Goal: Task Accomplishment & Management: Contribute content

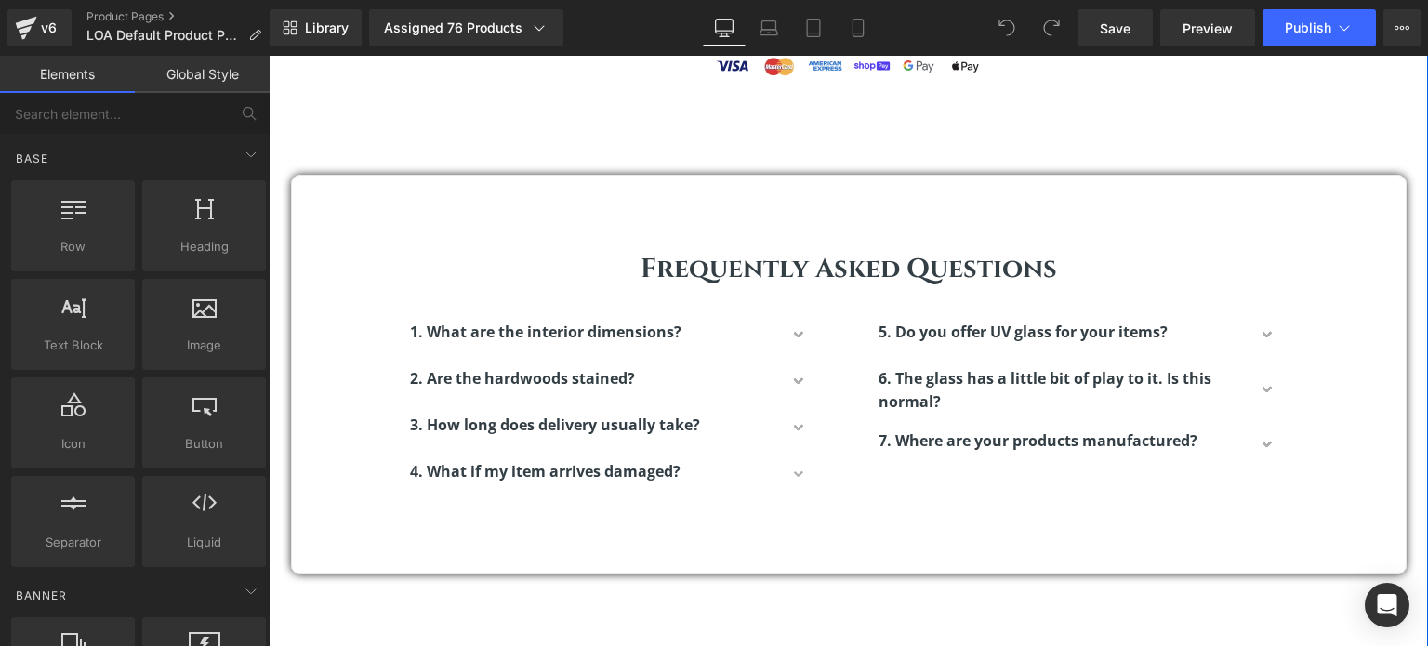
scroll to position [1953, 0]
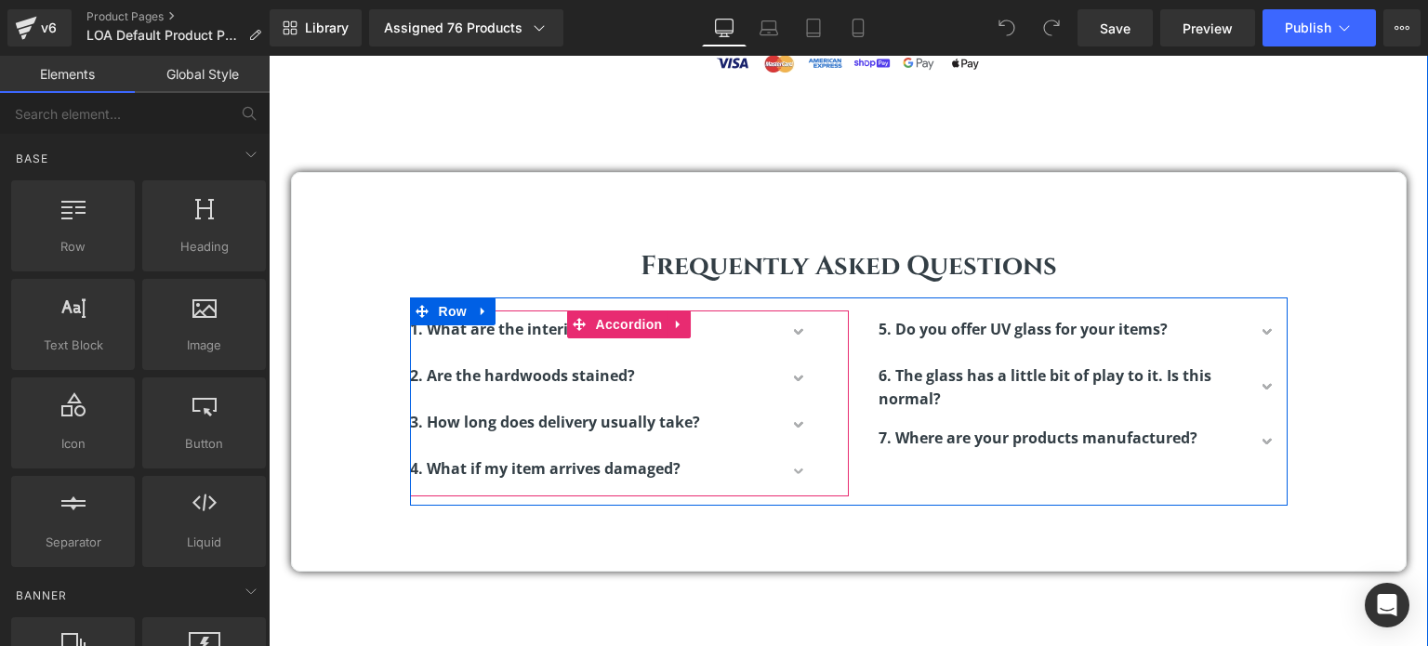
click at [801, 339] on span "button" at bounding box center [801, 339] width 0 height 0
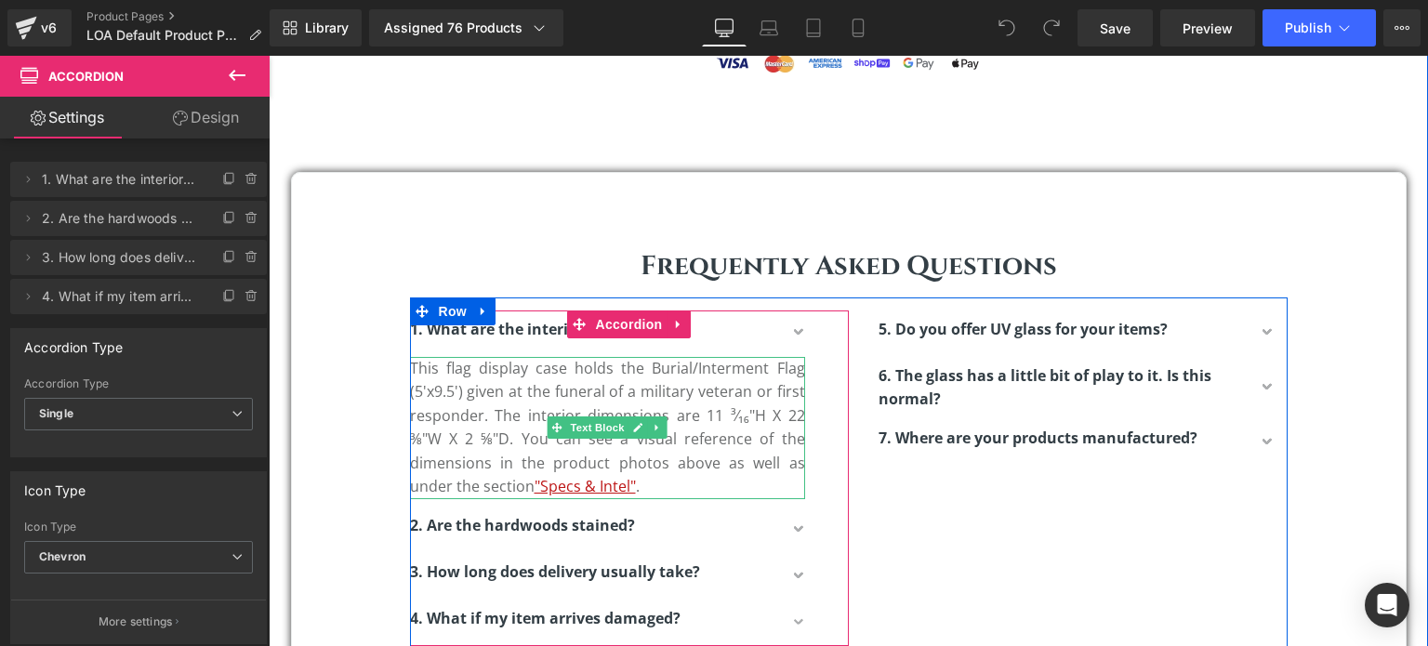
click at [464, 445] on p "This flag display case holds the Burial/Interment Flag (5'x9.5') given at the f…" at bounding box center [607, 428] width 395 height 143
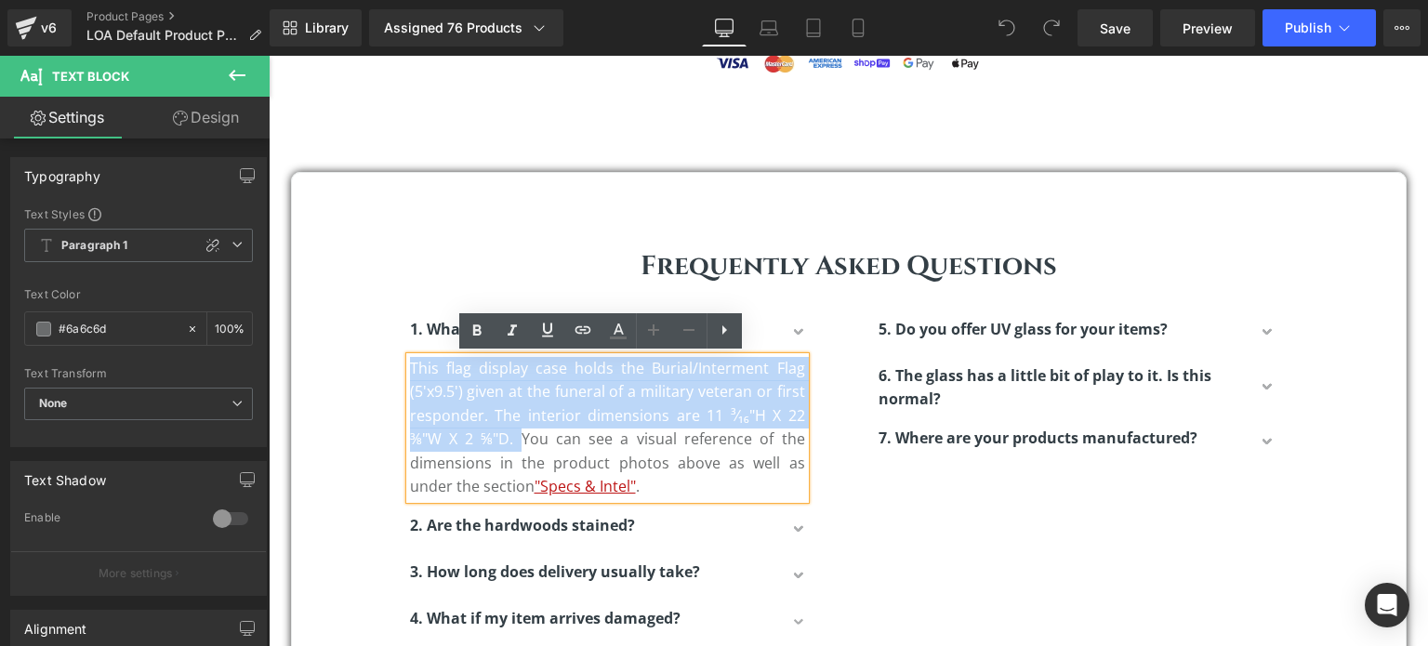
drag, startPoint x: 520, startPoint y: 435, endPoint x: 403, endPoint y: 367, distance: 135.4
click at [410, 367] on p "This flag display case holds the Burial/Interment Flag (5'x9.5') given at the f…" at bounding box center [607, 428] width 395 height 143
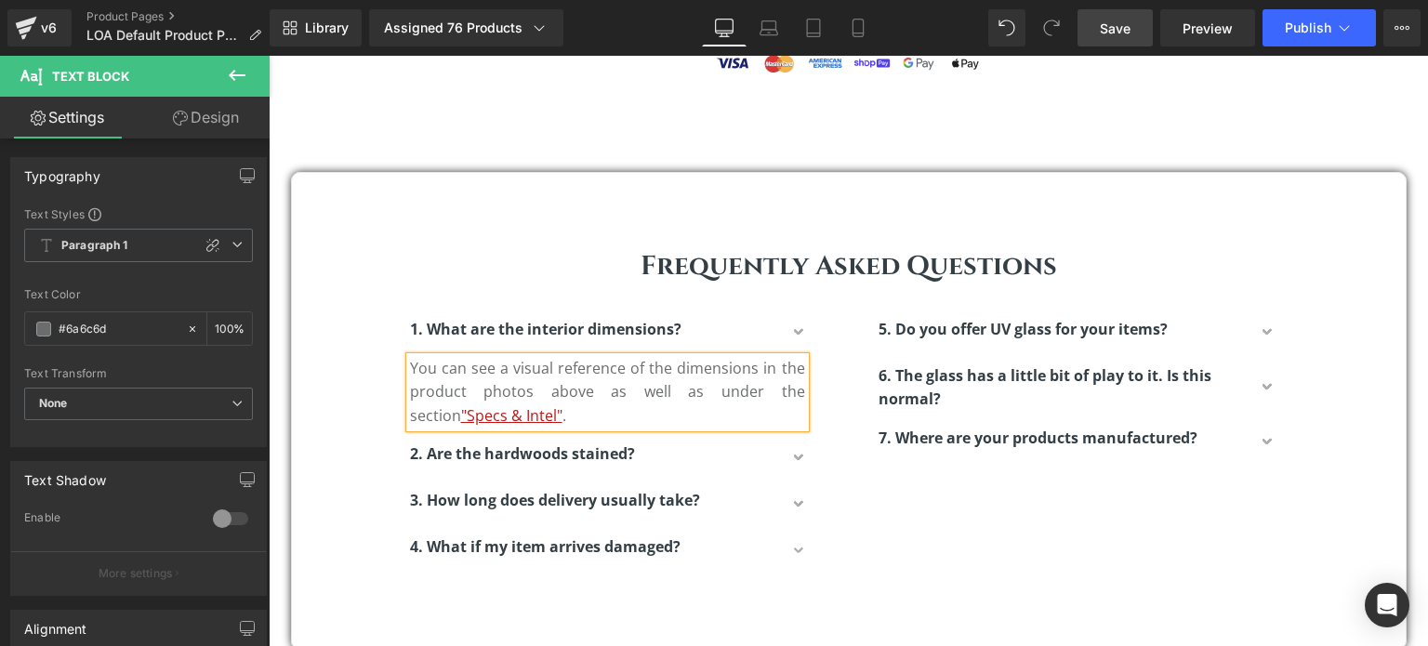
drag, startPoint x: 1126, startPoint y: 33, endPoint x: 817, endPoint y: 106, distance: 317.2
click at [1126, 33] on span "Save" at bounding box center [1115, 29] width 31 height 20
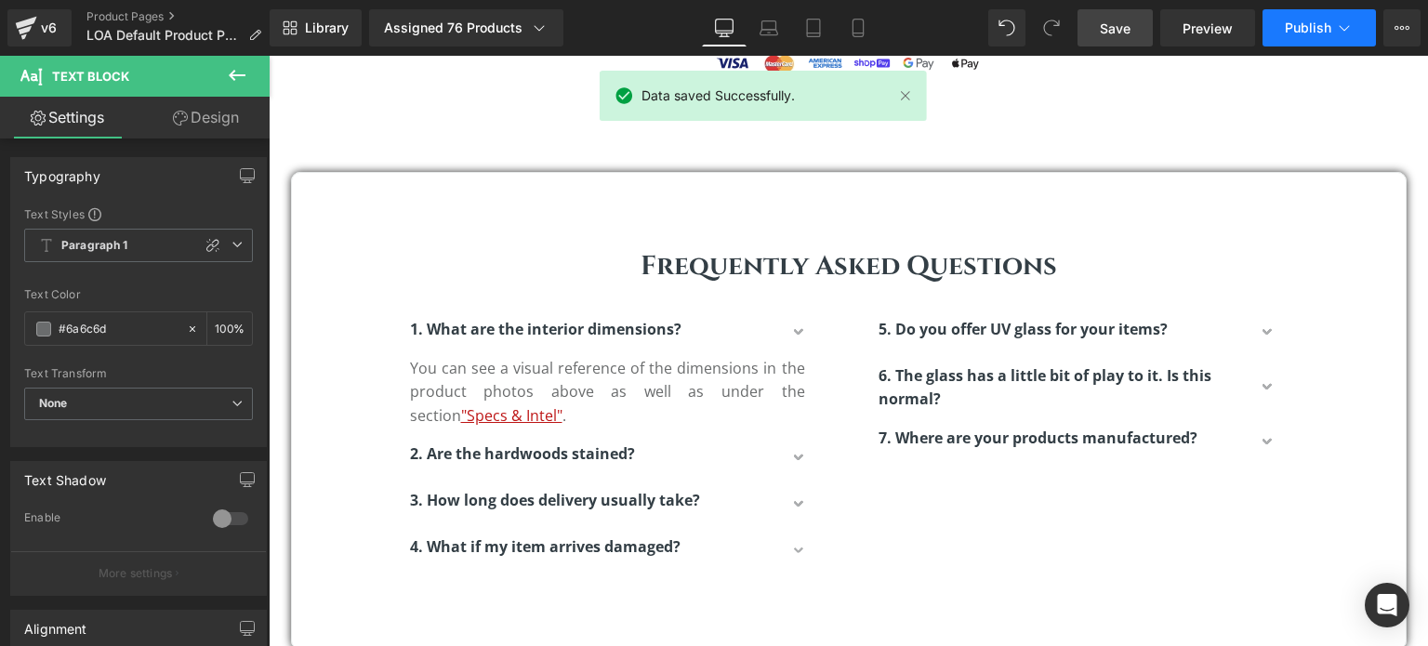
click at [1291, 28] on span "Publish" at bounding box center [1308, 27] width 46 height 15
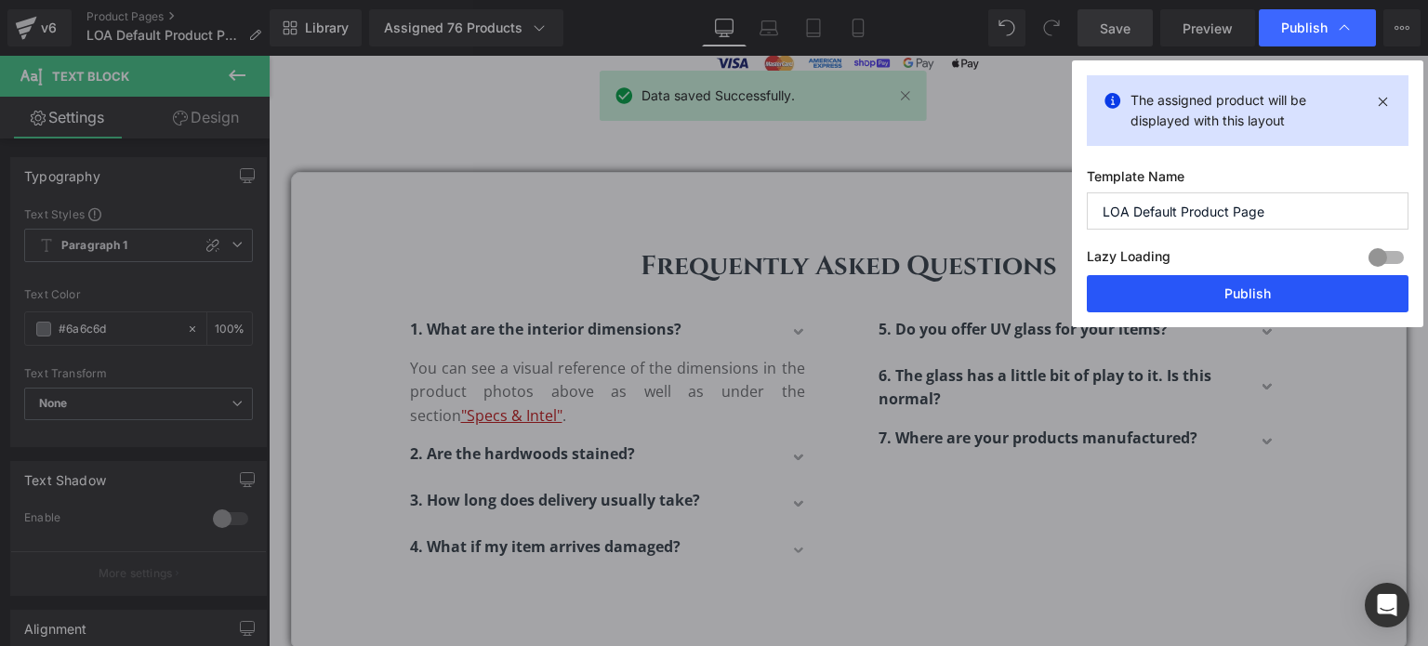
click at [1205, 294] on button "Publish" at bounding box center [1248, 293] width 322 height 37
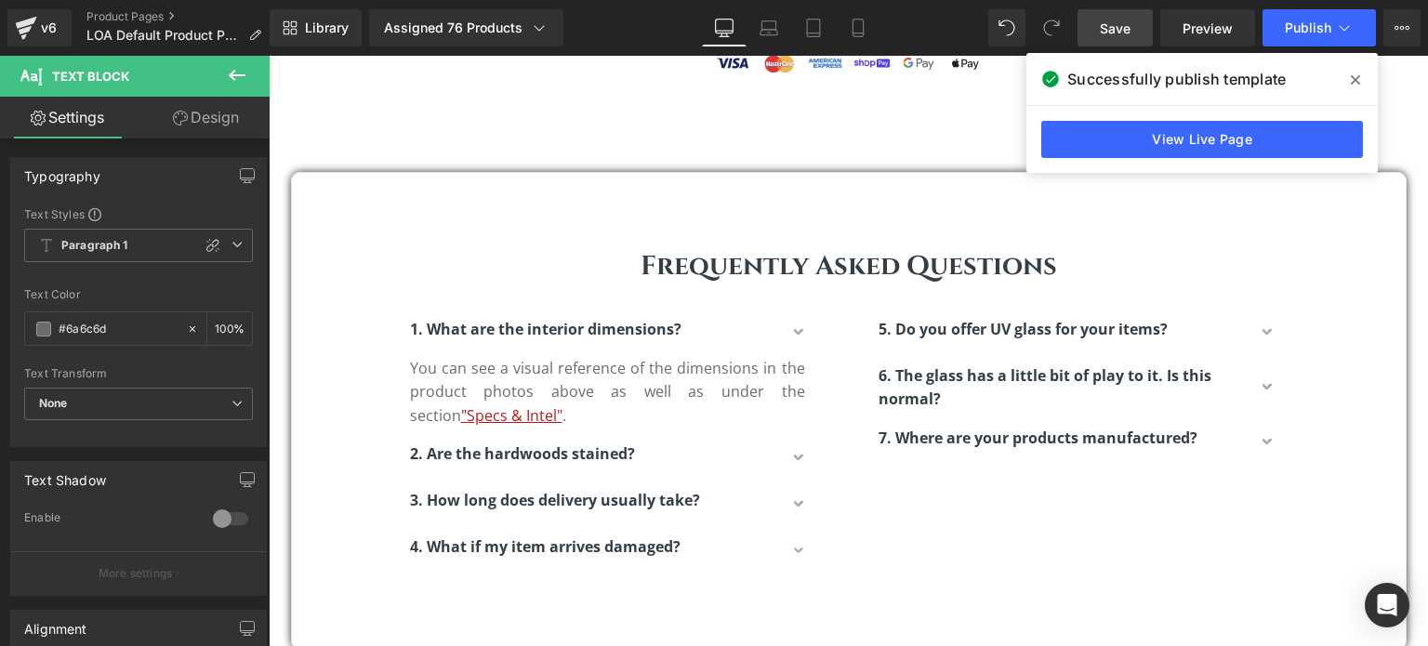
click at [1355, 81] on icon at bounding box center [1355, 79] width 9 height 9
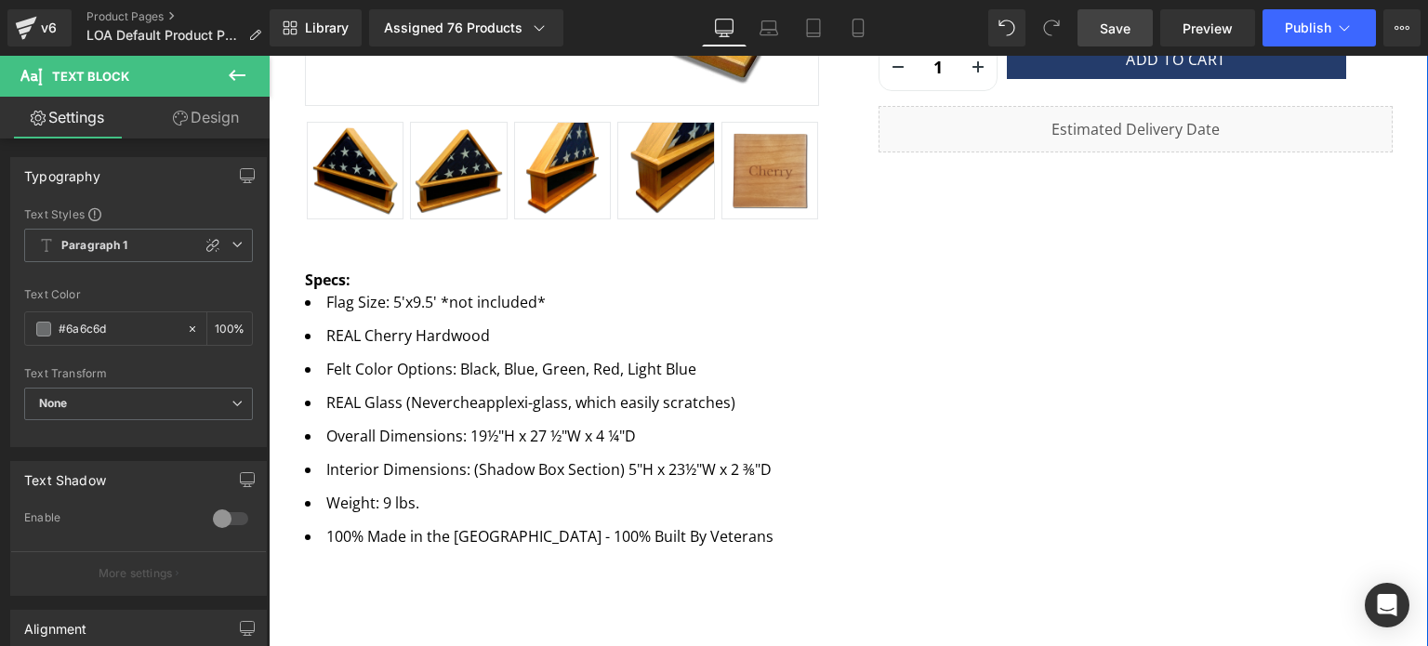
scroll to position [744, 0]
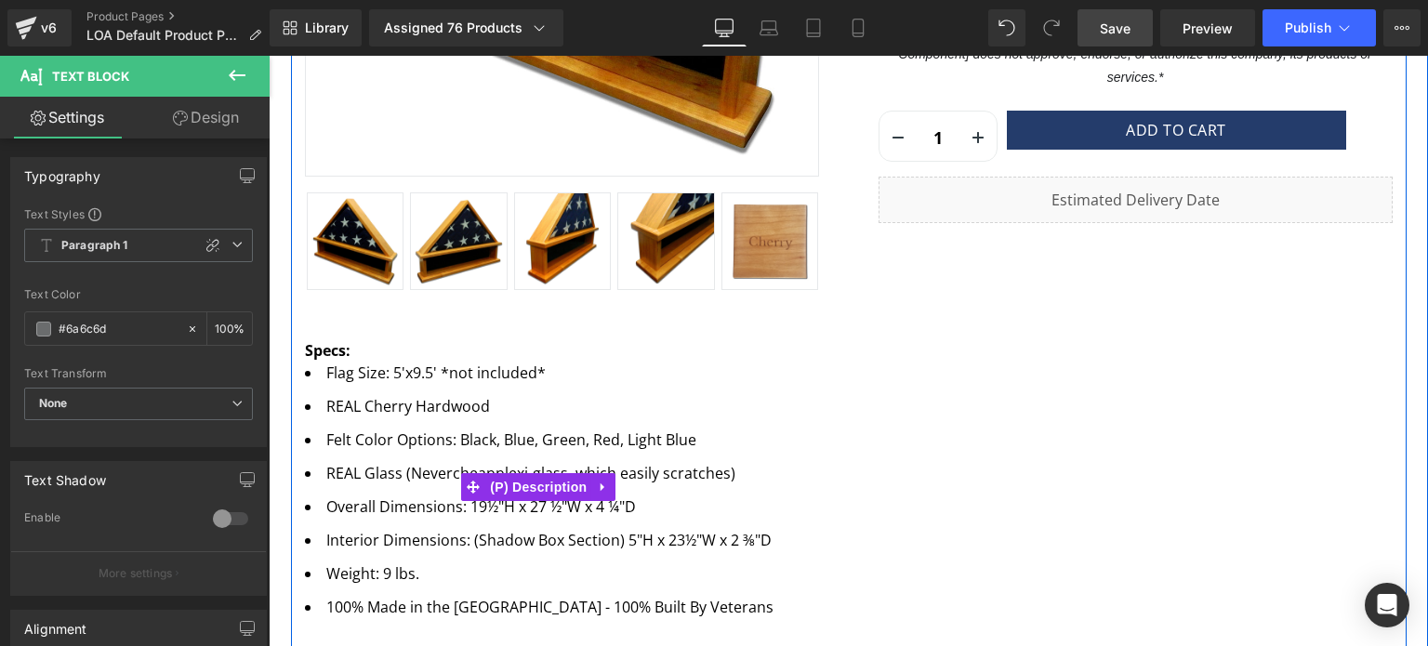
click at [353, 353] on div "Specs: Flag Size: 5'x9.5' *not included* REAL Cherry Hardwood Felt Color Option…" at bounding box center [539, 484] width 469 height 318
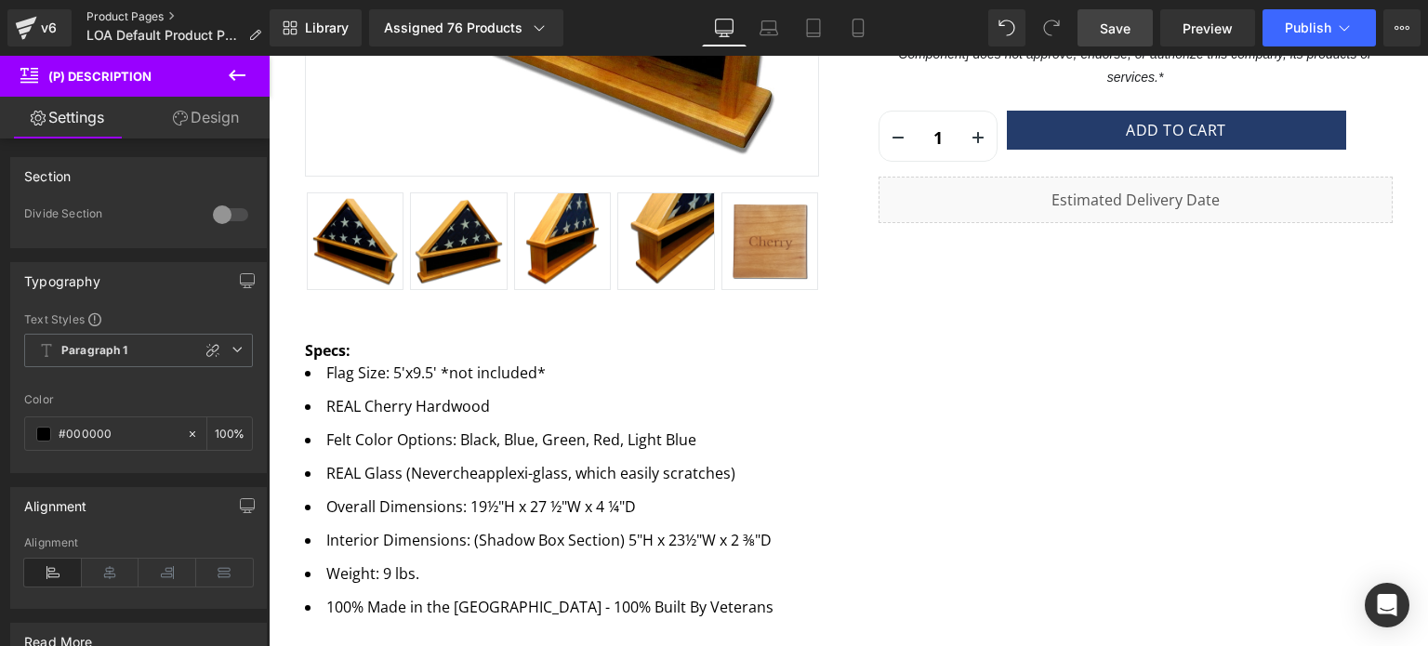
click at [130, 14] on link "Product Pages" at bounding box center [181, 16] width 190 height 15
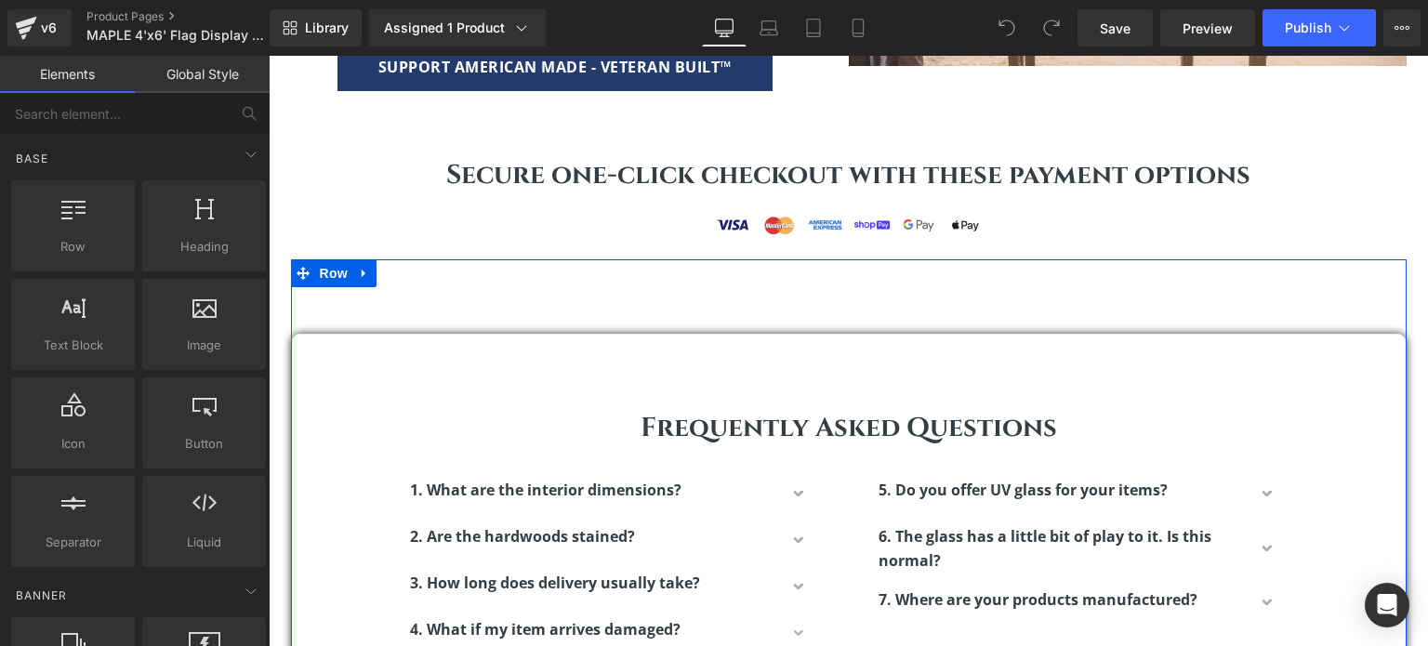
scroll to position [3999, 0]
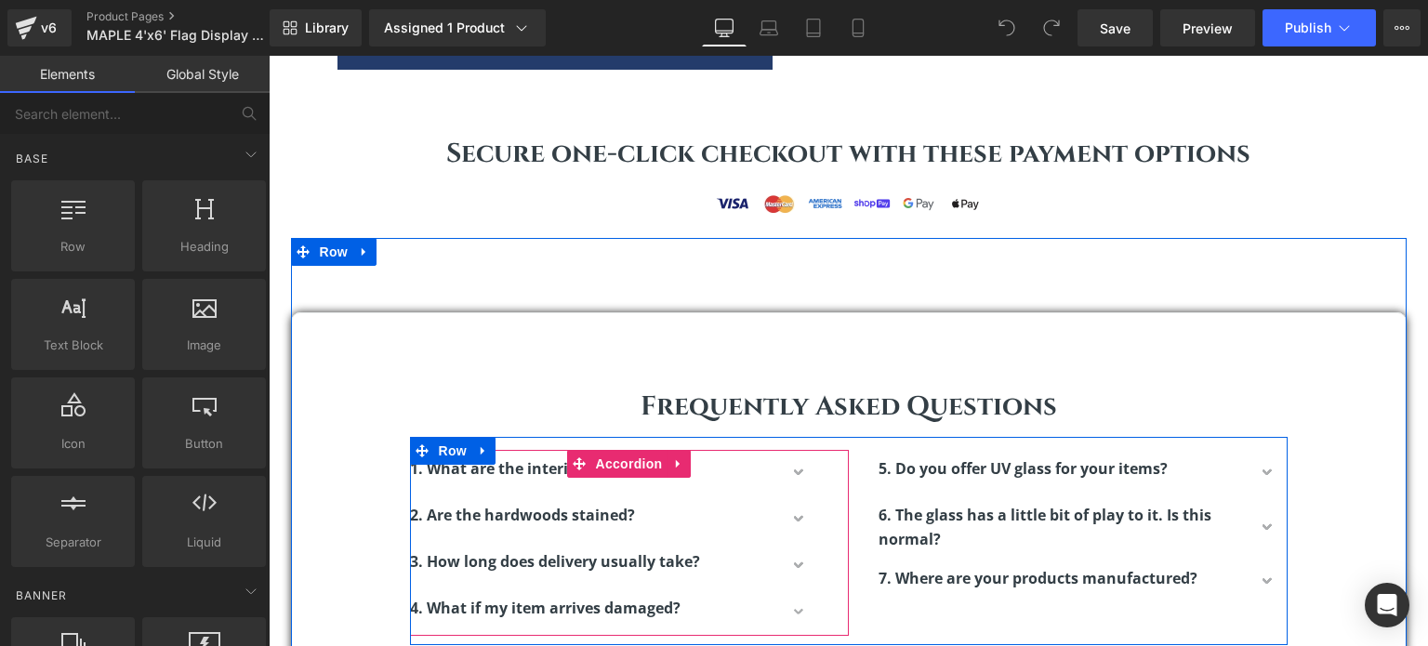
click at [792, 465] on button "button" at bounding box center [800, 473] width 37 height 46
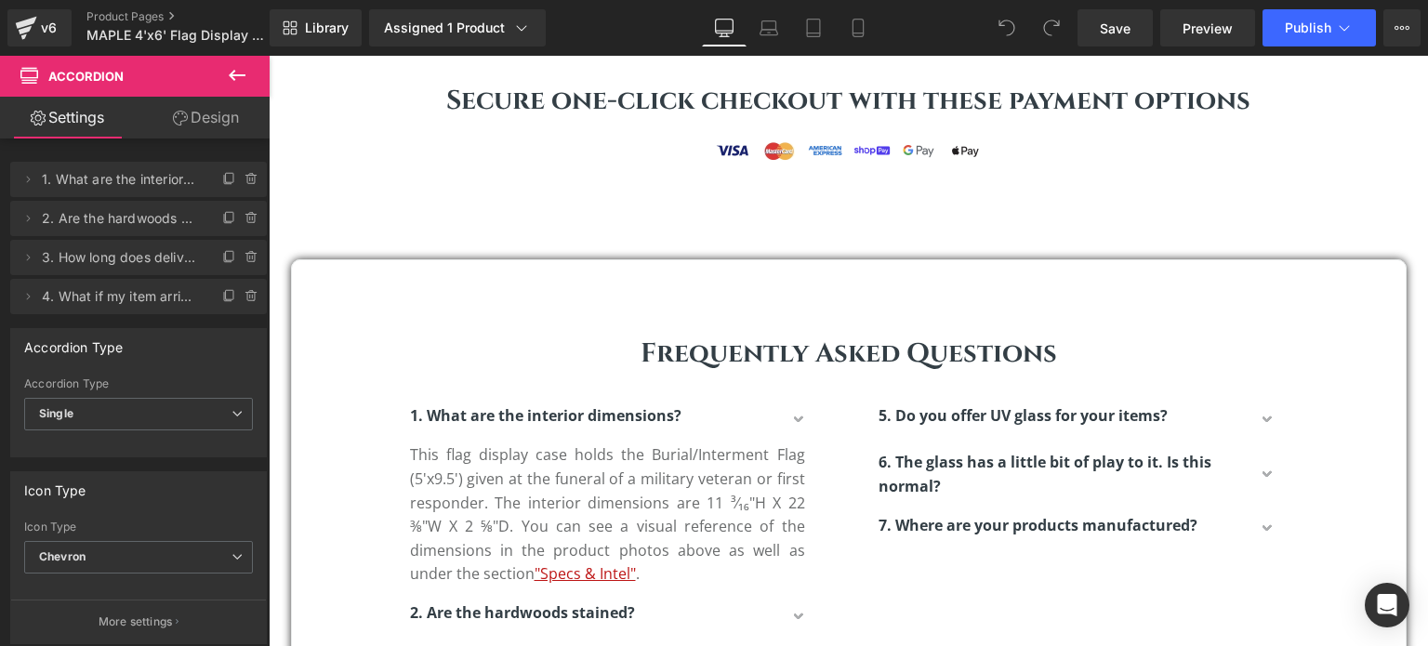
scroll to position [4185, 0]
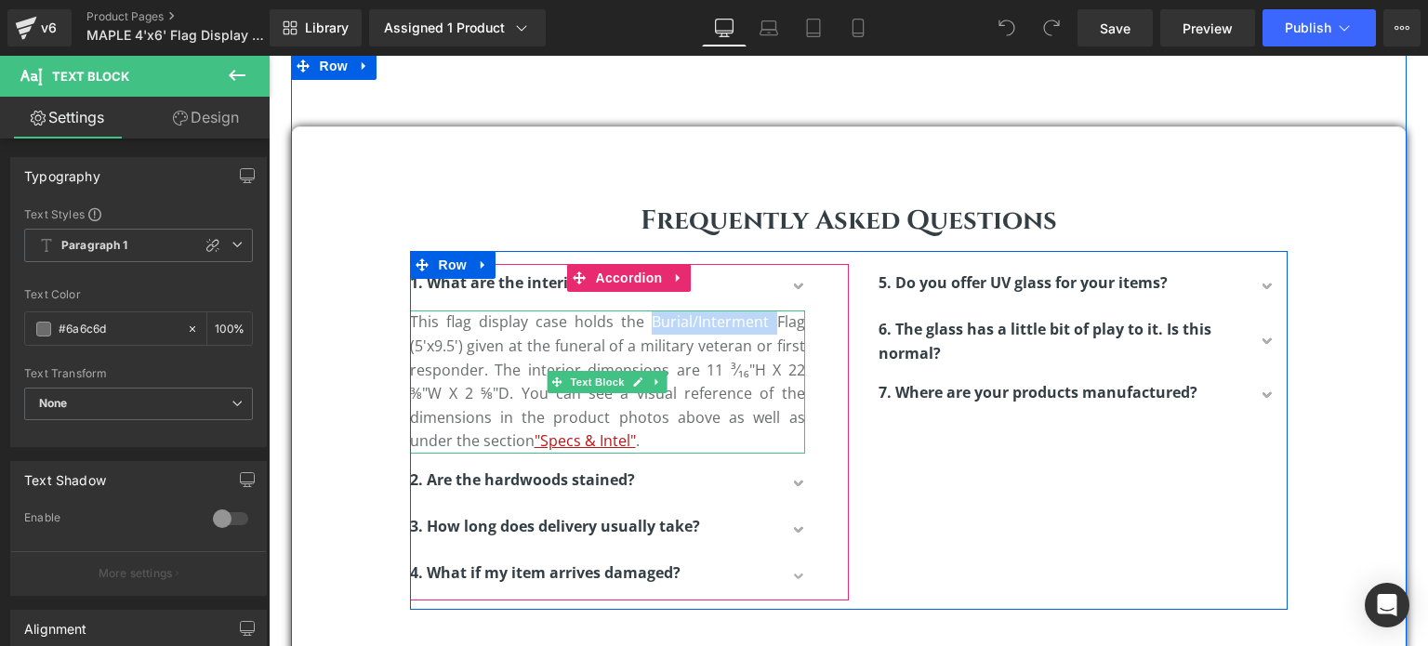
drag, startPoint x: 766, startPoint y: 321, endPoint x: 645, endPoint y: 327, distance: 121.1
click at [646, 326] on p "This flag display case holds the Burial/Interment Flag (5'x9.5') given at the f…" at bounding box center [607, 382] width 395 height 143
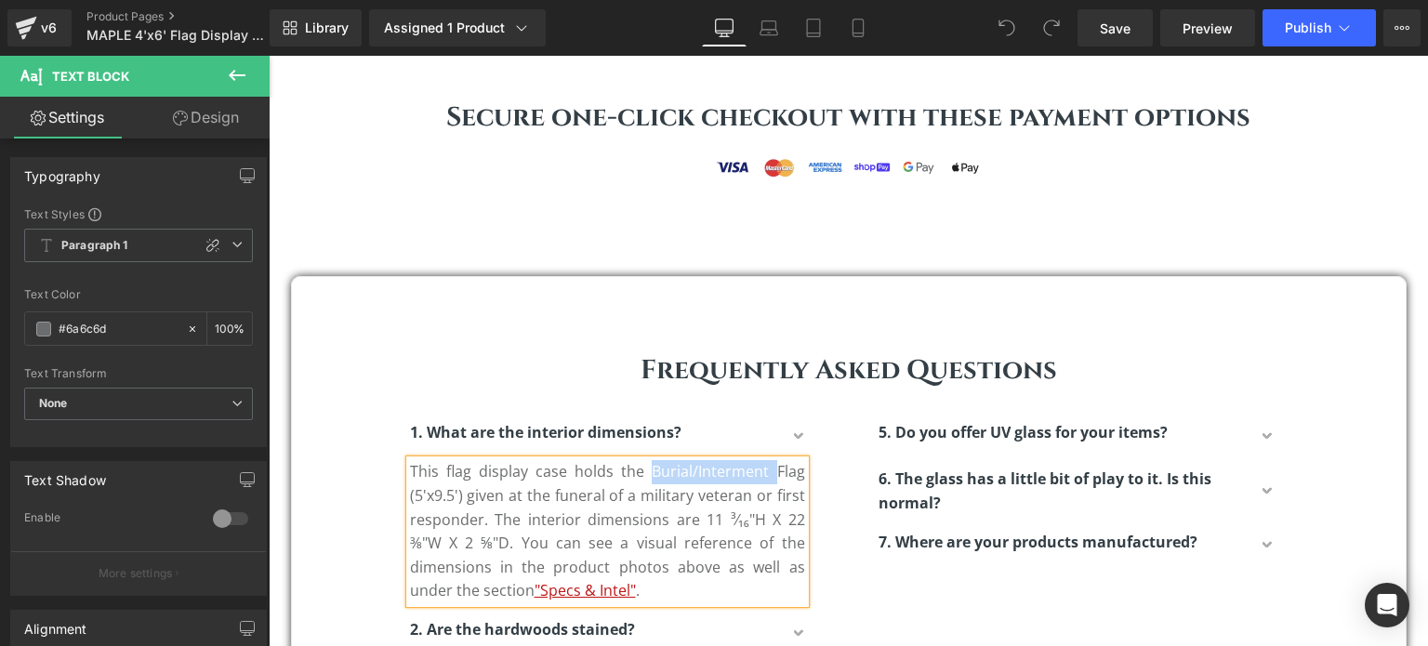
scroll to position [4143, 0]
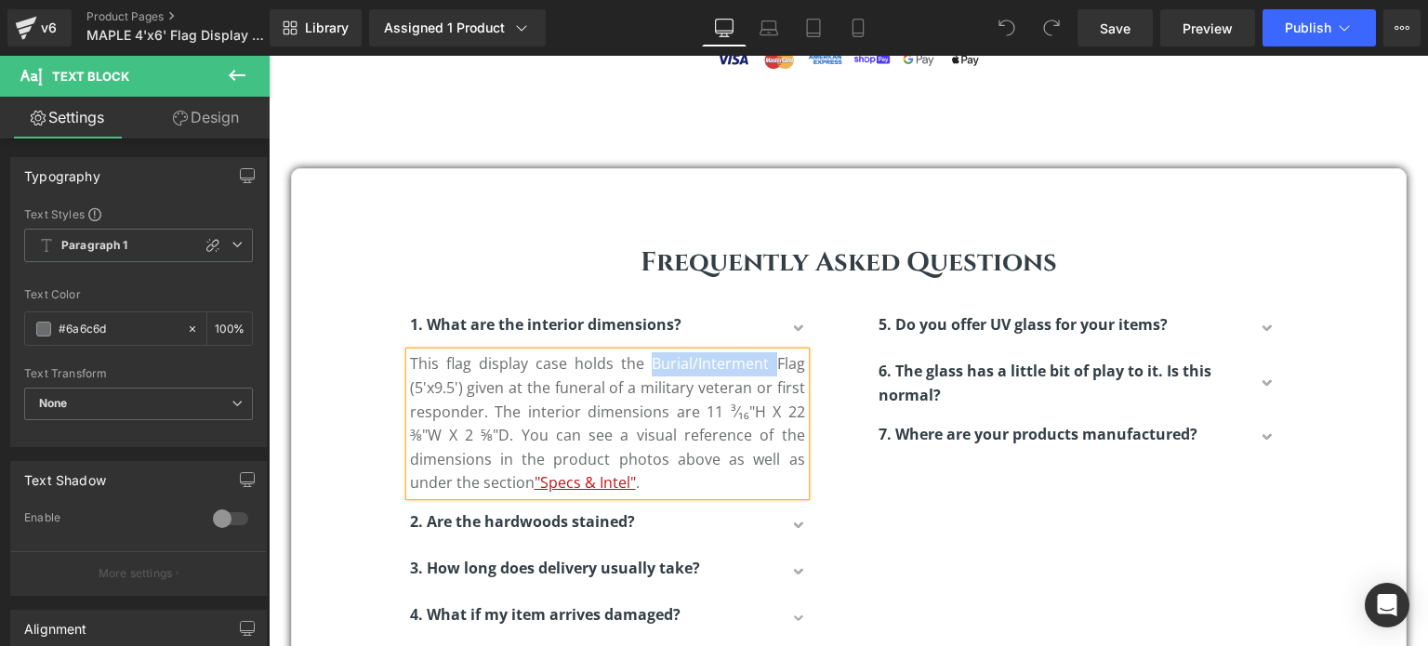
click at [733, 360] on p "This flag display case holds the Burial/Interment Flag (5'x9.5') given at the f…" at bounding box center [607, 423] width 395 height 143
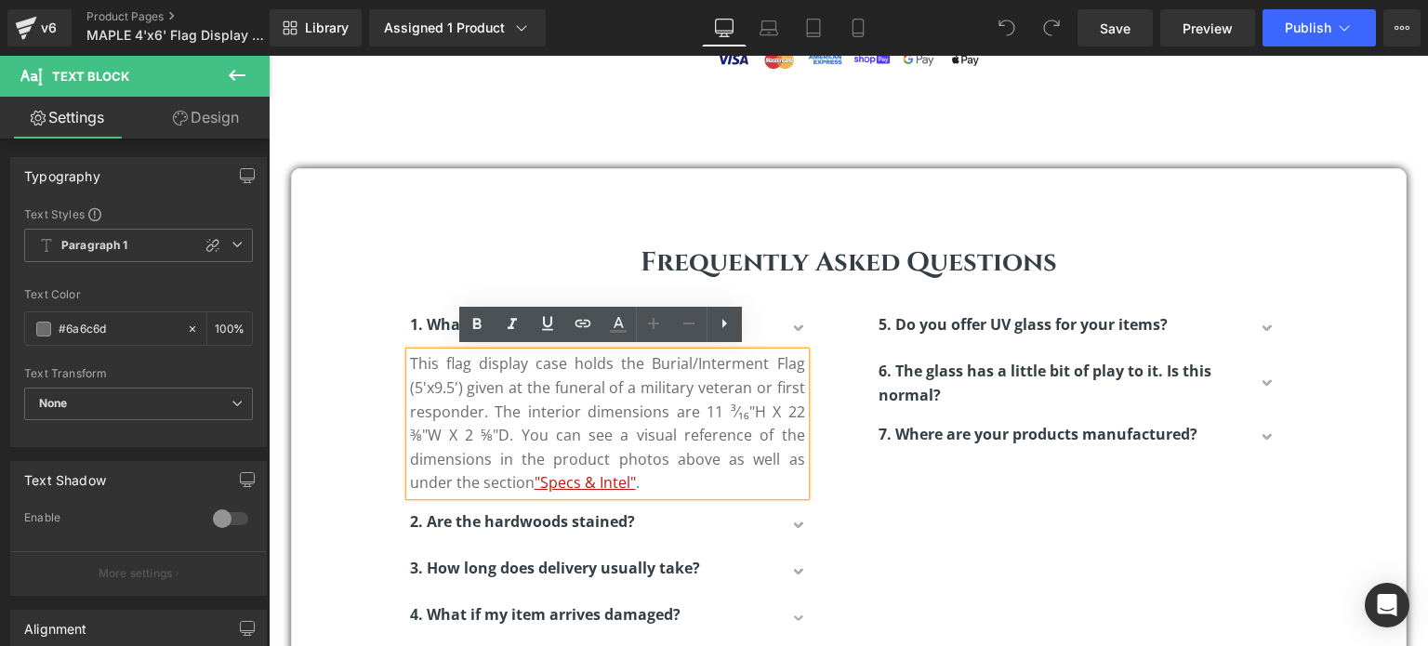
click at [759, 362] on p "This flag display case holds the Burial/Interment Flag (5'x9.5') given at the f…" at bounding box center [607, 423] width 395 height 143
click at [766, 358] on p "This flag display case holds the Burial/Interment Flag (5'x9.5') given at the f…" at bounding box center [607, 423] width 395 height 143
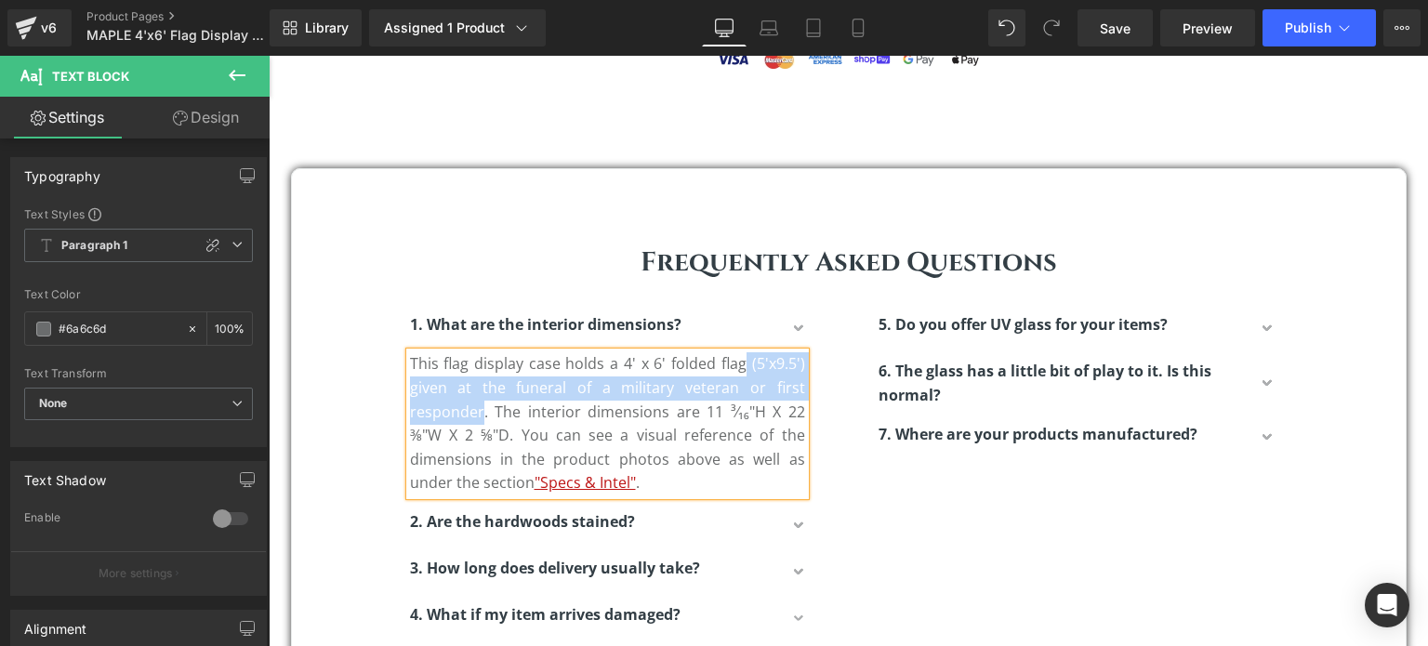
drag, startPoint x: 472, startPoint y: 406, endPoint x: 737, endPoint y: 363, distance: 267.7
click at [737, 363] on p "This flag display case holds a 4' x 6' folded flag (5'x9.5') given at the funer…" at bounding box center [607, 423] width 395 height 143
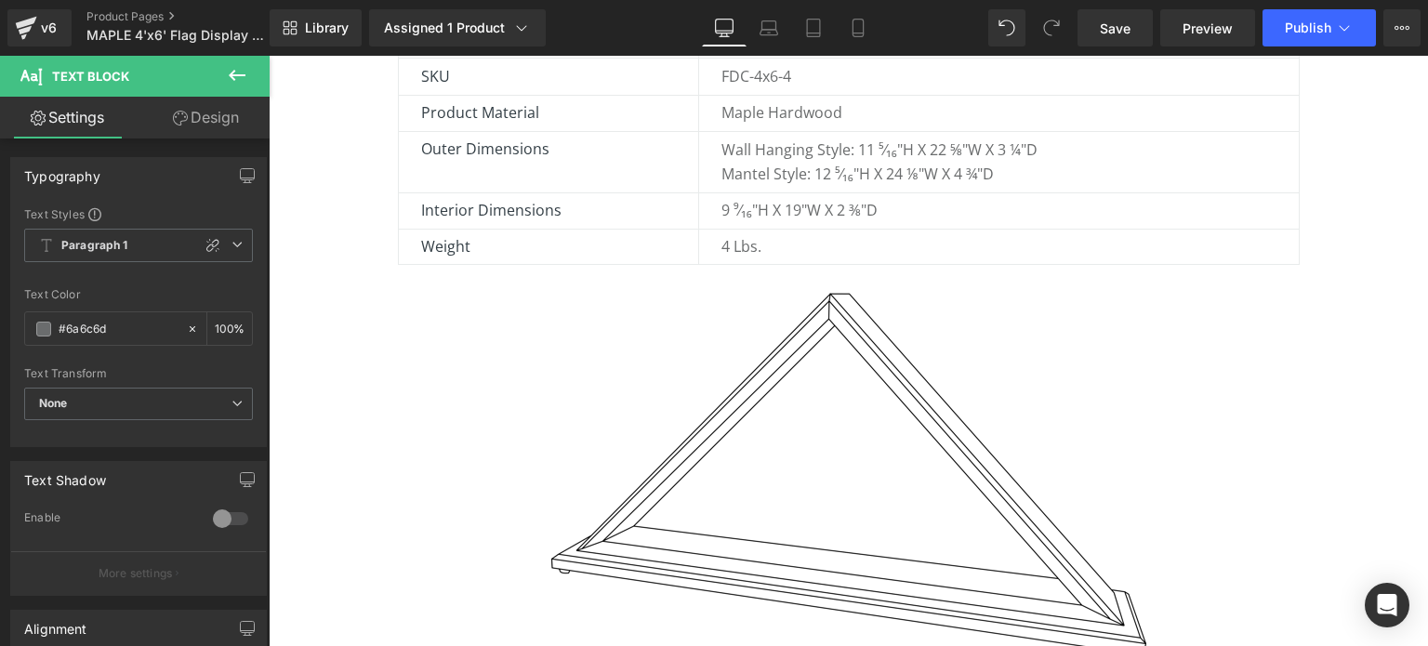
scroll to position [2655, 0]
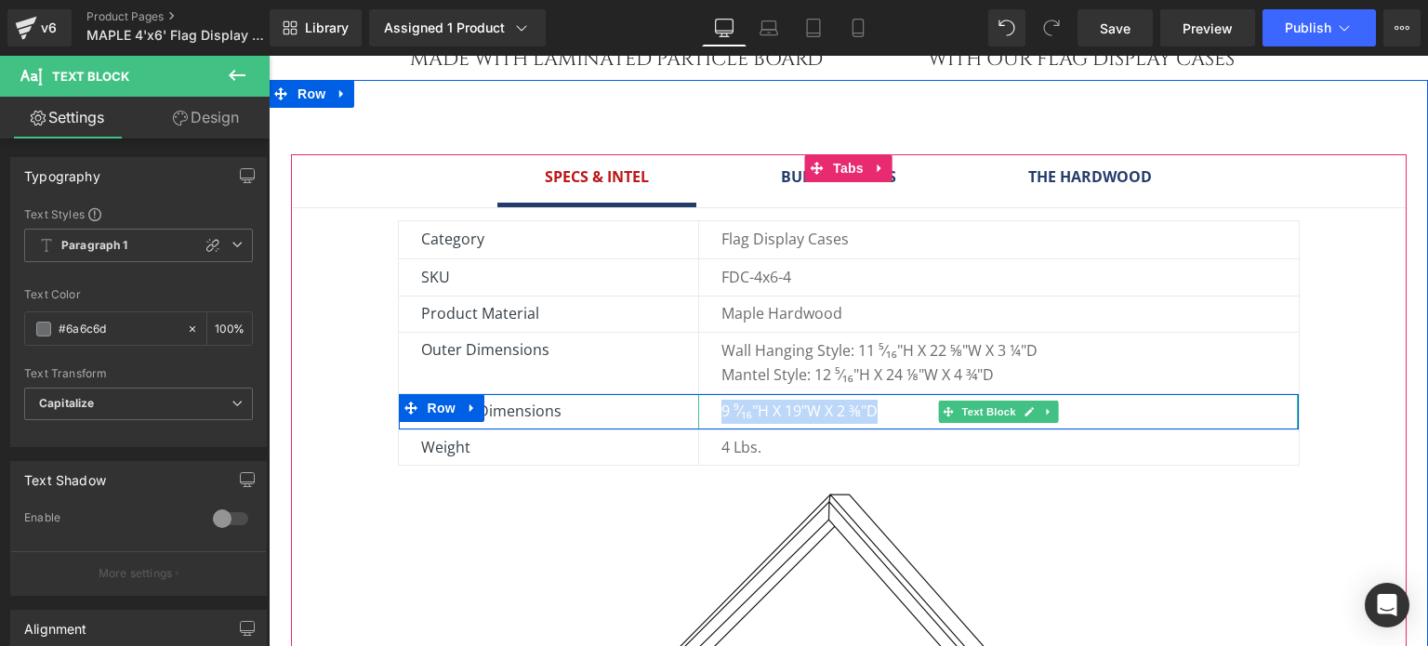
drag, startPoint x: 887, startPoint y: 407, endPoint x: 713, endPoint y: 415, distance: 174.1
click at [713, 415] on div "9 ⁹⁄₁₆"H x 19"W x 2 ⅜"D" at bounding box center [998, 411] width 600 height 35
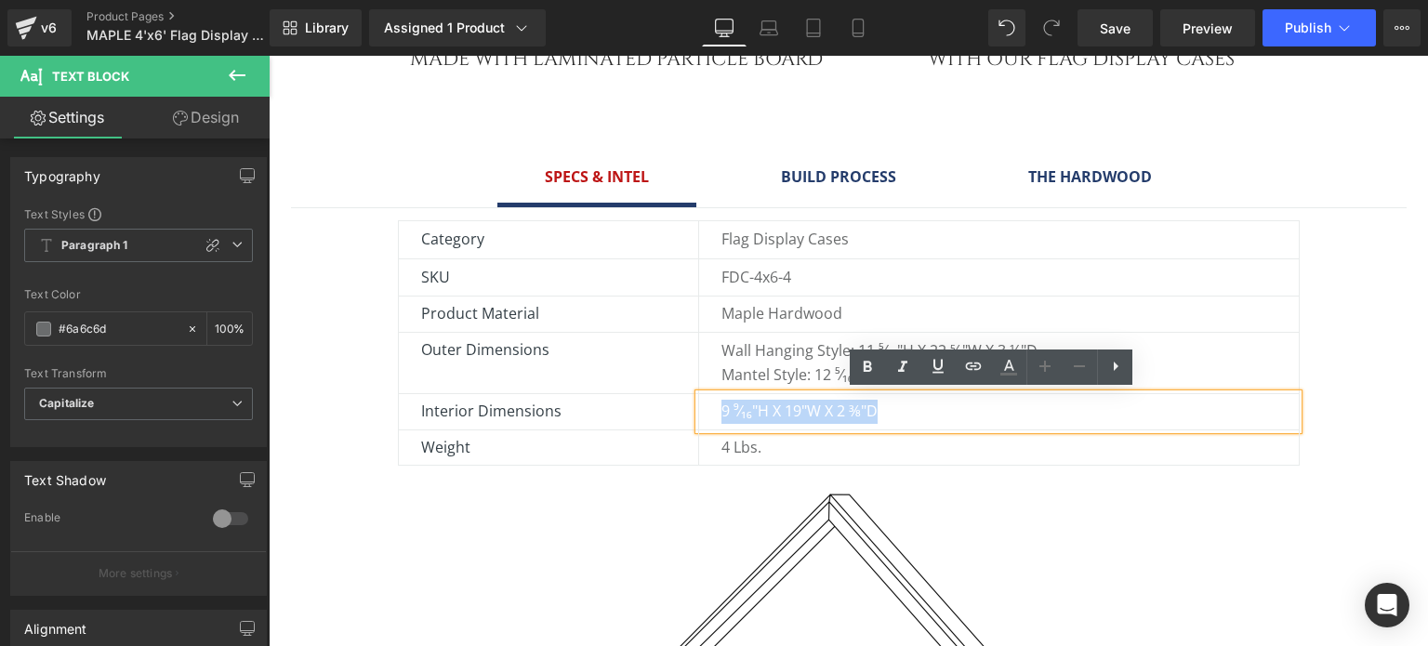
copy p "9 ⁹⁄₁₆"H x 19"W x 2 ⅜"D"
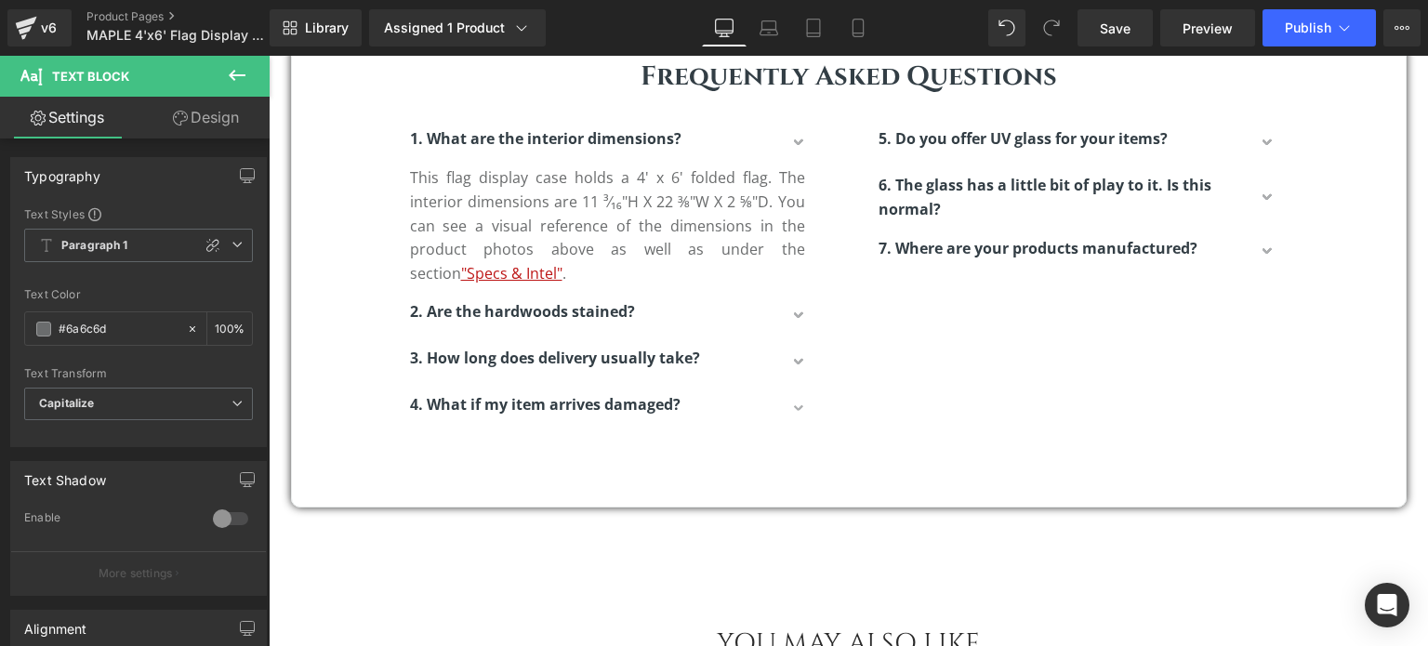
scroll to position [4143, 0]
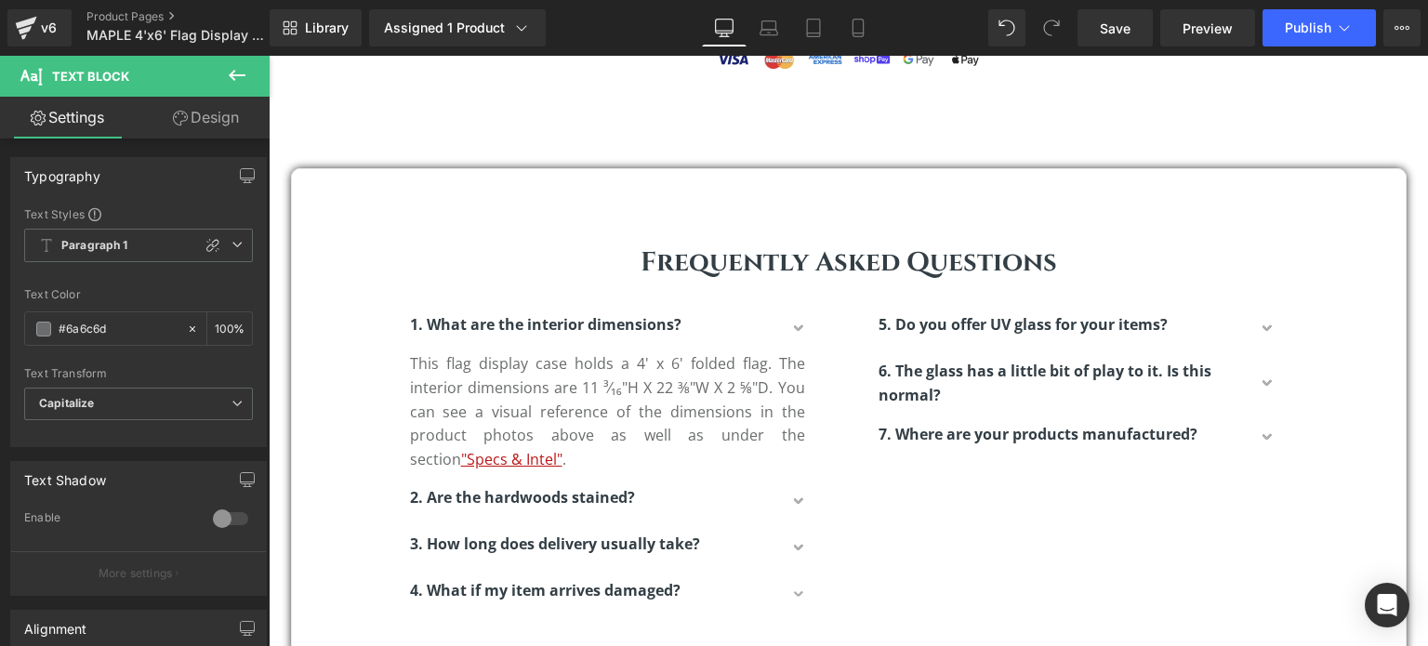
click at [715, 388] on p "This flag display case holds a 4' x 6' folded flag. The interior dimensions are…" at bounding box center [607, 411] width 395 height 119
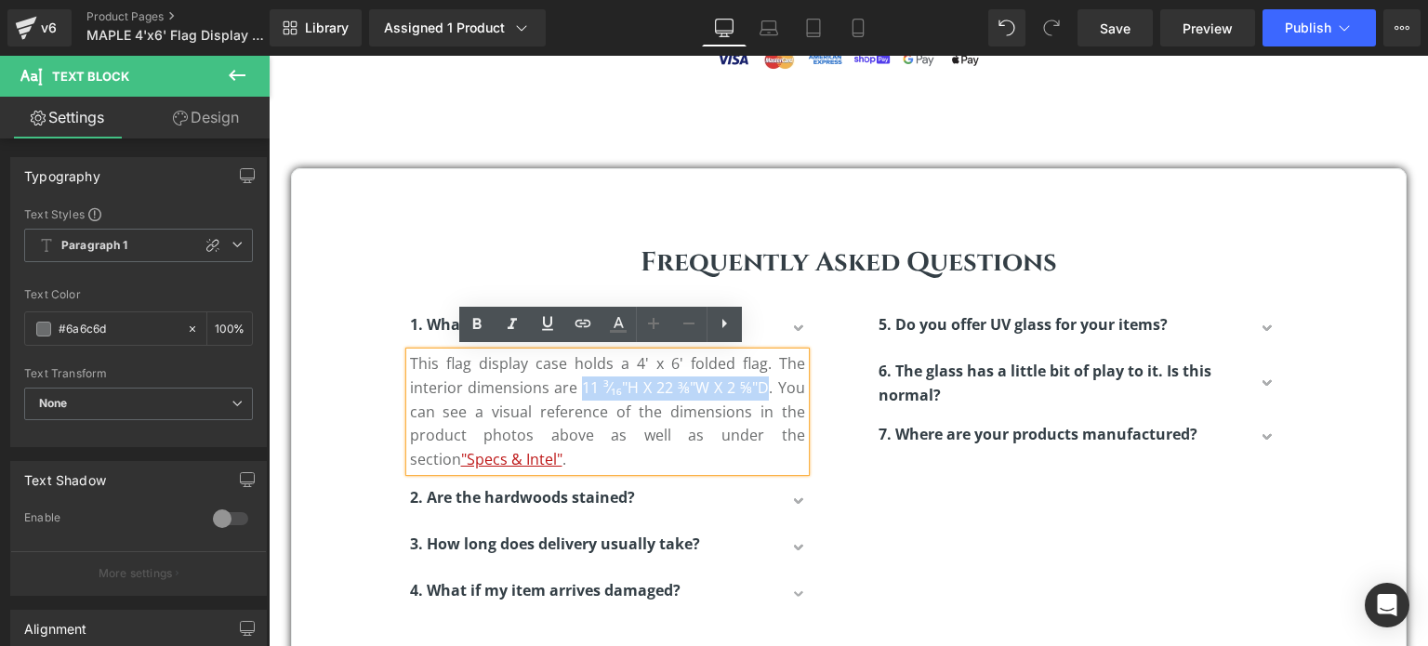
drag, startPoint x: 762, startPoint y: 385, endPoint x: 573, endPoint y: 386, distance: 188.8
click at [573, 386] on p "This flag display case holds a 4' x 6' folded flag. The interior dimensions are…" at bounding box center [607, 411] width 395 height 119
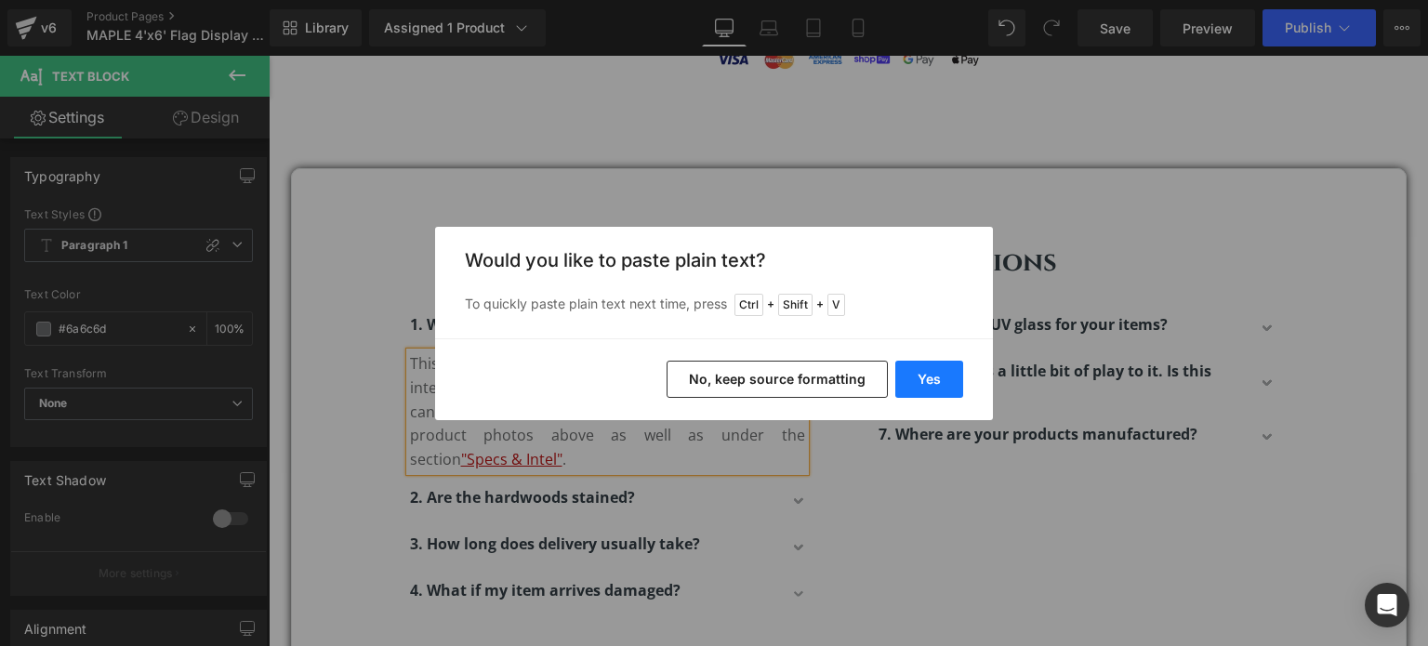
click at [929, 375] on button "Yes" at bounding box center [930, 379] width 68 height 37
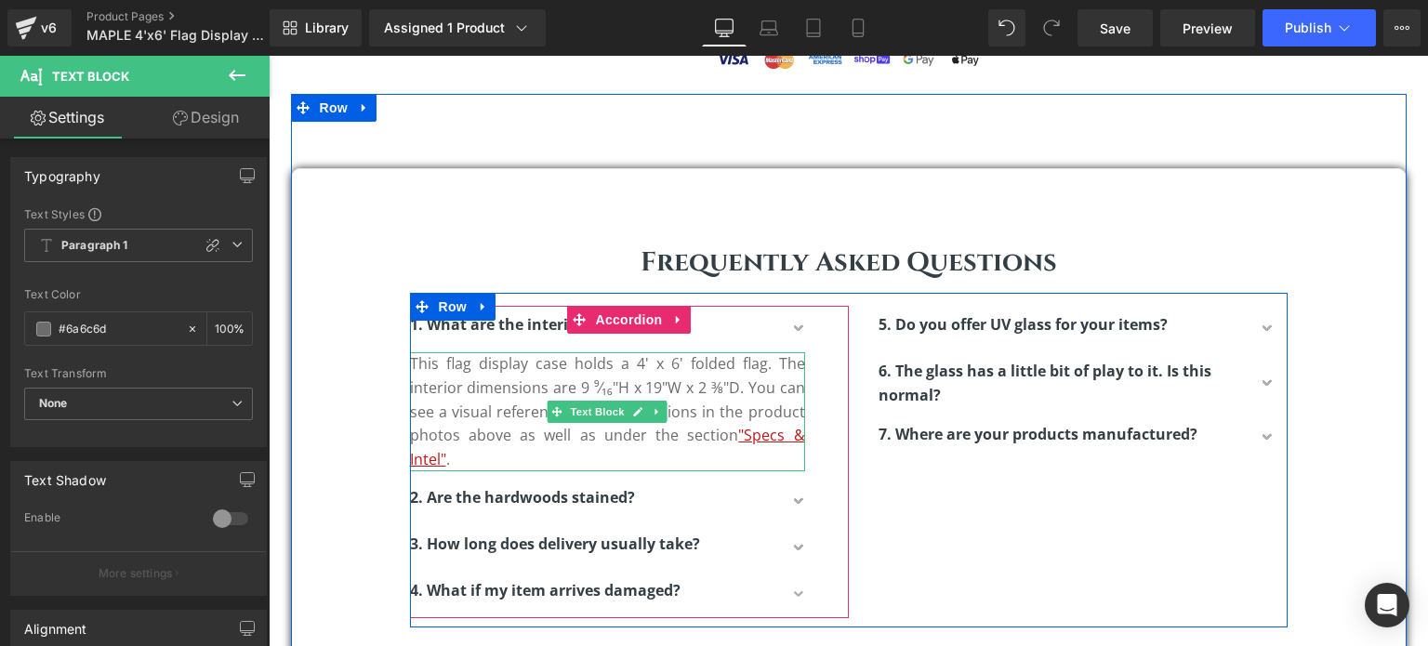
click at [711, 424] on p "This flag display case holds a 4' x 6' folded flag. The interior dimensions are…" at bounding box center [607, 411] width 395 height 119
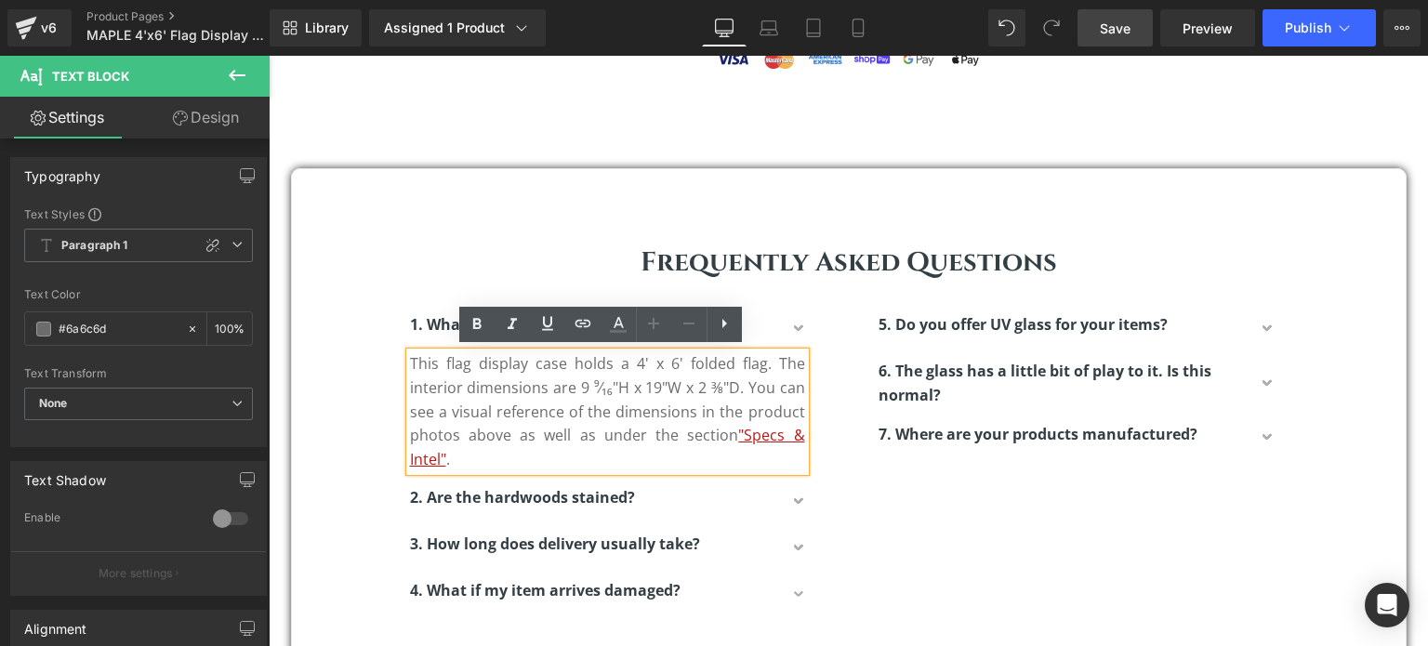
click at [1131, 29] on span "Save" at bounding box center [1115, 29] width 31 height 20
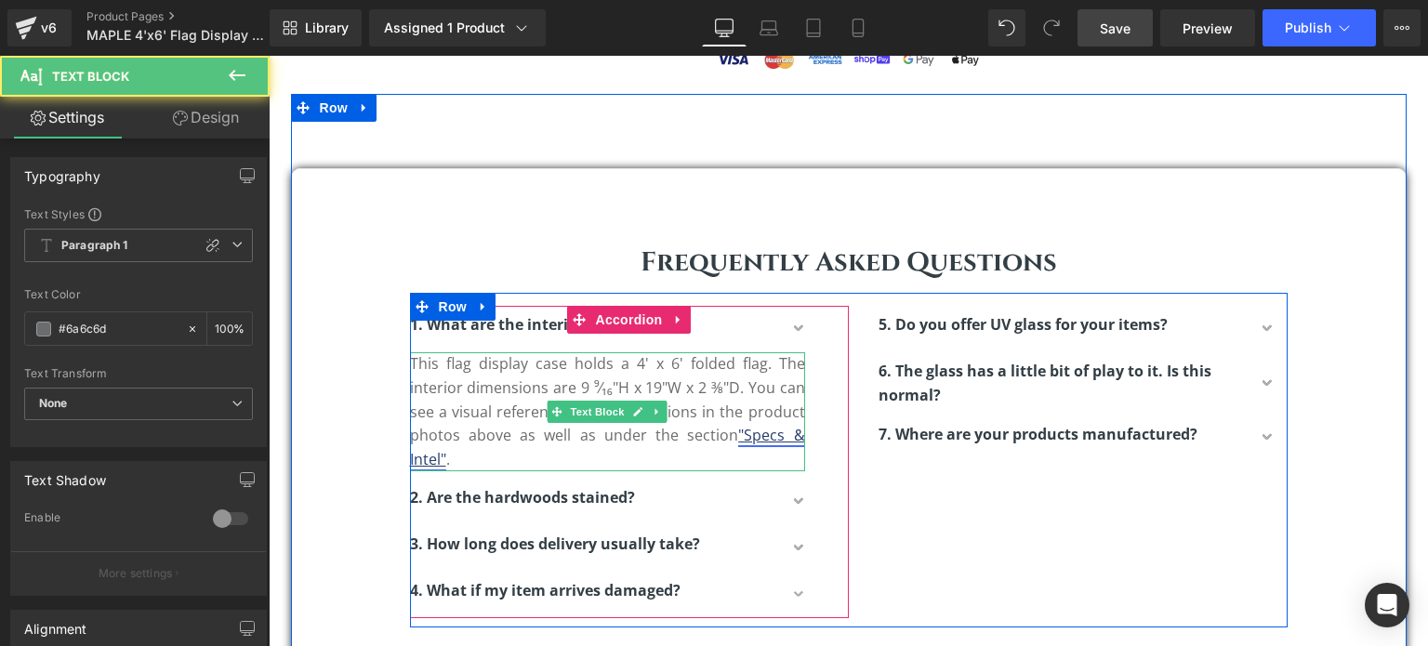
click at [755, 434] on link ""Specs & Intel"" at bounding box center [607, 447] width 395 height 45
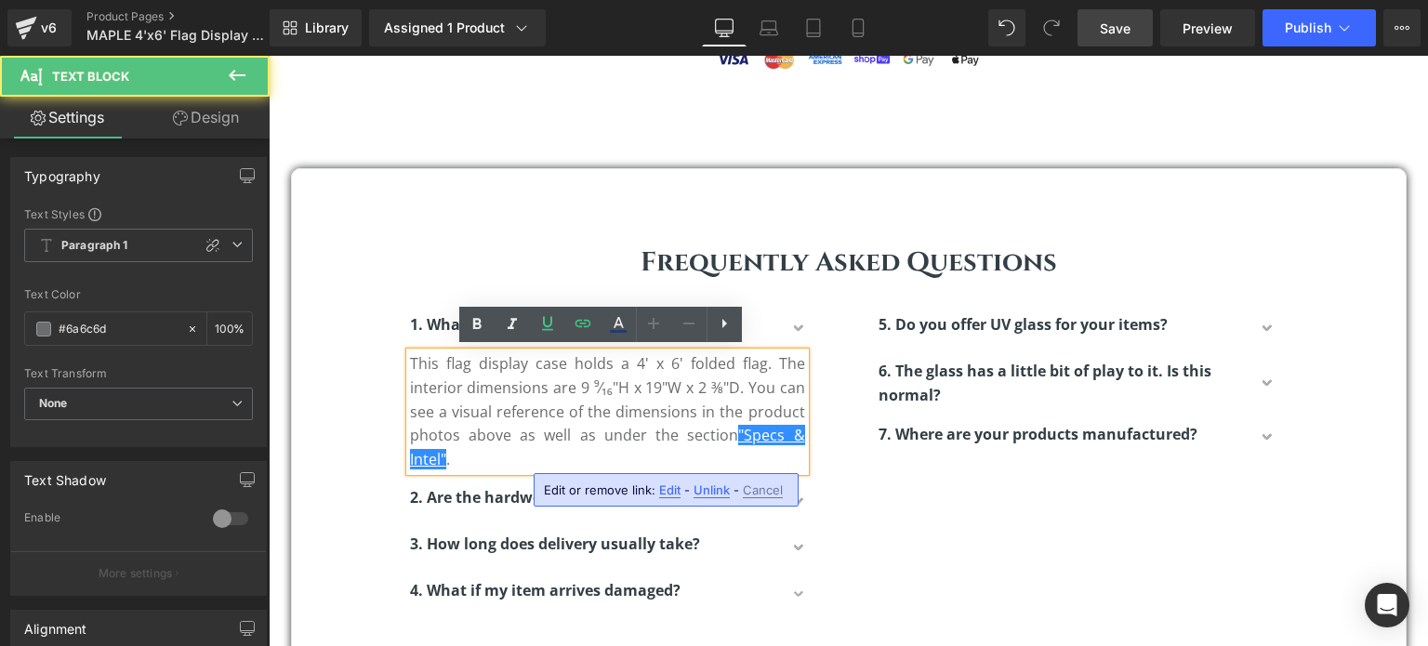
click at [645, 360] on p "This flag display case holds a 4' x 6' folded flag. The interior dimensions are…" at bounding box center [607, 411] width 395 height 119
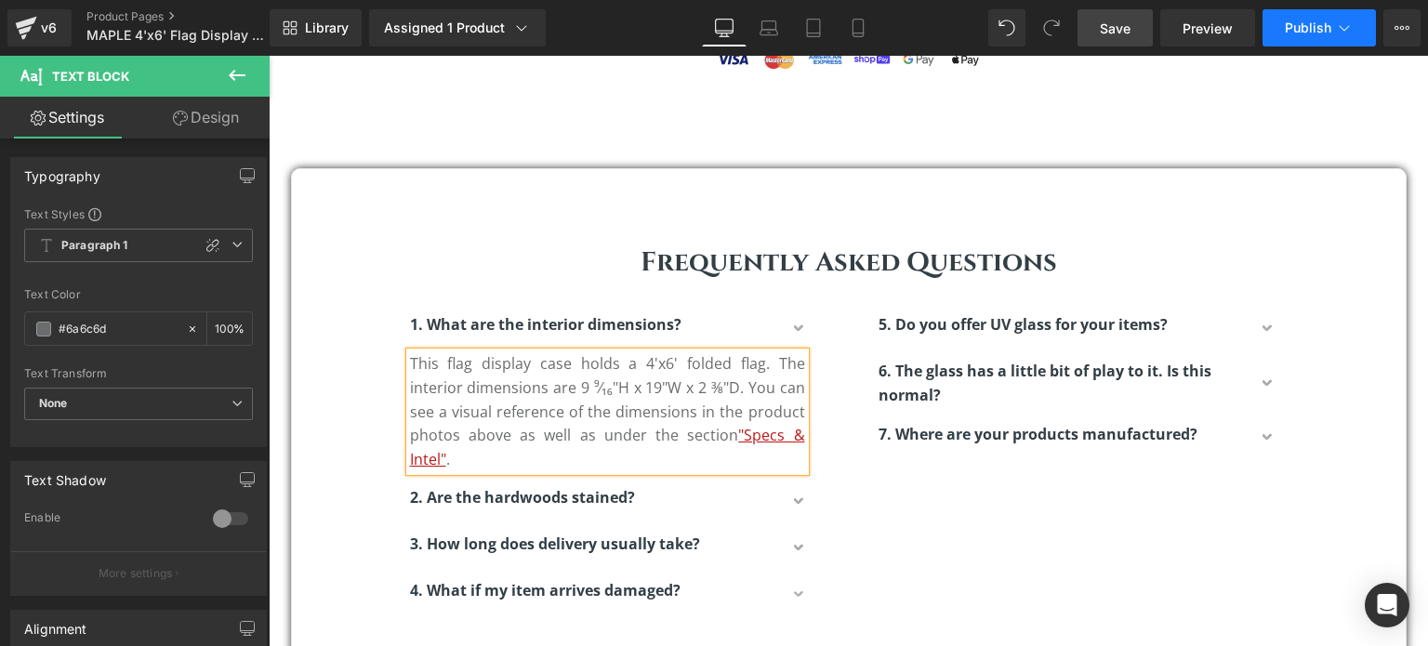
click at [1291, 28] on span "Publish" at bounding box center [1308, 27] width 46 height 15
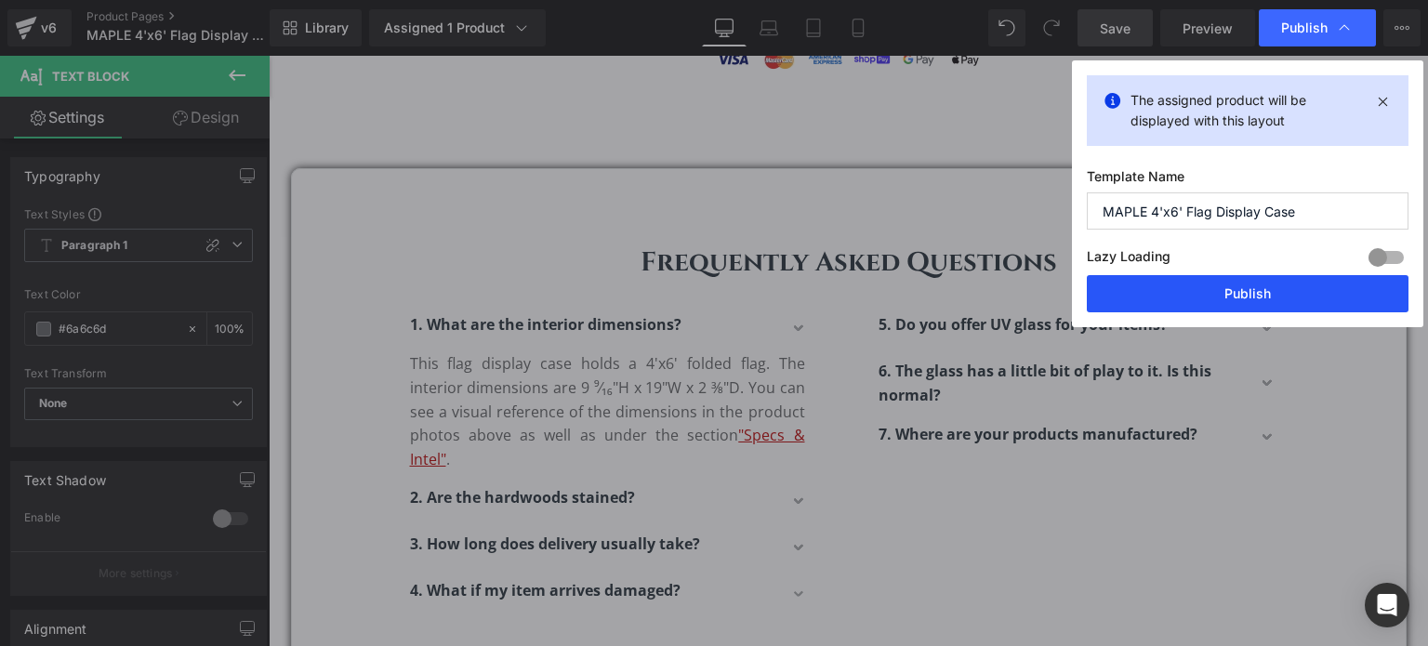
click at [1230, 288] on button "Publish" at bounding box center [1248, 293] width 322 height 37
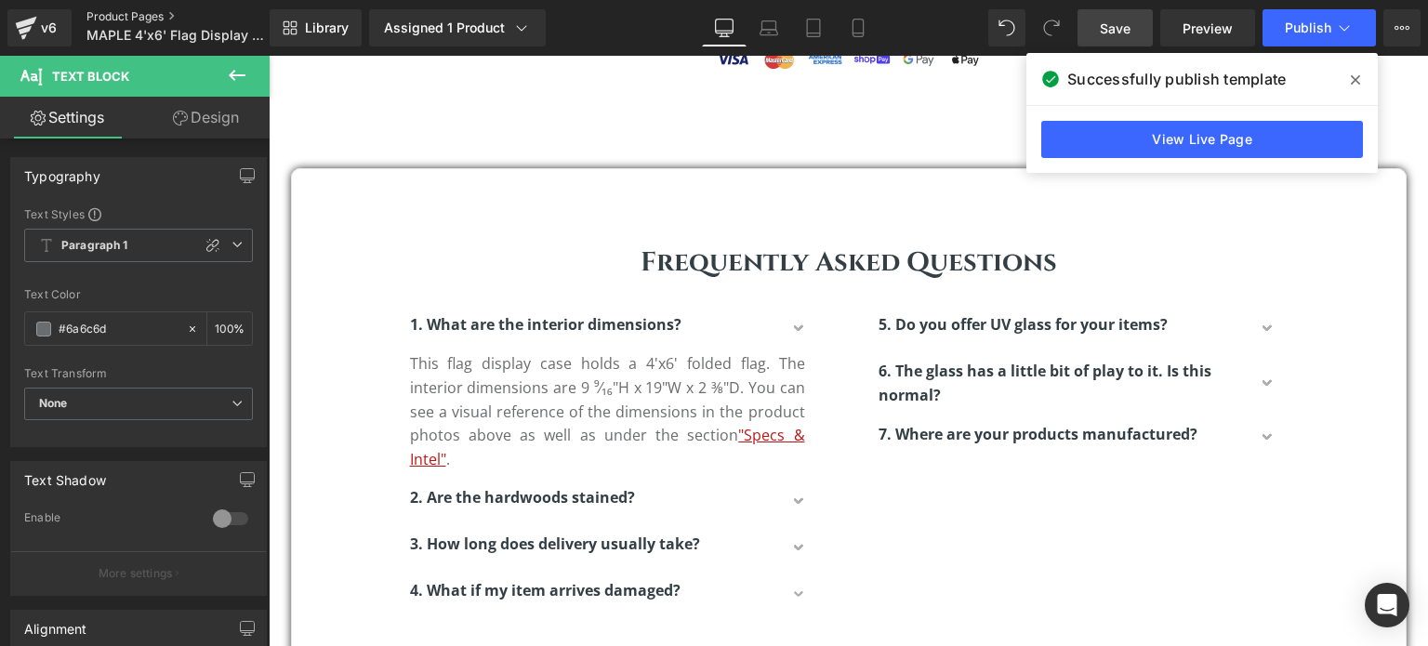
click at [121, 18] on link "Product Pages" at bounding box center [193, 16] width 214 height 15
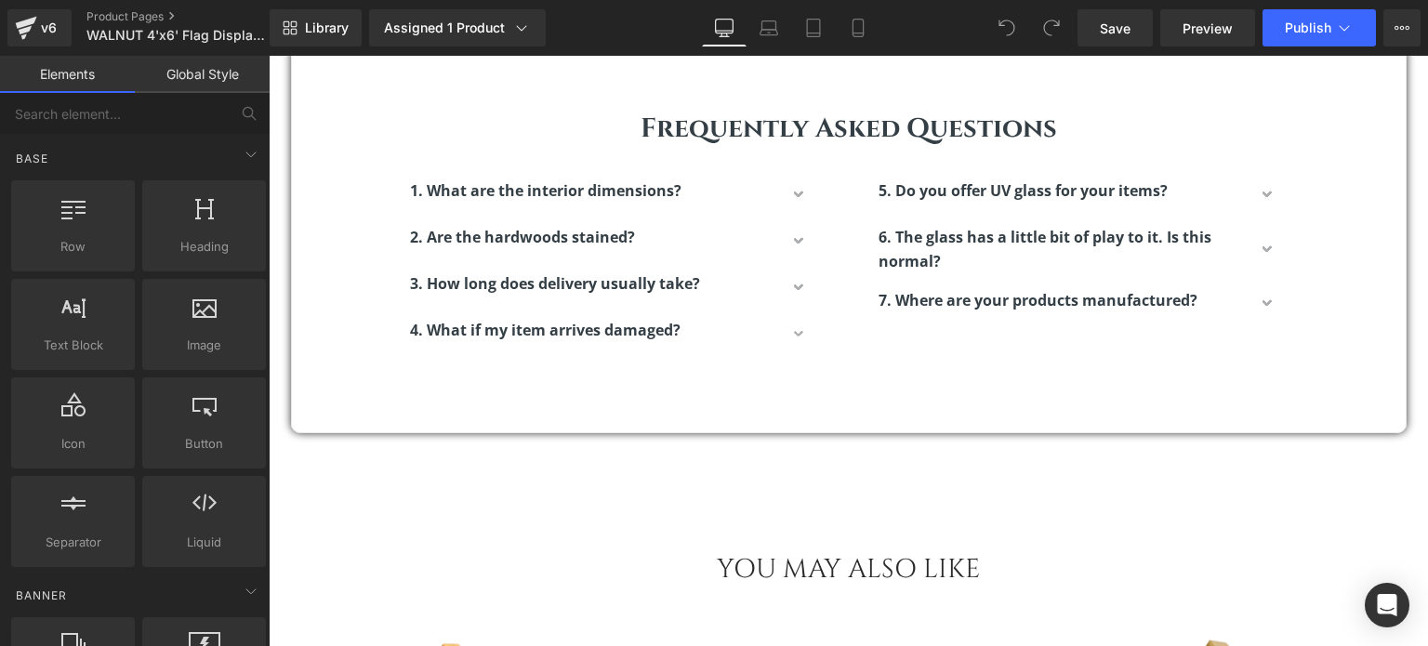
scroll to position [4278, 0]
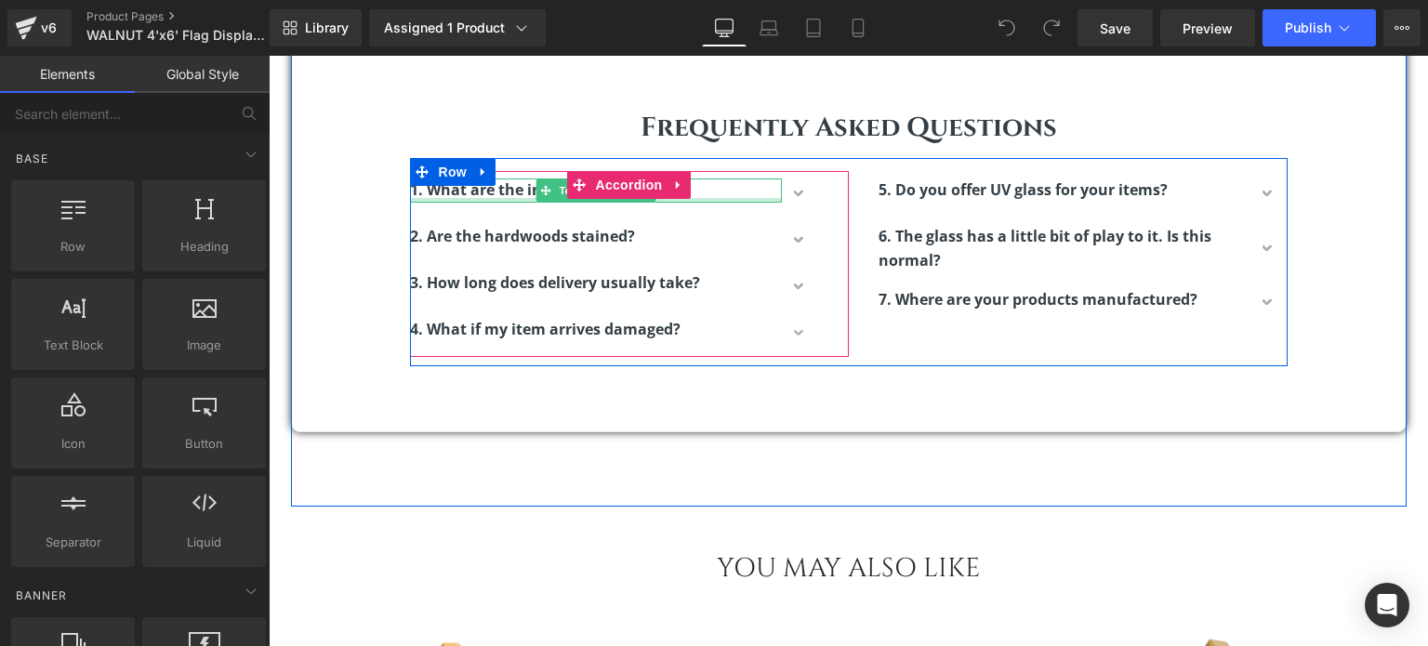
click at [764, 191] on p "1. What are the interior dimensions?" at bounding box center [596, 191] width 372 height 24
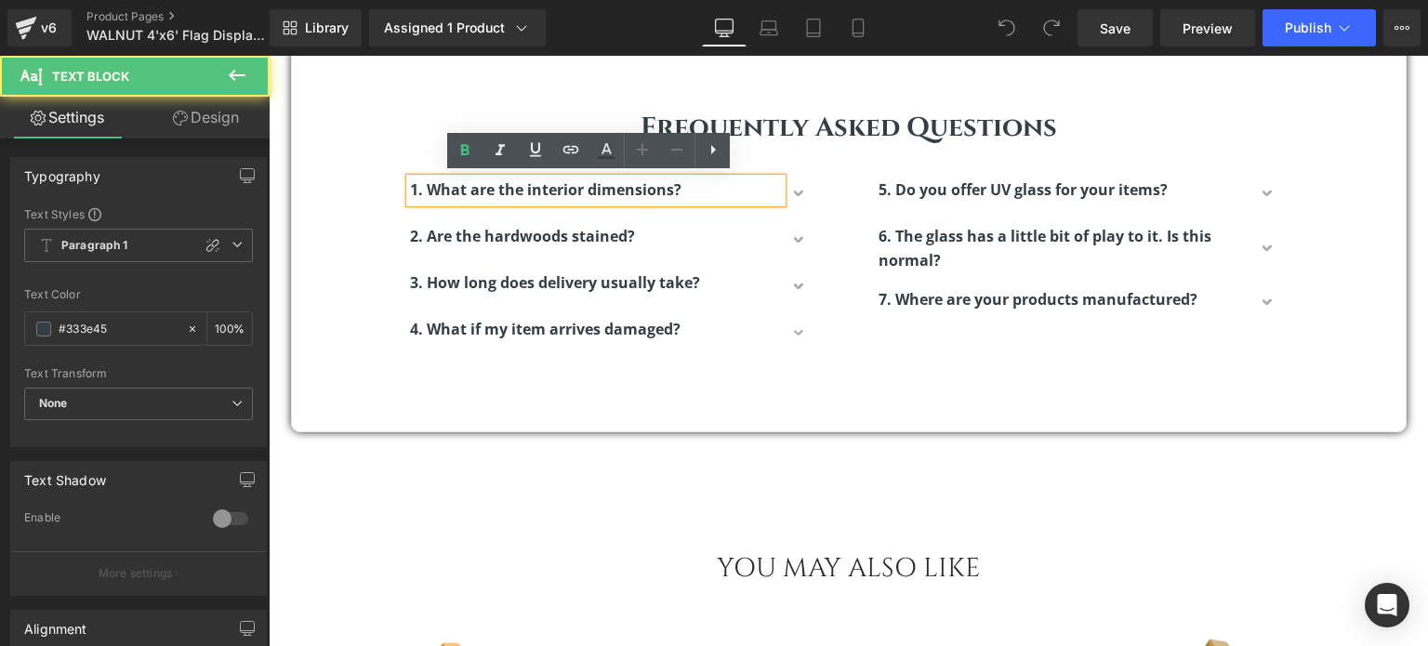
click at [805, 189] on button "button" at bounding box center [800, 194] width 37 height 46
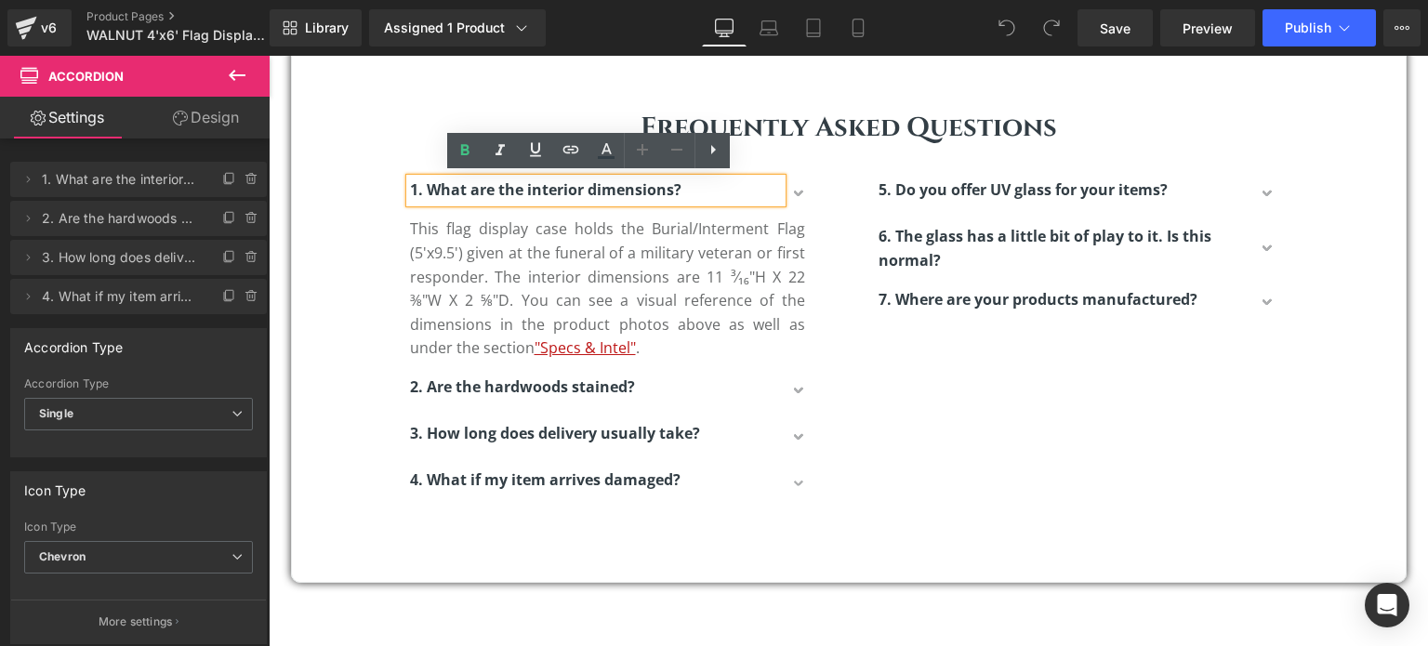
scroll to position [6298, 1146]
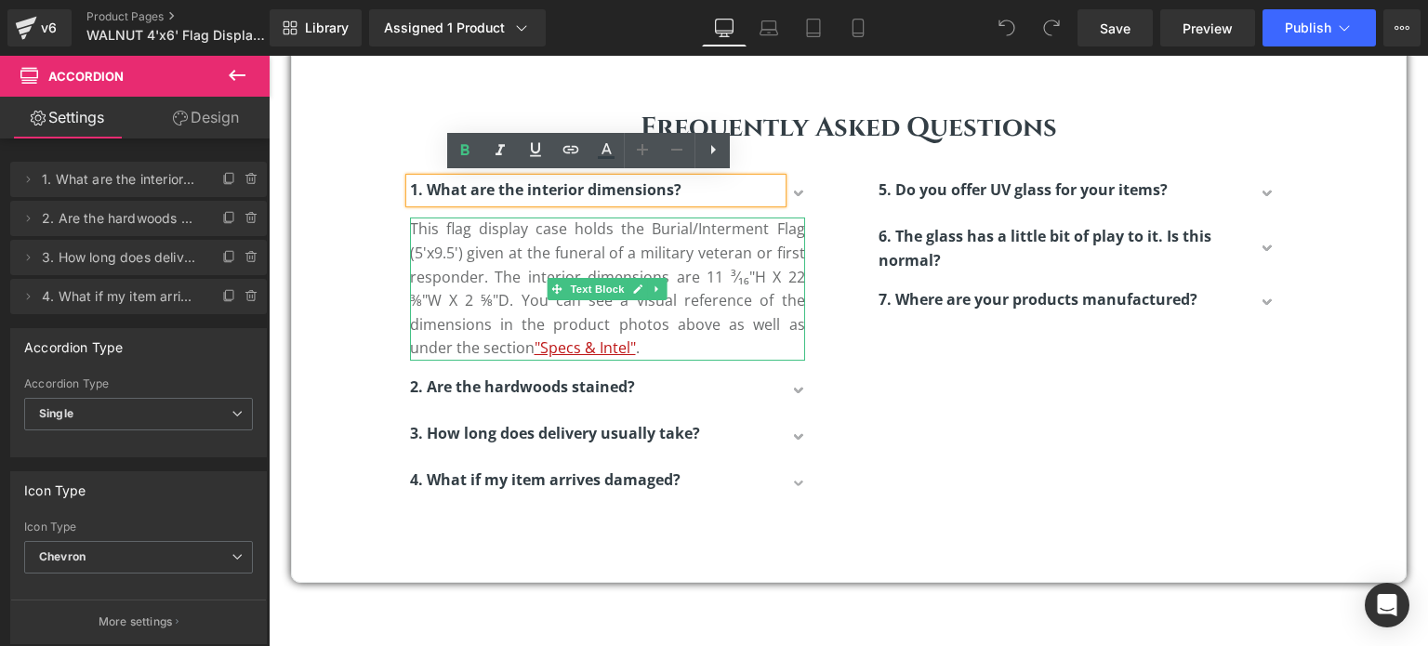
click at [648, 334] on p "This flag display case holds the Burial/Interment Flag (5'x9.5') given at the f…" at bounding box center [607, 289] width 395 height 143
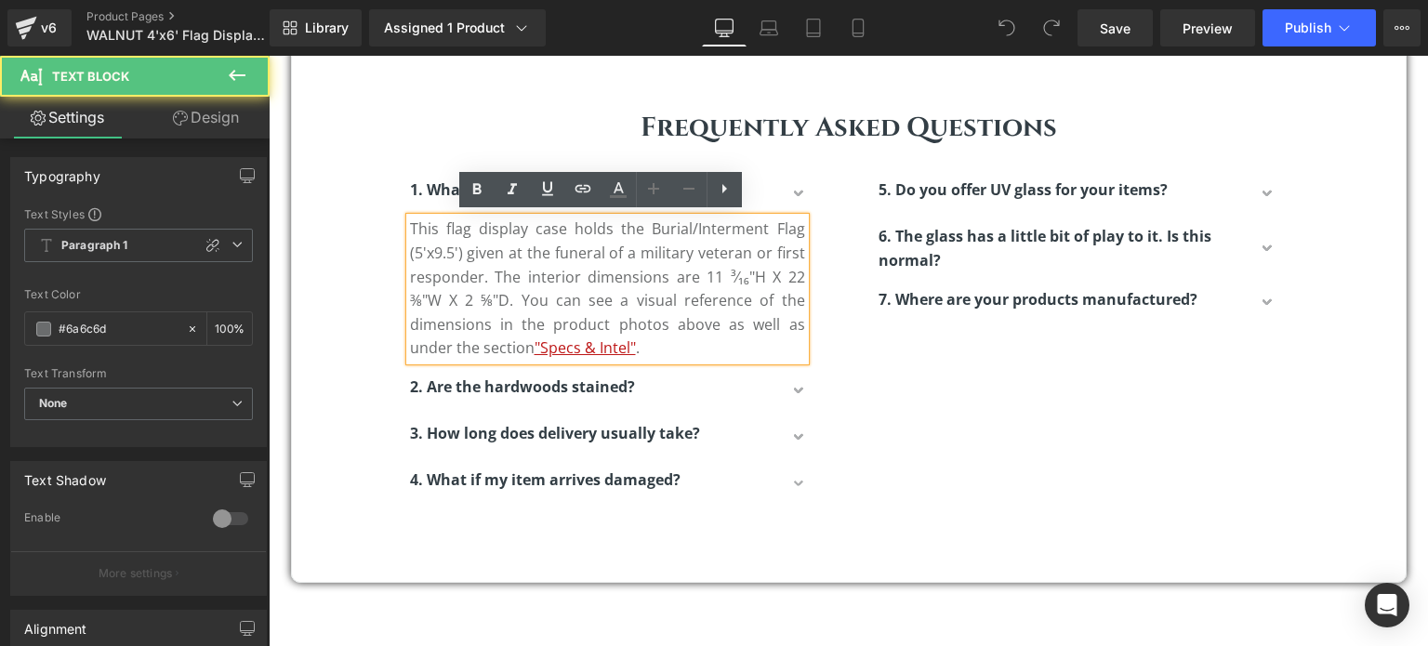
drag, startPoint x: 611, startPoint y: 255, endPoint x: 618, endPoint y: 261, distance: 9.9
click at [613, 259] on p "This flag display case holds the Burial/Interment Flag (5'x9.5') given at the f…" at bounding box center [607, 289] width 395 height 143
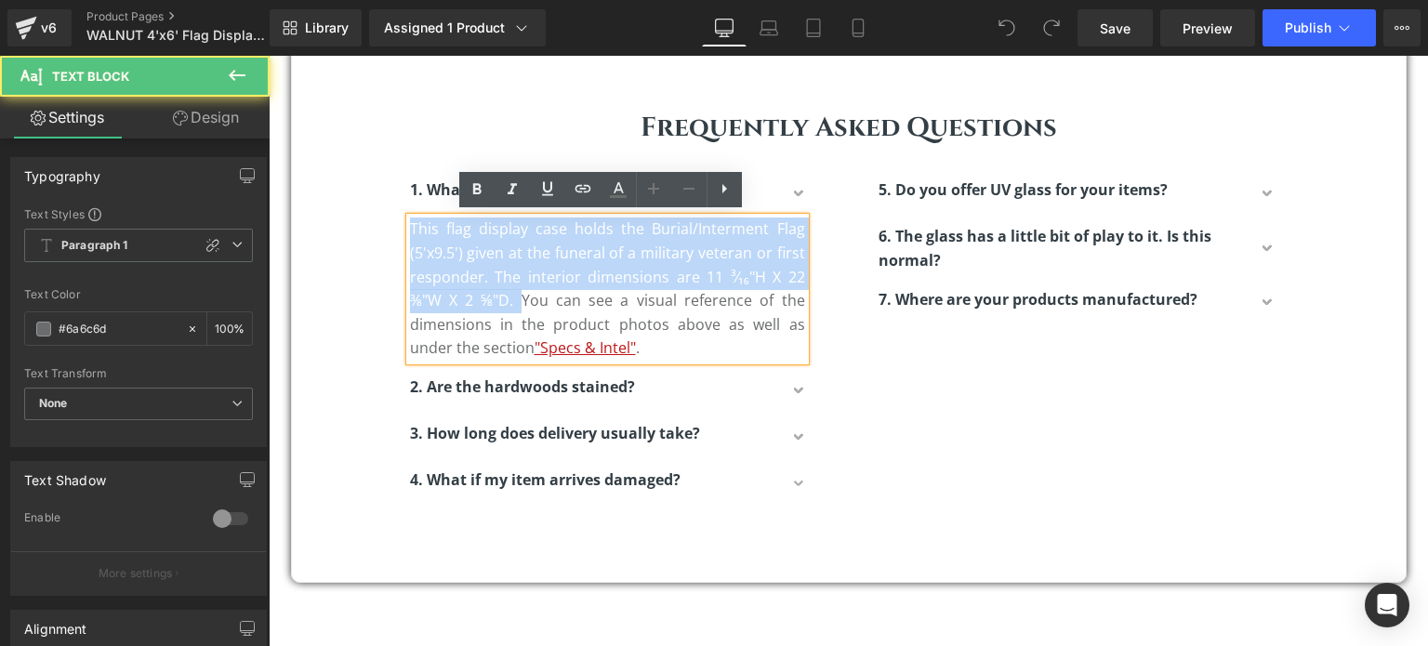
drag, startPoint x: 516, startPoint y: 299, endPoint x: 350, endPoint y: 206, distance: 190.2
click at [350, 206] on div "Frequently Asked Questions Heading Row 1. What are the interior dimensions? Tex…" at bounding box center [849, 299] width 1114 height 436
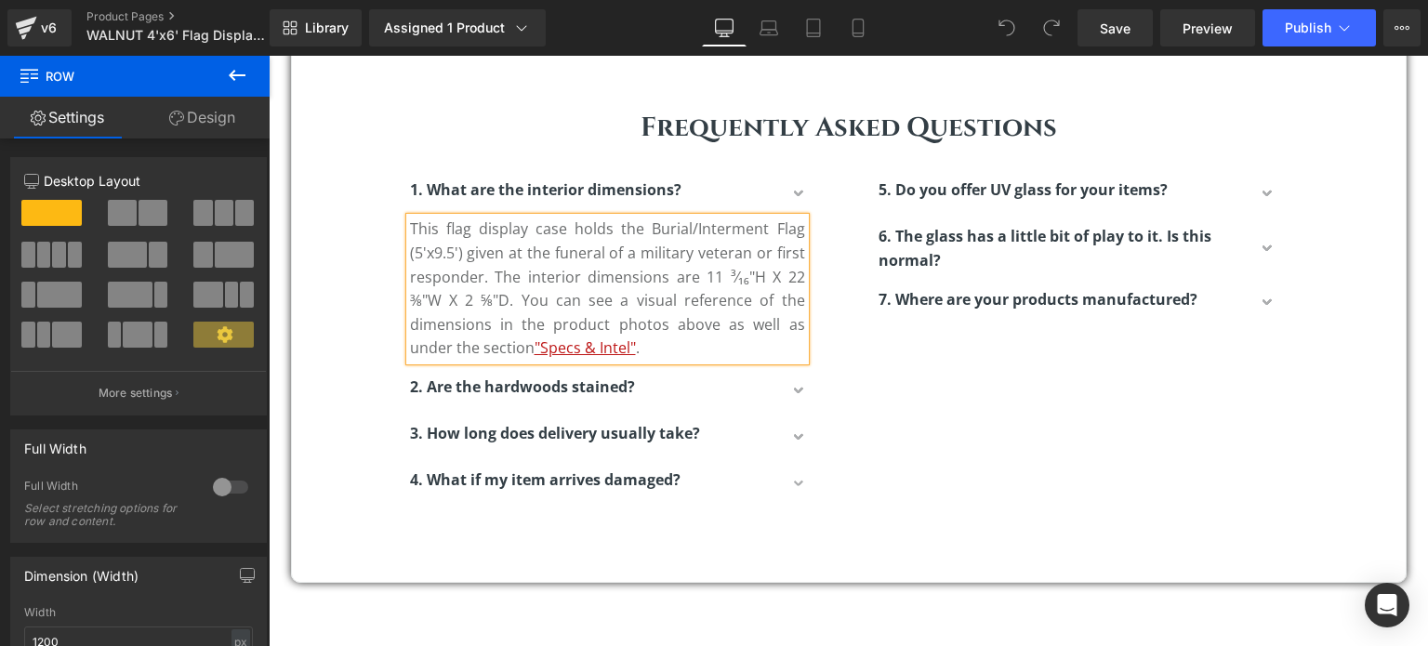
click at [498, 274] on p "This flag display case holds the Burial/Interment Flag (5'x9.5') given at the f…" at bounding box center [607, 289] width 395 height 143
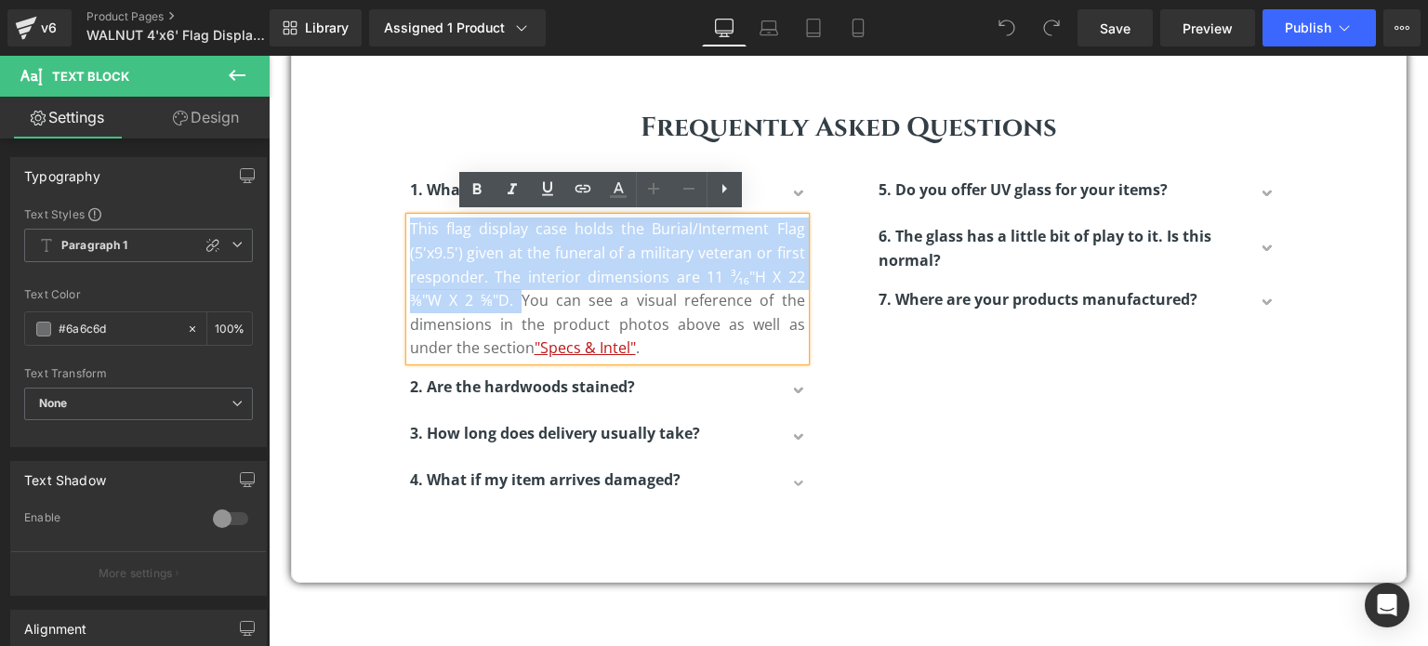
drag, startPoint x: 512, startPoint y: 299, endPoint x: 380, endPoint y: 220, distance: 153.9
click at [380, 220] on div "Frequently Asked Questions Heading Row 1. What are the interior dimensions? Tex…" at bounding box center [849, 299] width 1114 height 436
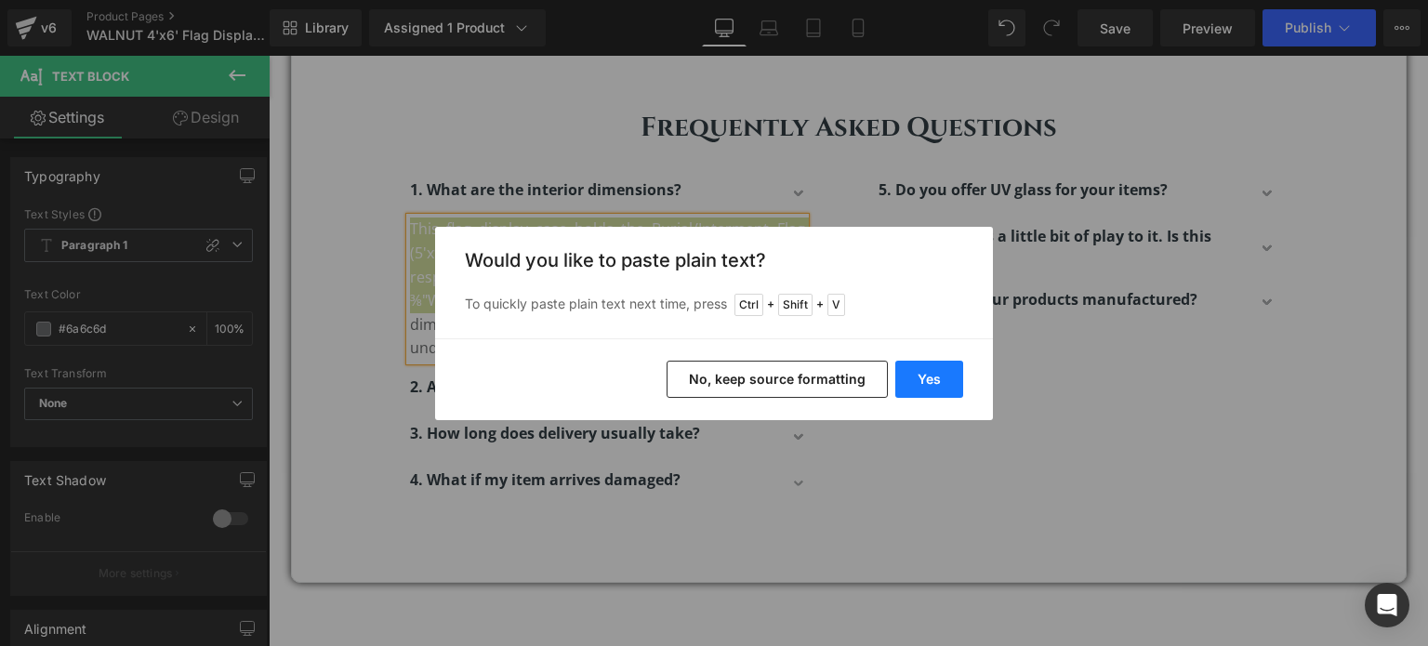
click at [921, 382] on button "Yes" at bounding box center [930, 379] width 68 height 37
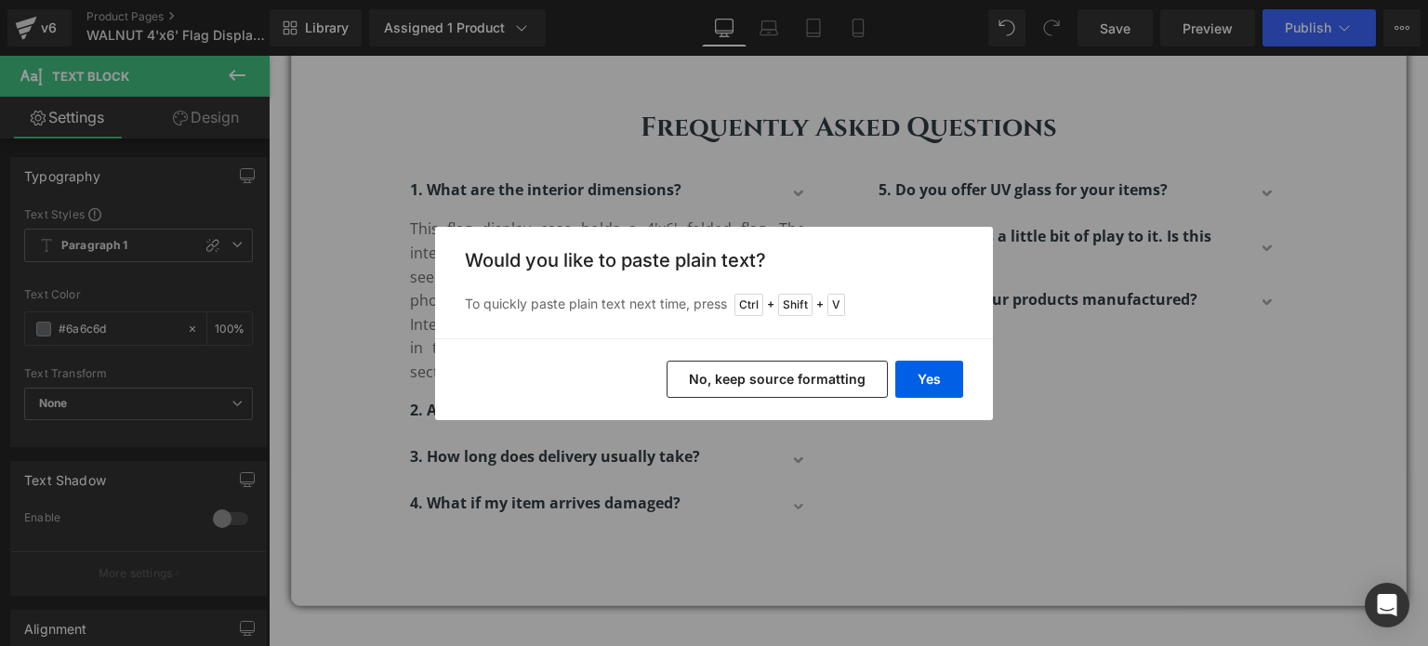
scroll to position [6321, 1146]
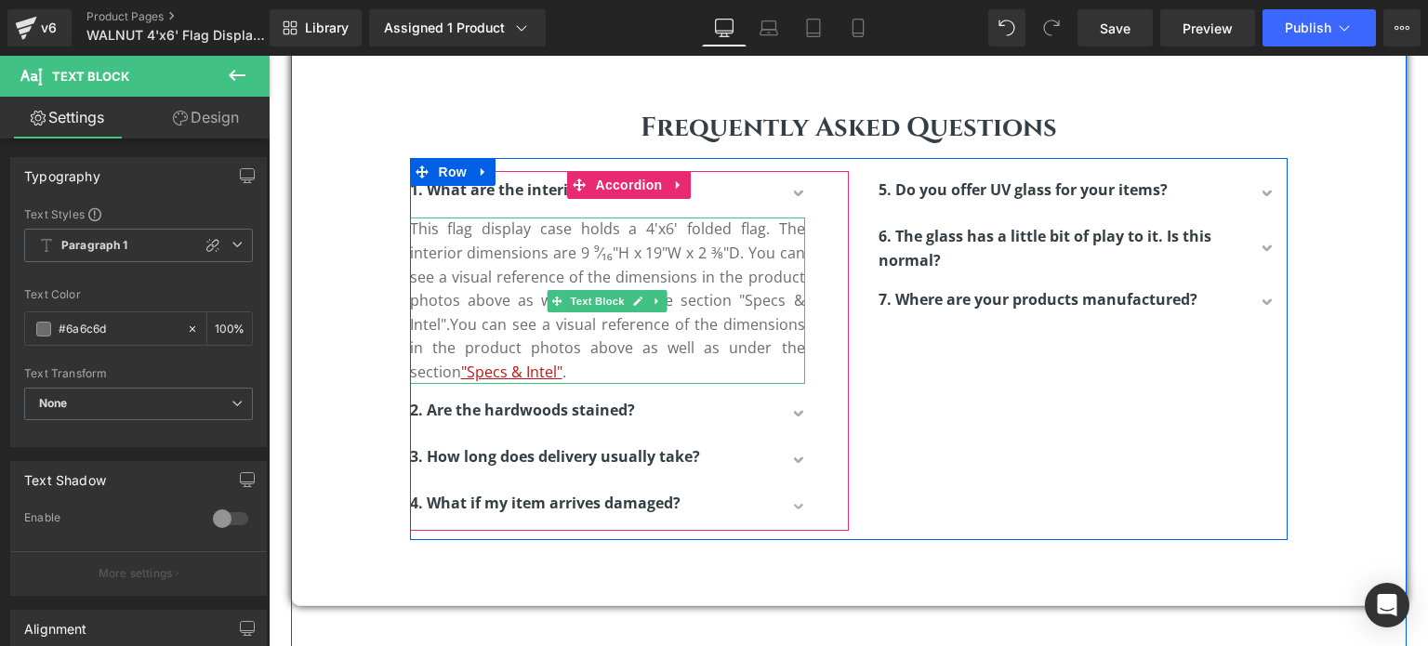
click at [524, 309] on p "This flag display case holds a 4'x6' folded flag. The interior dimensions are 9…" at bounding box center [607, 301] width 395 height 166
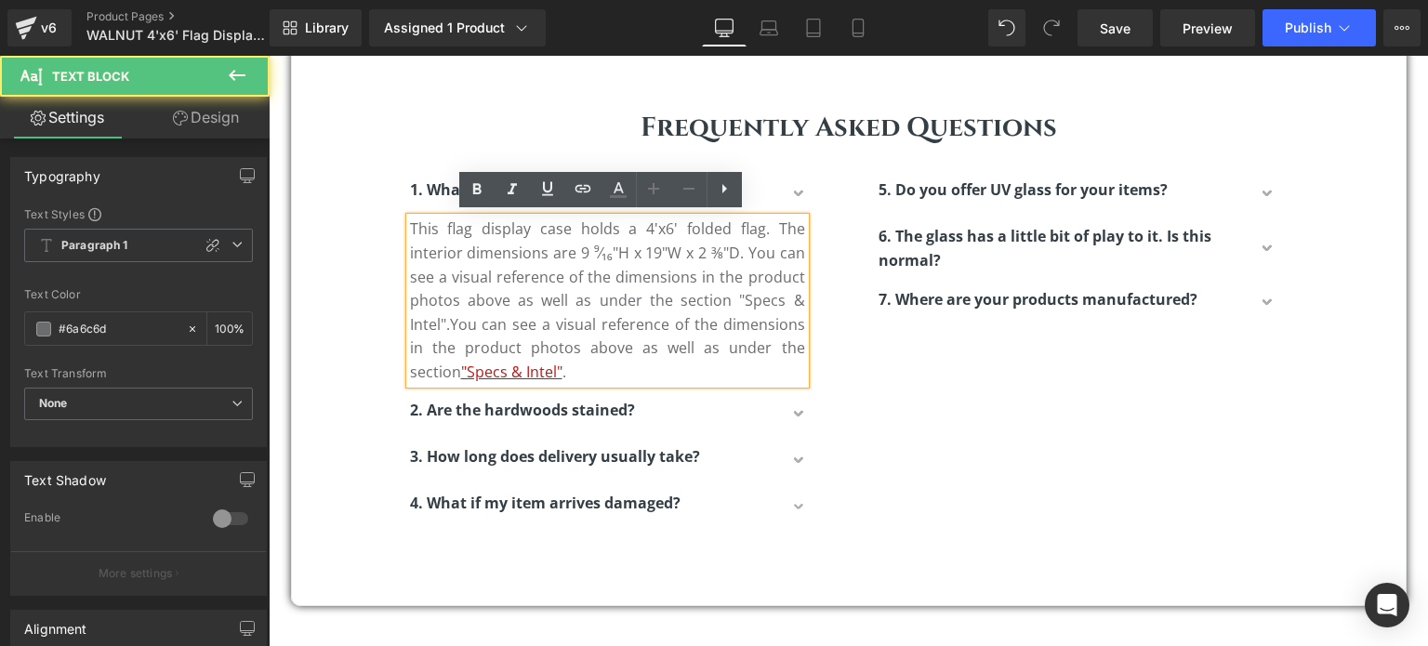
click at [452, 324] on p "This flag display case holds a 4'x6' folded flag. The interior dimensions are 9…" at bounding box center [607, 301] width 395 height 166
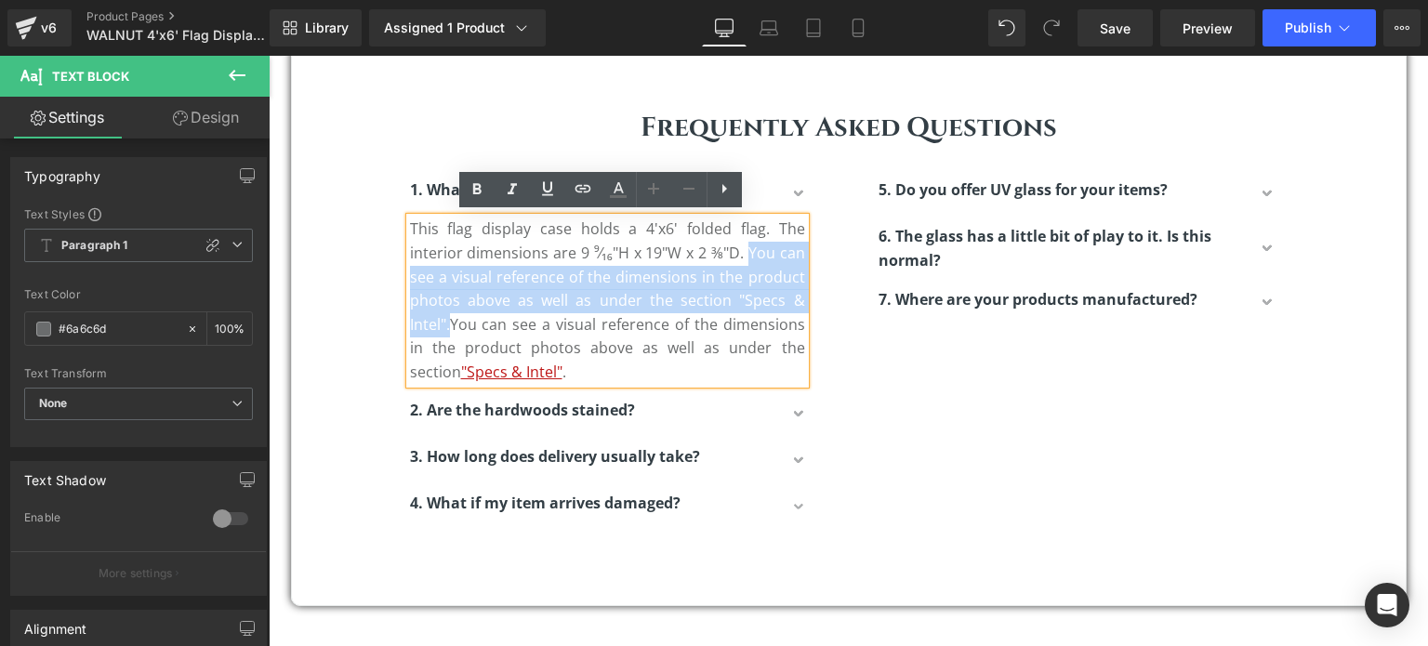
drag, startPoint x: 442, startPoint y: 324, endPoint x: 744, endPoint y: 256, distance: 309.8
click at [744, 256] on p "This flag display case holds a 4'x6' folded flag. The interior dimensions are 9…" at bounding box center [607, 301] width 395 height 166
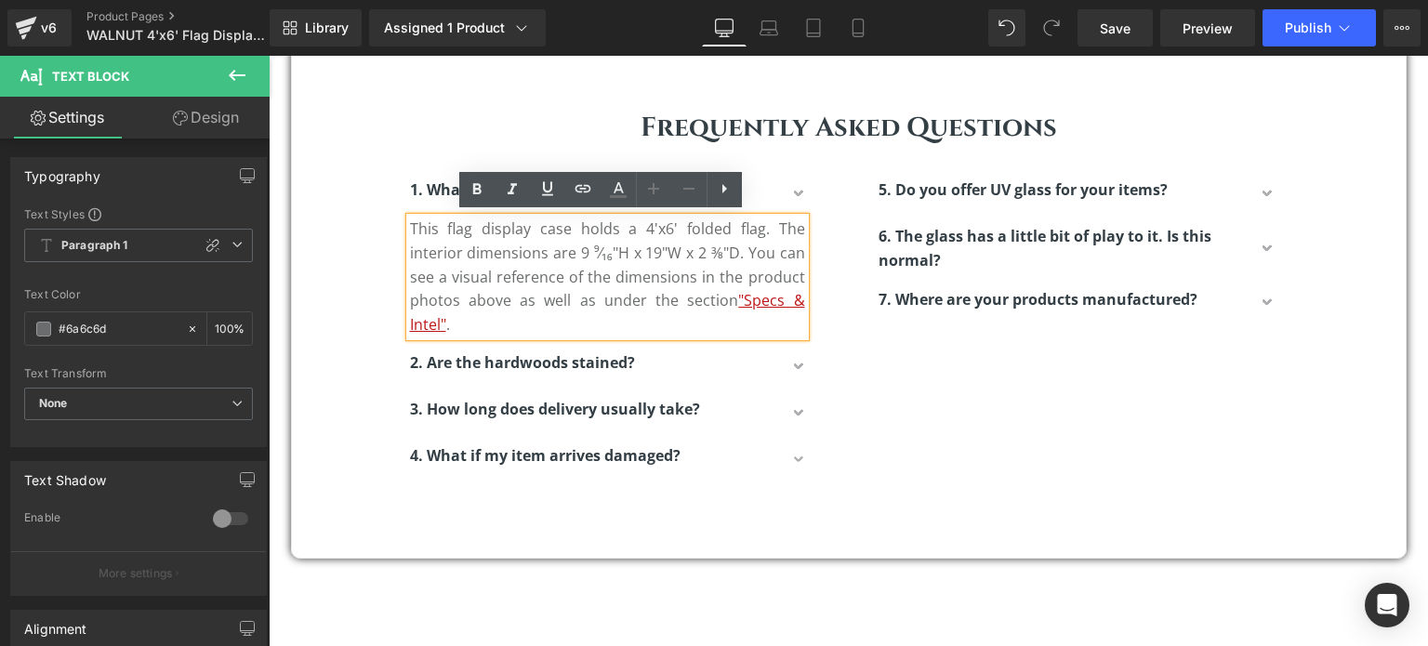
scroll to position [6274, 1146]
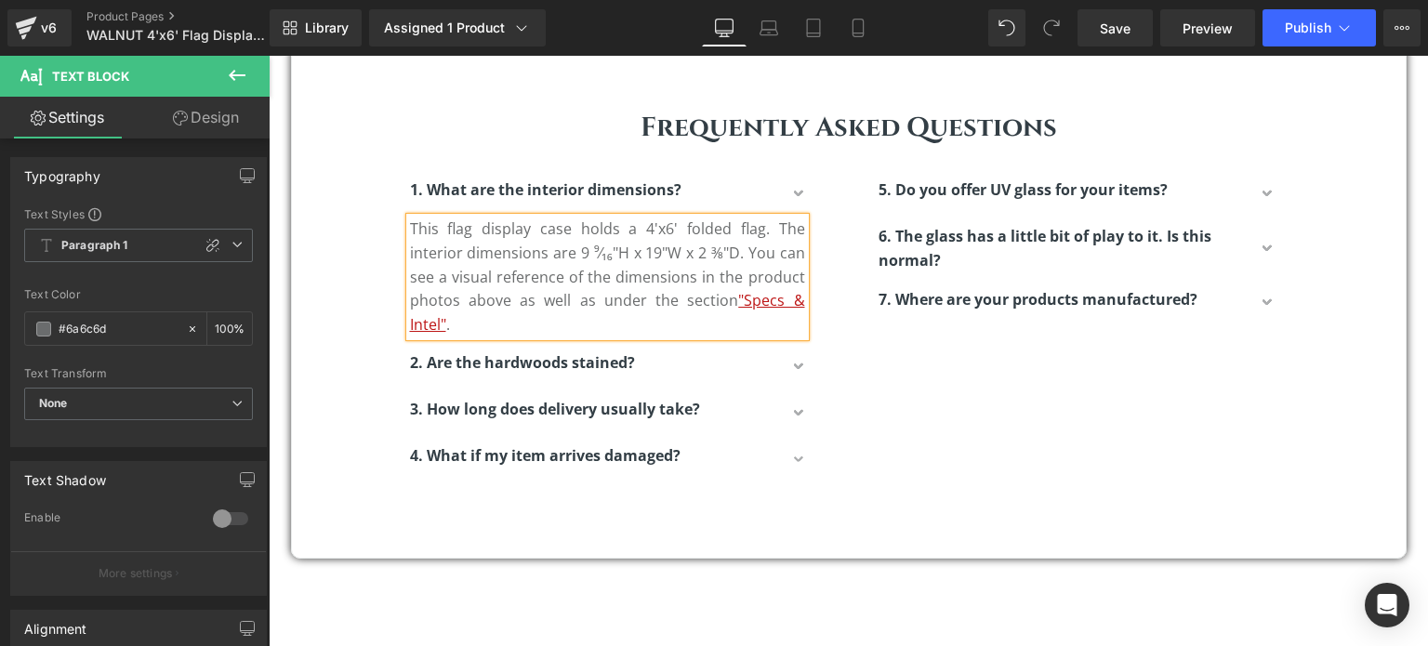
click at [1071, 466] on div "1. What are the interior dimensions? Text Block This flag display case holds a …" at bounding box center [849, 325] width 878 height 335
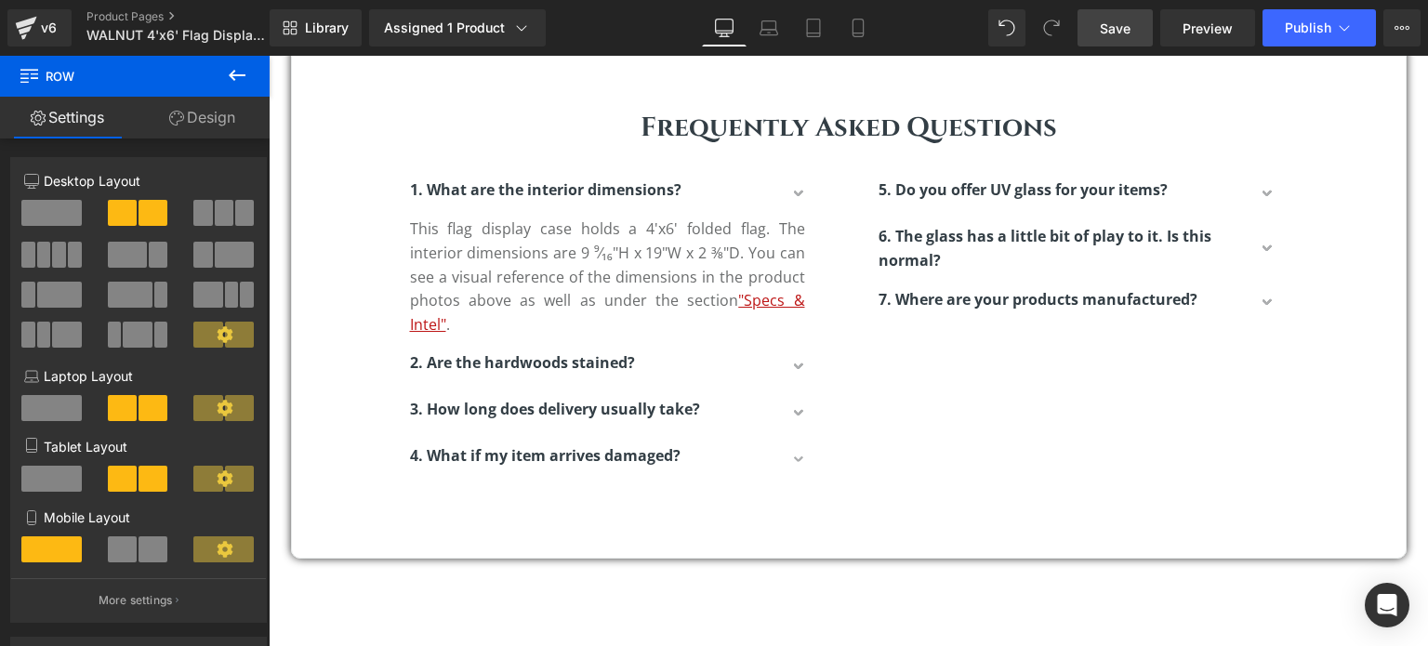
click at [1123, 25] on span "Save" at bounding box center [1115, 29] width 31 height 20
click at [1313, 40] on button "Publish" at bounding box center [1319, 27] width 113 height 37
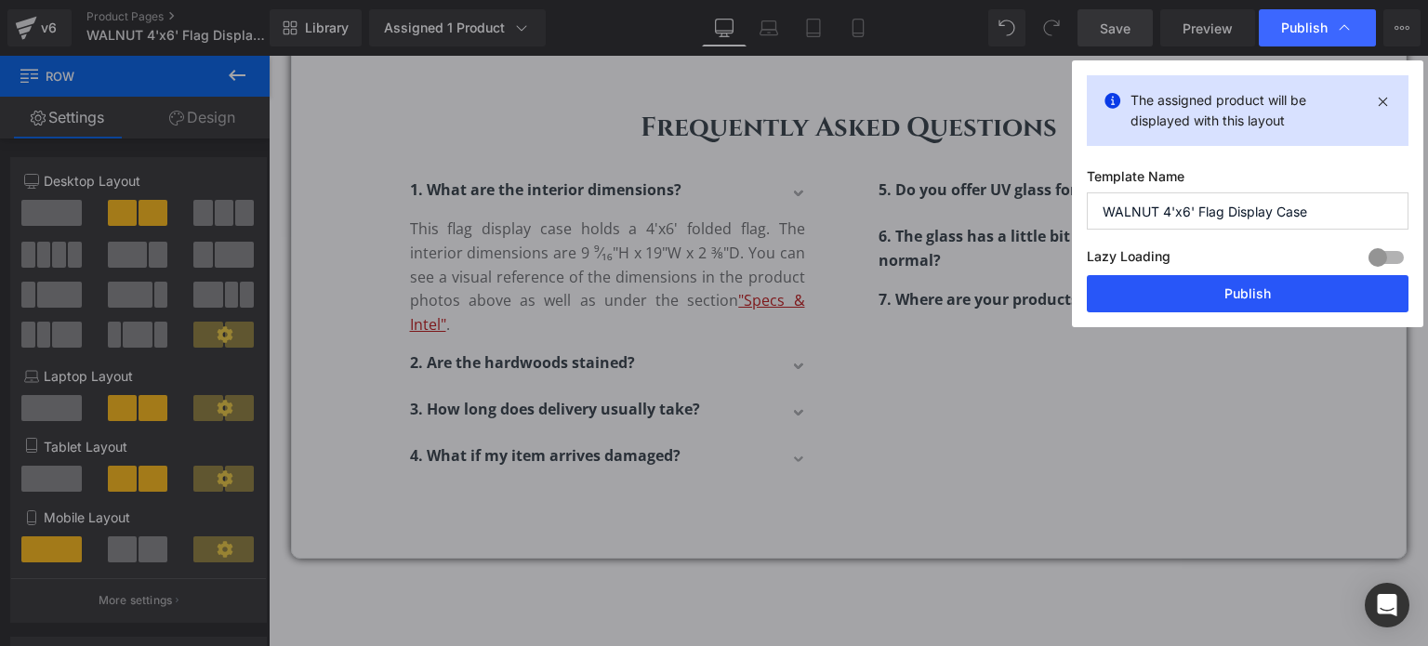
drag, startPoint x: 1250, startPoint y: 295, endPoint x: 330, endPoint y: 113, distance: 937.6
click at [1250, 295] on button "Publish" at bounding box center [1248, 293] width 322 height 37
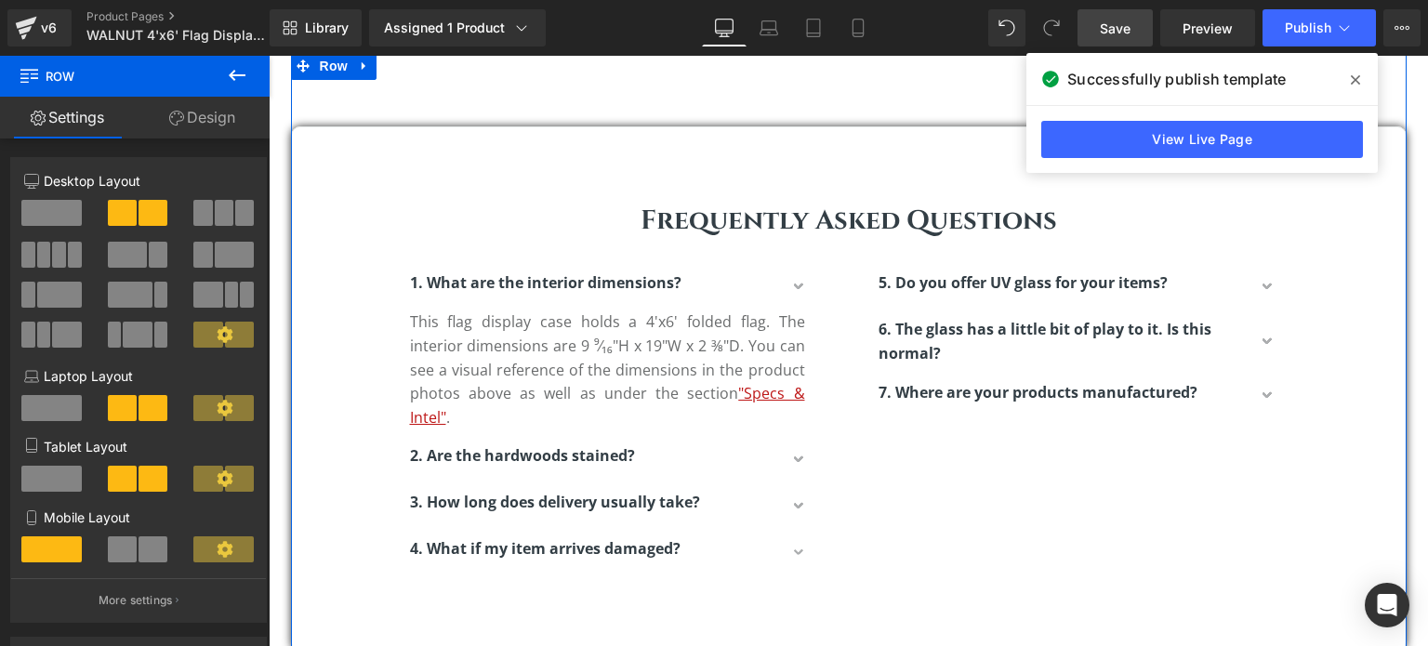
scroll to position [3813, 0]
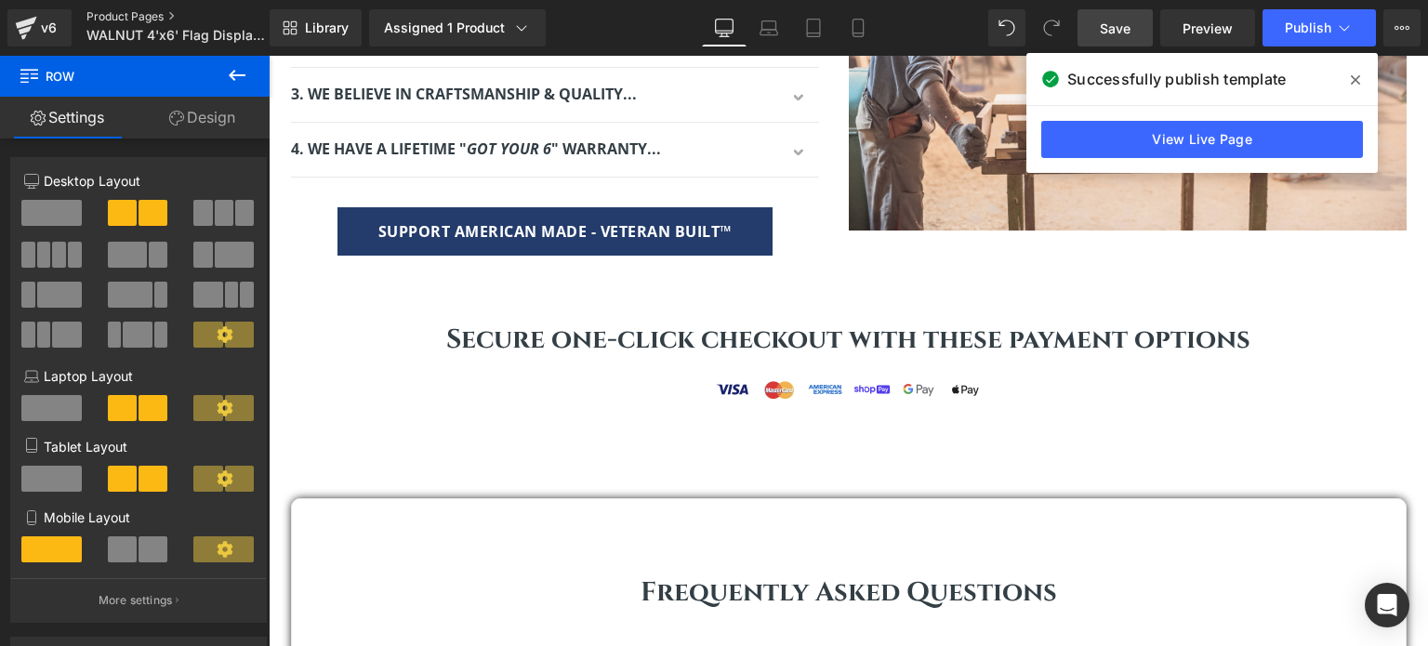
click at [155, 19] on link "Product Pages" at bounding box center [193, 16] width 214 height 15
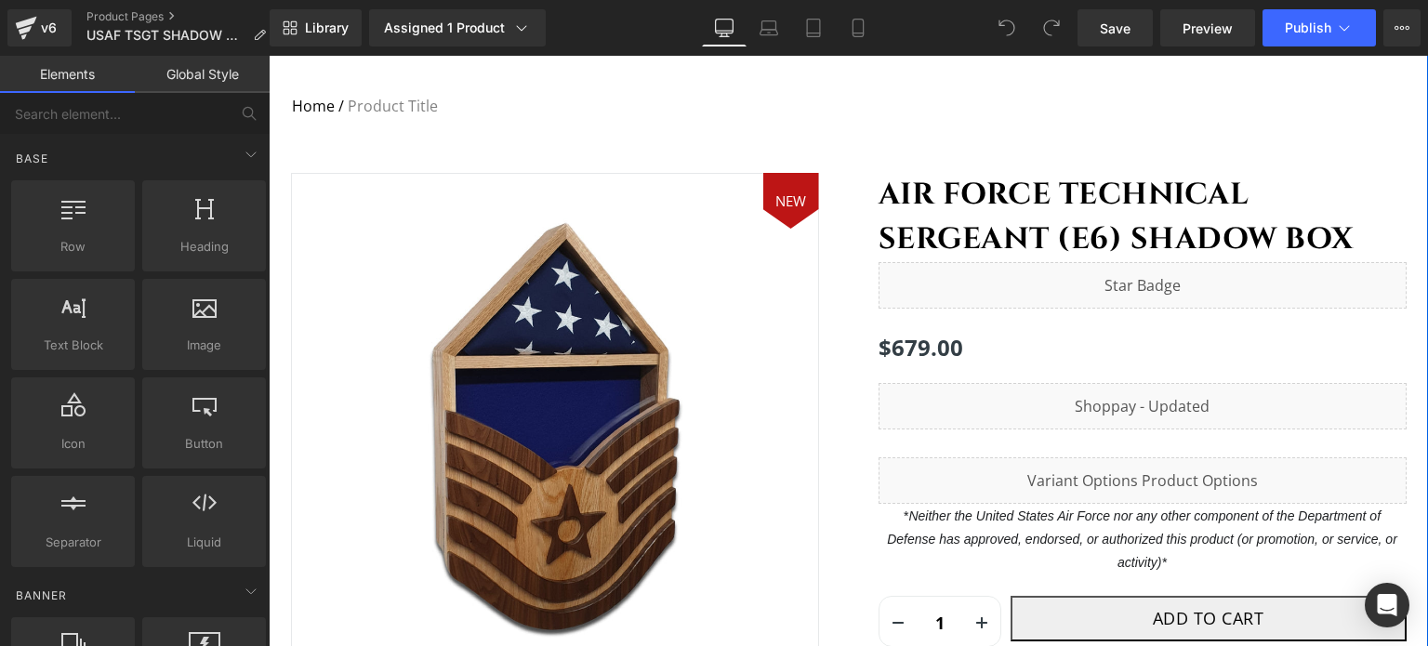
scroll to position [279, 0]
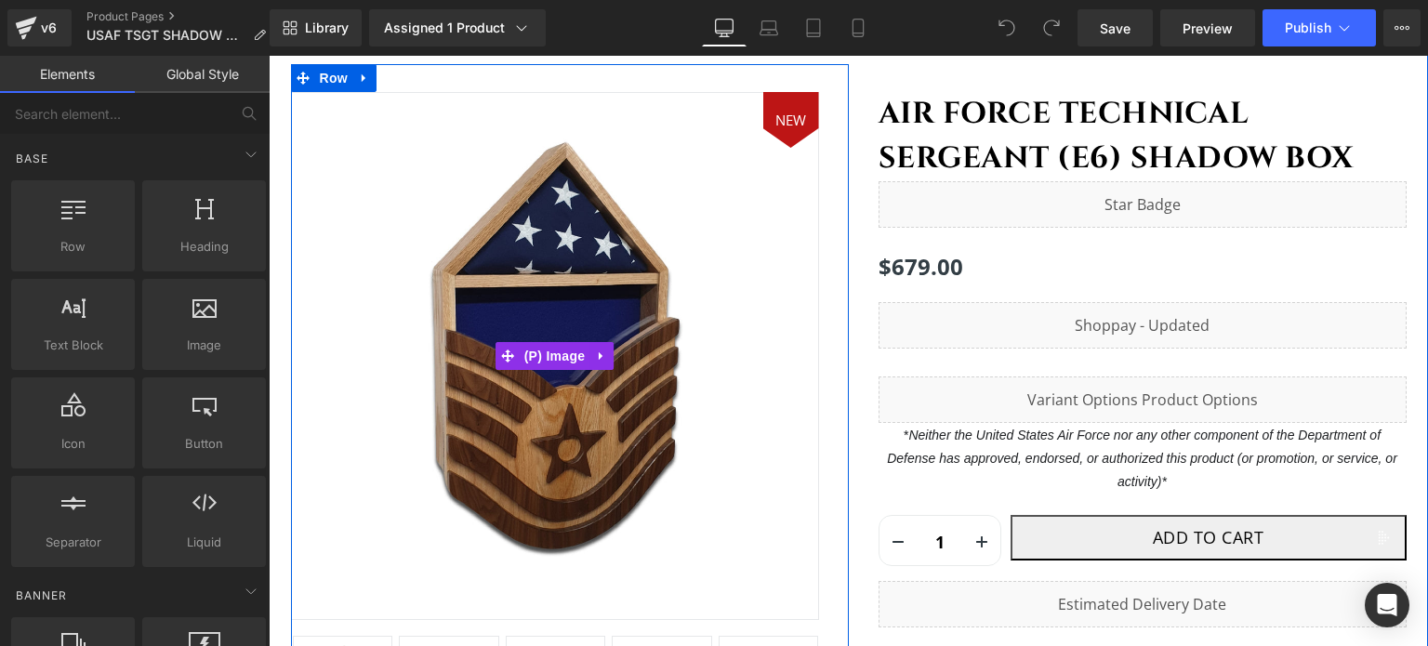
click at [787, 118] on span "NEW" at bounding box center [791, 120] width 31 height 19
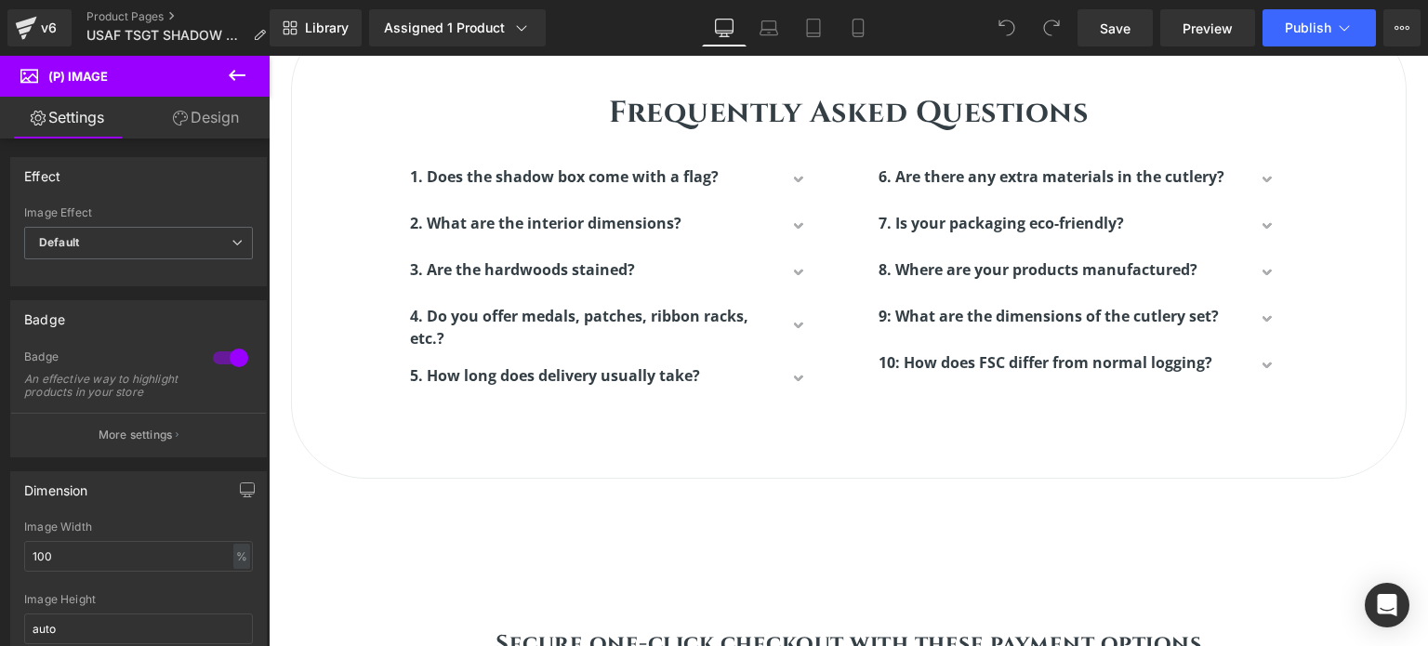
scroll to position [3348, 0]
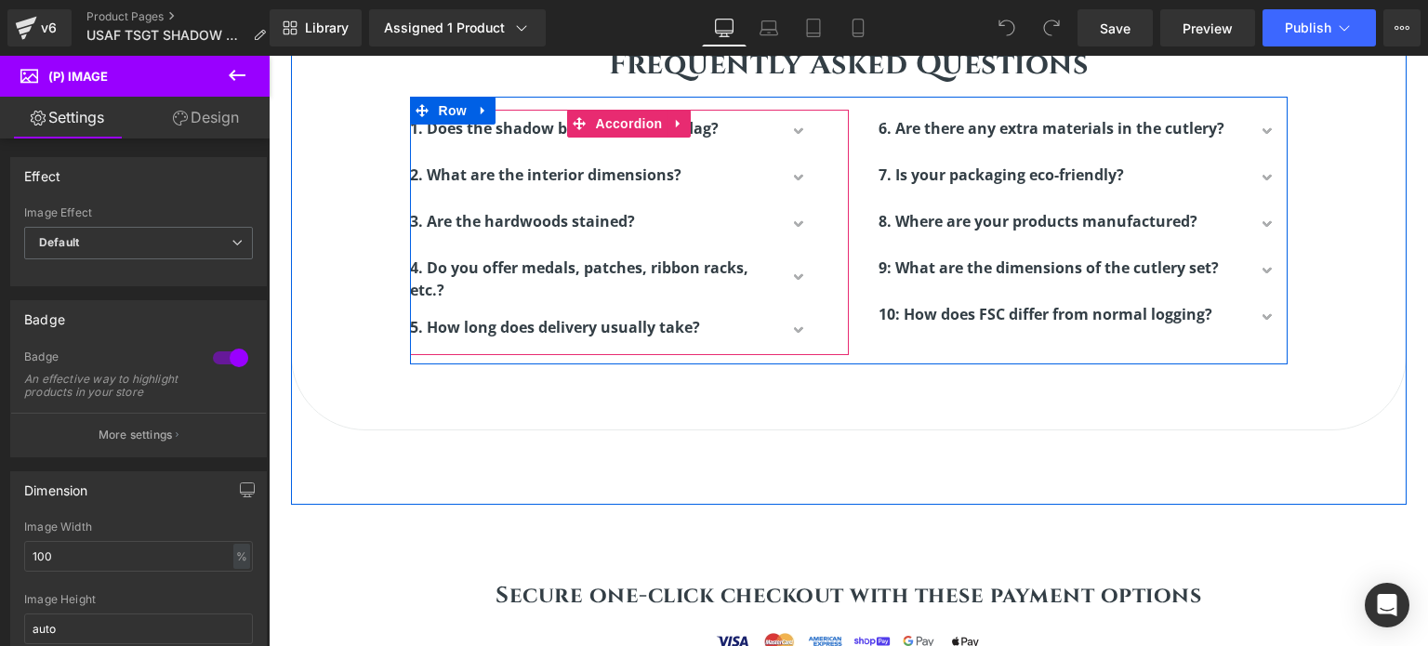
click at [792, 126] on button "button" at bounding box center [800, 133] width 37 height 46
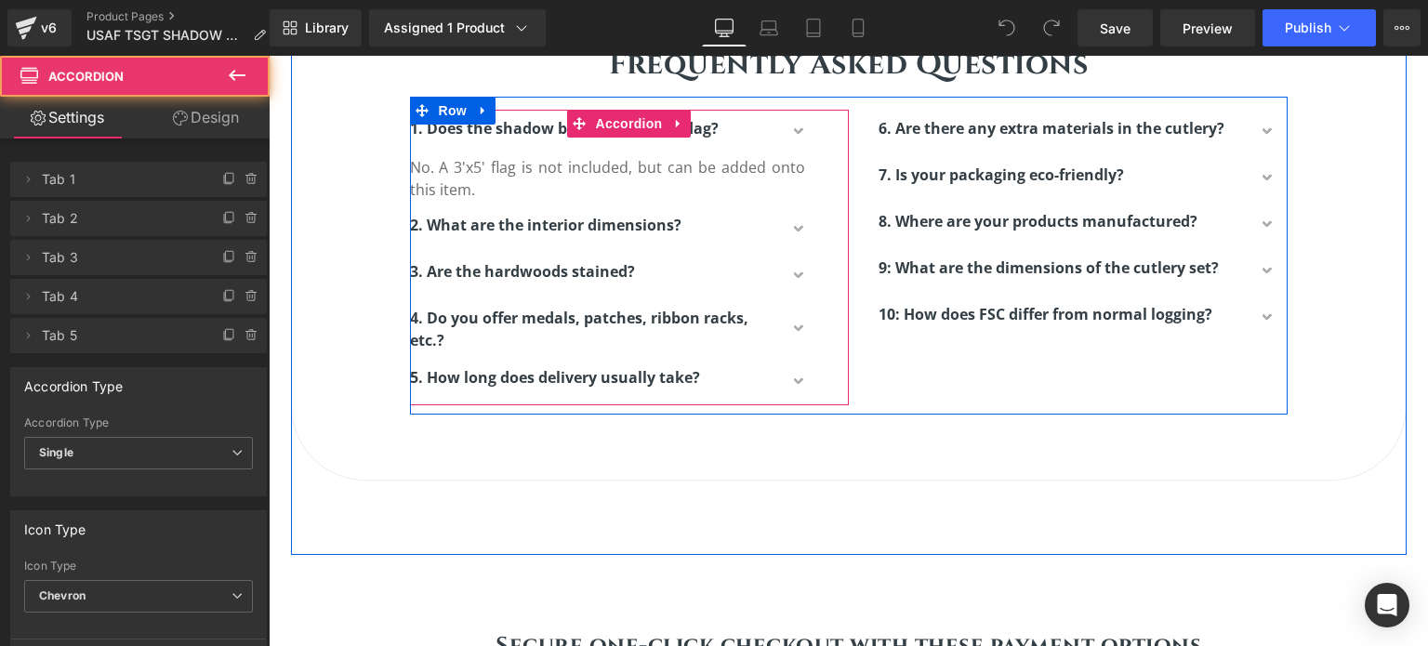
scroll to position [5351, 1146]
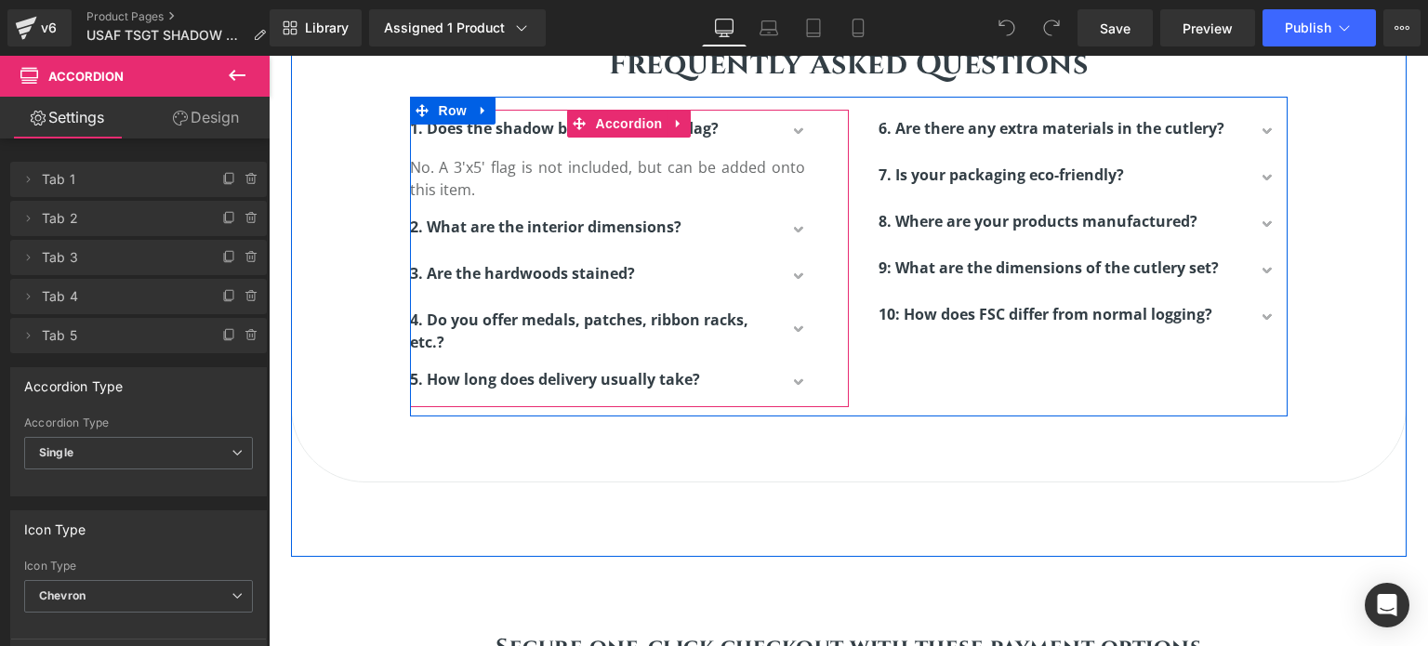
click at [798, 231] on button "button" at bounding box center [800, 231] width 37 height 46
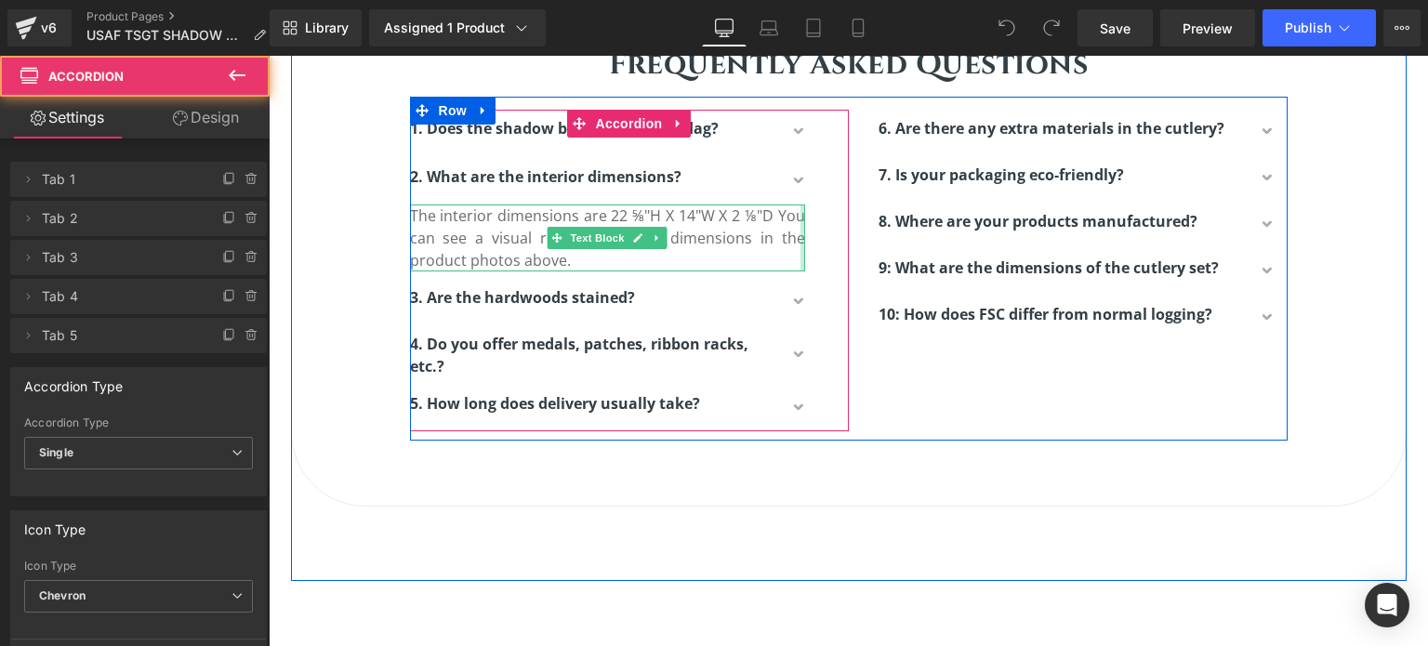
scroll to position [8, 9]
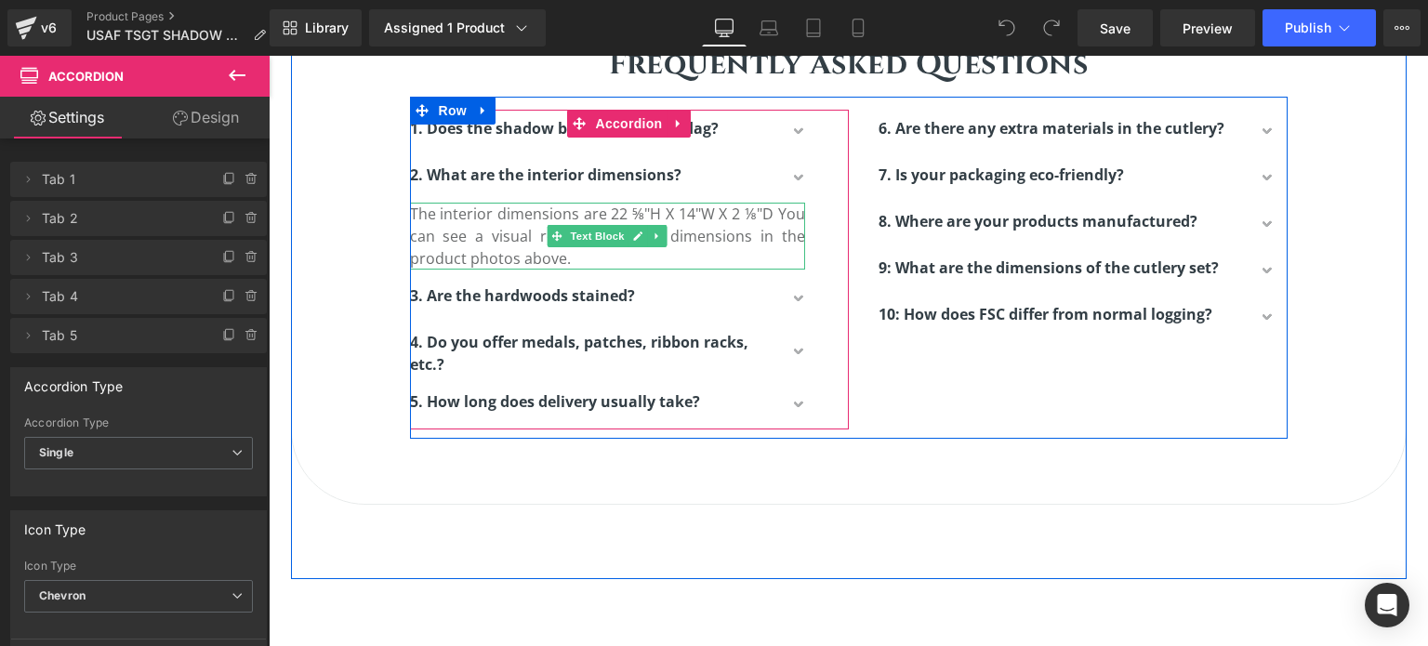
click at [766, 217] on p "The interior dimensions are 22 ⅝"H X 14"W X 2 ⅛"D You can see a visual referenc…" at bounding box center [607, 236] width 395 height 67
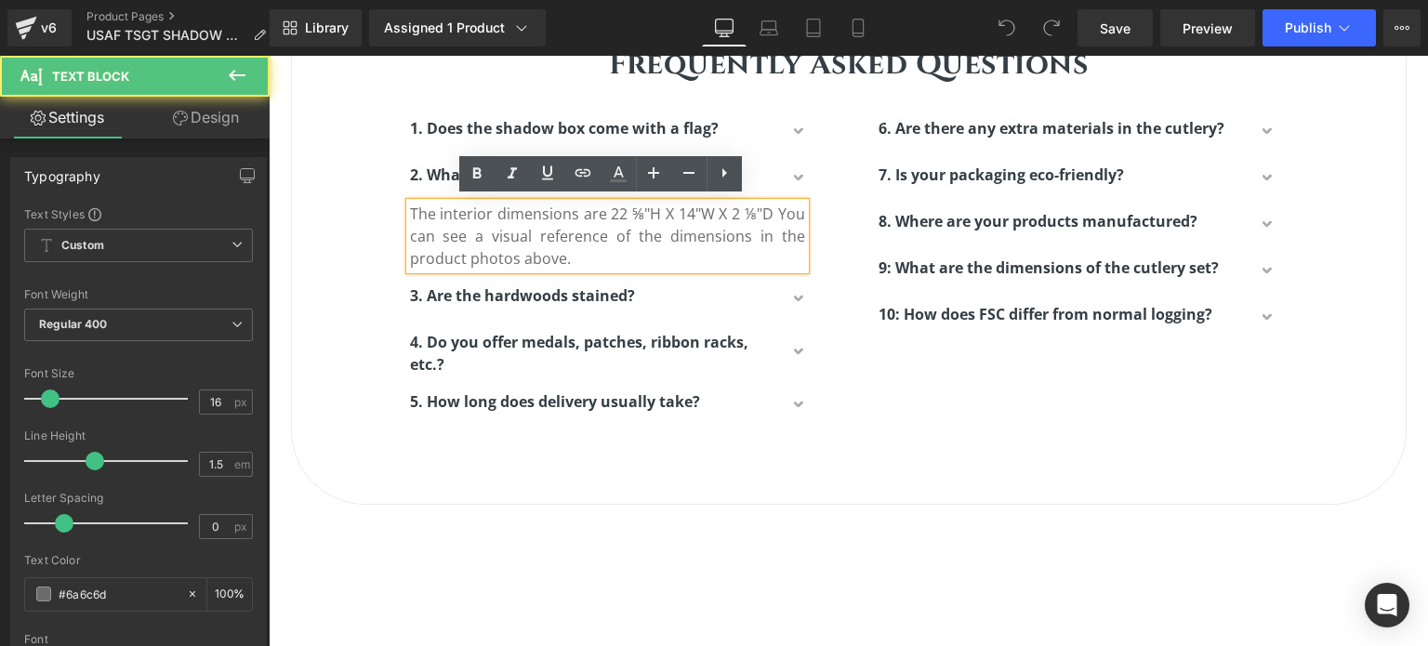
click at [766, 210] on p "The interior dimensions are 22 ⅝"H X 14"W X 2 ⅛"D You can see a visual referenc…" at bounding box center [607, 236] width 395 height 67
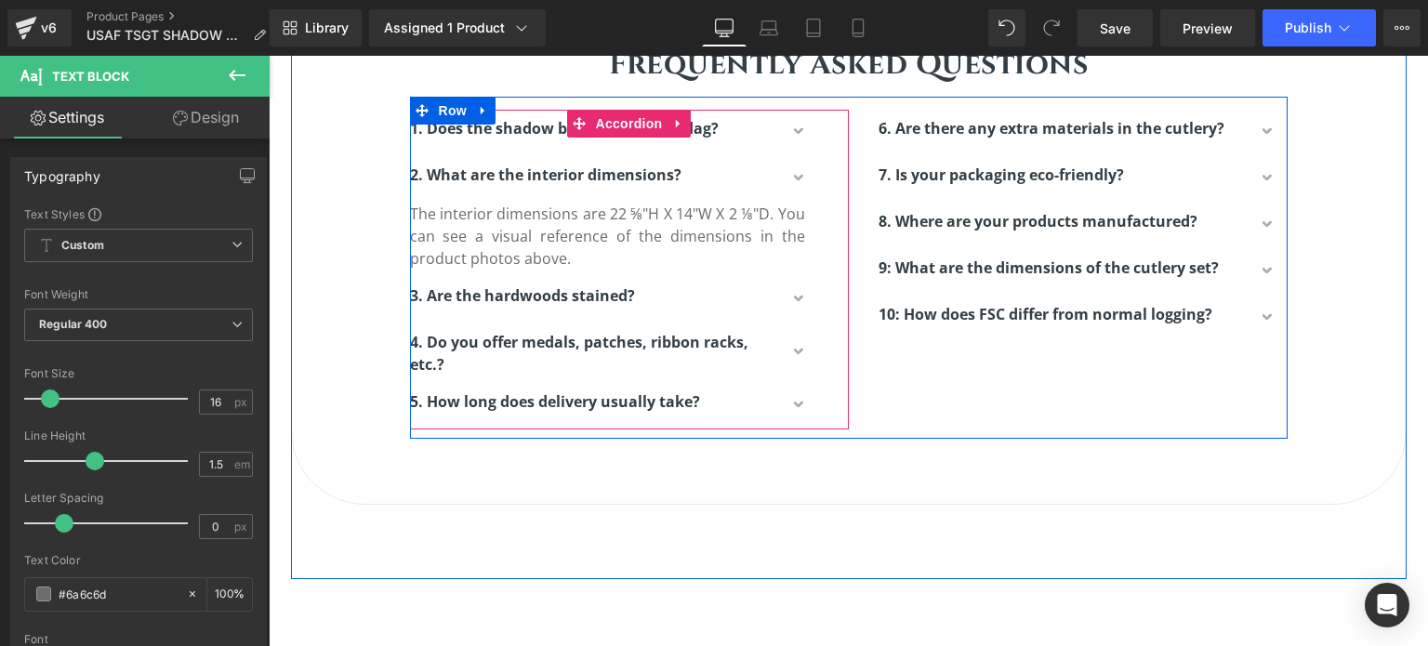
click at [796, 173] on button "button" at bounding box center [800, 179] width 37 height 46
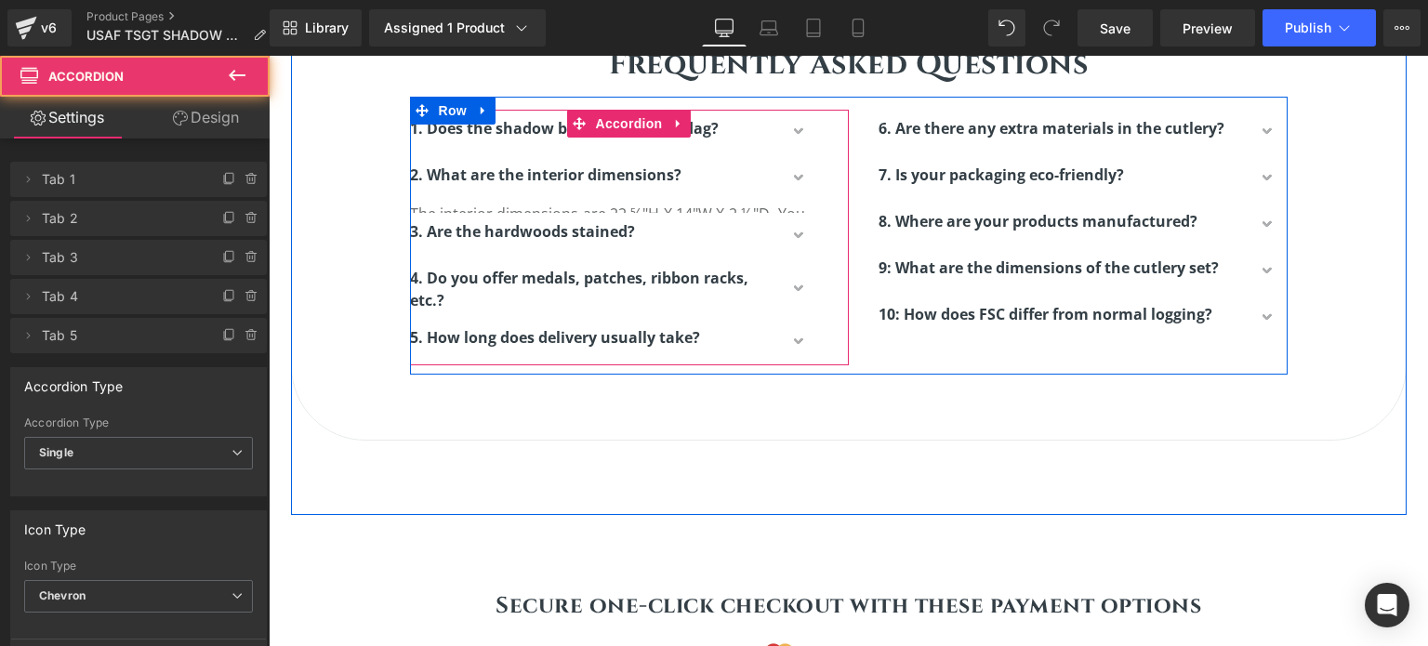
scroll to position [9, 9]
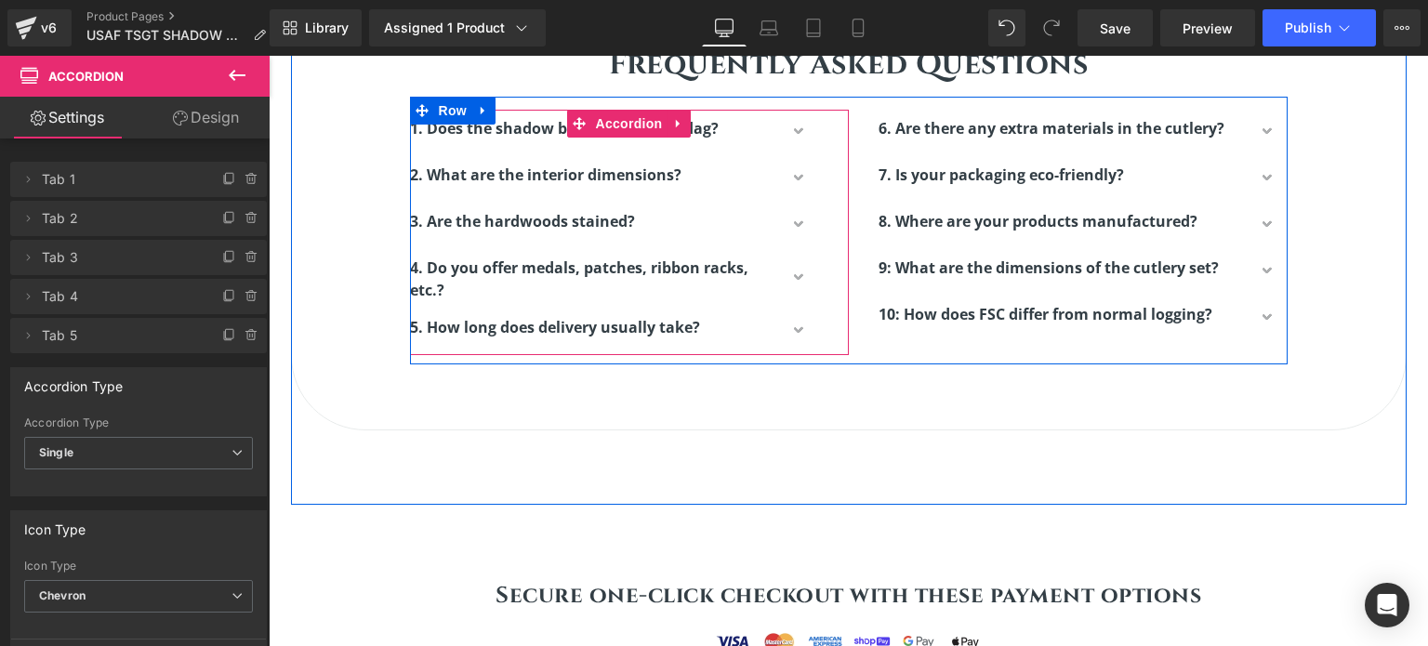
click at [793, 271] on button "button" at bounding box center [800, 279] width 37 height 60
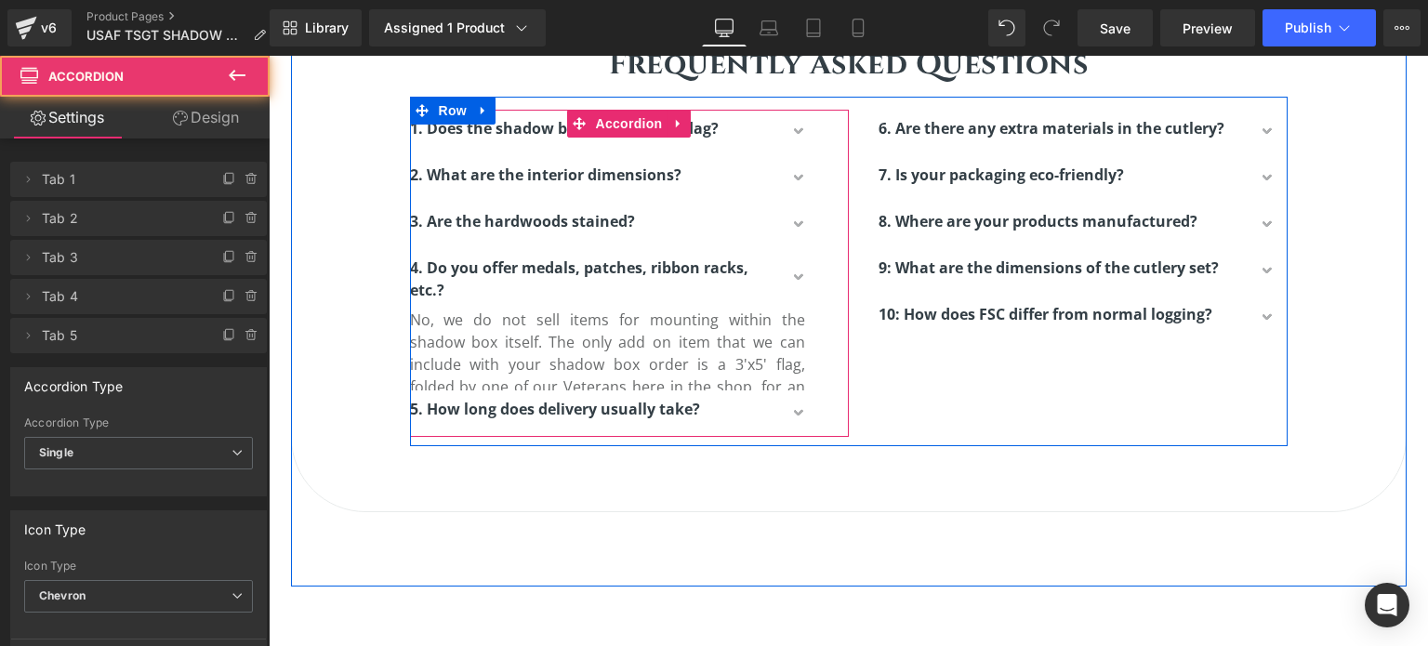
scroll to position [5397, 1146]
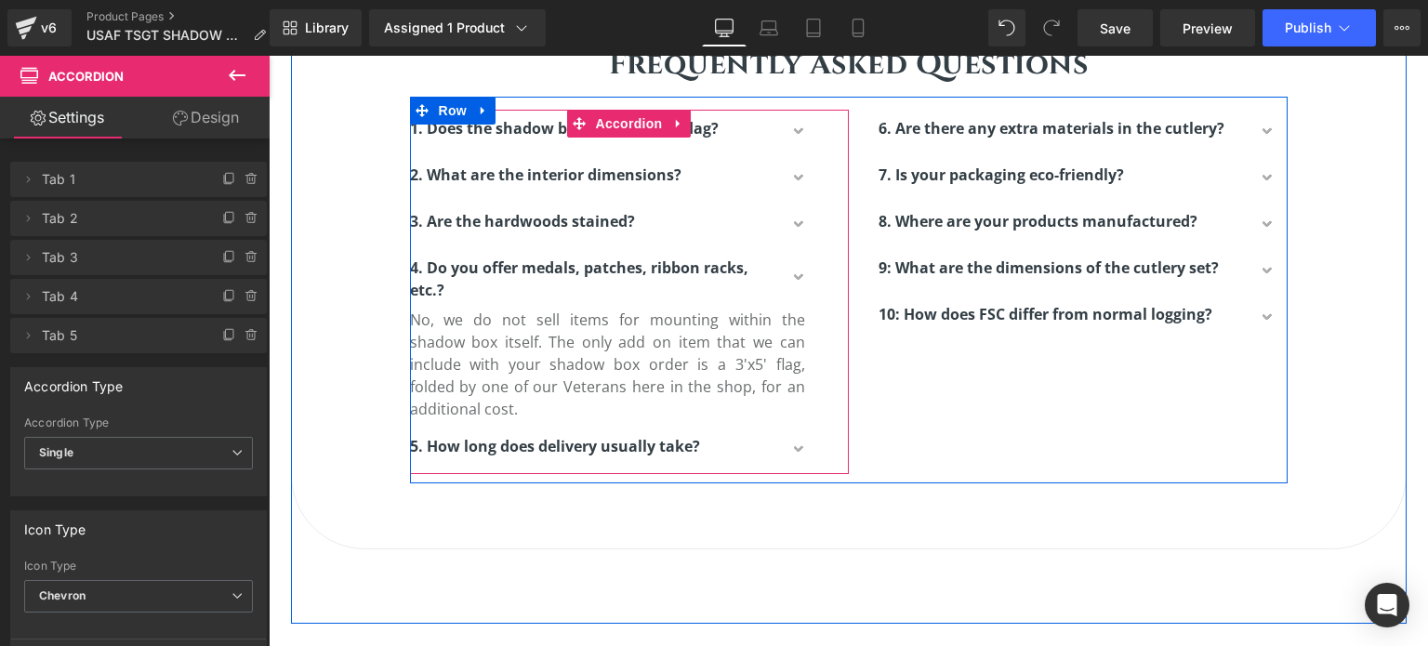
click at [790, 277] on button "button" at bounding box center [800, 279] width 37 height 60
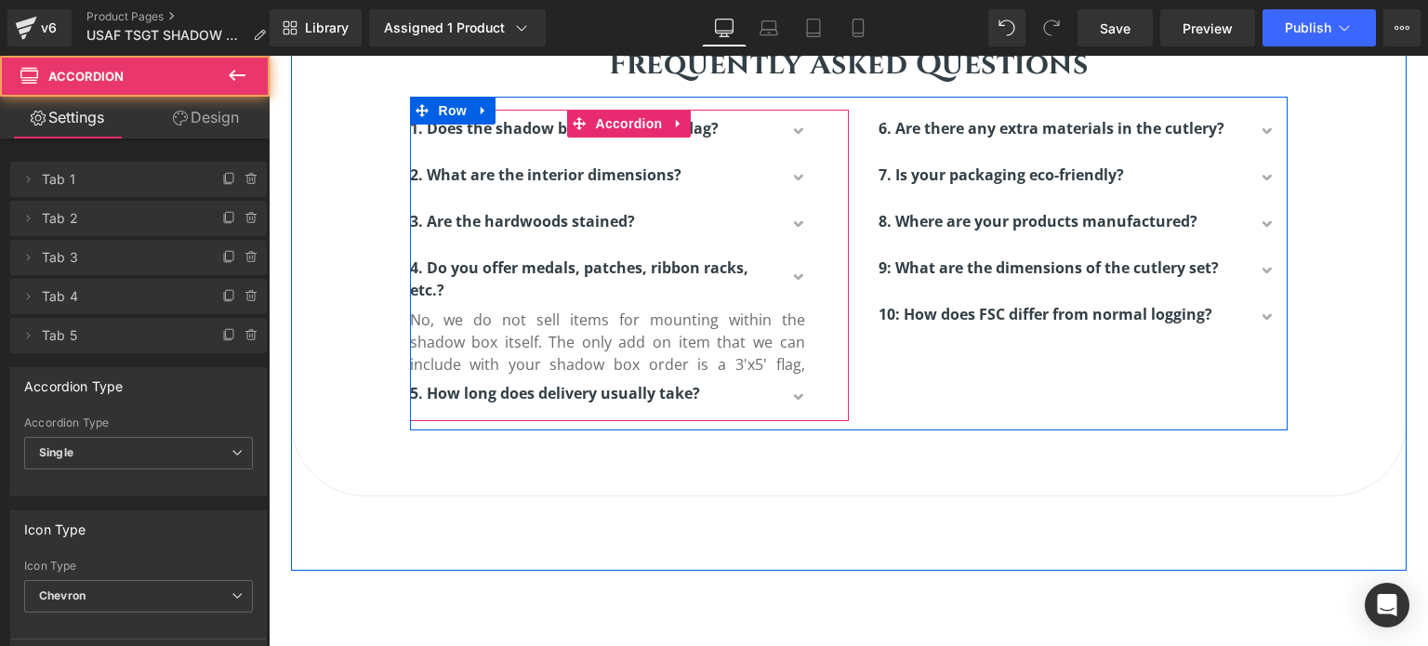
scroll to position [0, 0]
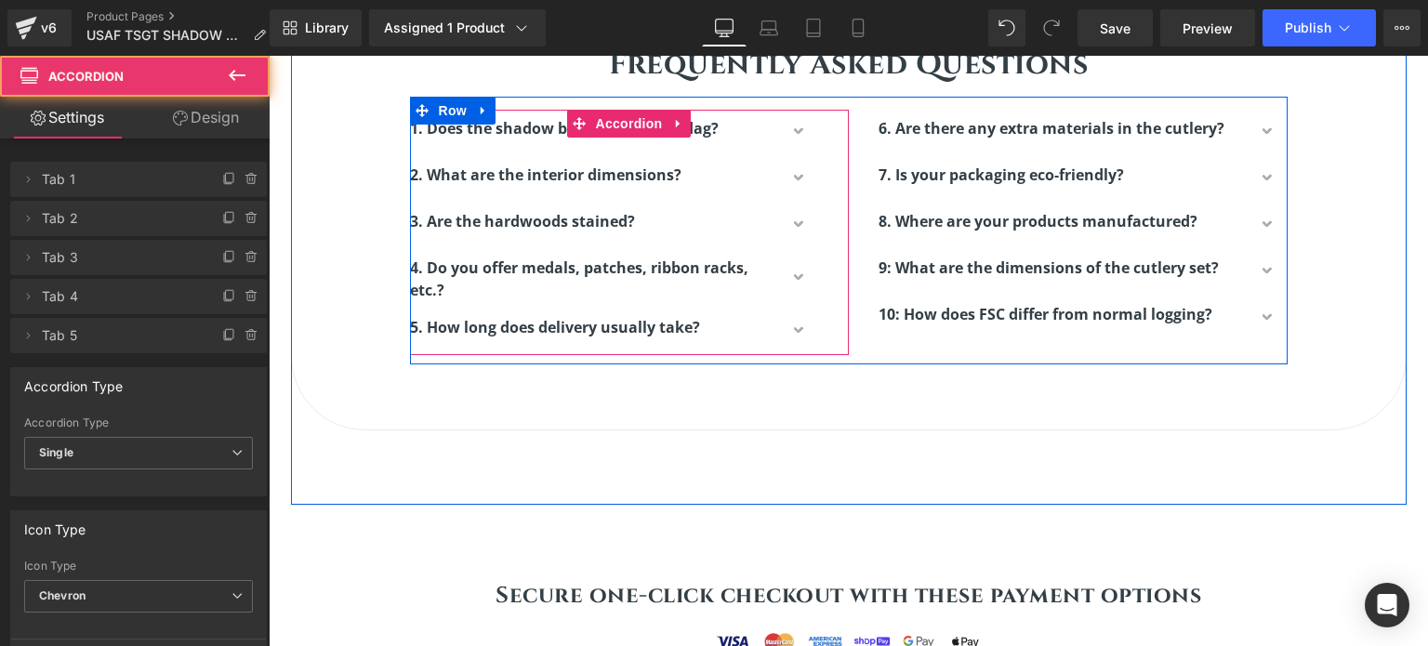
click at [785, 326] on button "button" at bounding box center [800, 332] width 37 height 46
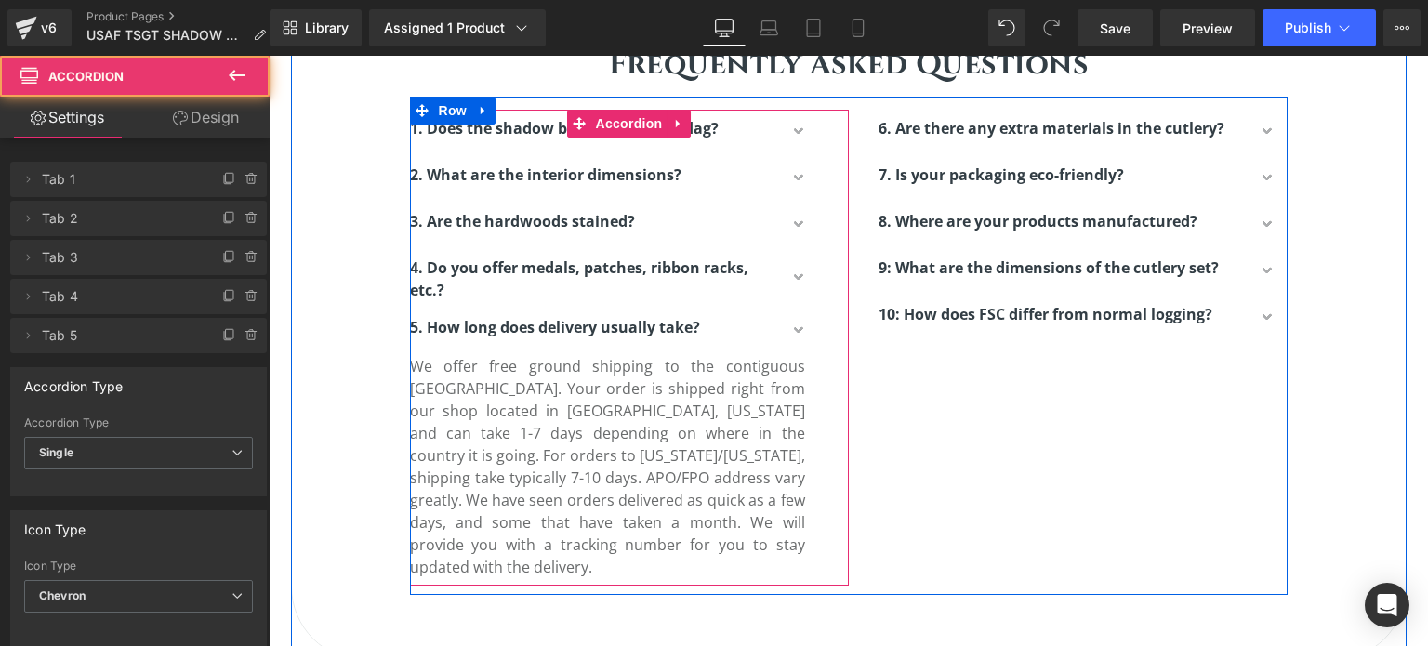
click at [801, 337] on span "button" at bounding box center [801, 337] width 0 height 0
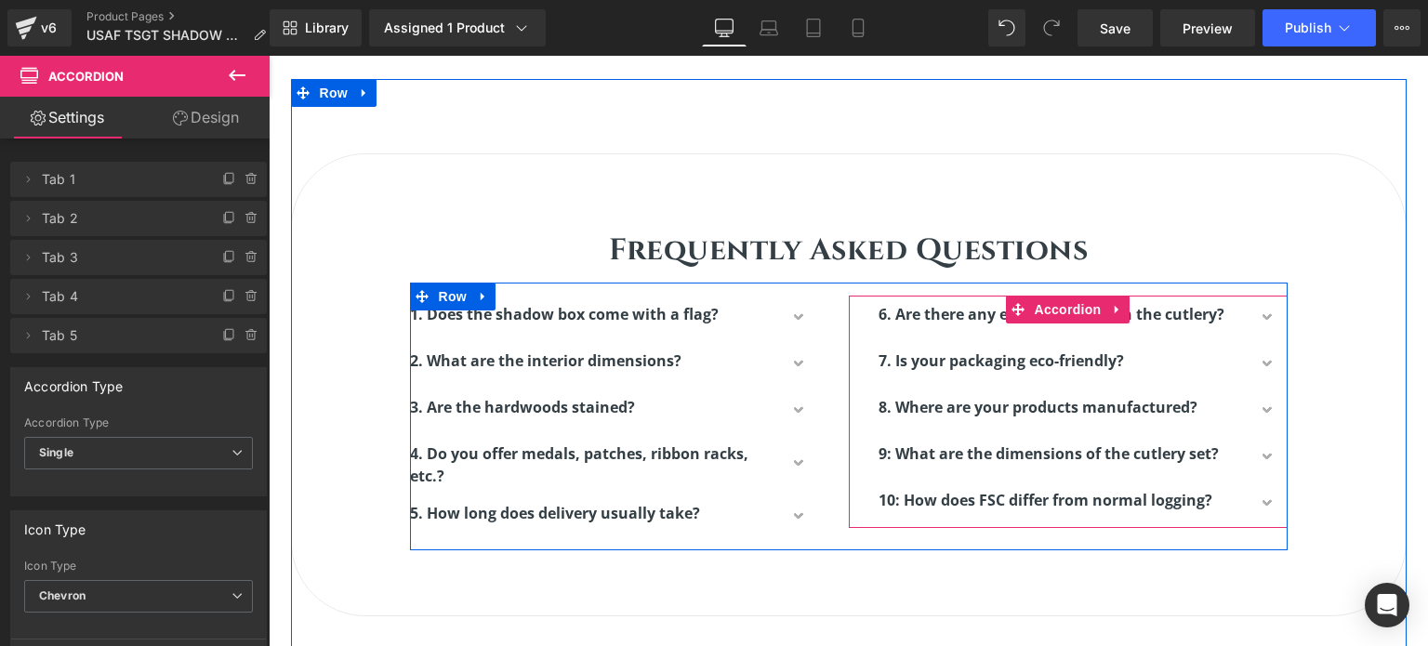
click at [1269, 324] on span "button" at bounding box center [1269, 324] width 0 height 0
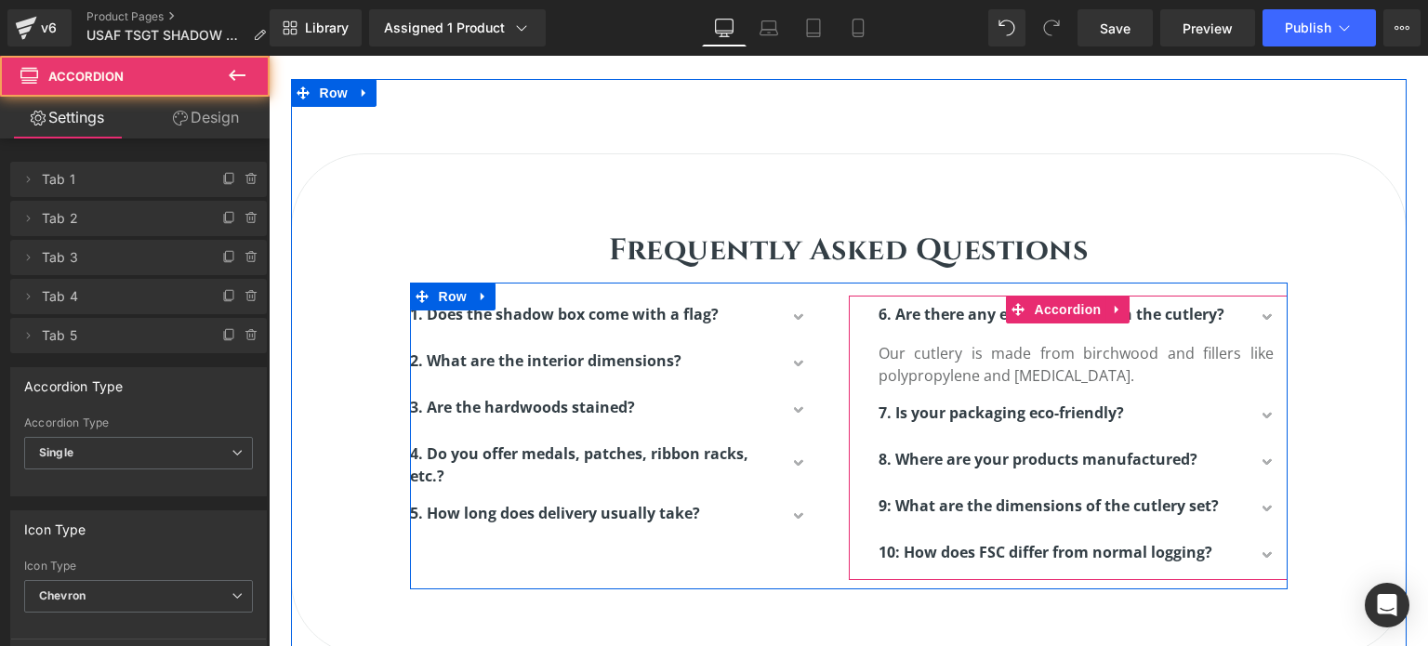
click at [1256, 309] on button "button" at bounding box center [1269, 319] width 37 height 46
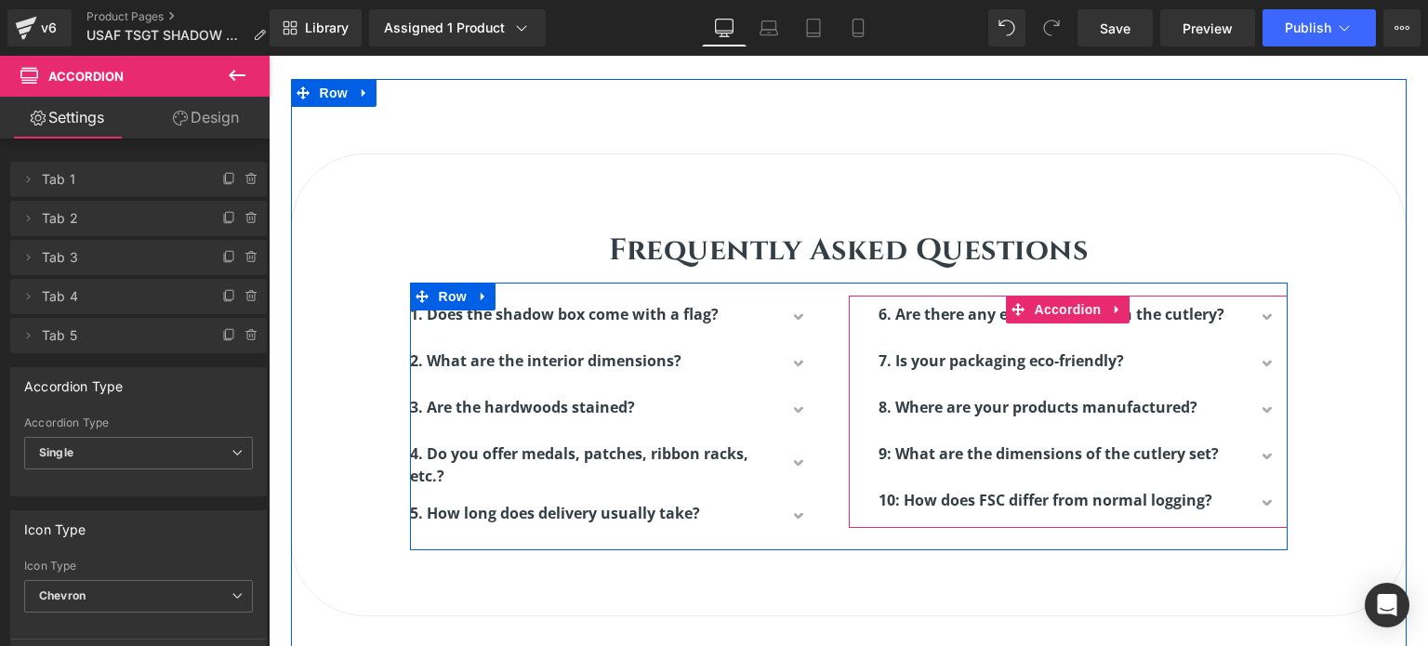
click at [1269, 370] on span "button" at bounding box center [1269, 370] width 0 height 0
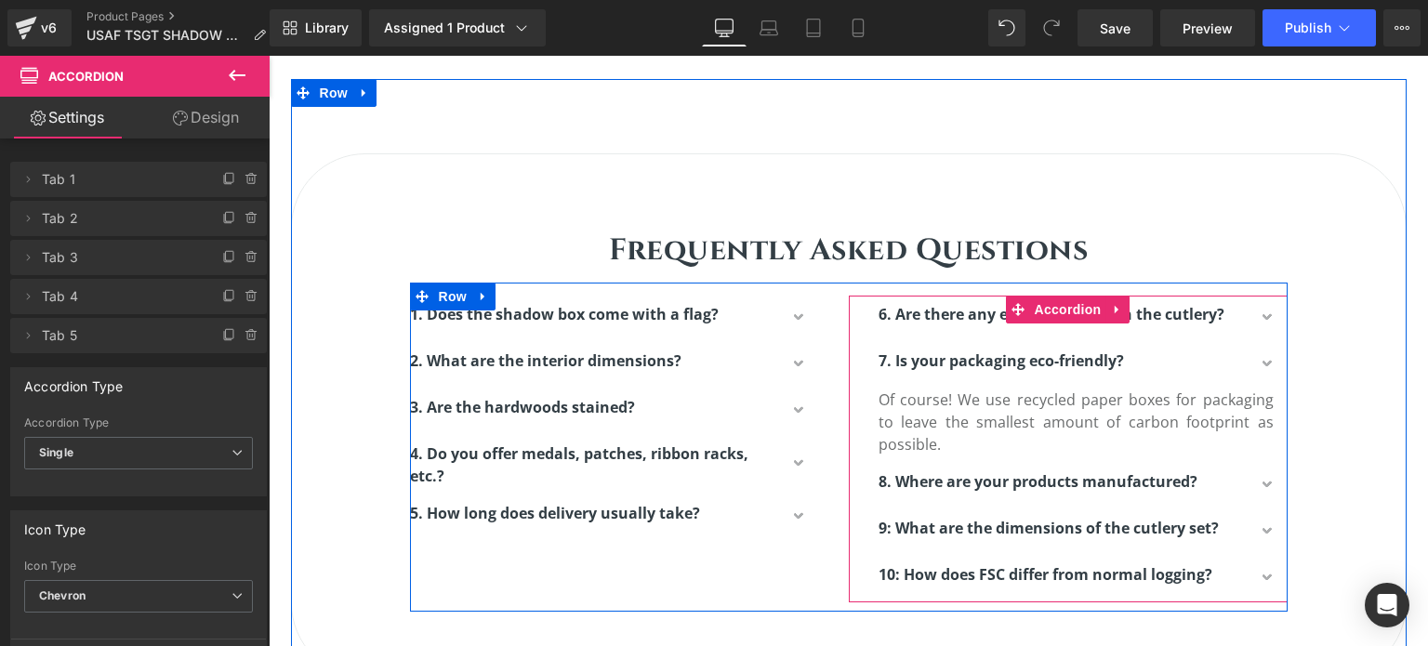
click at [1264, 485] on button "button" at bounding box center [1269, 486] width 37 height 46
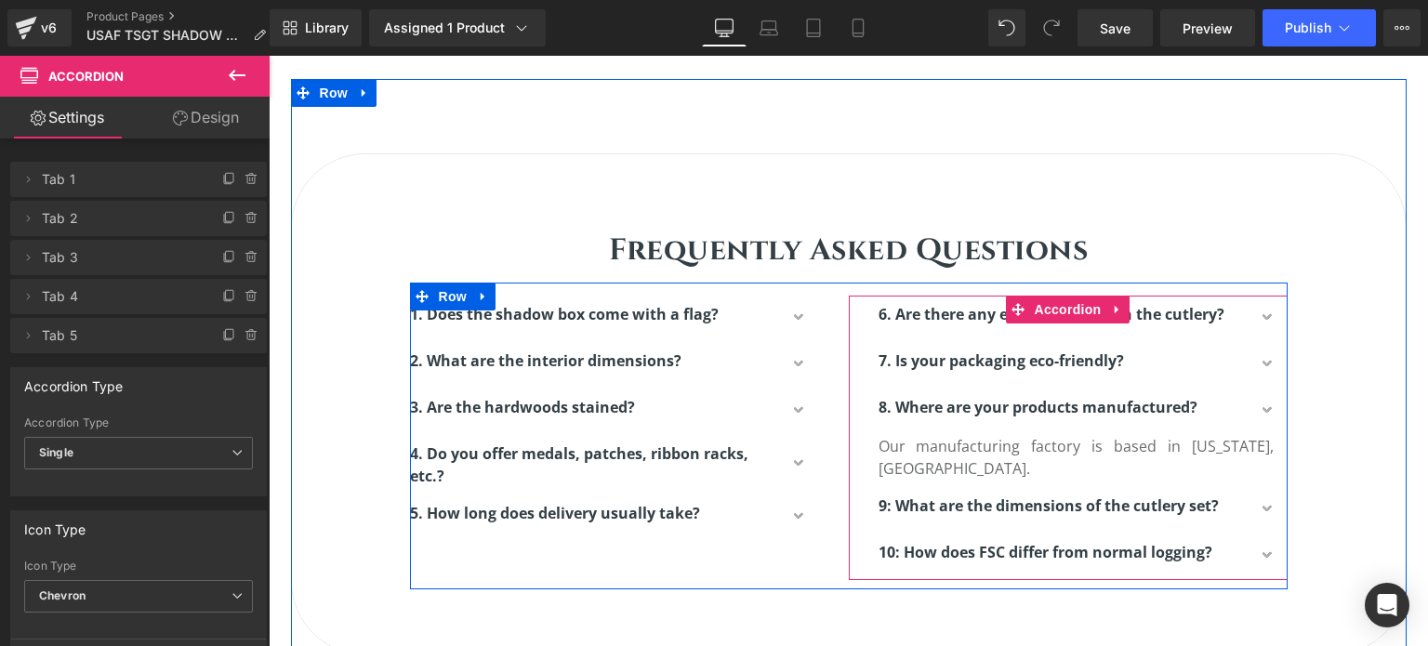
click at [1200, 310] on strong "6. Are there any extra materials in the cutlery?" at bounding box center [1052, 314] width 346 height 20
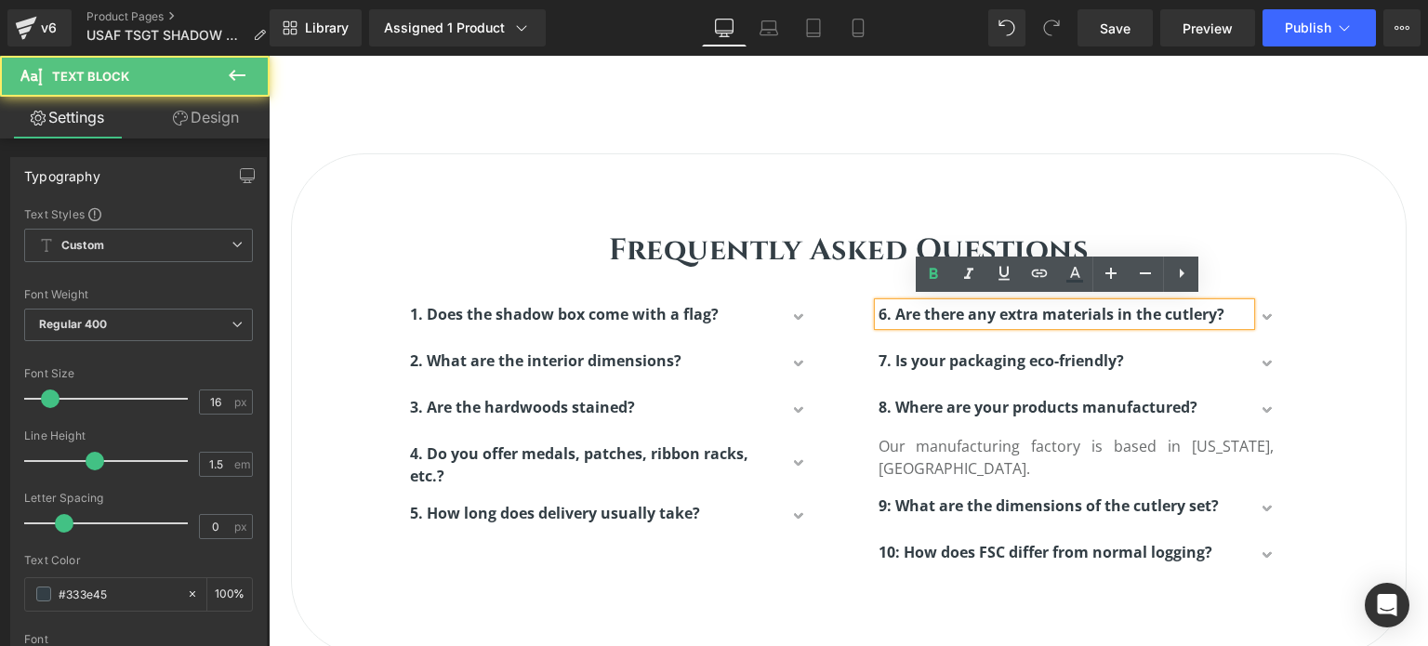
click at [1213, 309] on strong "6. Are there any extra materials in the cutlery?" at bounding box center [1052, 314] width 346 height 20
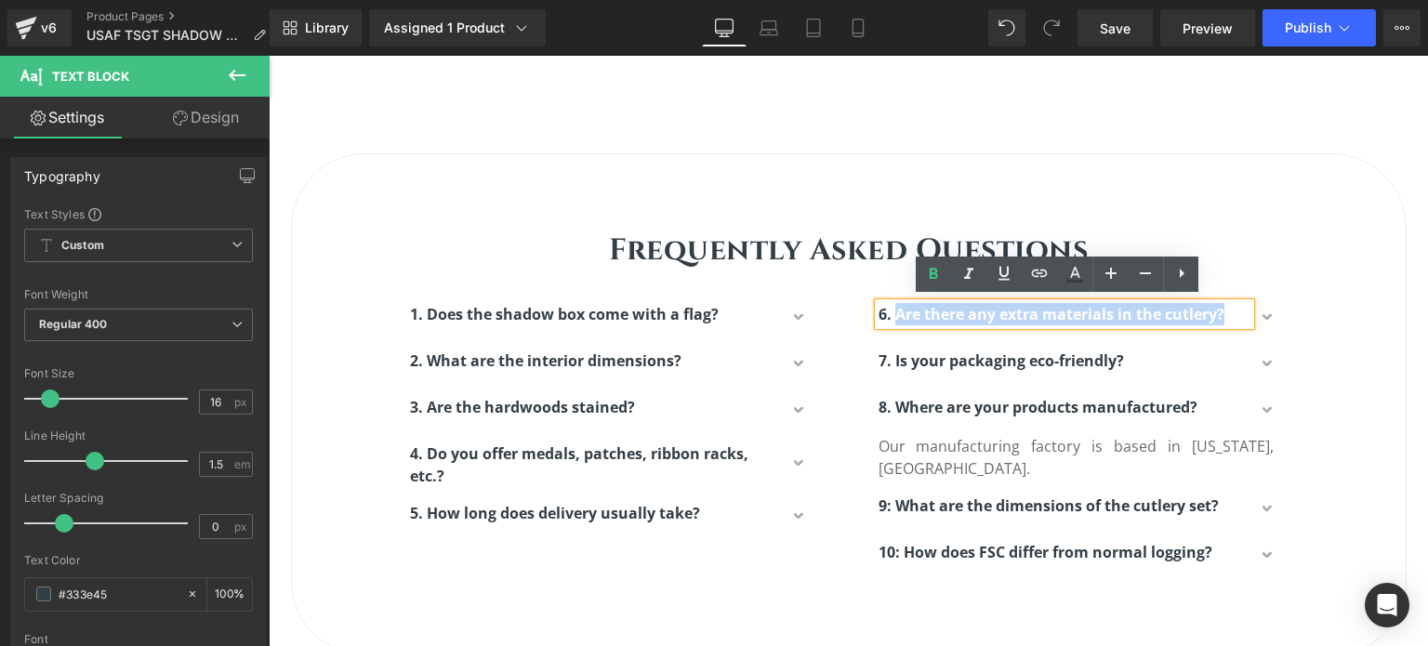
drag, startPoint x: 1218, startPoint y: 309, endPoint x: 889, endPoint y: 309, distance: 329.2
click at [889, 309] on p "6. Are there any extra materials in the cutlery?" at bounding box center [1065, 314] width 372 height 22
paste div
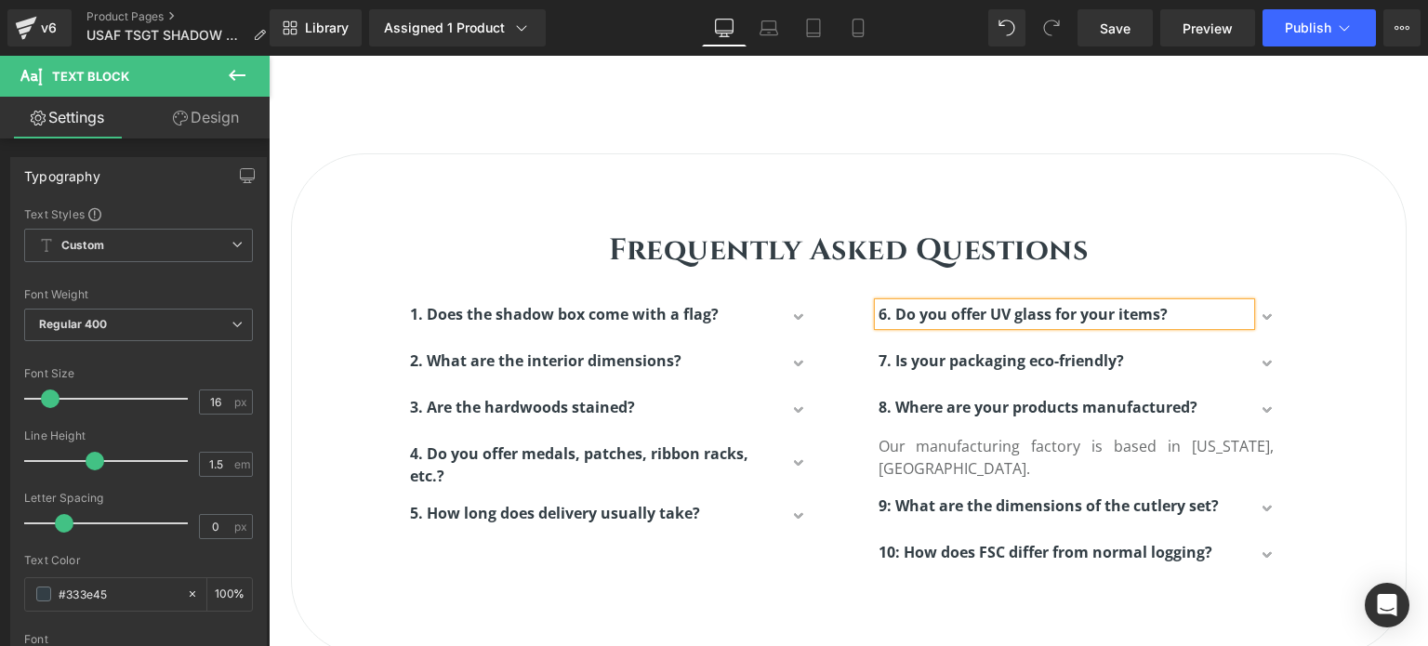
click at [1269, 324] on span "button" at bounding box center [1269, 324] width 0 height 0
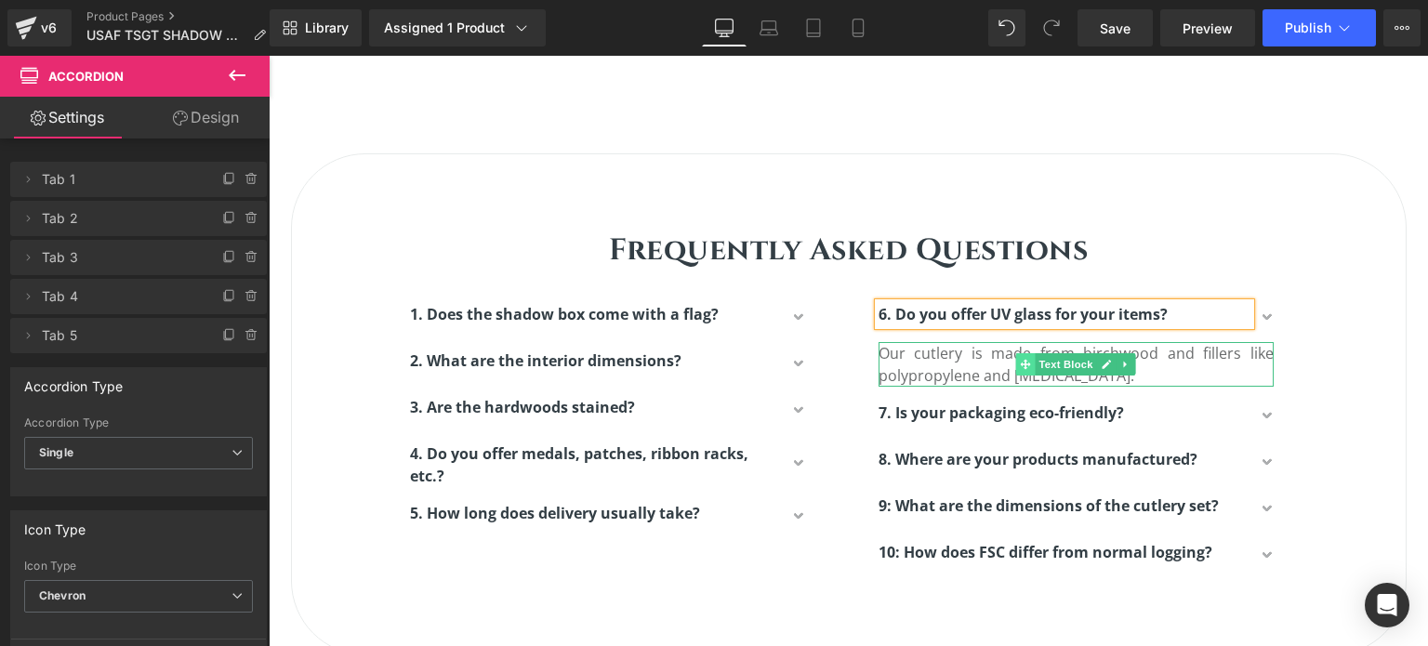
click at [1023, 368] on span at bounding box center [1026, 364] width 20 height 22
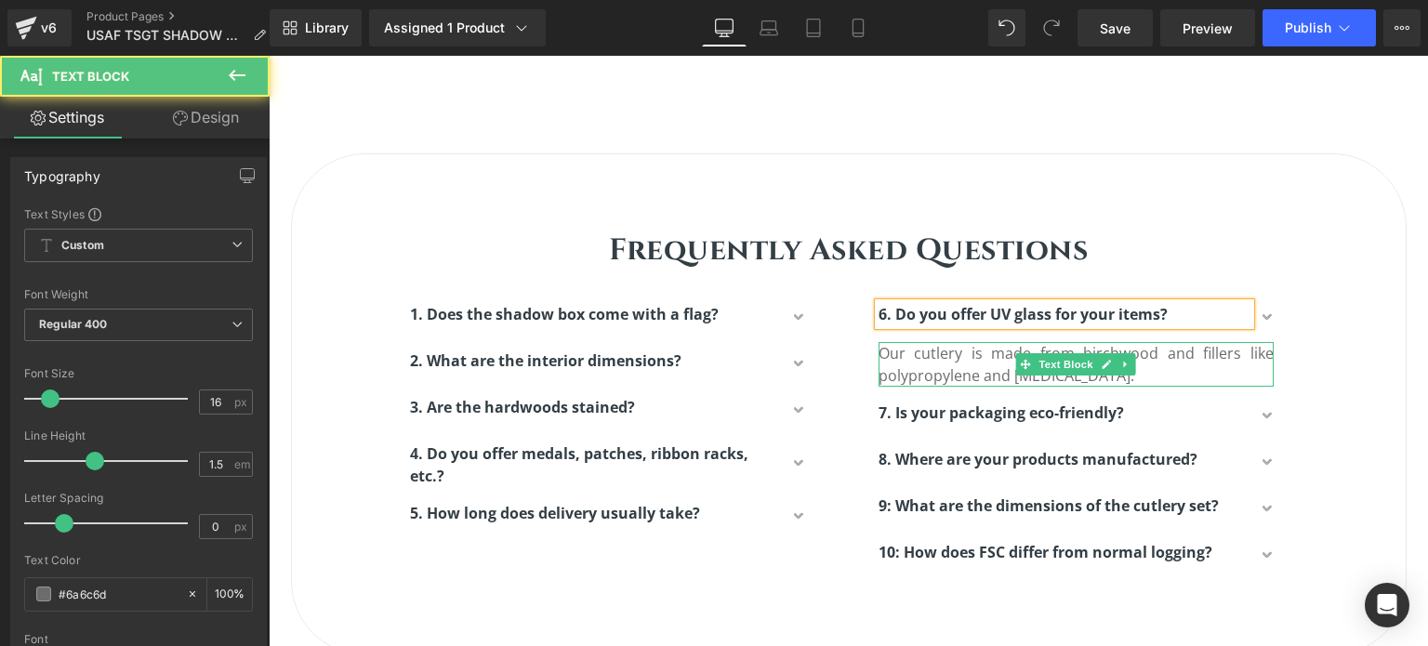
click at [972, 368] on p "Our cutlery is made from birchwood and fillers like polypropylene and talc." at bounding box center [1076, 364] width 395 height 45
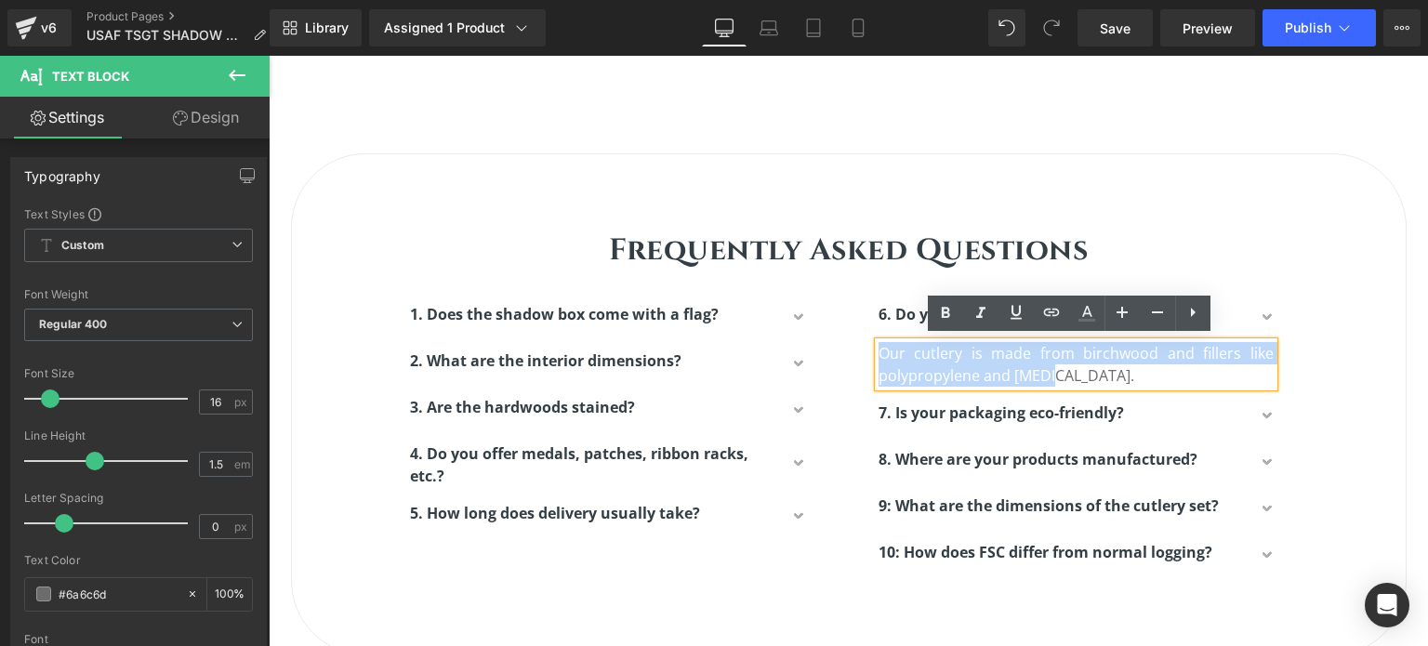
drag, startPoint x: 1030, startPoint y: 374, endPoint x: 874, endPoint y: 355, distance: 157.3
click at [879, 355] on p "Our cutlery is made from birchwood and fillers like polypropylene and talc." at bounding box center [1076, 364] width 395 height 45
paste div
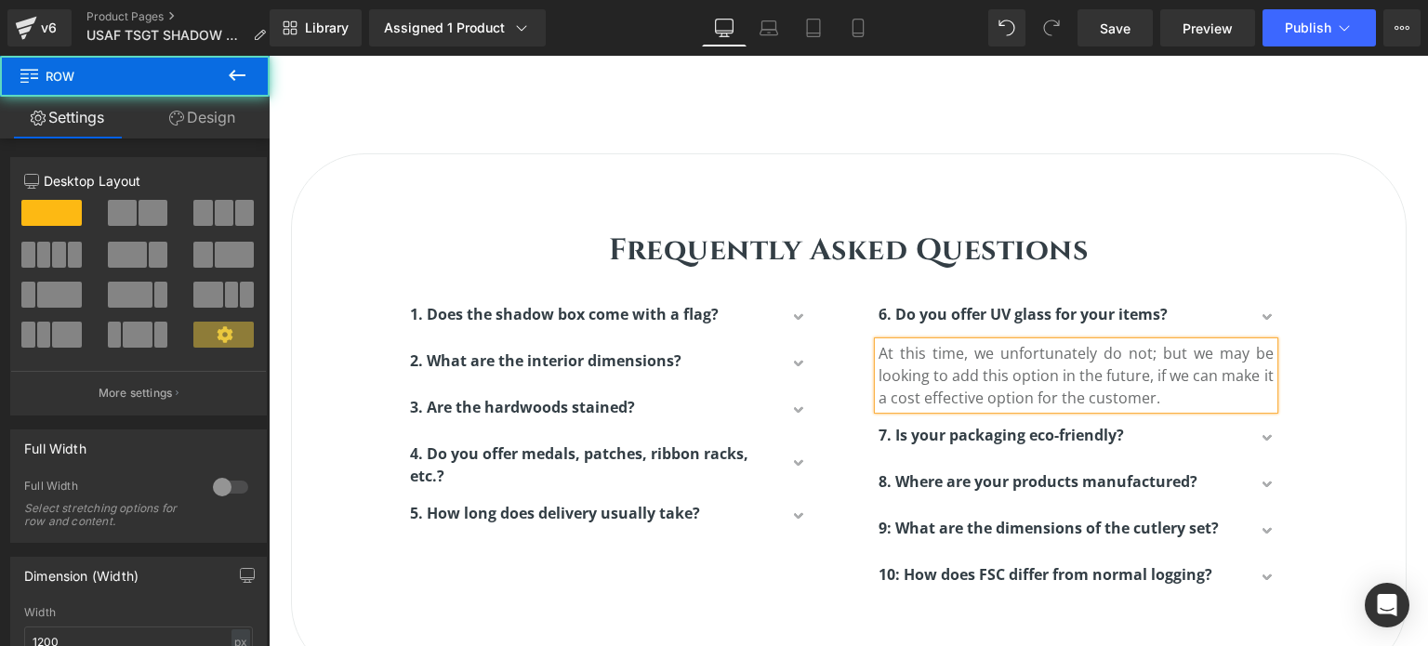
click at [1322, 341] on div "Frequently Asked Questions Heading Row 1. Does the shadow box come with a flag?…" at bounding box center [849, 406] width 1114 height 411
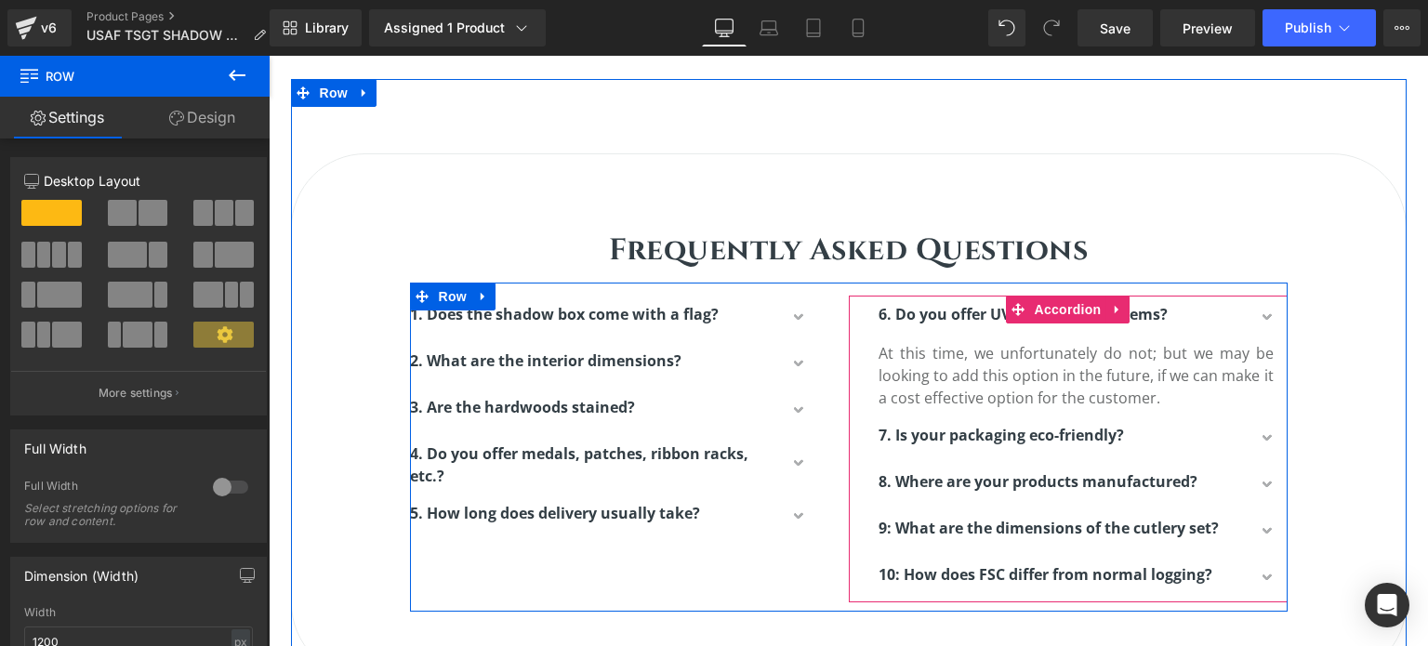
click at [1259, 313] on button "button" at bounding box center [1269, 319] width 37 height 46
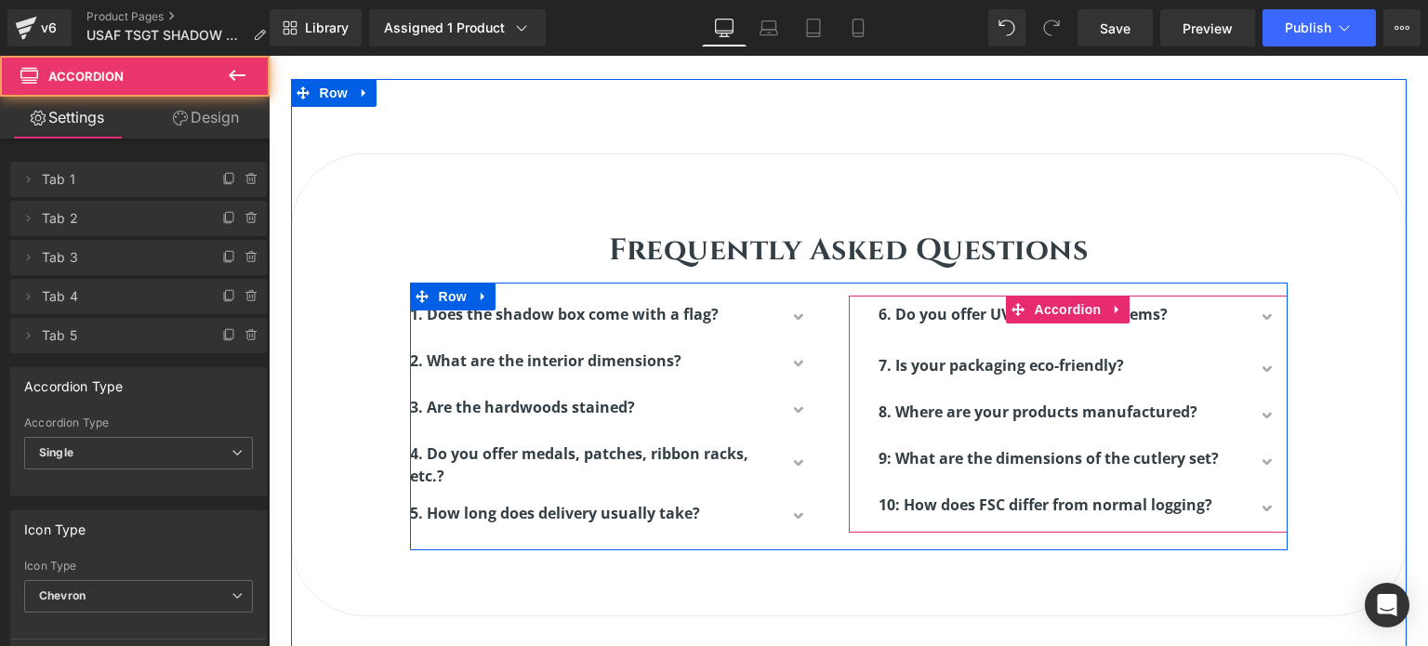
scroll to position [8, 9]
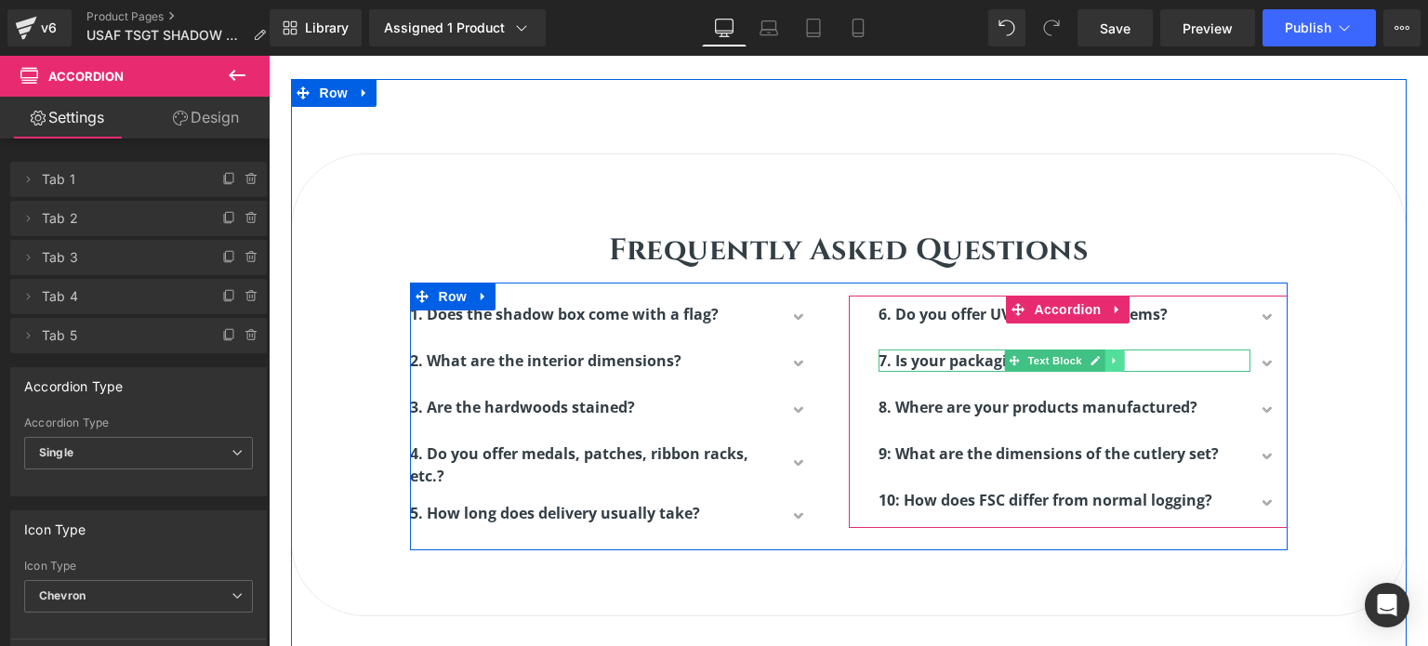
click at [1105, 350] on link at bounding box center [1115, 361] width 20 height 22
click at [930, 352] on strong "7. Is your packaging eco-friendly?" at bounding box center [1002, 361] width 246 height 20
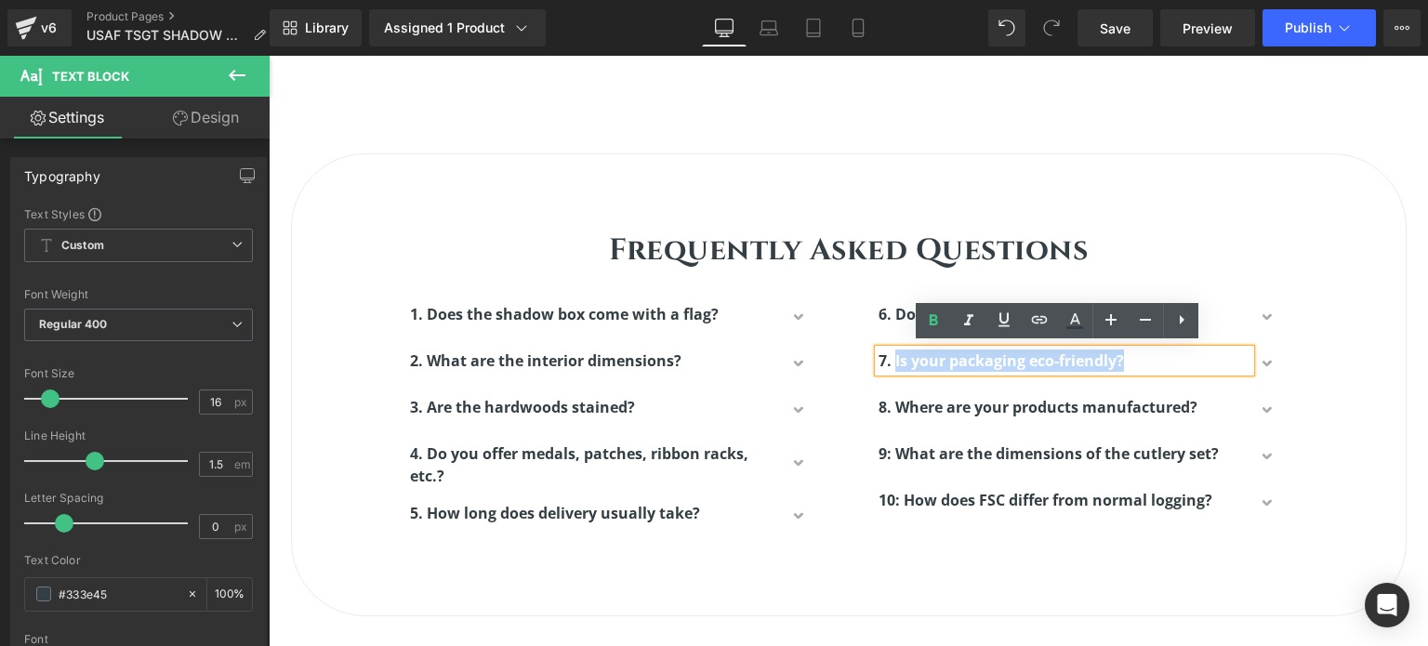
drag, startPoint x: 1127, startPoint y: 359, endPoint x: 889, endPoint y: 360, distance: 238.1
click at [889, 360] on p "7. Is your packaging eco-friendly?" at bounding box center [1065, 361] width 372 height 22
paste div
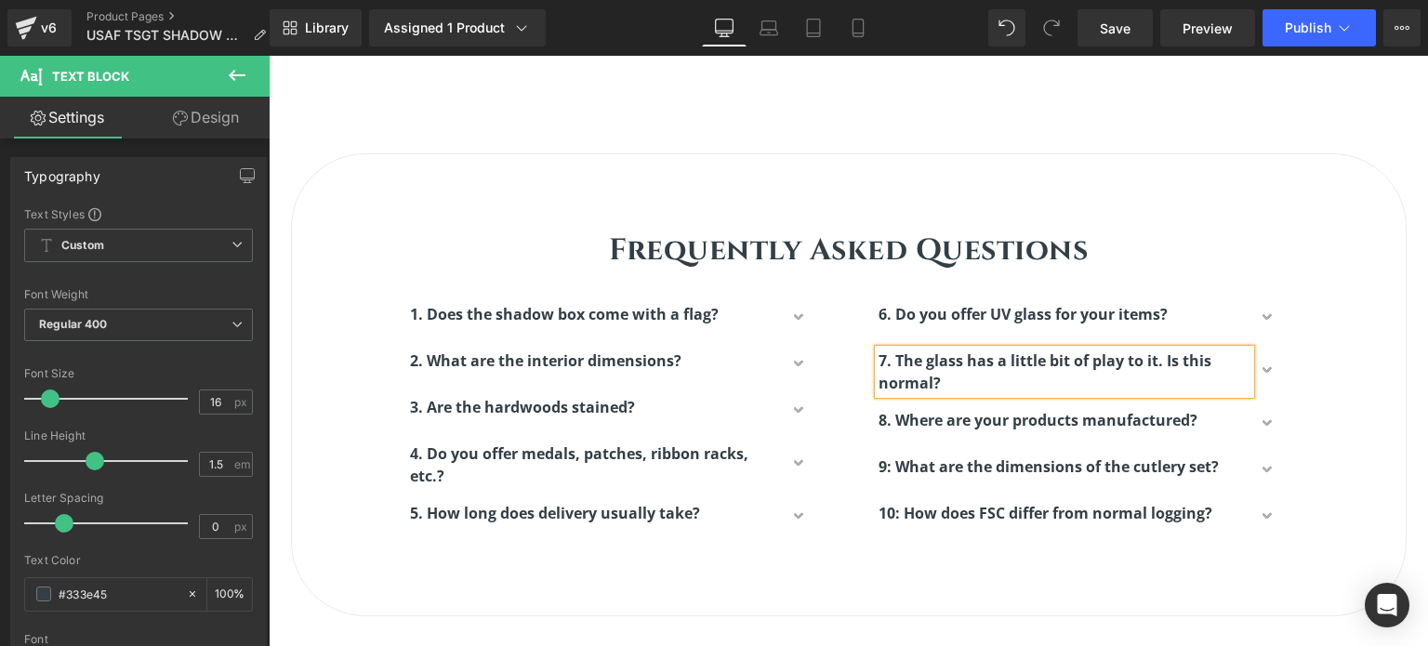
click at [1260, 365] on button "button" at bounding box center [1269, 372] width 37 height 60
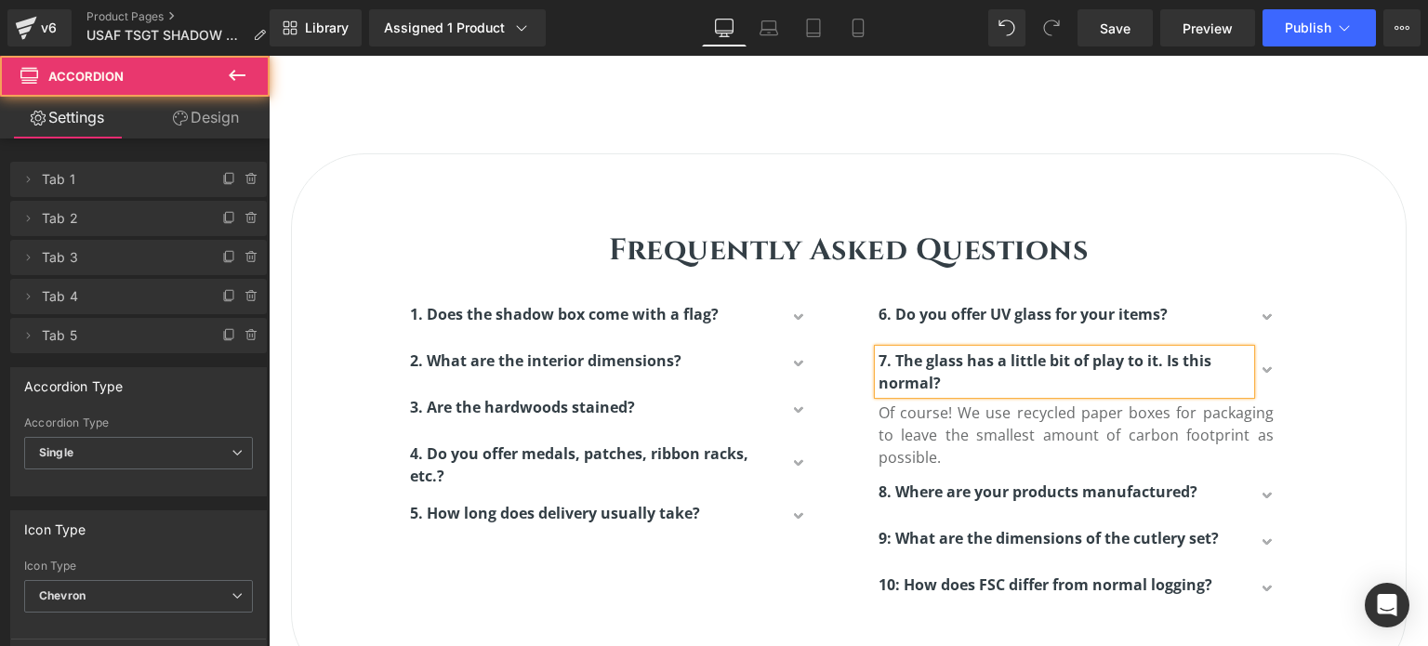
scroll to position [5374, 1146]
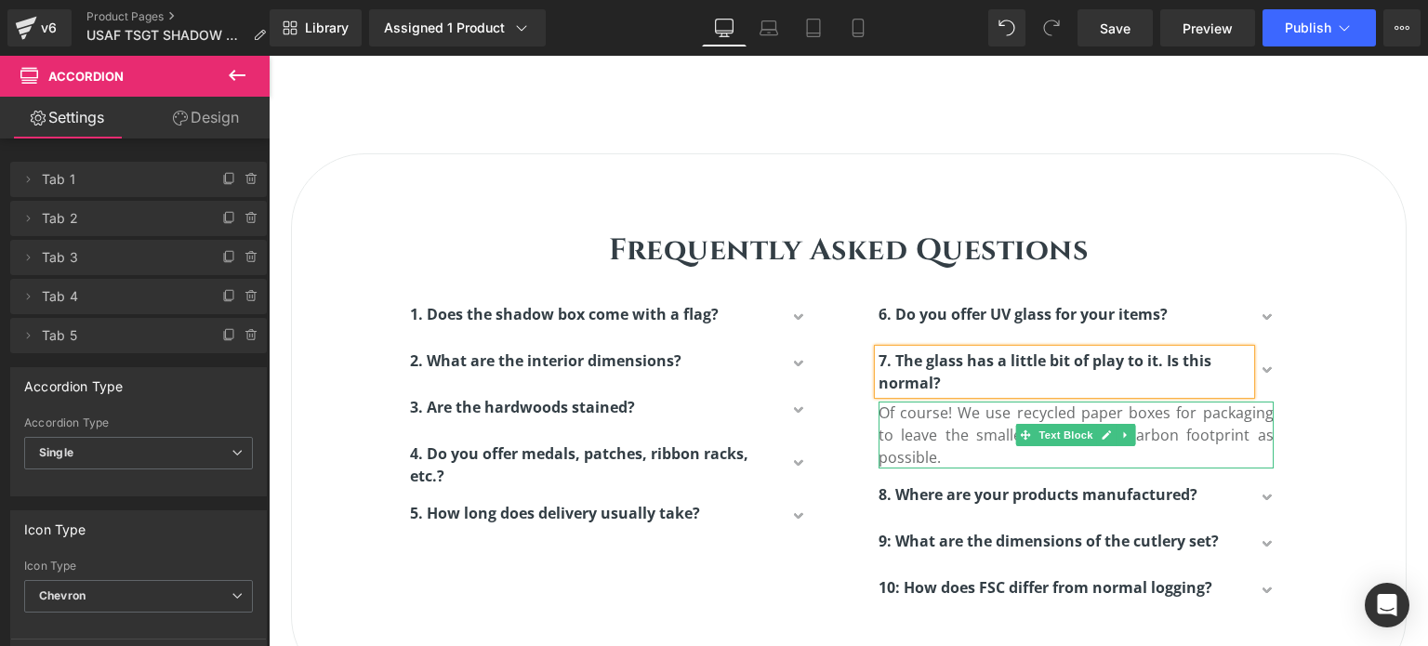
click at [937, 448] on p "Of course! We use recycled paper boxes for packaging to leave the smallest amou…" at bounding box center [1076, 435] width 395 height 67
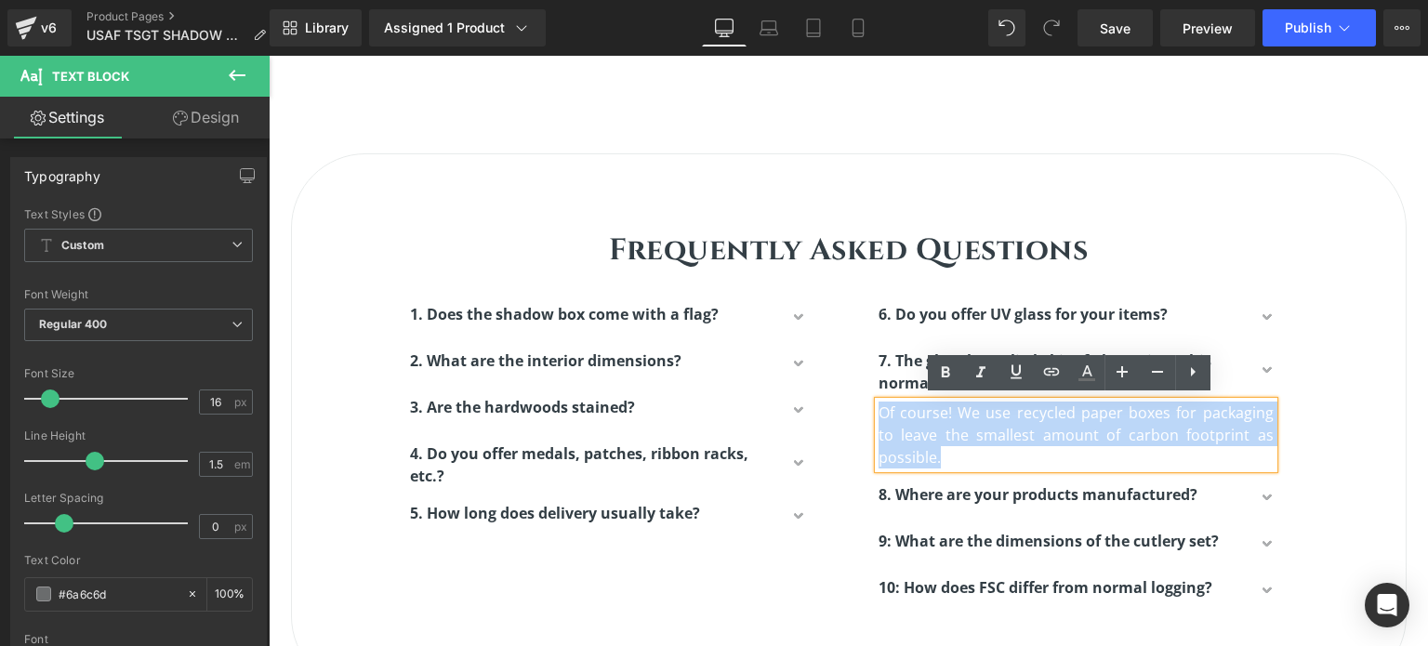
drag, startPoint x: 934, startPoint y: 449, endPoint x: 872, endPoint y: 413, distance: 71.3
click at [879, 413] on p "Of course! We use recycled paper boxes for packaging to leave the smallest amou…" at bounding box center [1076, 435] width 395 height 67
paste div
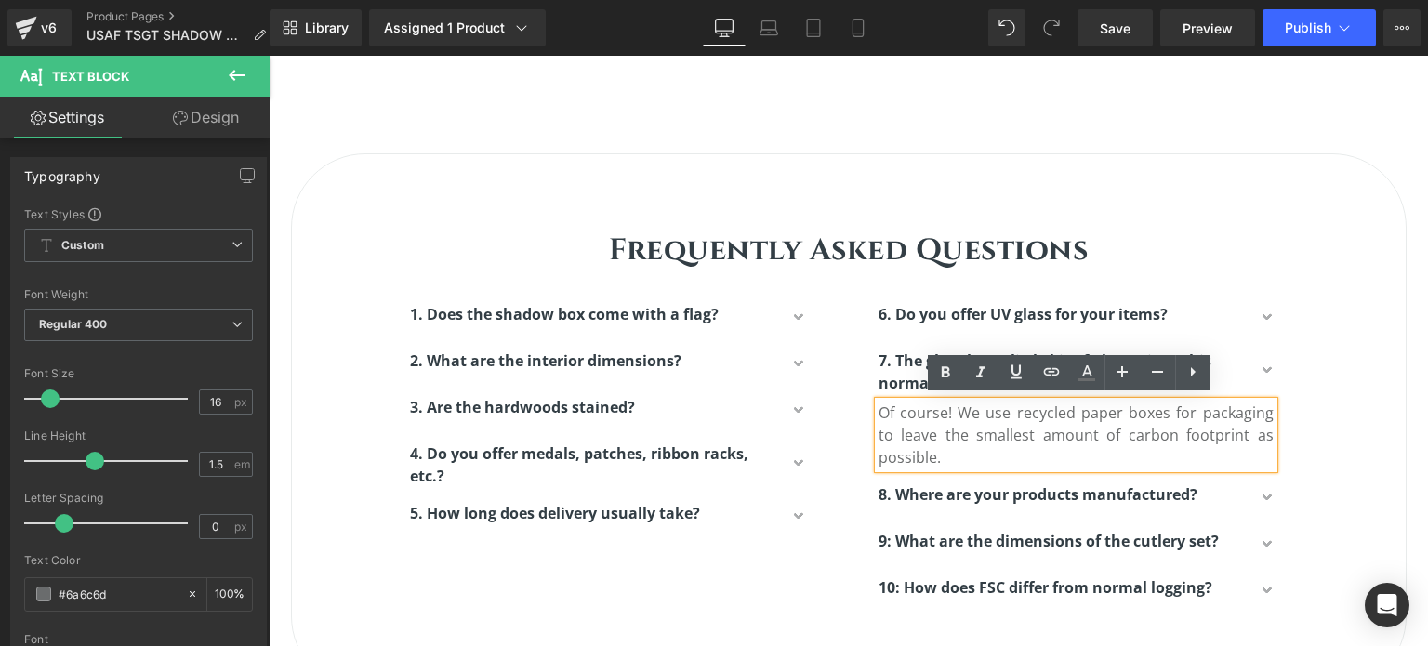
scroll to position [8, 9]
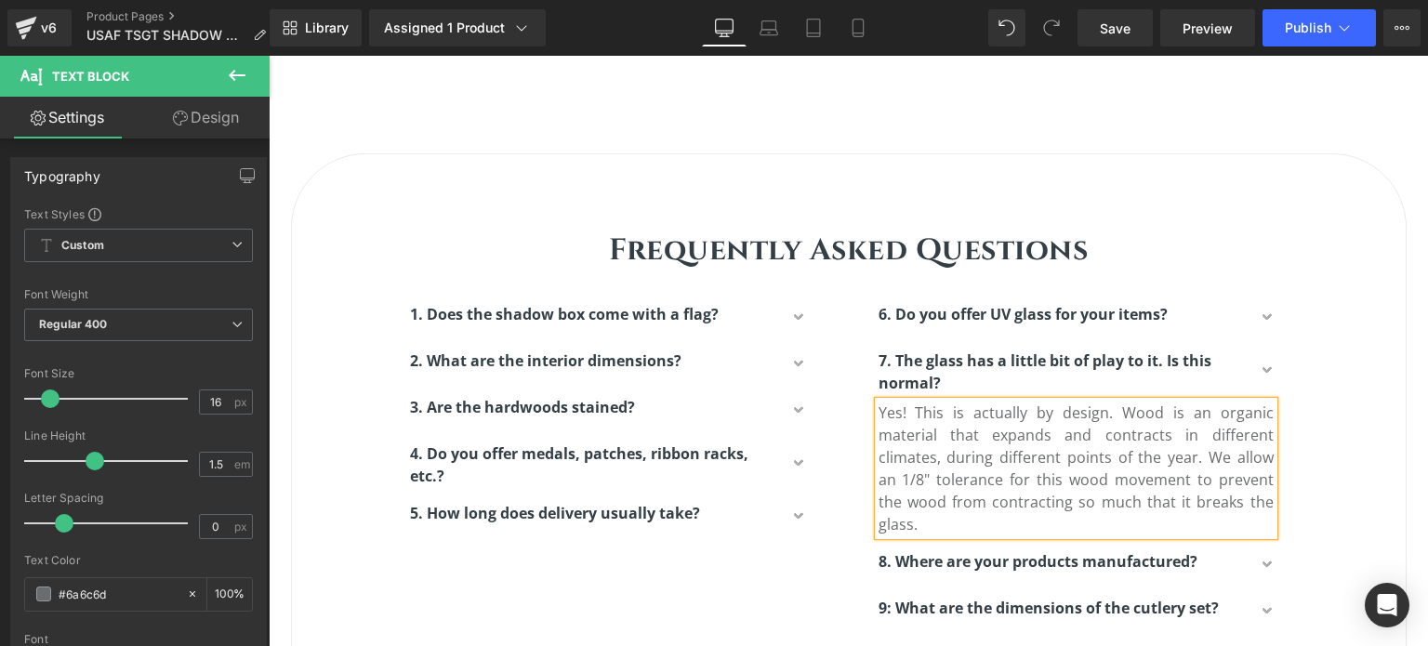
click at [1060, 447] on p "Yes! This is actually by design. Wood is an organic material that expands and c…" at bounding box center [1076, 469] width 395 height 134
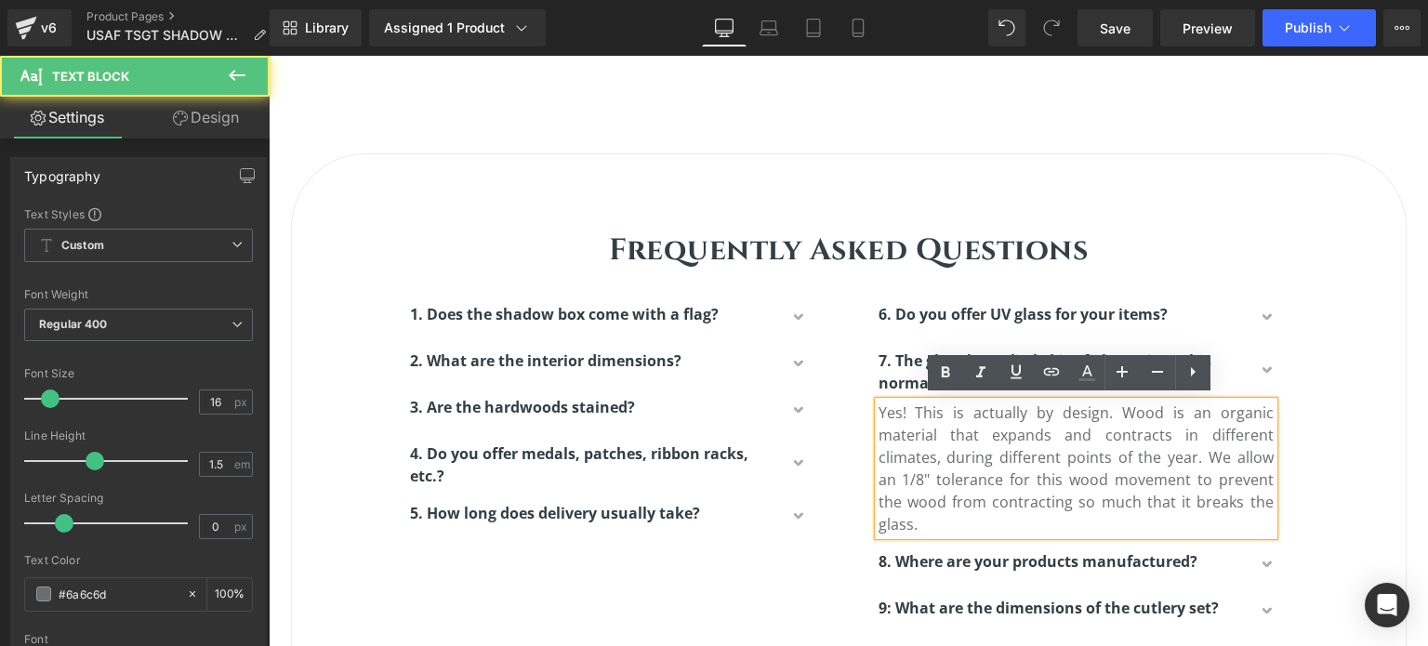
click at [1074, 458] on p "Yes! This is actually by design. Wood is an organic material that expands and c…" at bounding box center [1076, 469] width 395 height 134
click at [1354, 397] on div "Frequently Asked Questions Heading Row 1. Does the shadow box come with a flag?…" at bounding box center [849, 446] width 1114 height 491
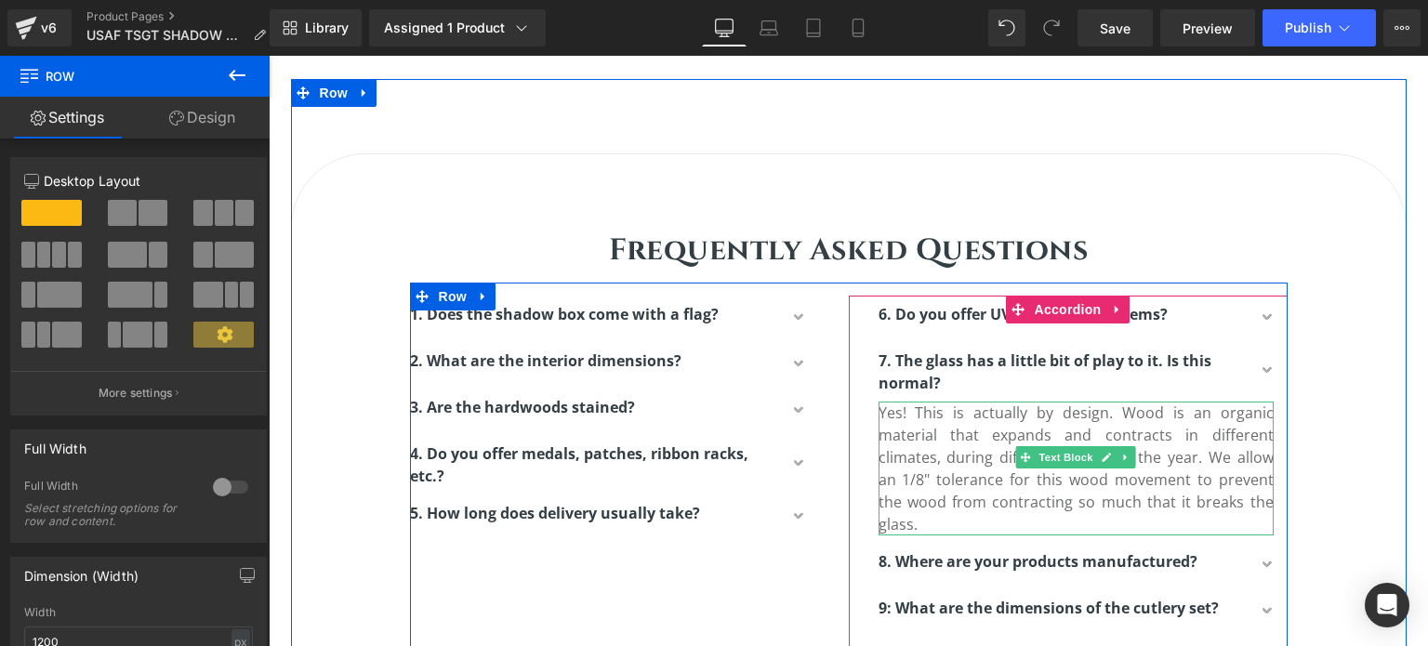
click at [912, 453] on p "Yes! This is actually by design. Wood is an organic material that expands and c…" at bounding box center [1076, 469] width 395 height 134
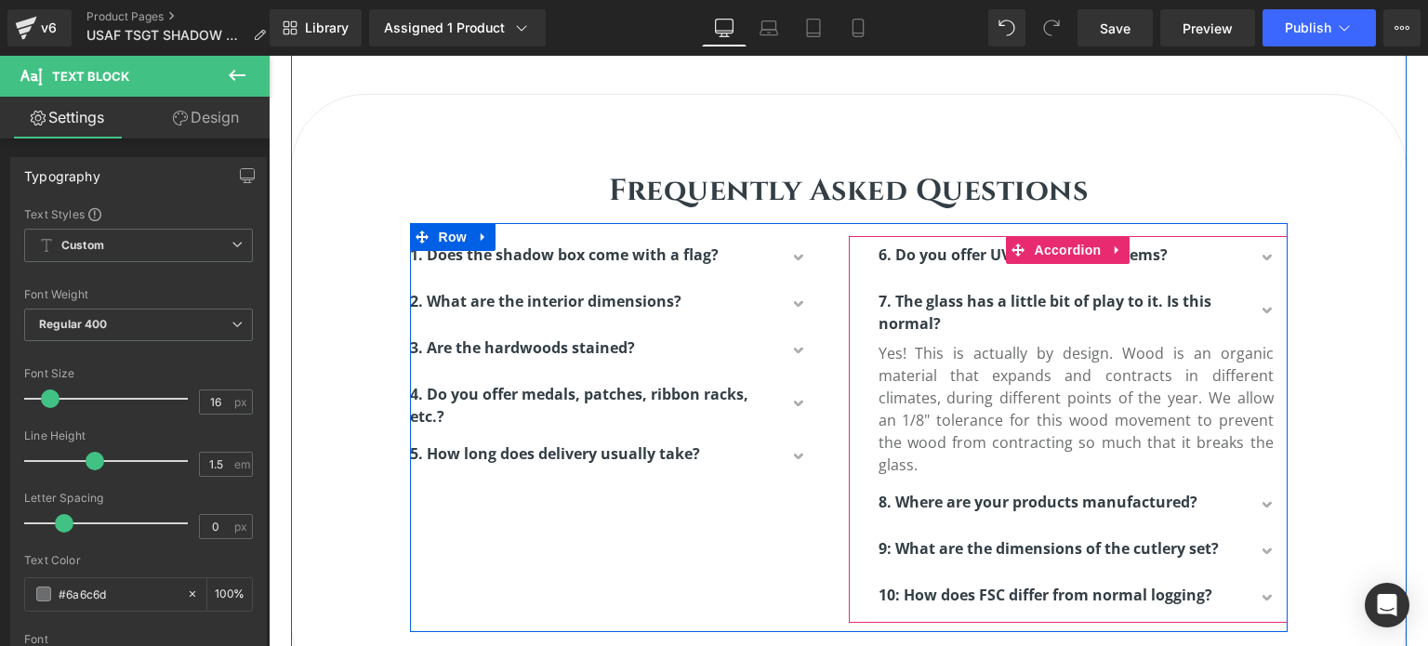
scroll to position [3255, 0]
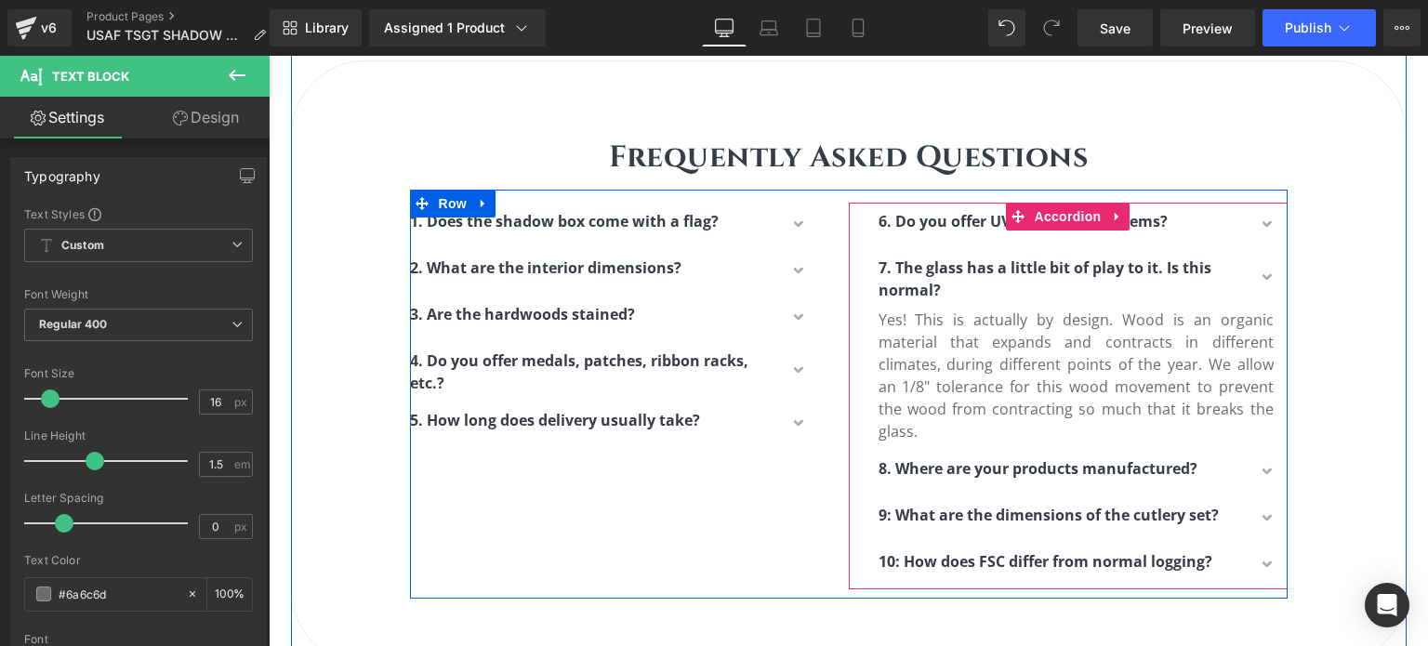
click at [1255, 450] on button "button" at bounding box center [1269, 473] width 37 height 46
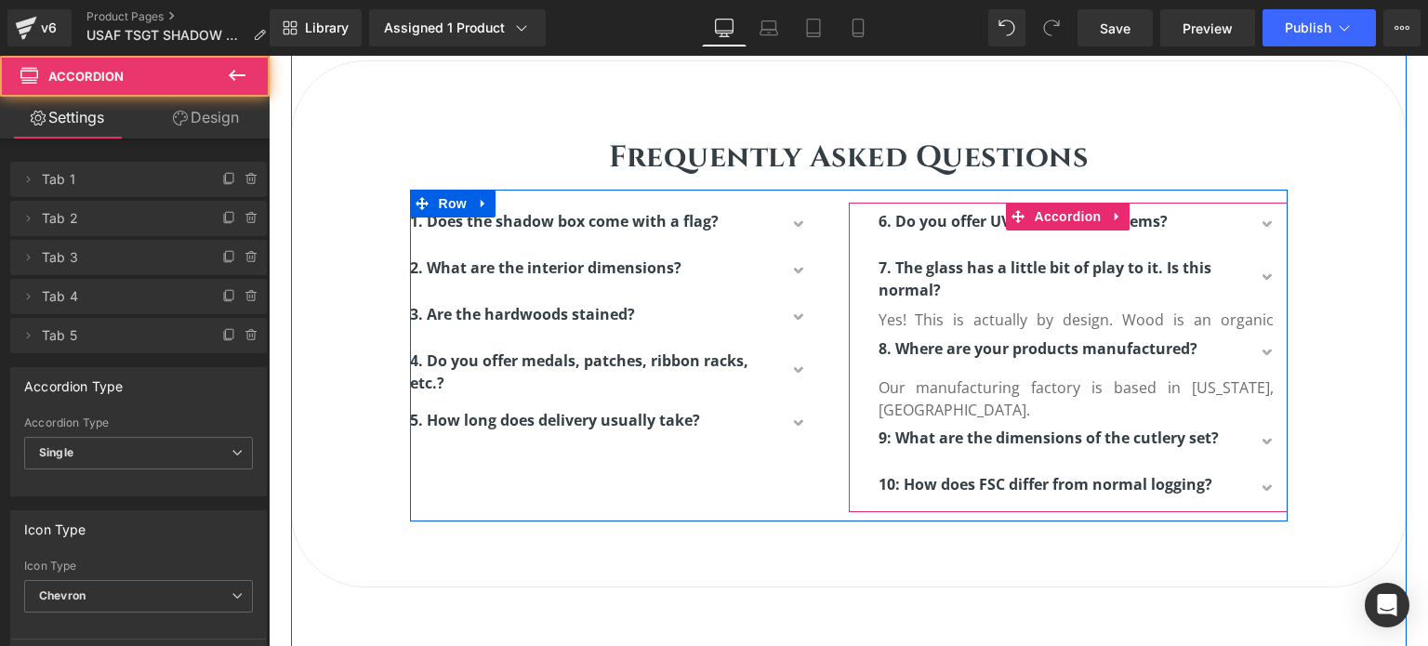
scroll to position [9, 9]
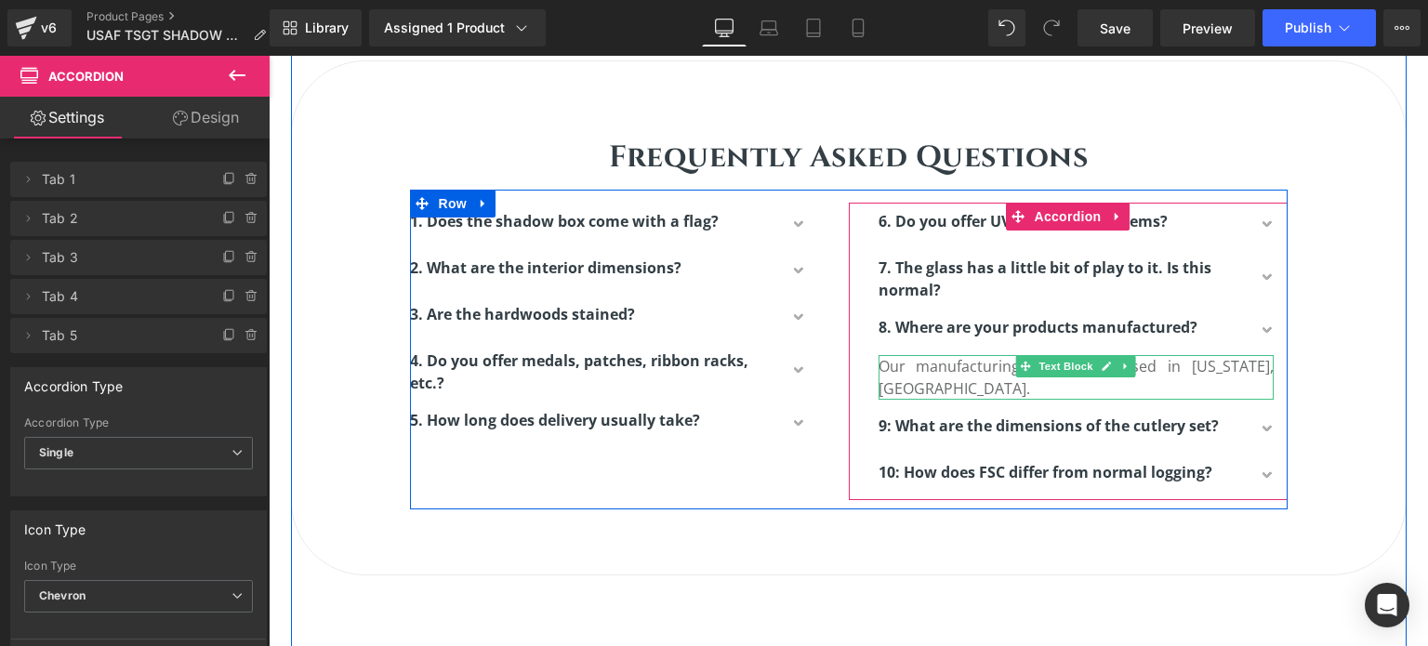
click at [1238, 365] on p "Our manufacturing factory is based in California, USA." at bounding box center [1076, 377] width 395 height 45
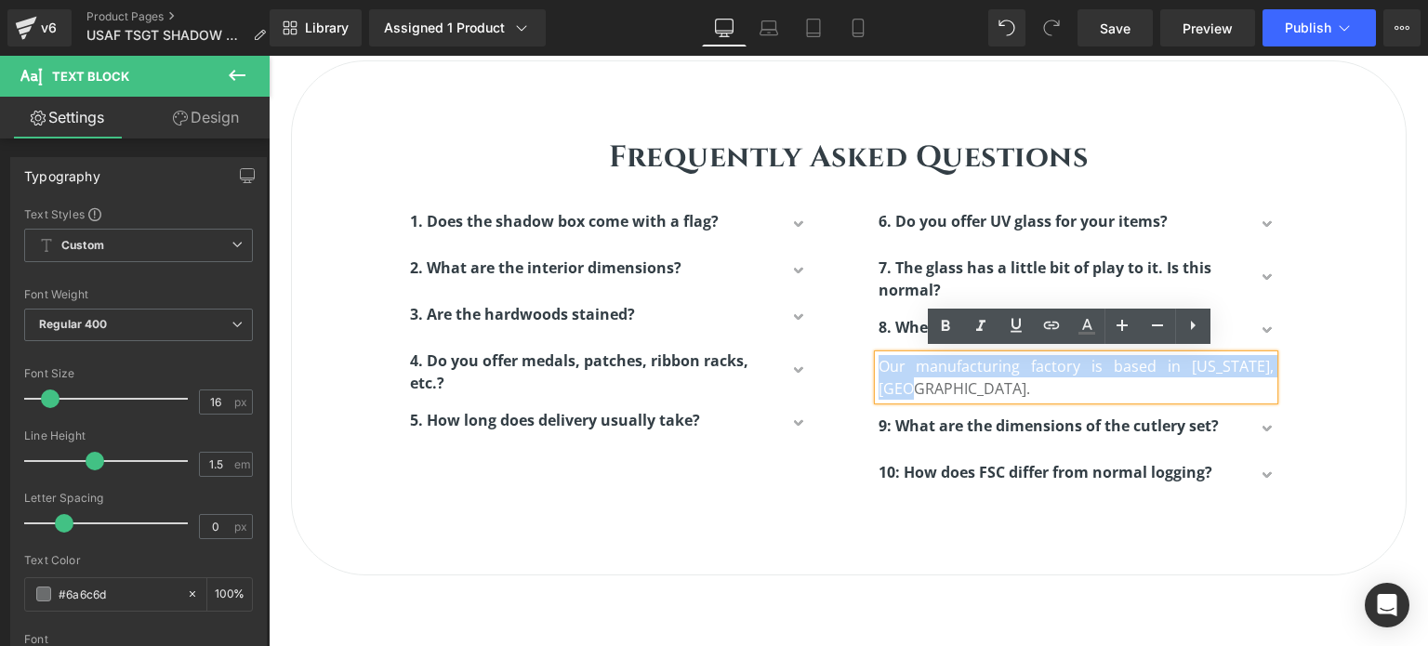
drag, startPoint x: 1247, startPoint y: 362, endPoint x: 860, endPoint y: 365, distance: 386.9
click at [860, 365] on div "6. Do you offer UV glass for your items? Text Block At this time, we unfortunat…" at bounding box center [1068, 352] width 439 height 298
paste div
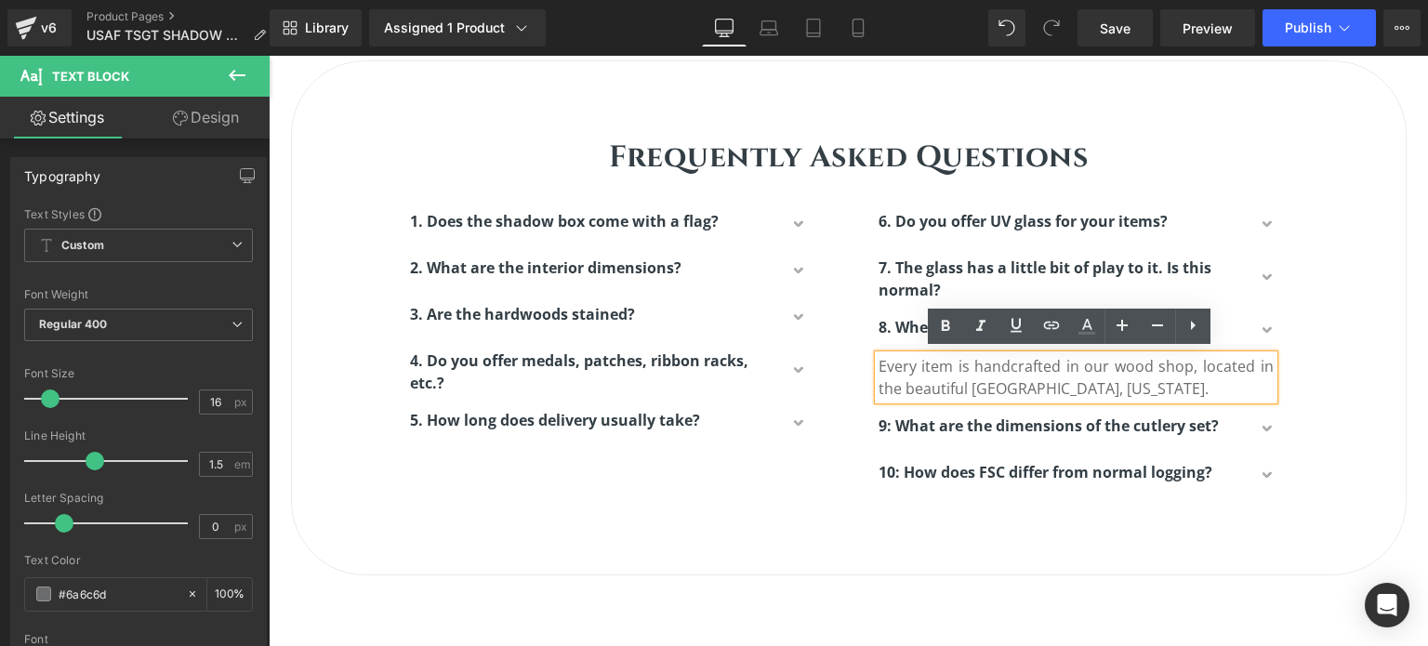
scroll to position [5352, 1146]
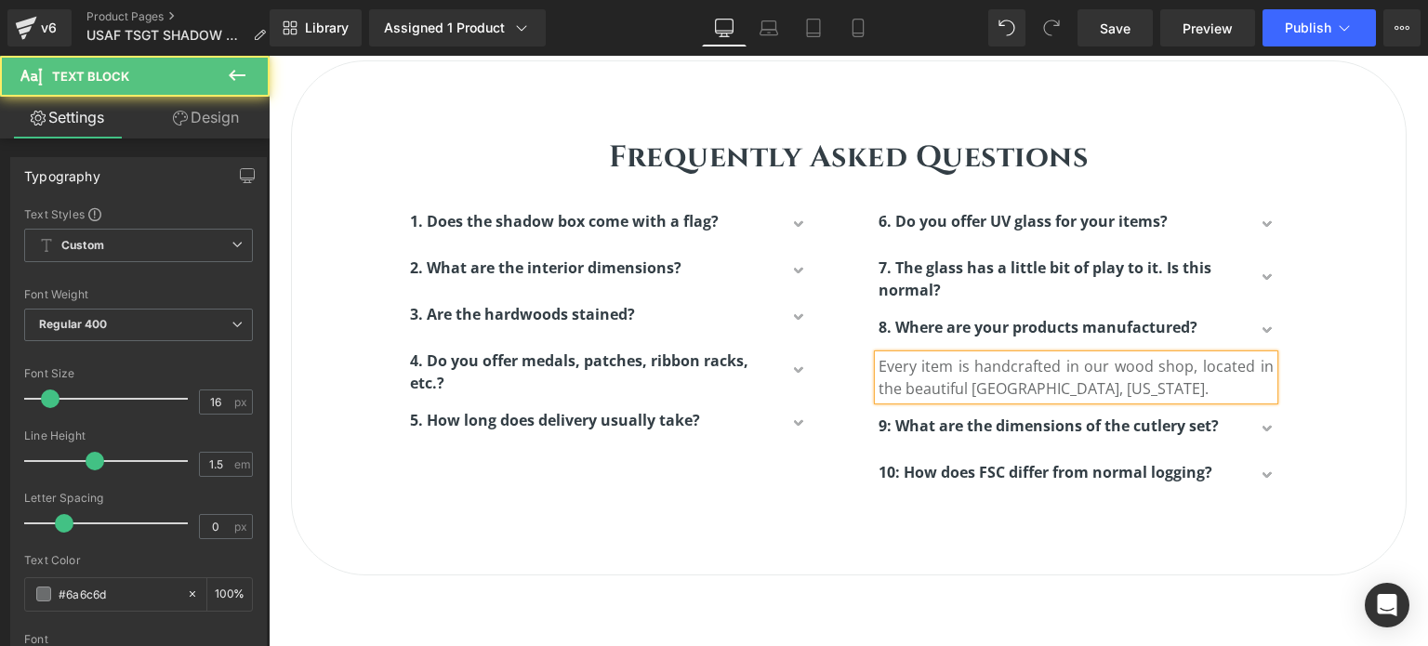
click at [897, 386] on p "Every item is handcrafted in our wood shop, located in the beautiful [GEOGRAPHI…" at bounding box center [1076, 377] width 395 height 45
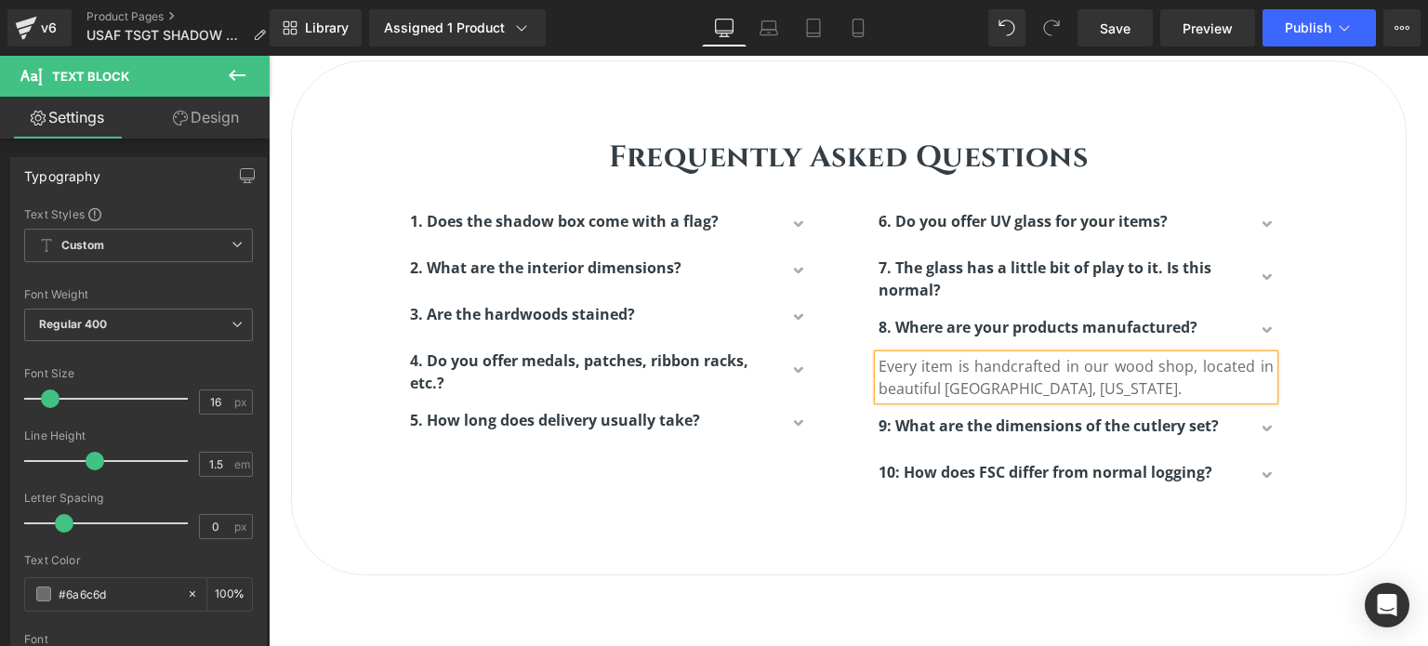
click at [1350, 276] on div "Frequently Asked Questions Heading Row 1. Does the shadow box come with a flag?…" at bounding box center [849, 309] width 1114 height 402
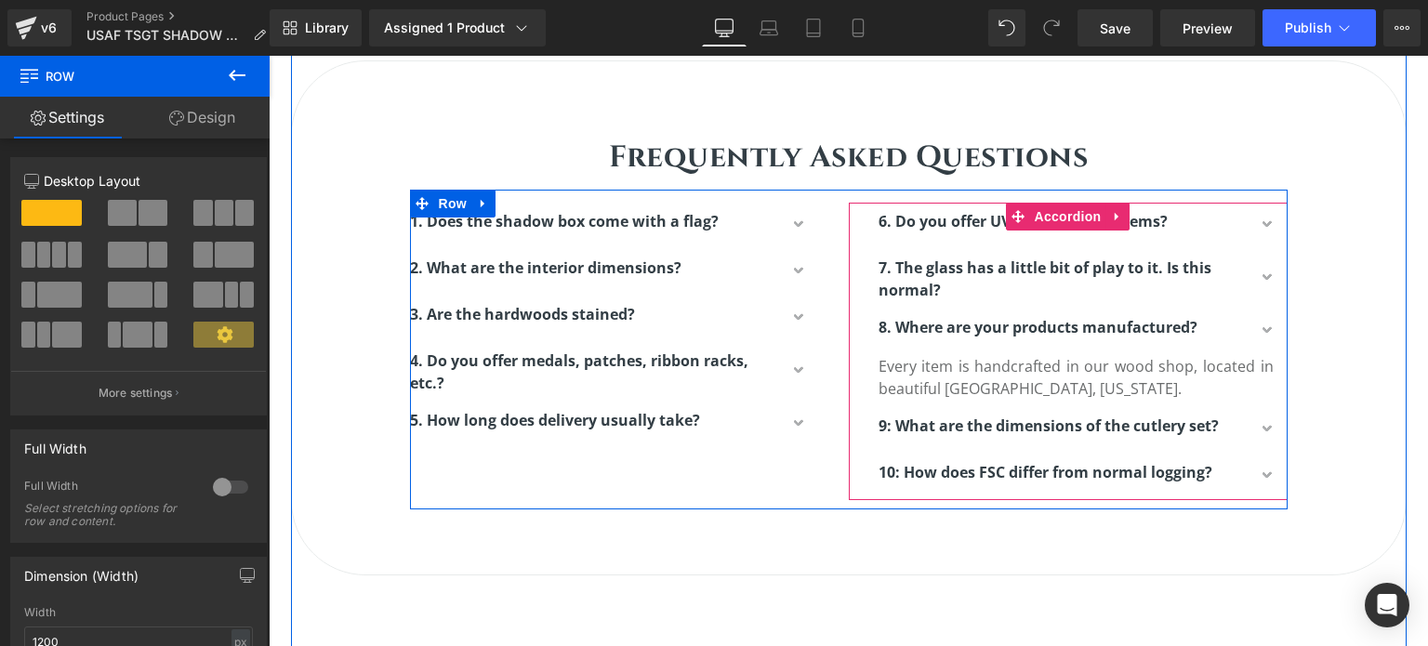
click at [1258, 324] on button "button" at bounding box center [1269, 332] width 37 height 46
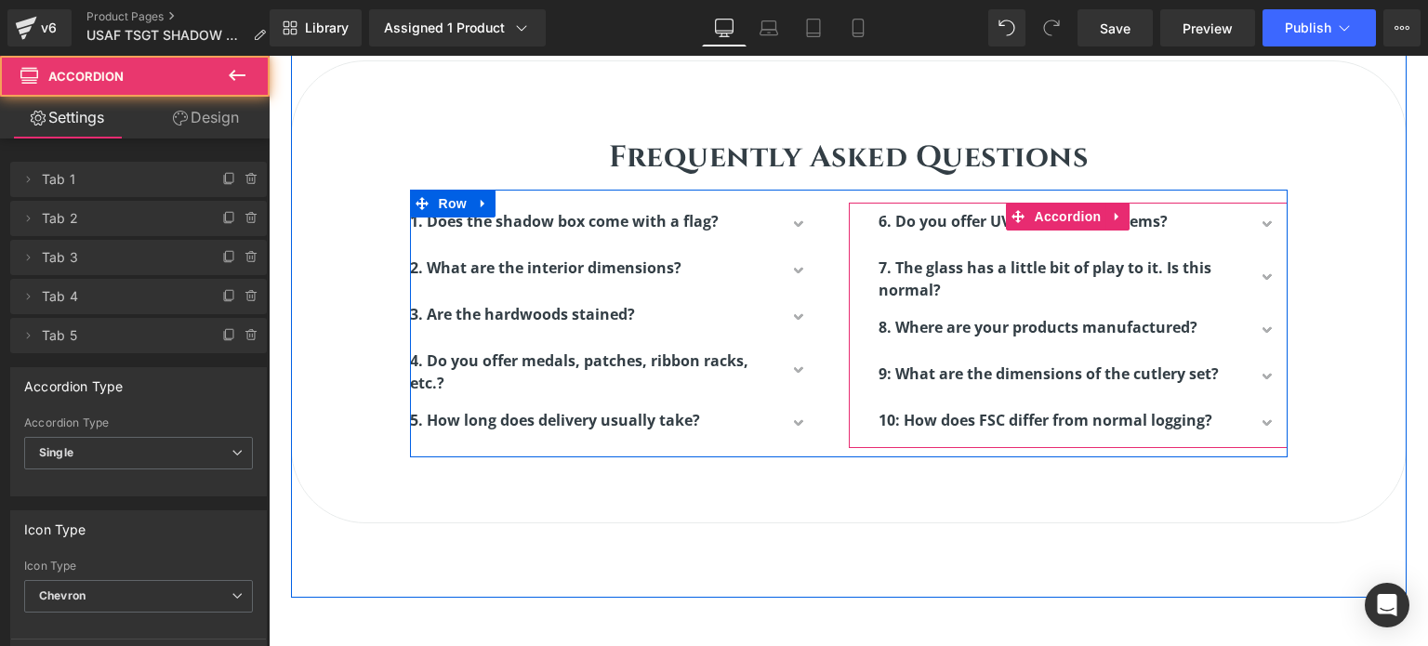
scroll to position [8, 9]
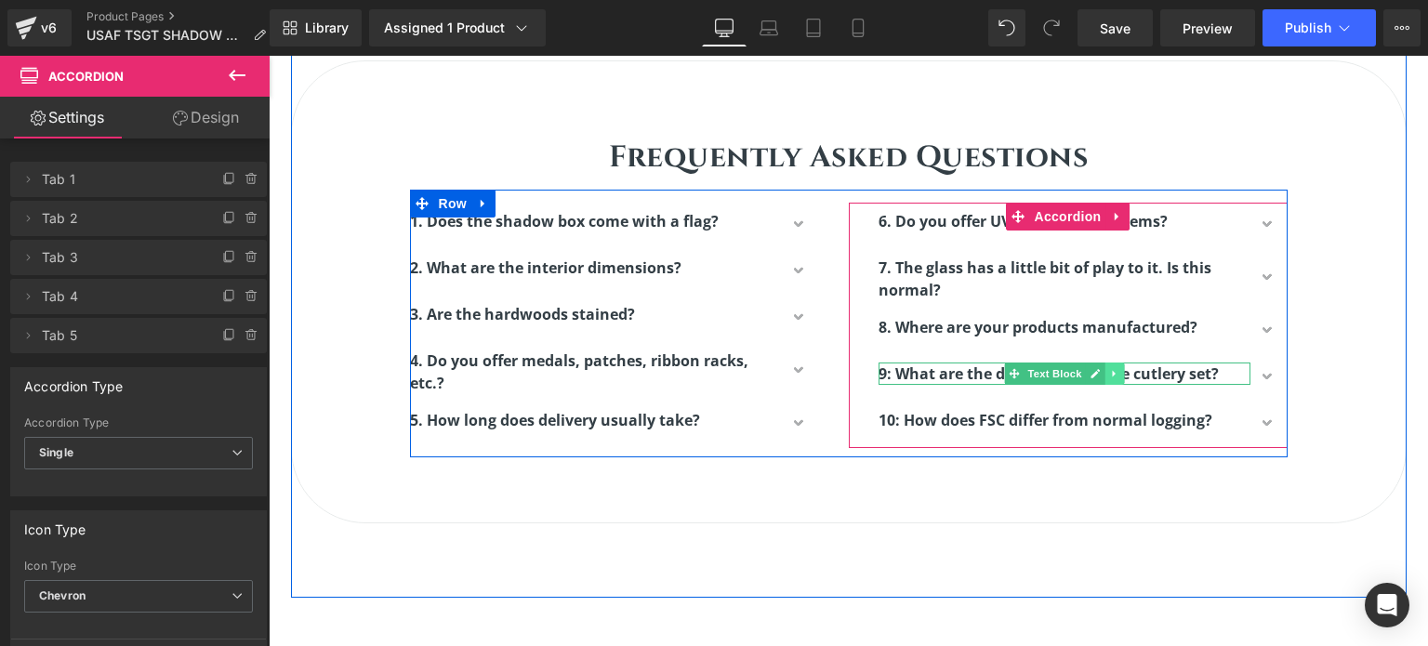
click at [1112, 370] on icon at bounding box center [1113, 373] width 3 height 7
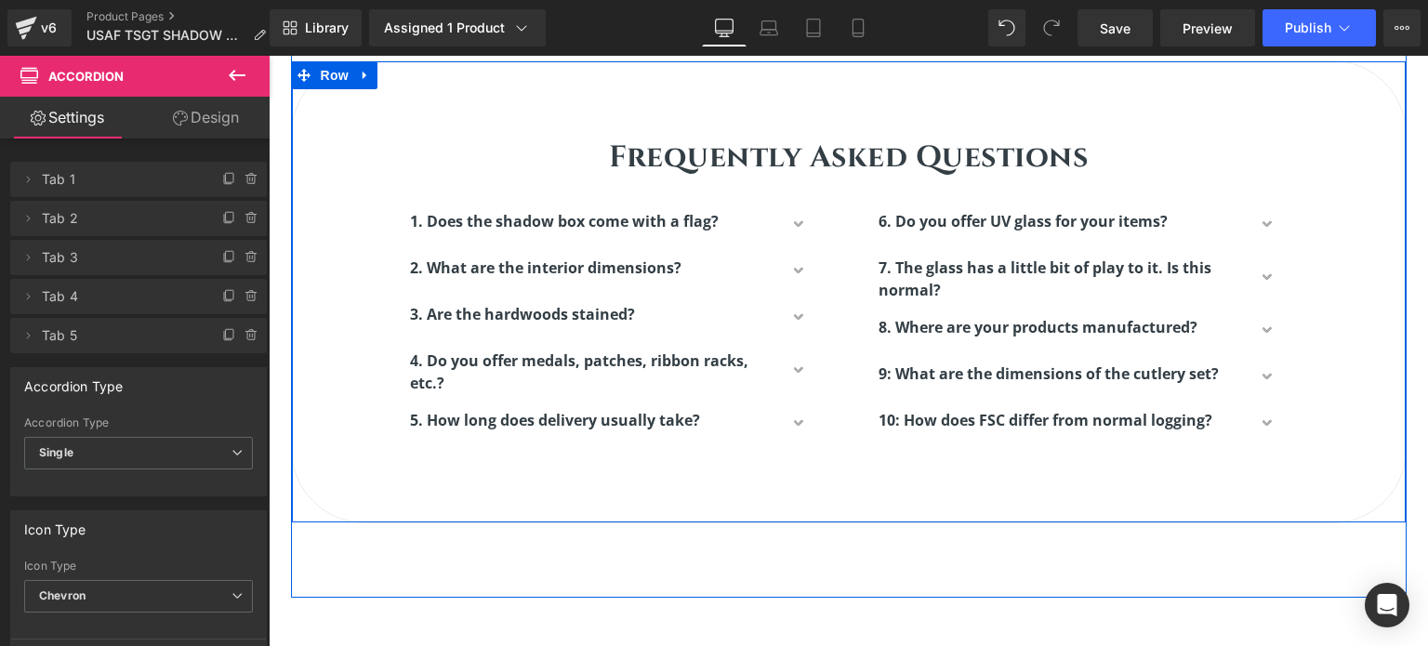
click at [1343, 328] on div "Frequently Asked Questions Heading Row 1. Does the shadow box come with a flag?…" at bounding box center [849, 283] width 1114 height 350
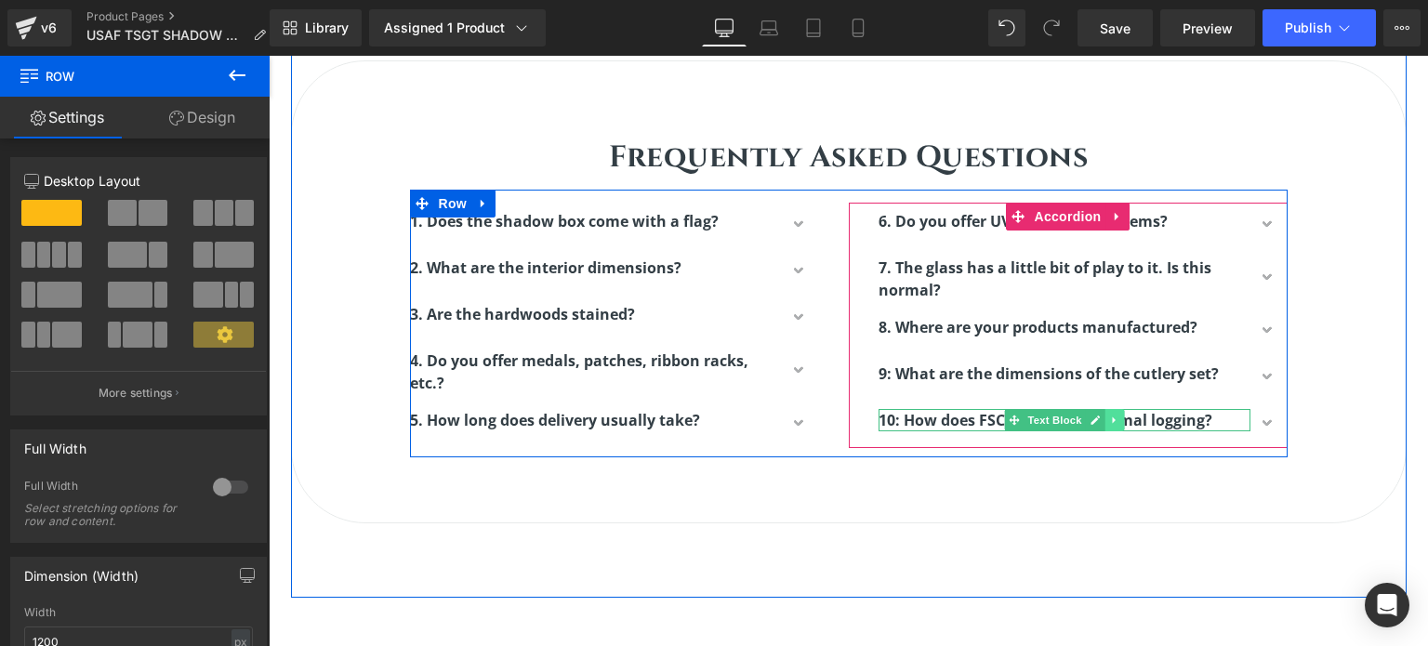
click at [1109, 417] on icon at bounding box center [1114, 420] width 10 height 11
click at [1119, 416] on icon at bounding box center [1124, 420] width 10 height 10
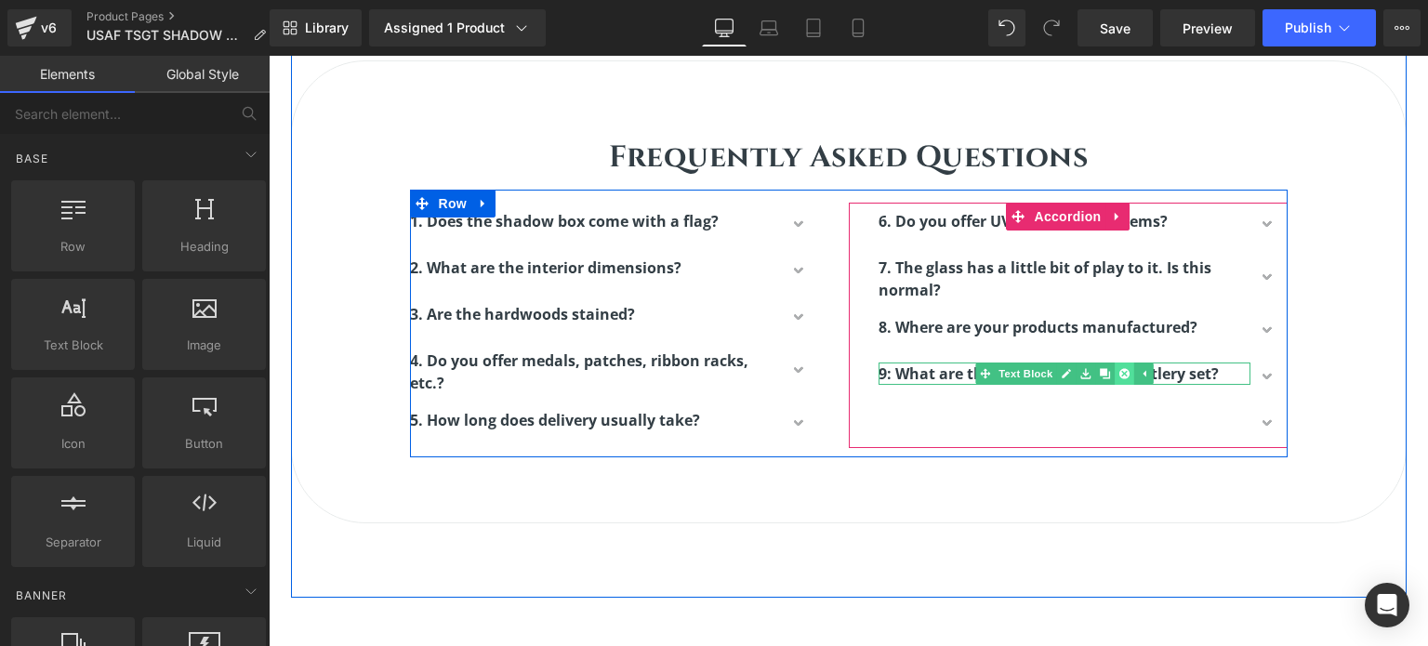
click at [1119, 375] on icon at bounding box center [1124, 373] width 10 height 10
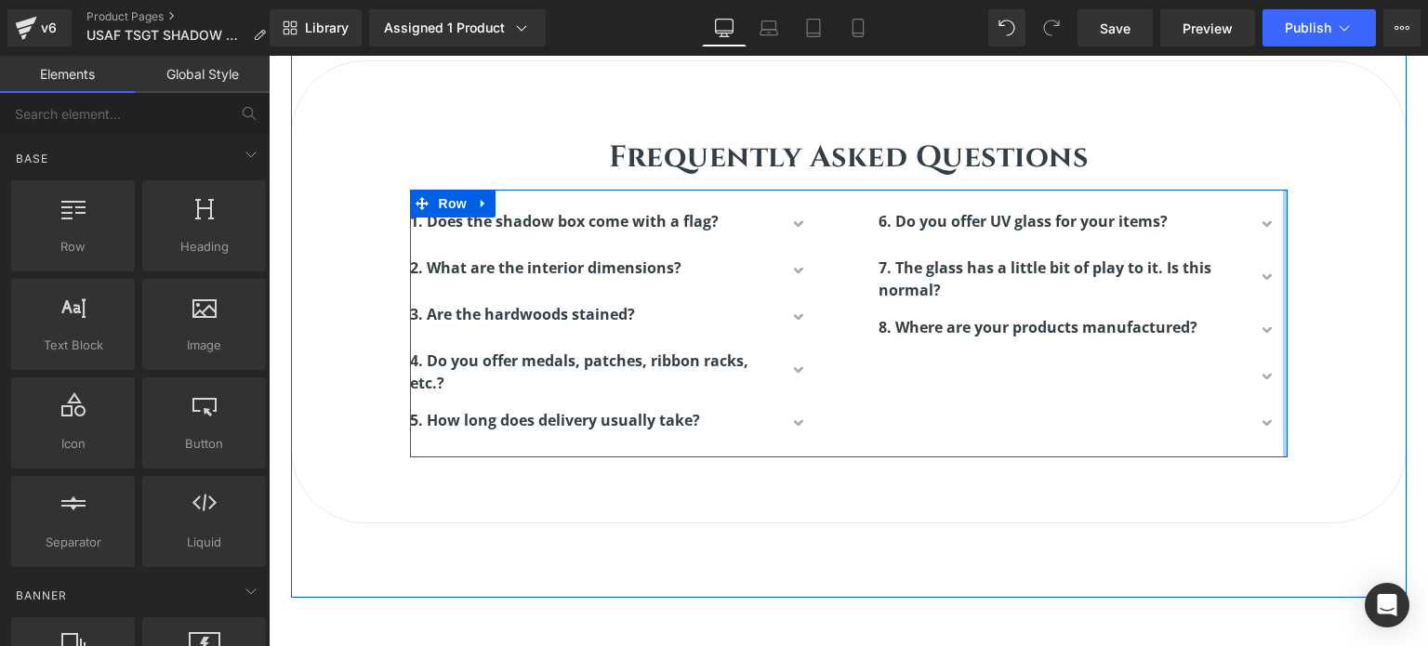
click at [1291, 367] on div "Frequently Asked Questions Heading Row 1. Does the shadow box come with a flag?…" at bounding box center [849, 283] width 1114 height 350
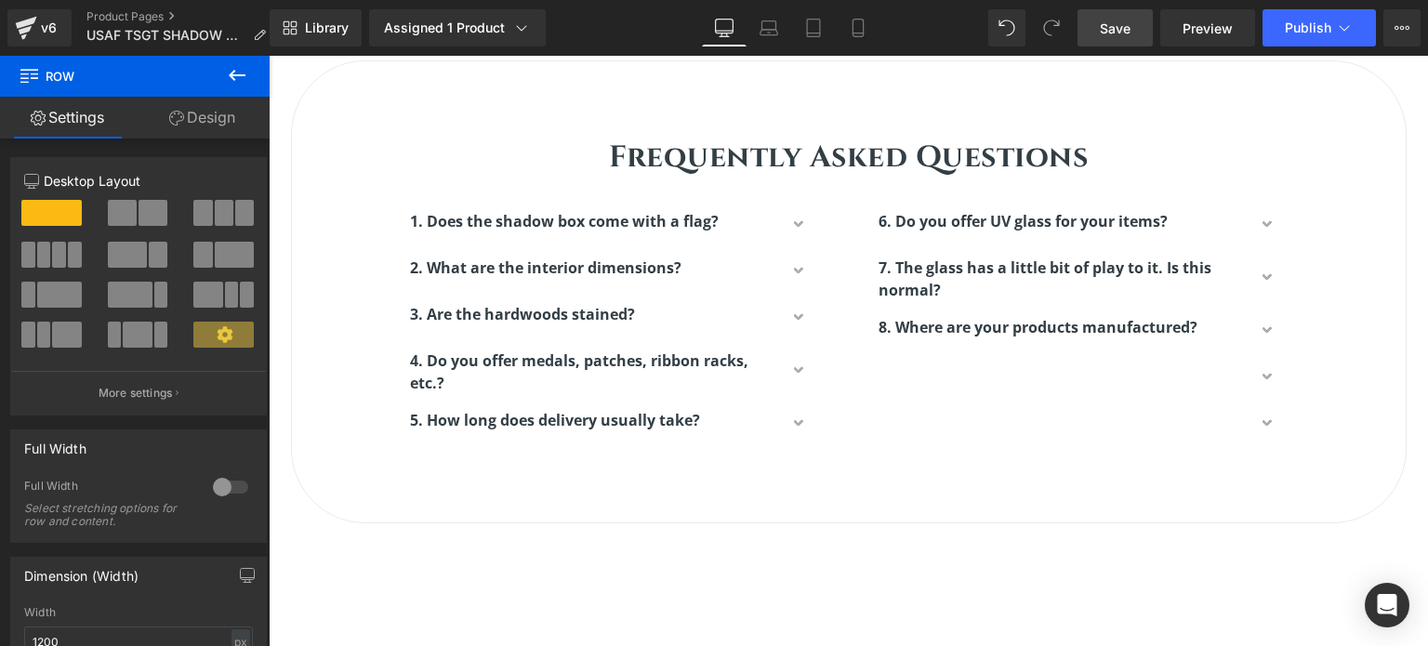
click at [1131, 25] on link "Save" at bounding box center [1115, 27] width 75 height 37
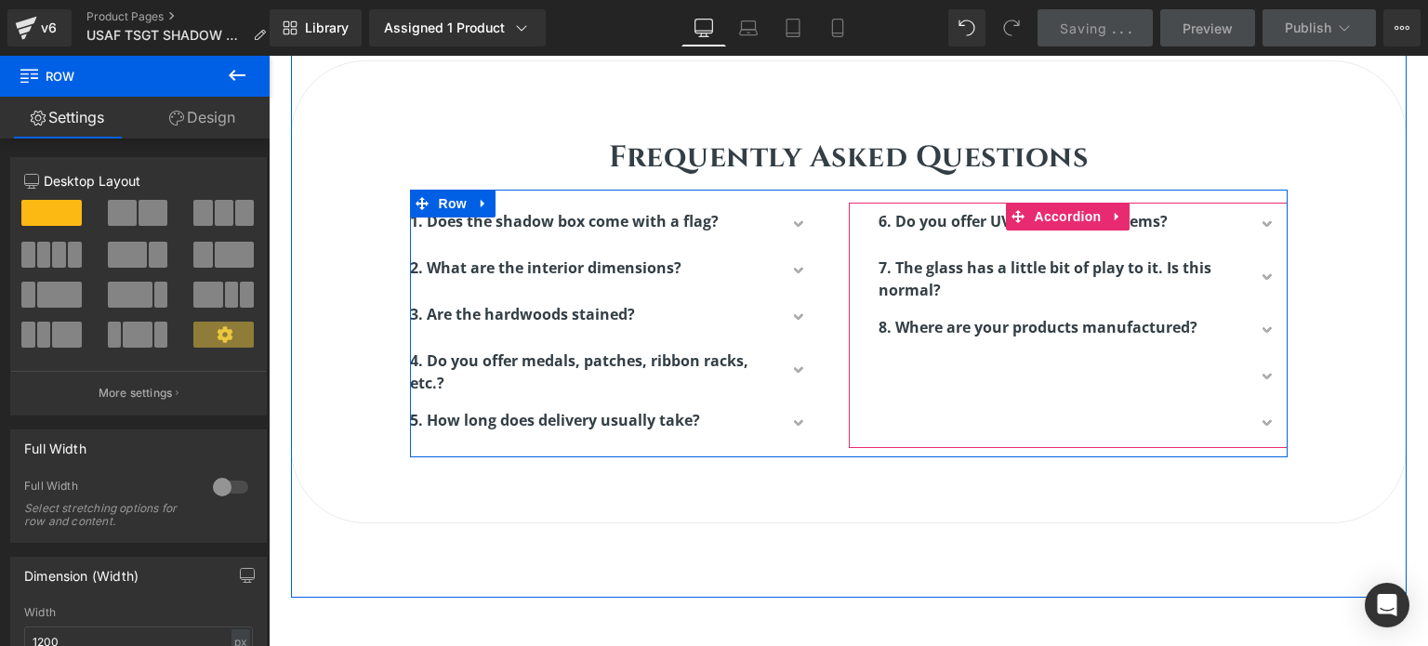
click at [1261, 374] on button "button" at bounding box center [1269, 378] width 37 height 46
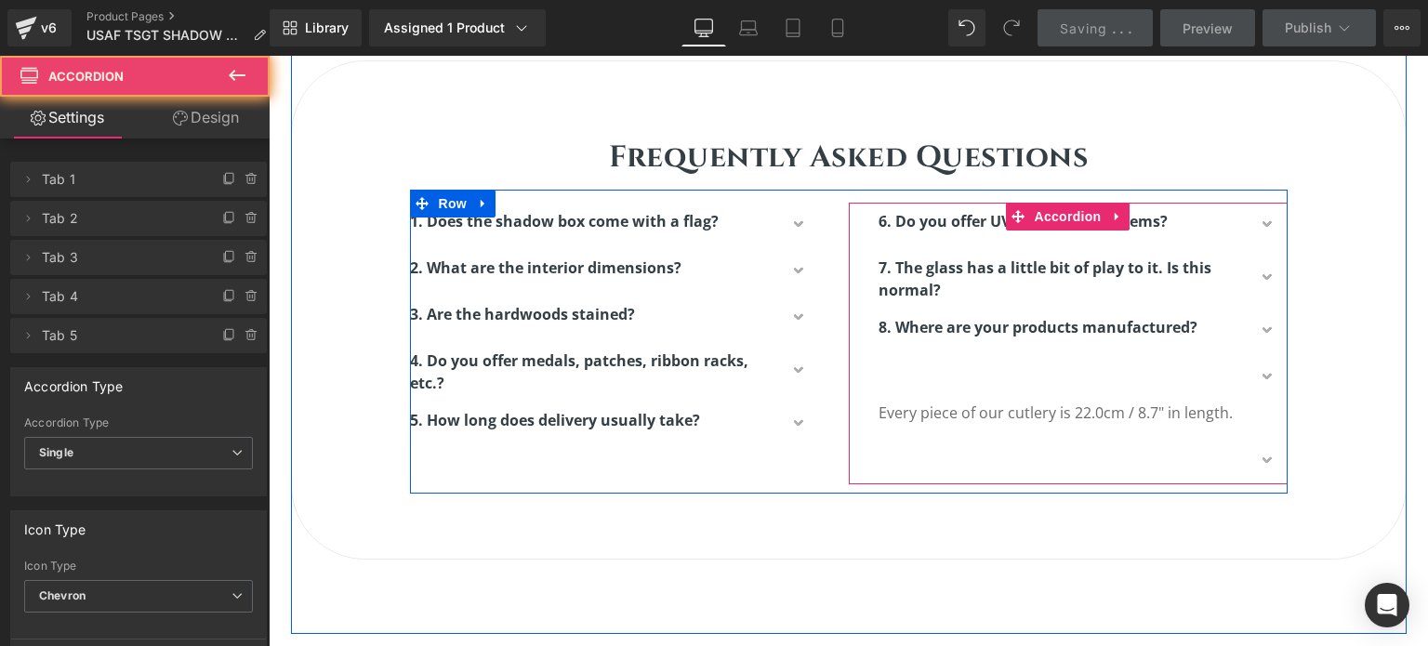
scroll to position [9, 9]
click at [1269, 383] on span "button" at bounding box center [1269, 383] width 0 height 0
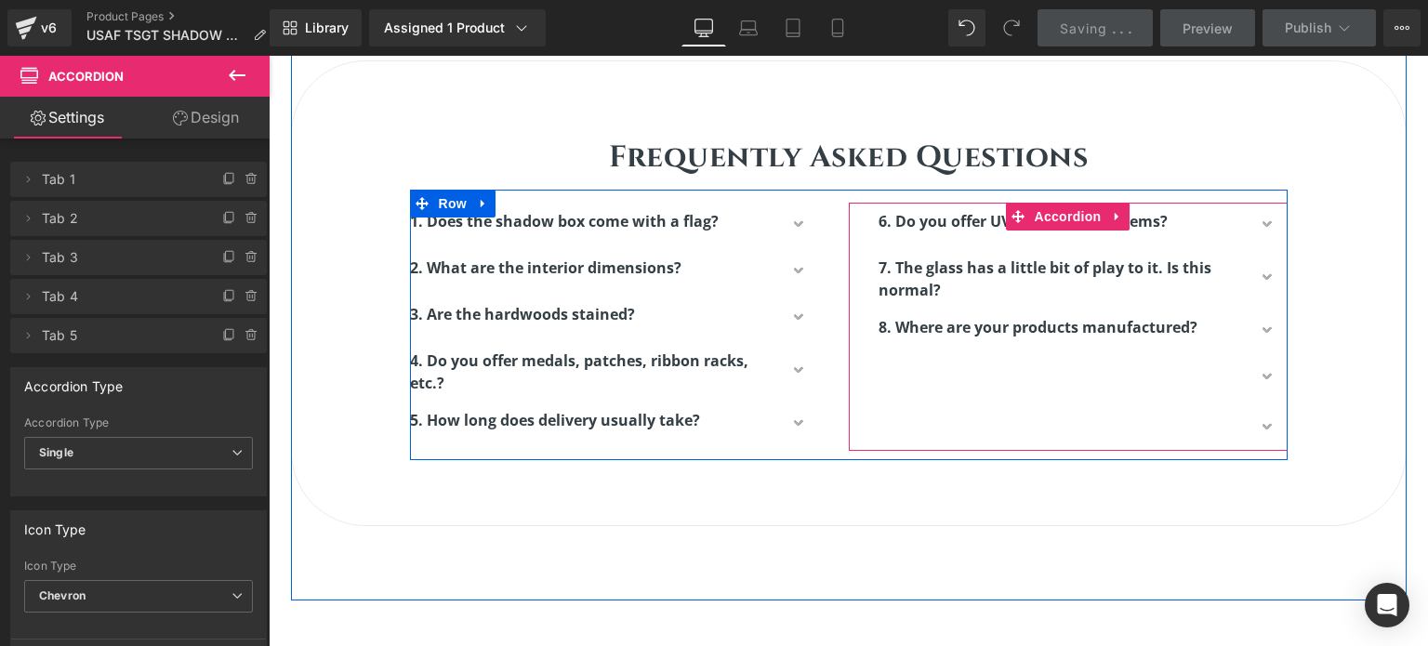
scroll to position [5300, 1146]
click at [1269, 383] on span "button" at bounding box center [1269, 383] width 0 height 0
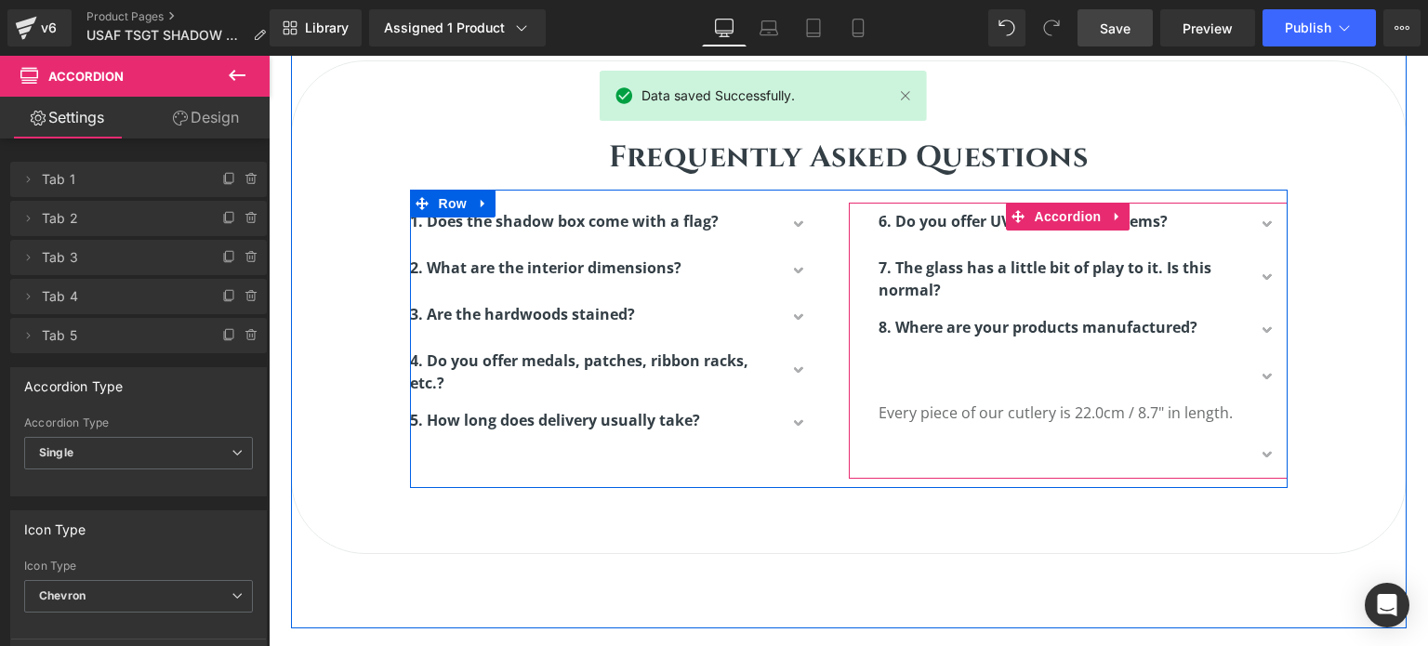
scroll to position [5346, 1146]
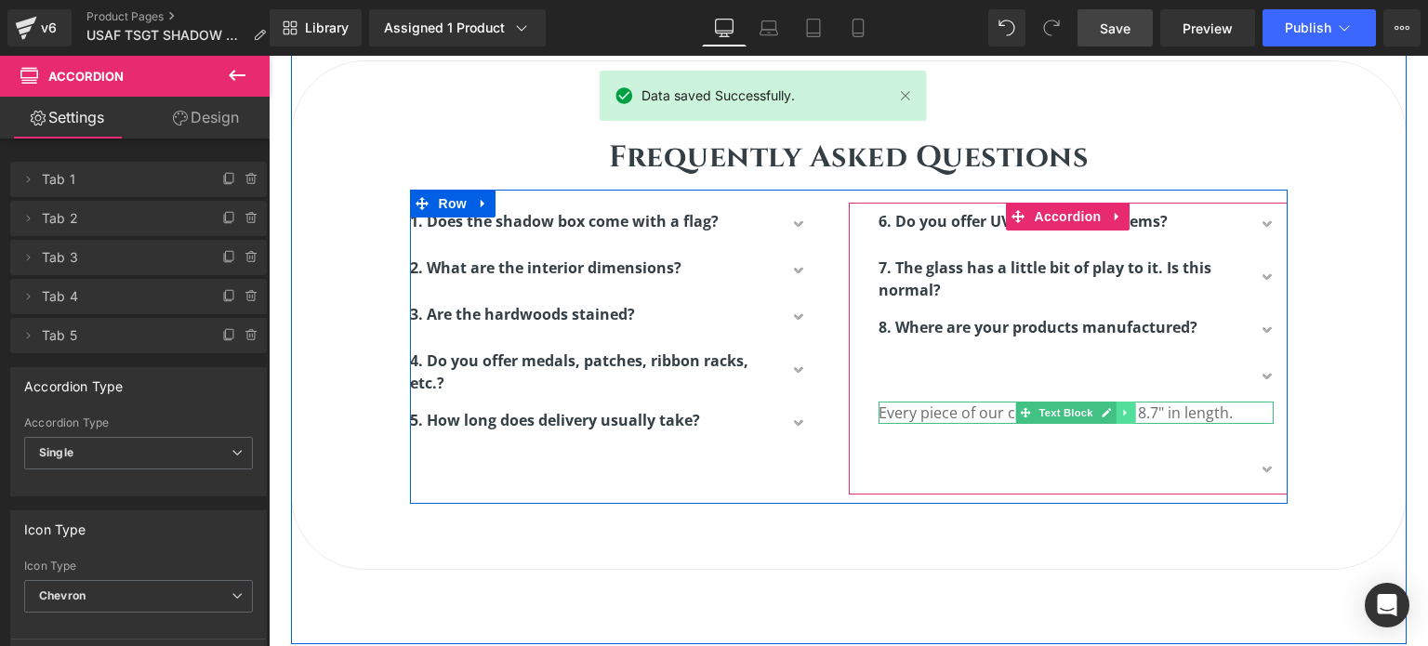
click at [1121, 413] on icon at bounding box center [1126, 412] width 10 height 11
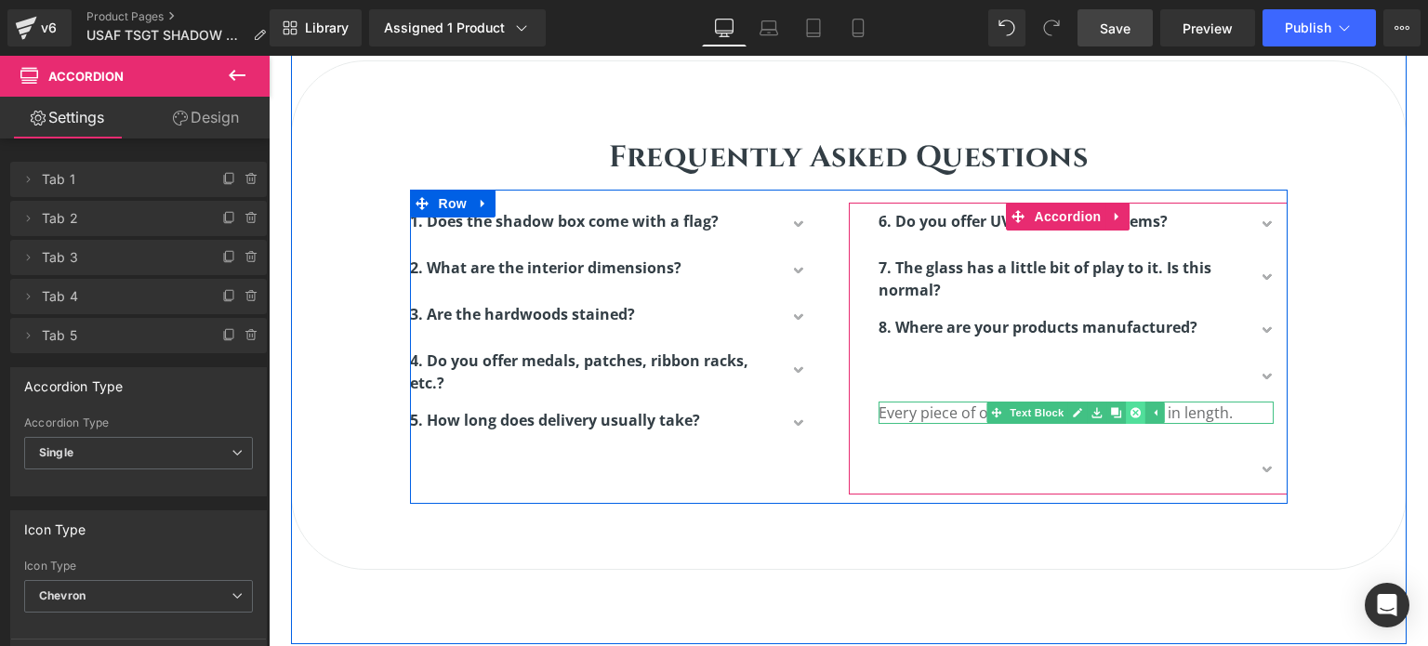
click at [1132, 407] on icon at bounding box center [1136, 412] width 10 height 11
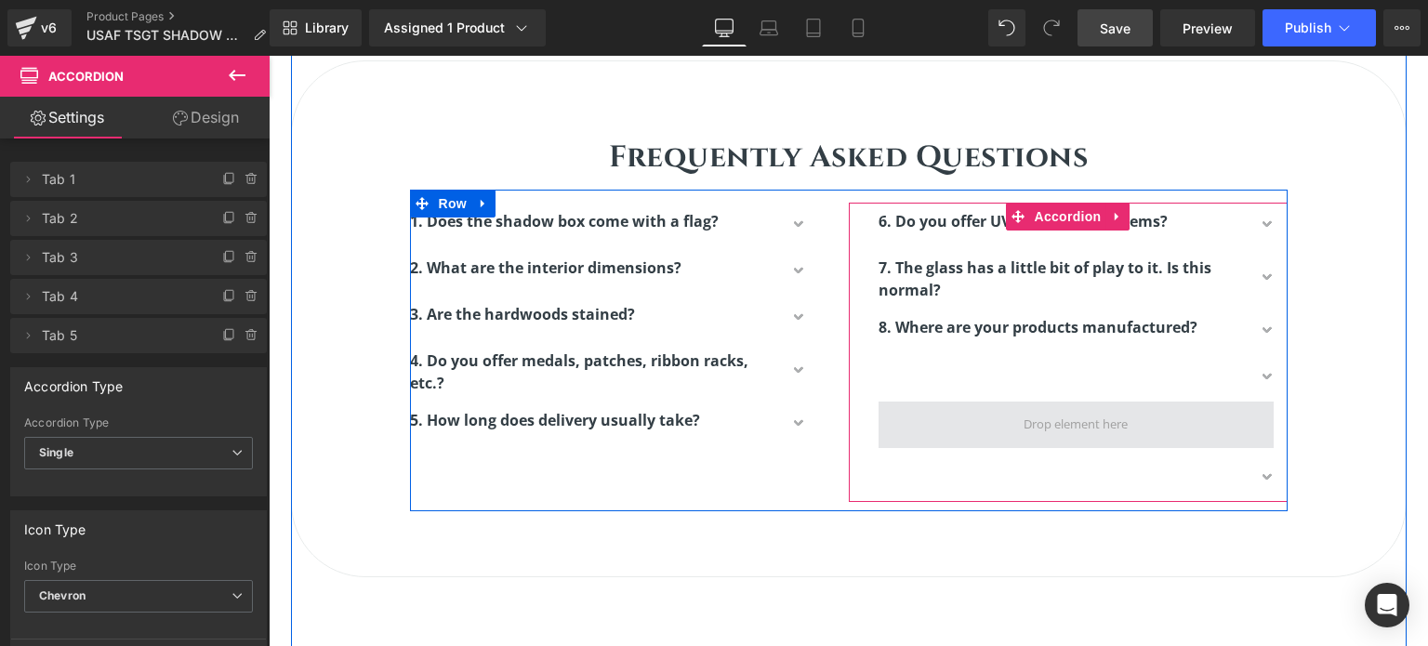
scroll to position [5354, 1146]
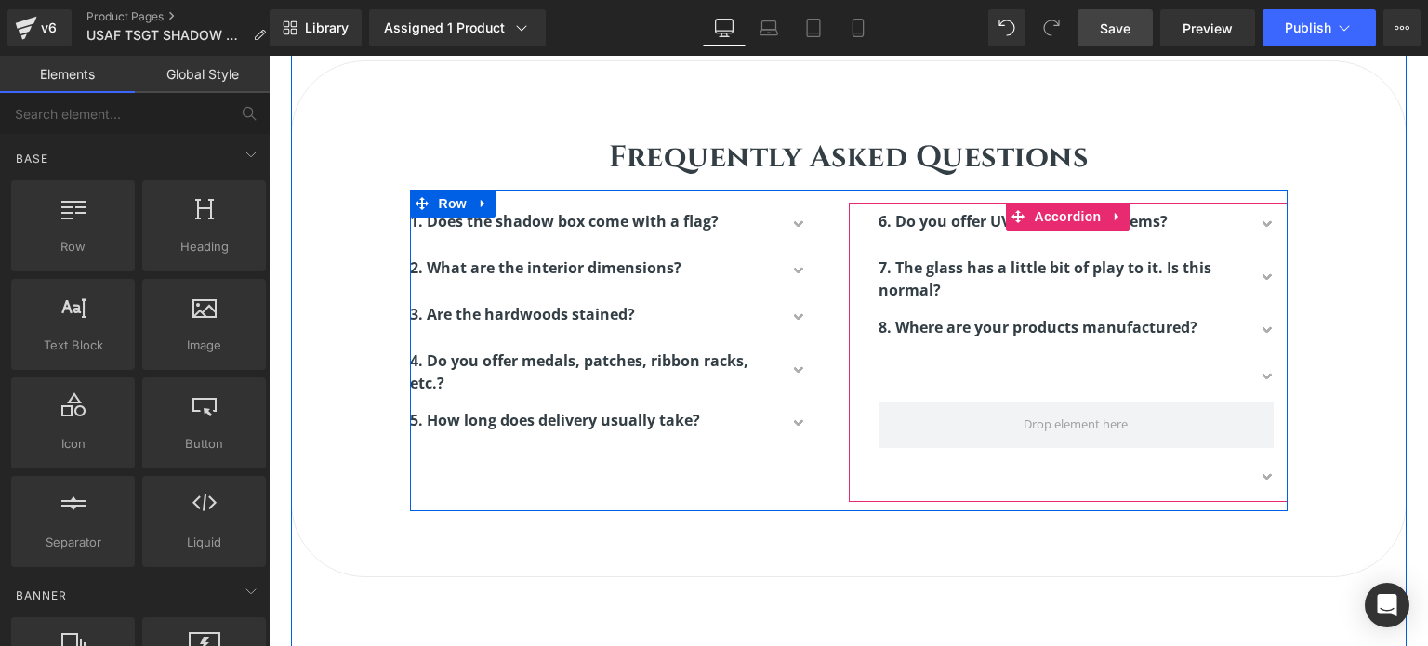
click at [1269, 484] on span "button" at bounding box center [1269, 484] width 0 height 0
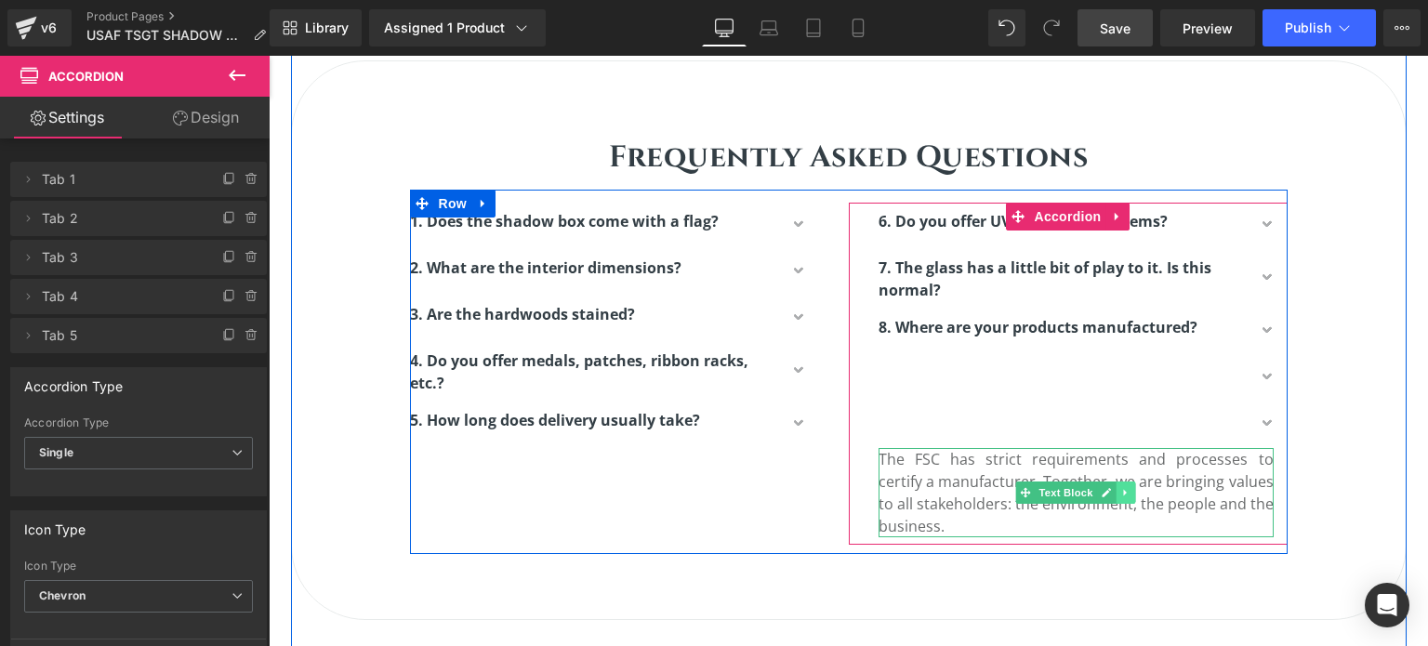
click at [1121, 490] on icon at bounding box center [1126, 492] width 10 height 11
click at [1131, 492] on icon at bounding box center [1136, 492] width 10 height 10
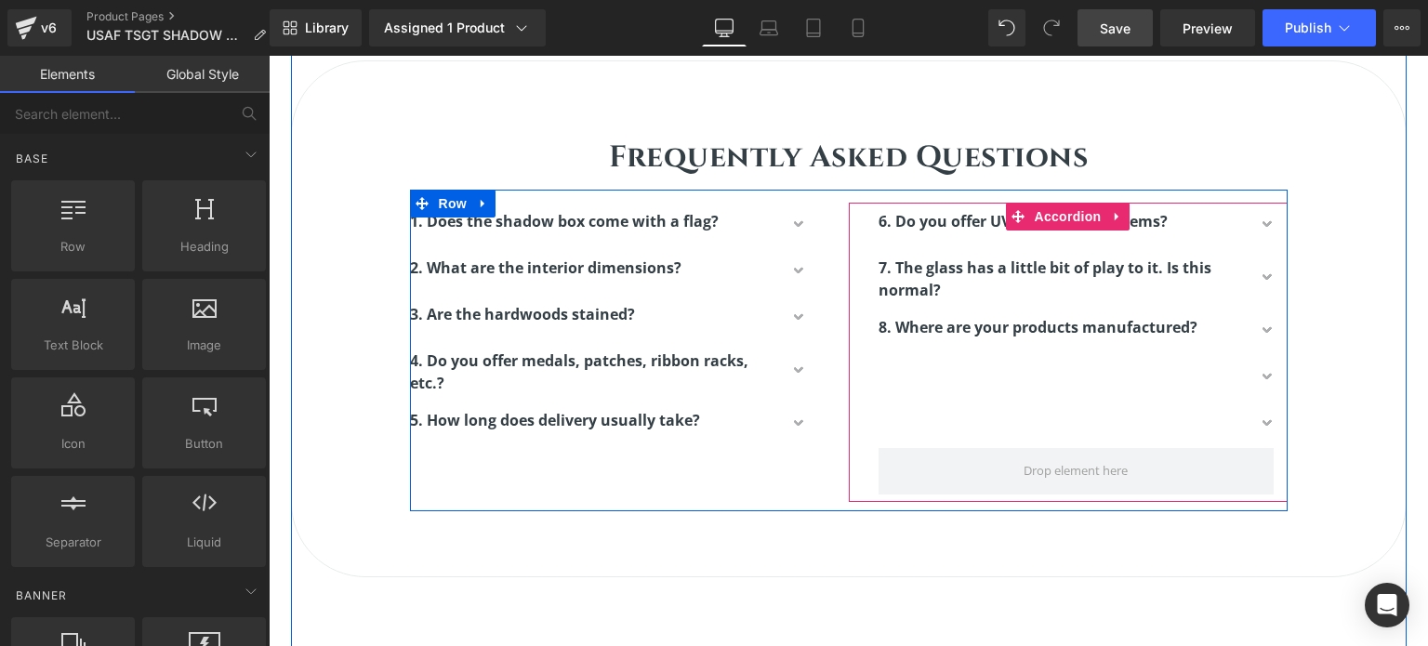
click at [1260, 418] on button "button" at bounding box center [1269, 425] width 37 height 46
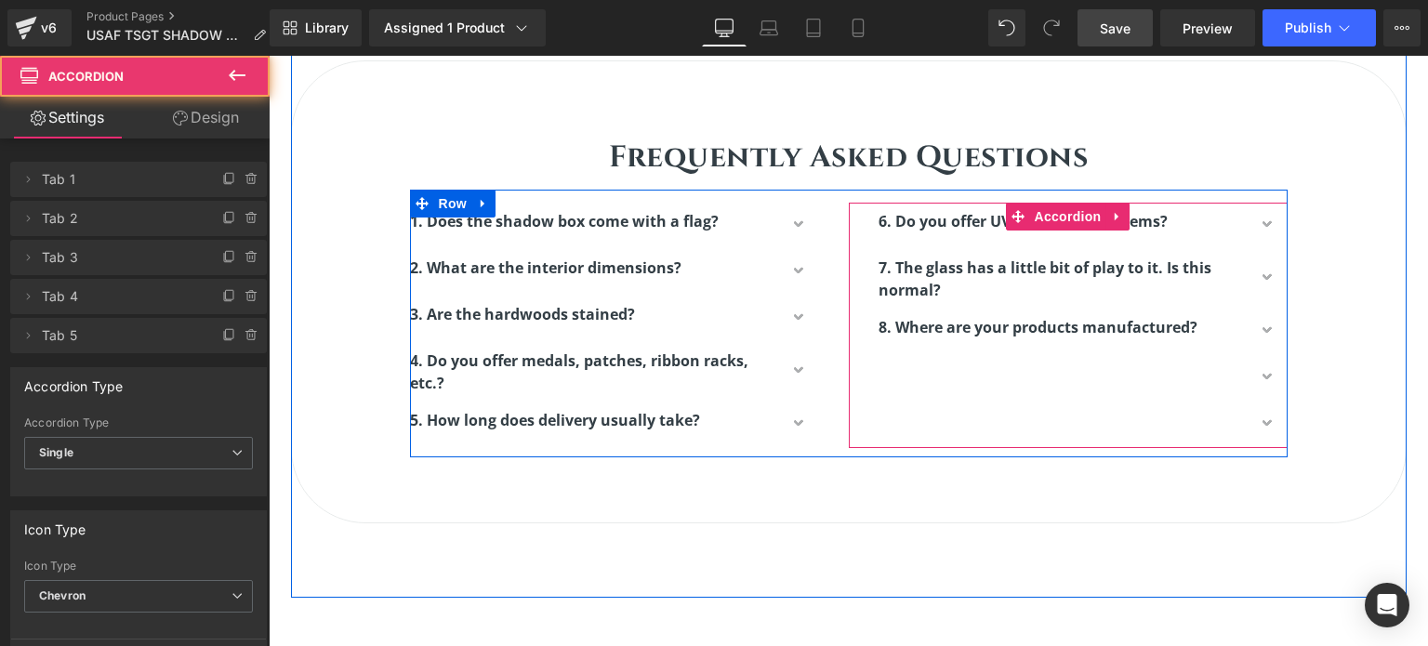
click at [945, 419] on div at bounding box center [1083, 425] width 409 height 46
click at [1029, 417] on div at bounding box center [1083, 425] width 409 height 46
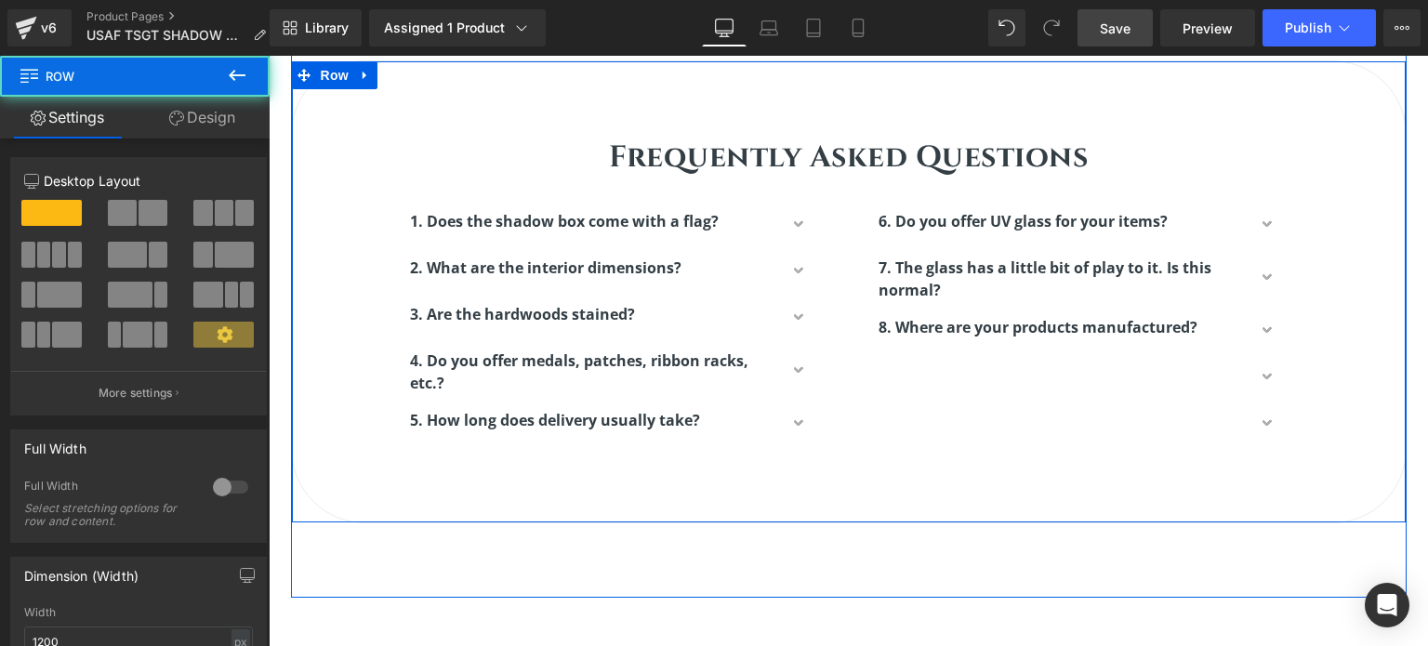
click at [1340, 408] on div "Frequently Asked Questions Heading Row 1. Does the shadow box come with a flag?…" at bounding box center [849, 283] width 1114 height 350
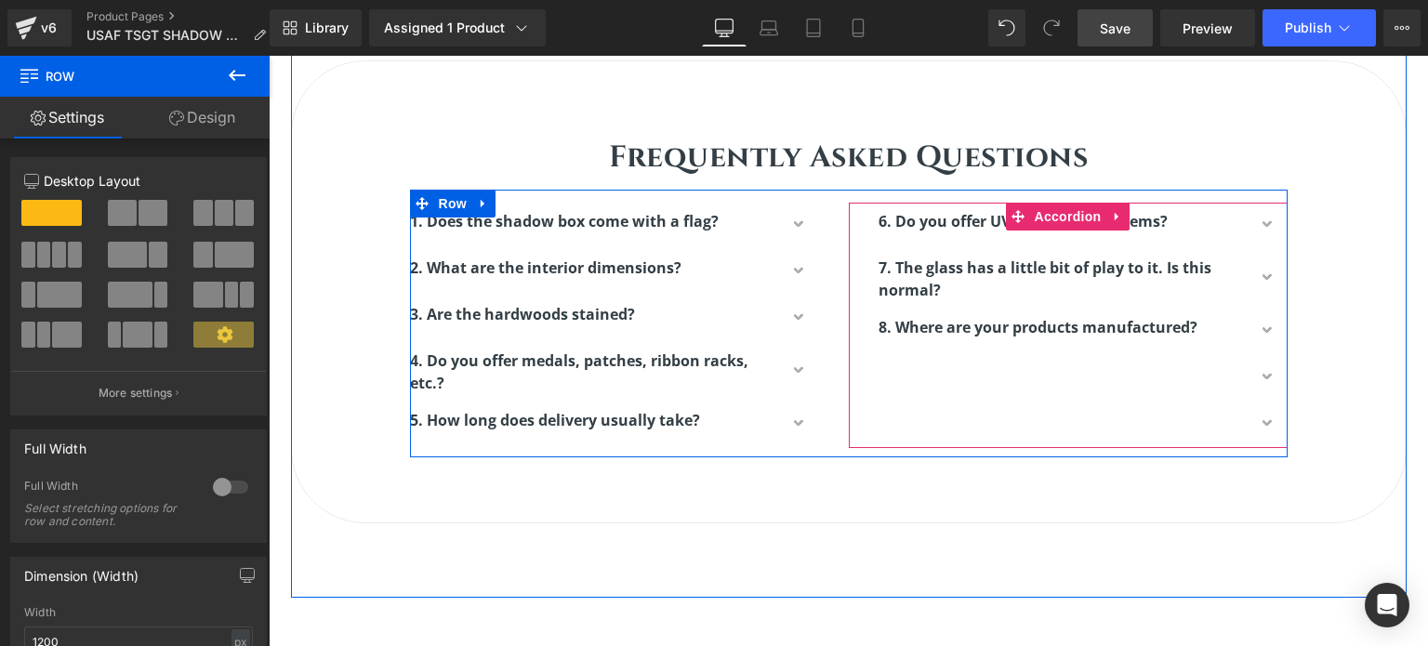
click at [1219, 420] on div at bounding box center [1083, 425] width 409 height 46
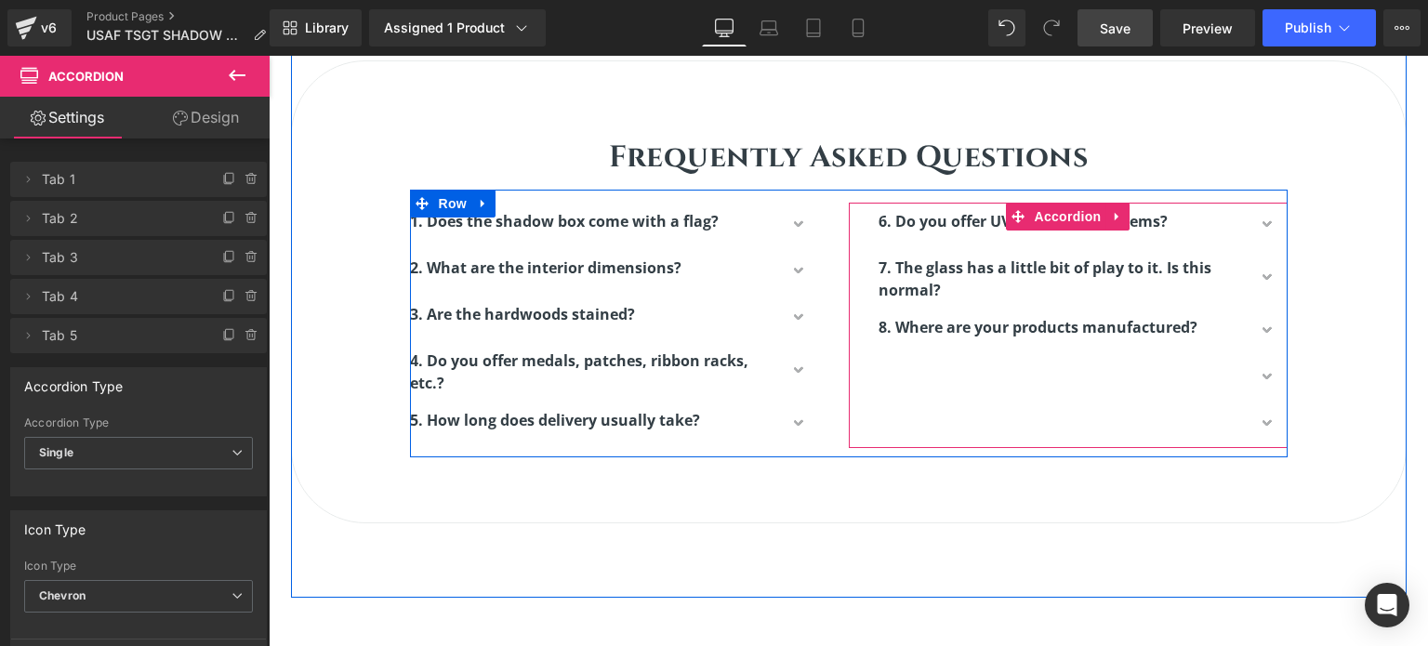
click at [1190, 407] on div at bounding box center [1083, 425] width 409 height 46
click at [1115, 212] on icon at bounding box center [1117, 216] width 4 height 8
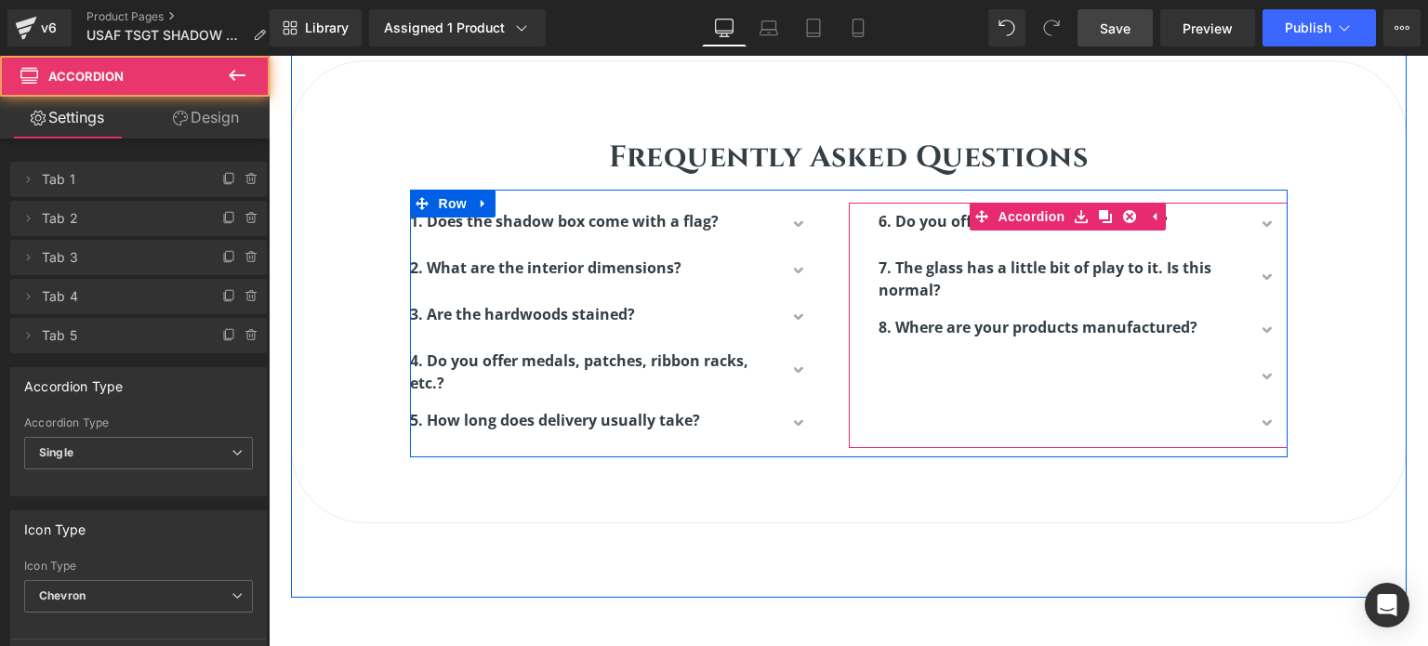
click at [945, 424] on div at bounding box center [1083, 425] width 409 height 46
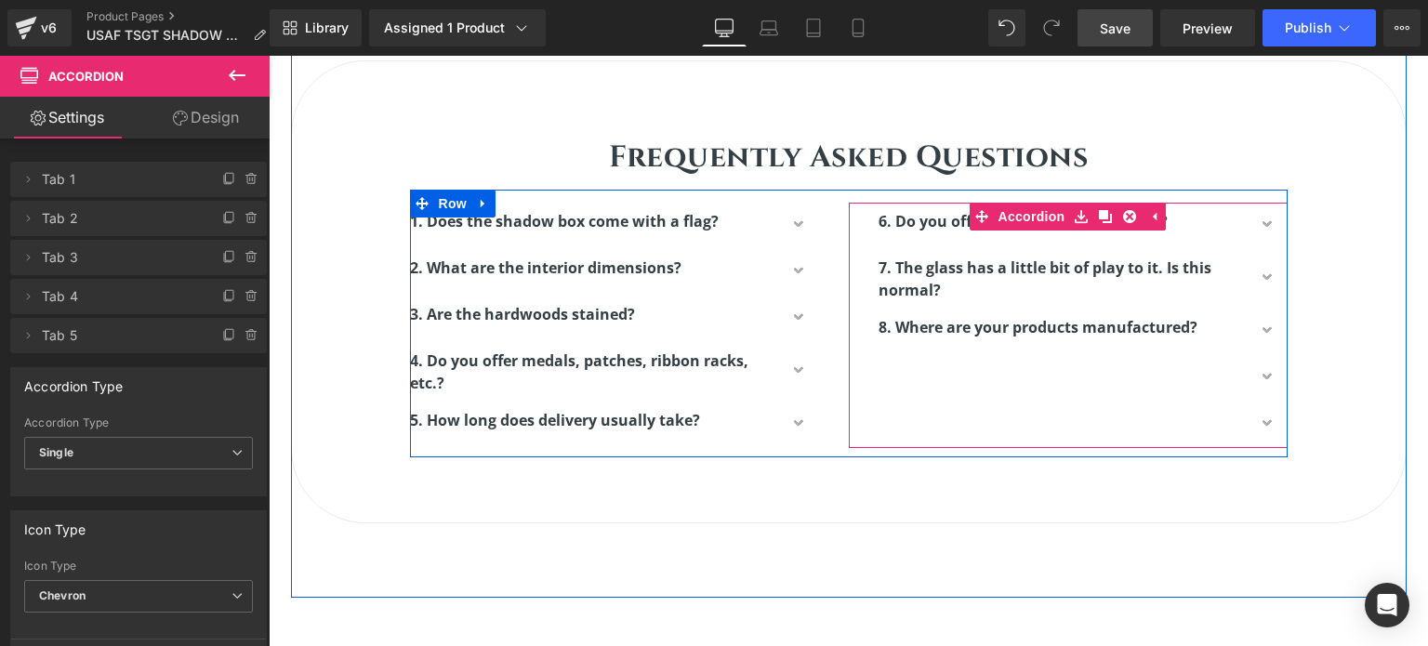
click at [1257, 423] on button "button" at bounding box center [1269, 425] width 37 height 46
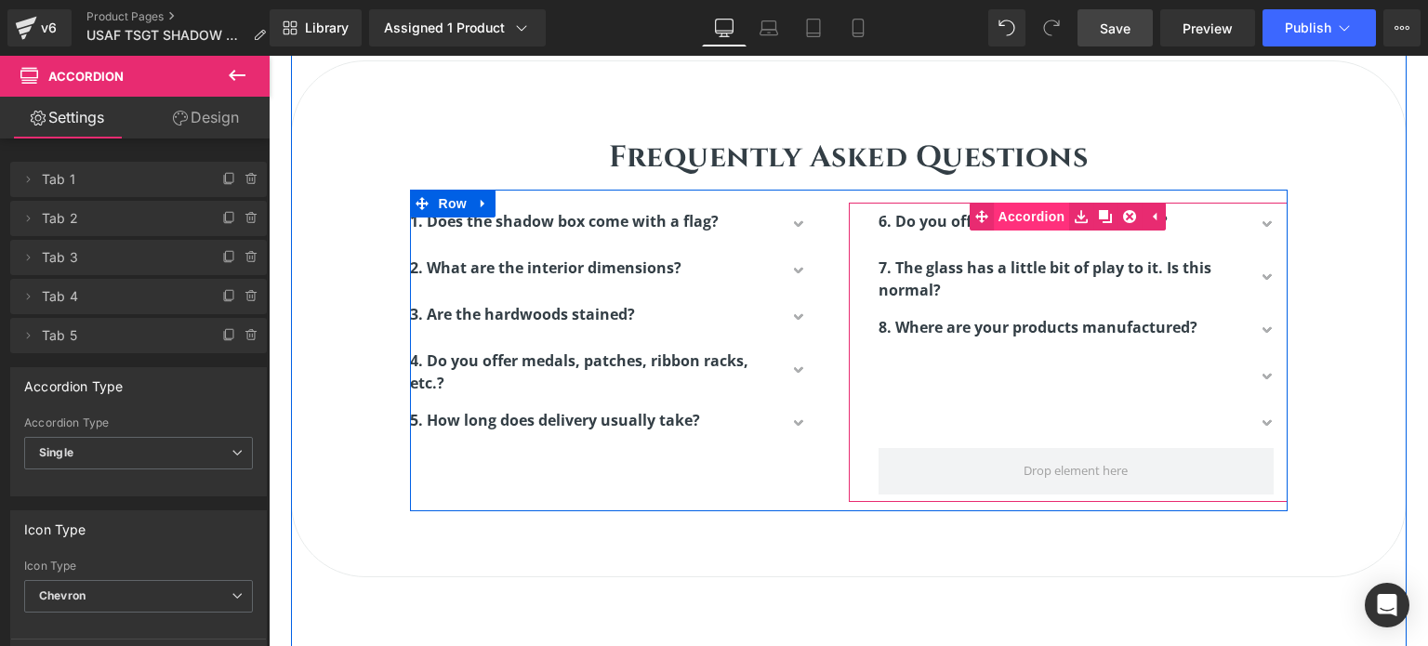
click at [1017, 215] on link "Accordion" at bounding box center [1020, 217] width 100 height 28
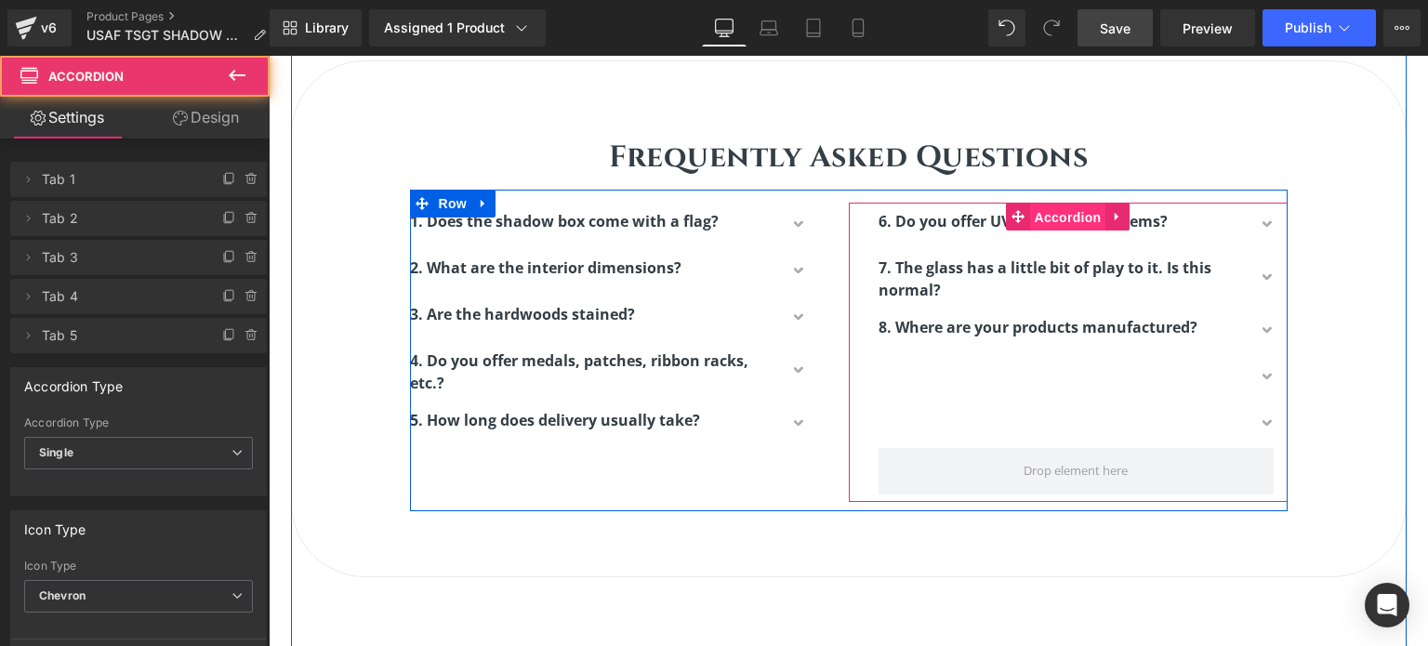
click at [1060, 207] on span "Accordion" at bounding box center [1068, 218] width 76 height 28
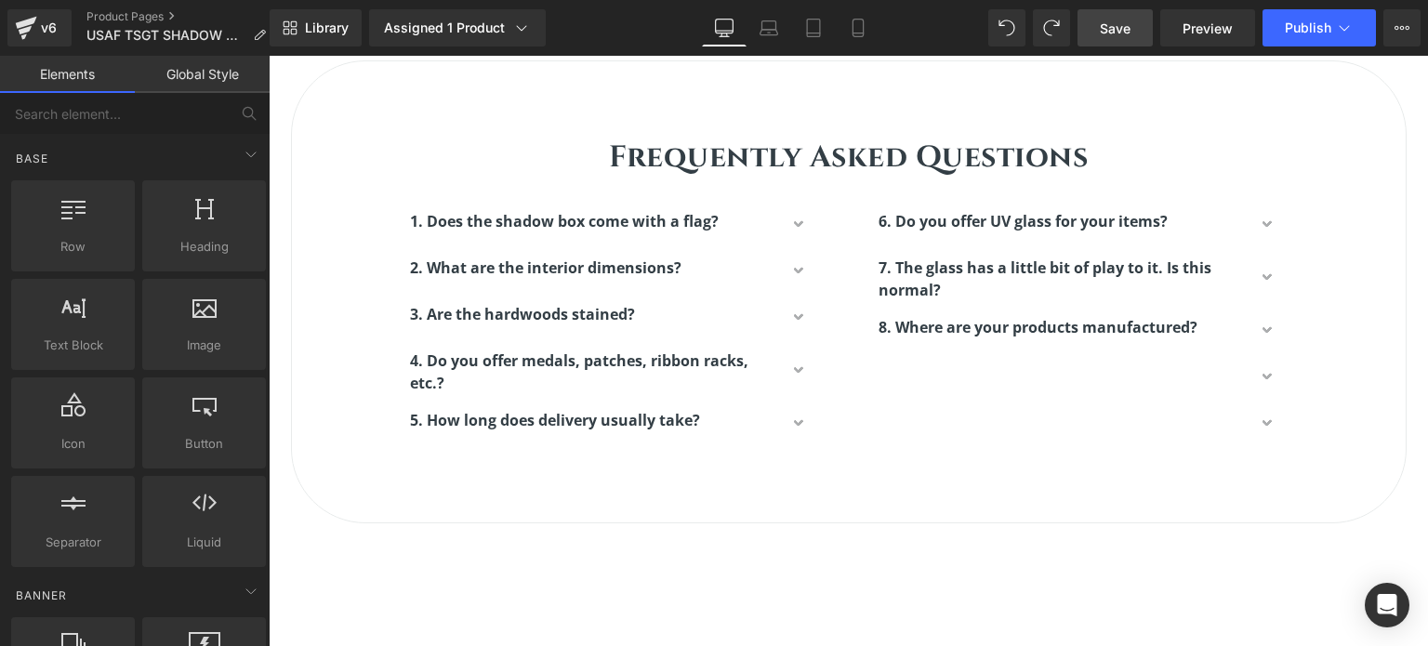
click at [1112, 24] on span "Save" at bounding box center [1115, 29] width 31 height 20
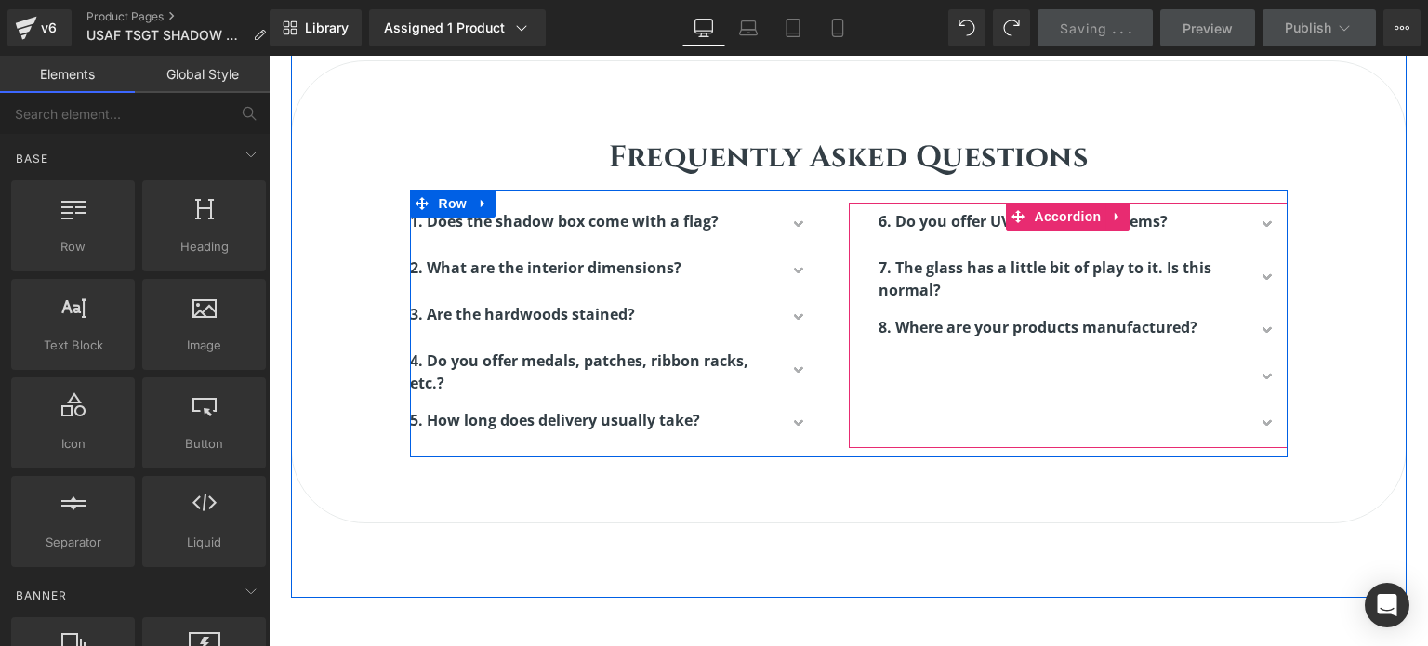
click at [1269, 383] on span "button" at bounding box center [1269, 383] width 0 height 0
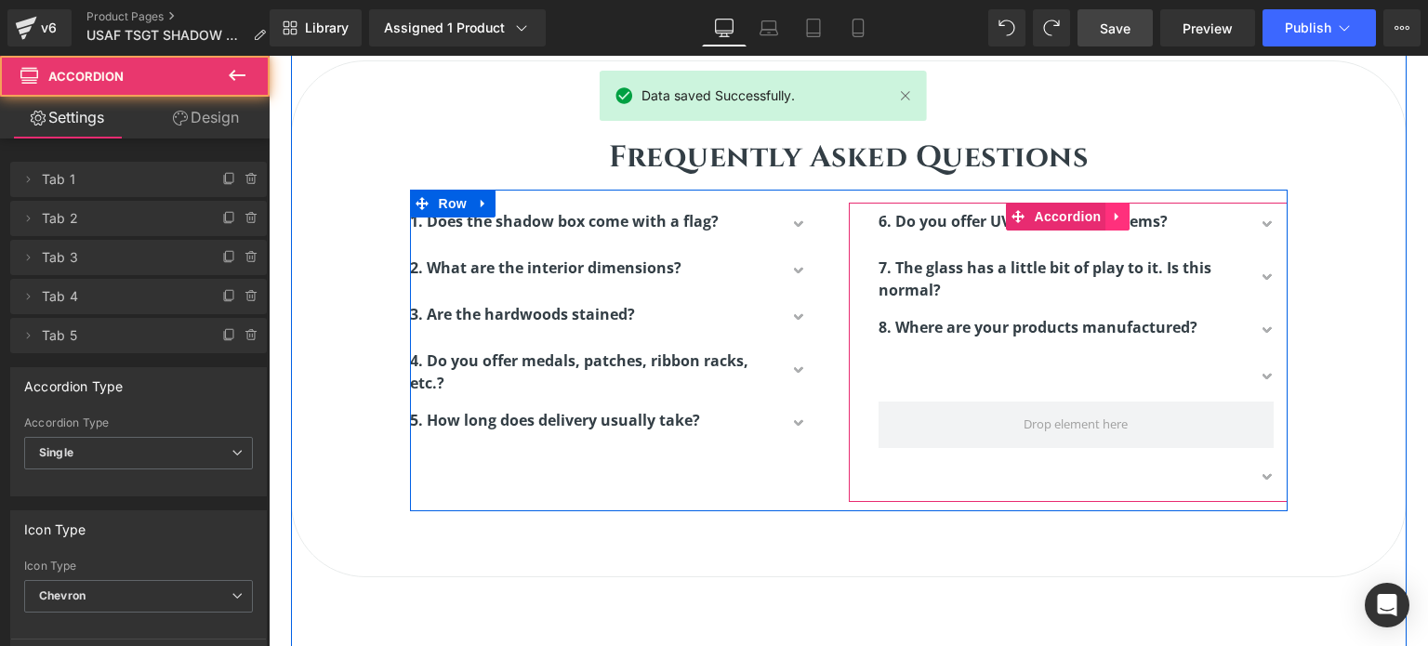
click at [1115, 216] on icon at bounding box center [1117, 216] width 13 height 14
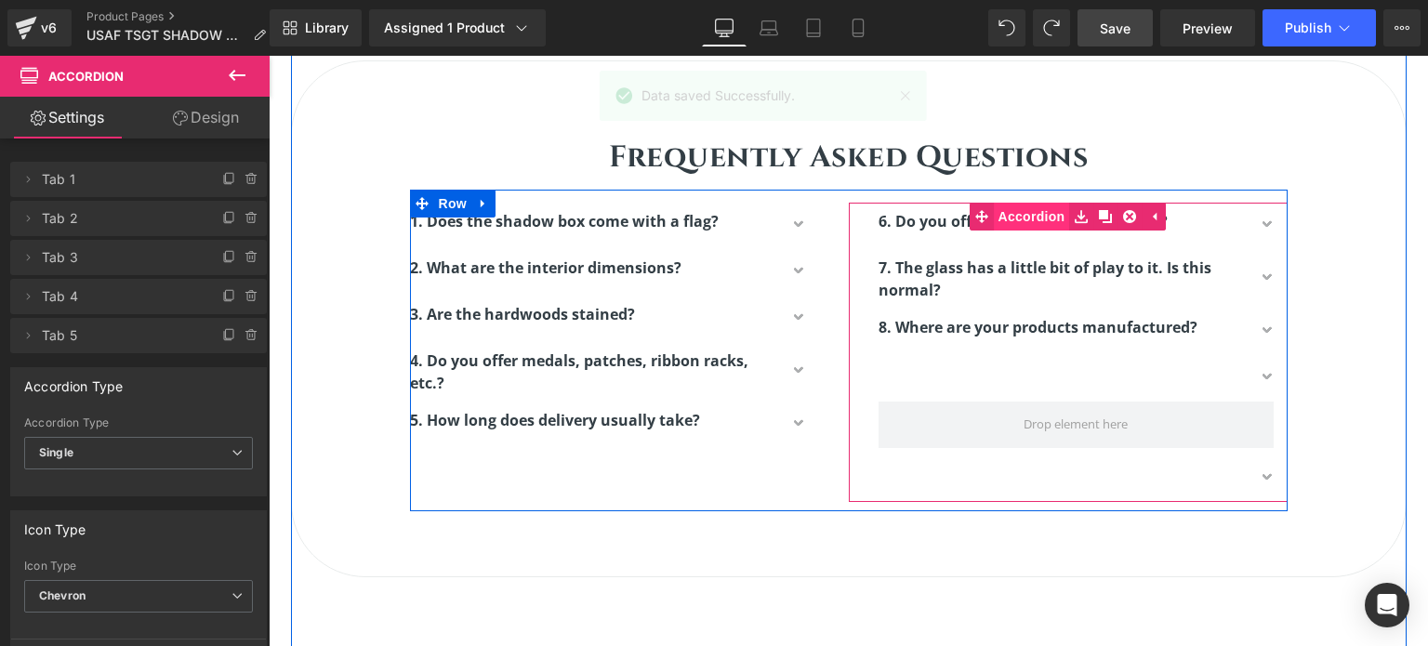
click at [1012, 215] on link "Accordion" at bounding box center [1020, 217] width 100 height 28
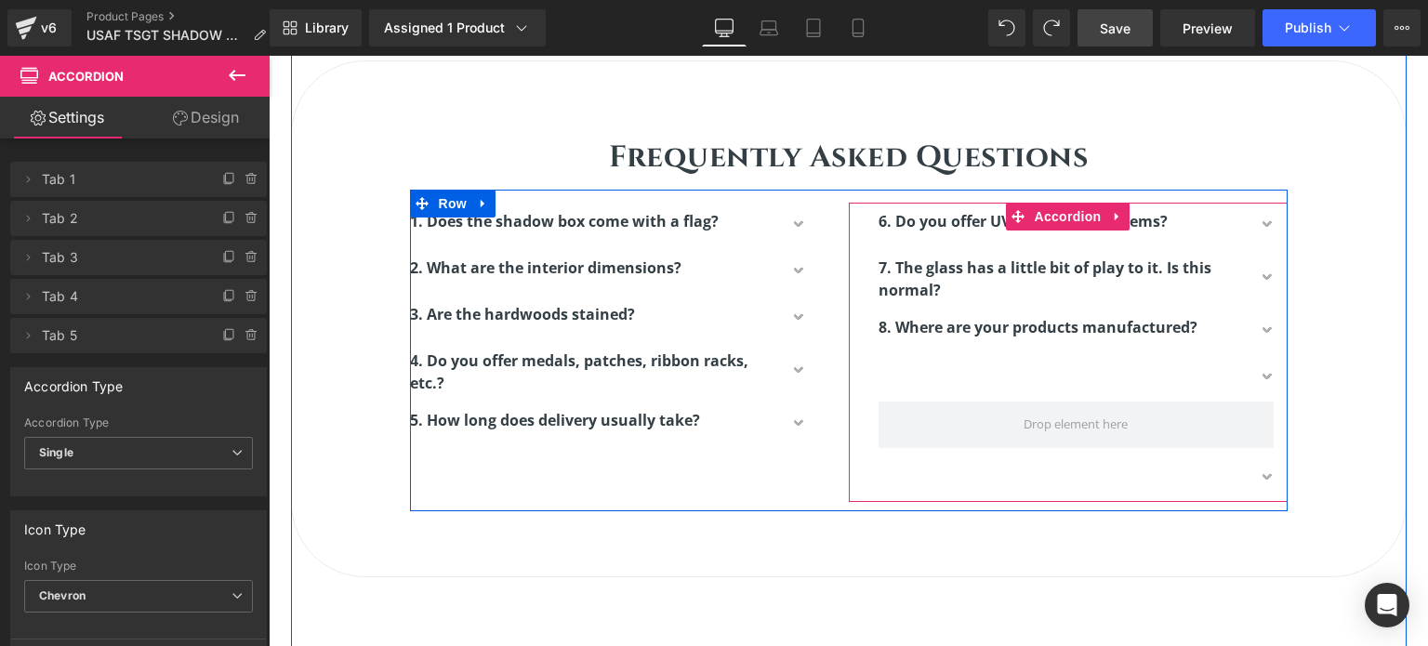
click at [882, 355] on div at bounding box center [1083, 378] width 409 height 46
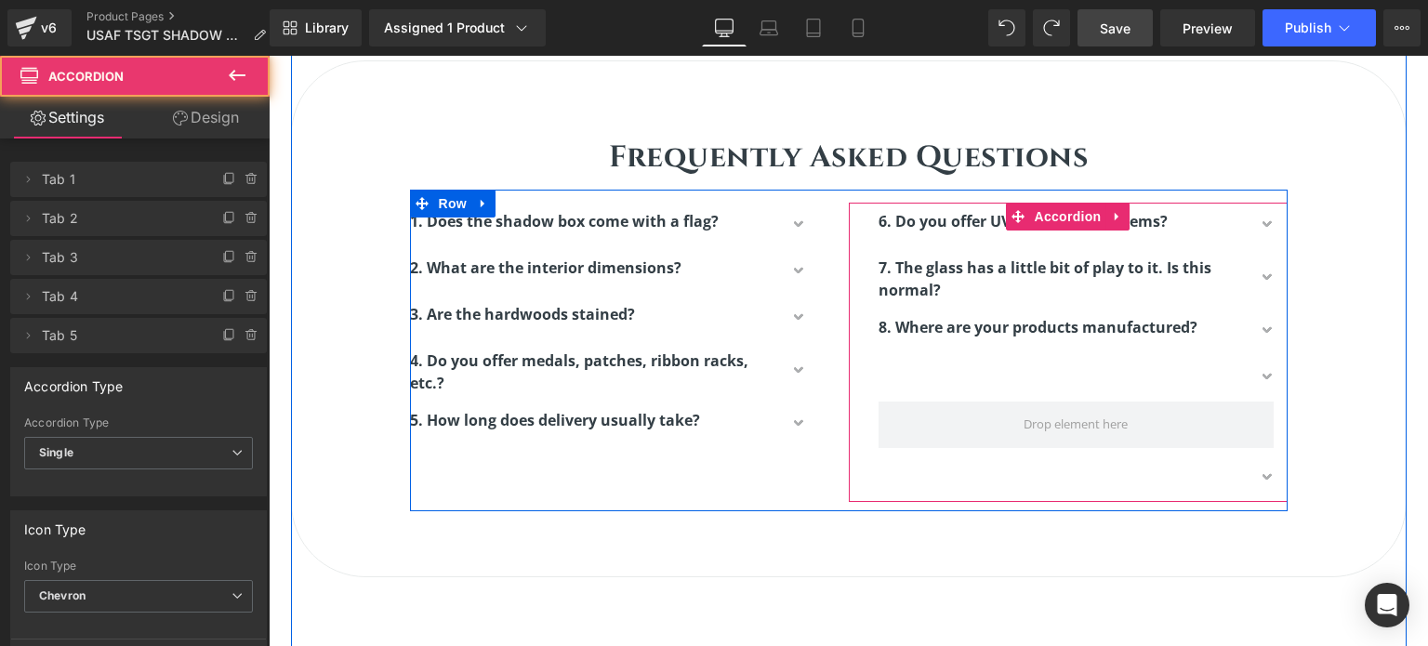
drag, startPoint x: 975, startPoint y: 419, endPoint x: 986, endPoint y: 392, distance: 30.0
click at [986, 392] on div at bounding box center [1083, 405] width 409 height 100
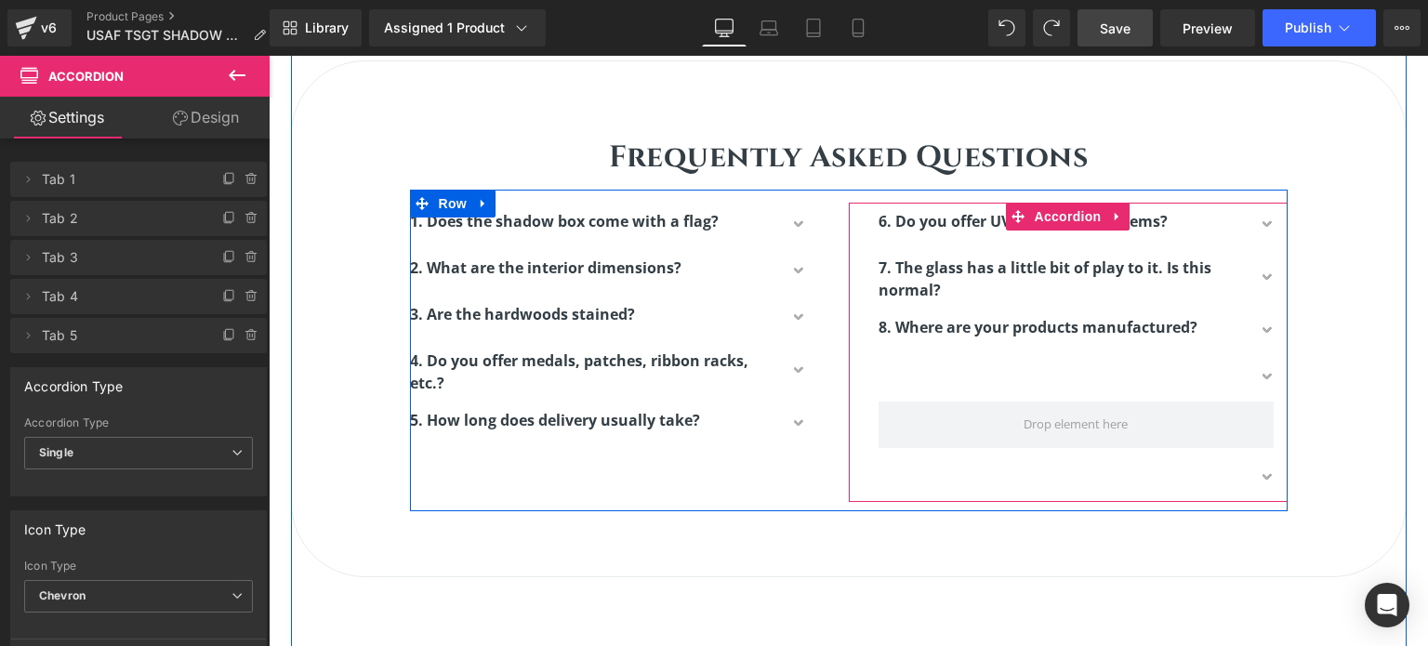
click at [1269, 383] on span "button" at bounding box center [1269, 383] width 0 height 0
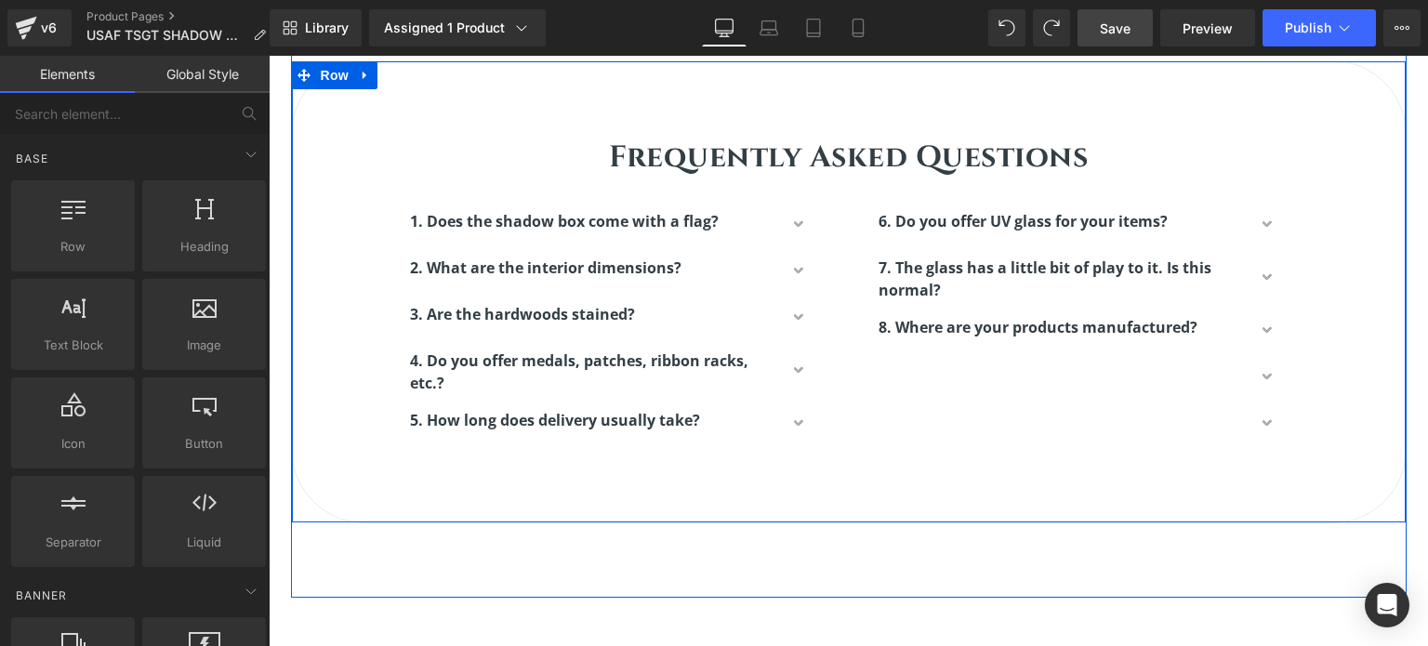
click at [1320, 354] on div "Frequently Asked Questions Heading Row 1. Does the shadow box come with a flag?…" at bounding box center [849, 283] width 1114 height 350
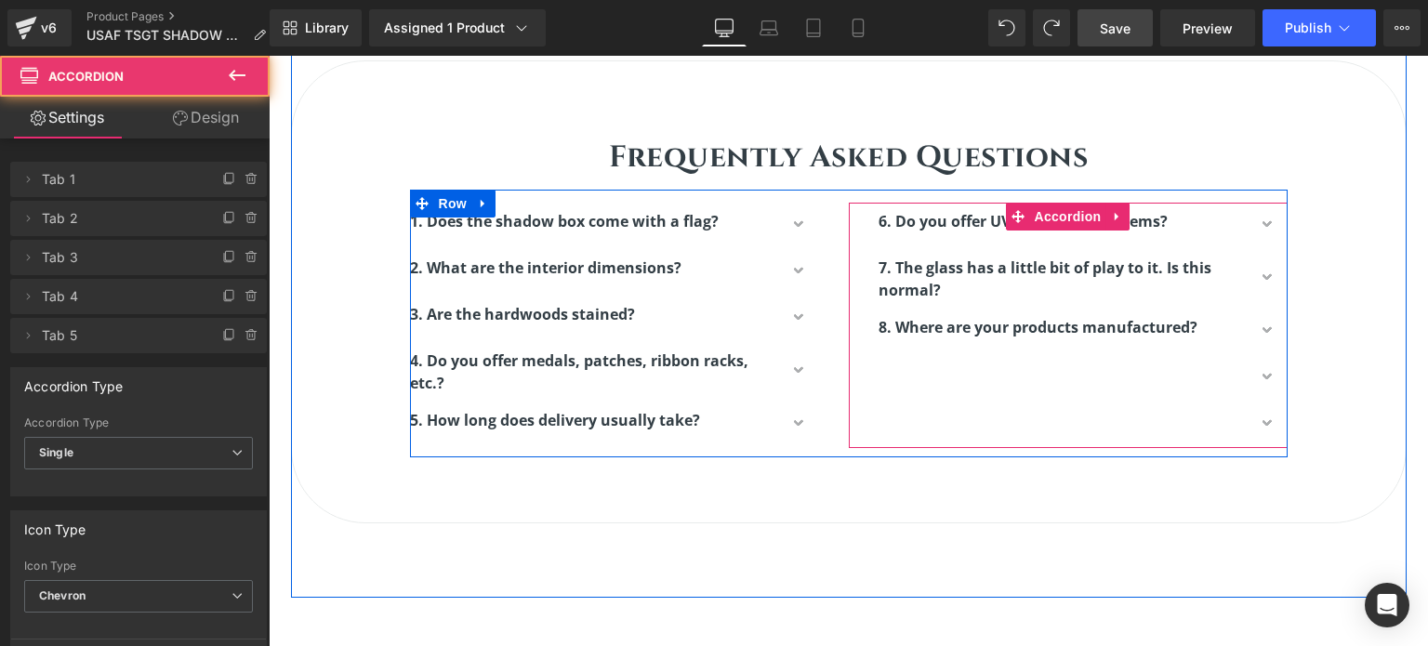
click at [1260, 373] on button "button" at bounding box center [1269, 378] width 37 height 46
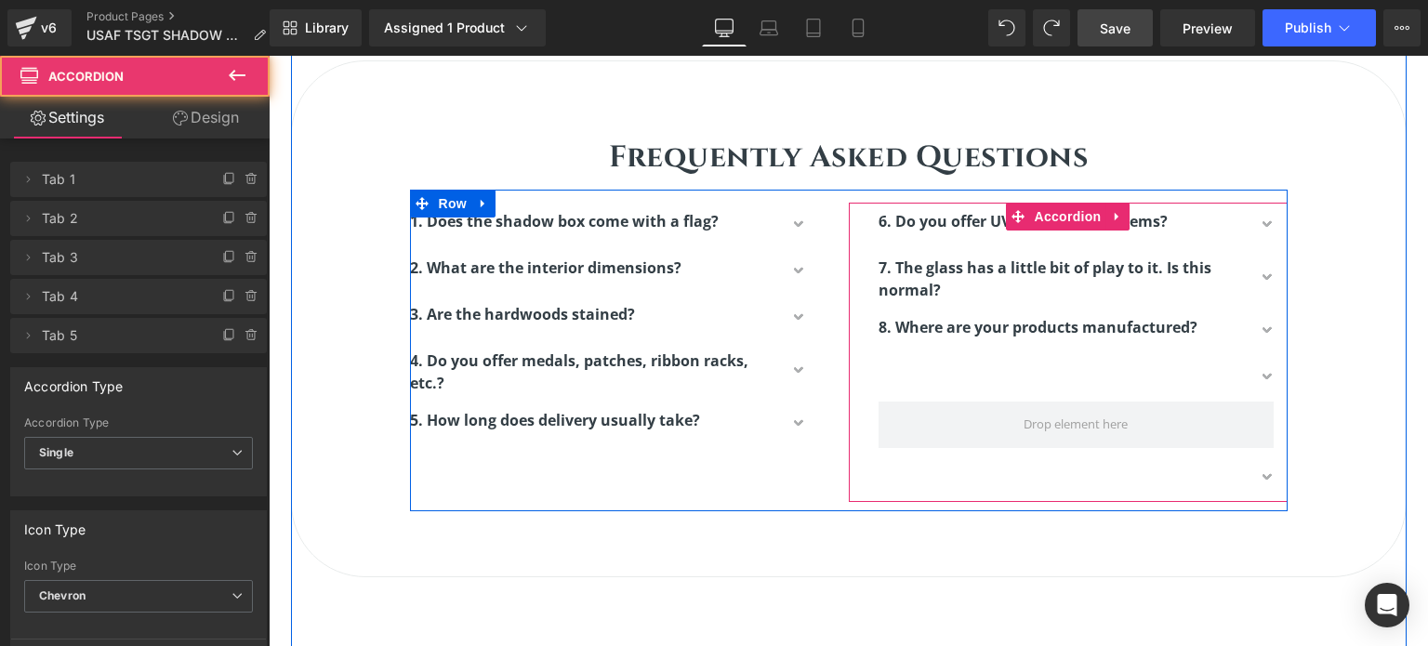
drag, startPoint x: 1258, startPoint y: 374, endPoint x: 1242, endPoint y: 386, distance: 19.9
click at [1251, 386] on button "button" at bounding box center [1269, 378] width 37 height 46
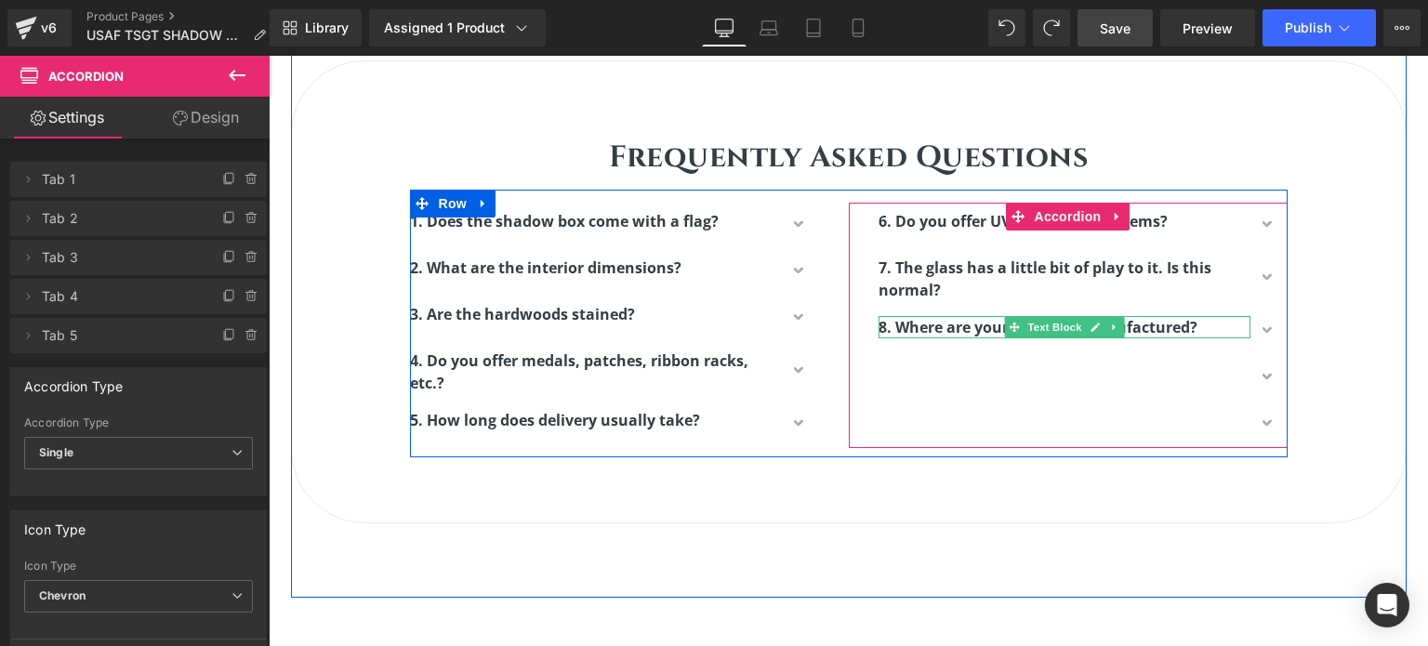
click at [1111, 325] on link at bounding box center [1115, 327] width 20 height 22
click at [1099, 327] on icon at bounding box center [1104, 327] width 10 height 10
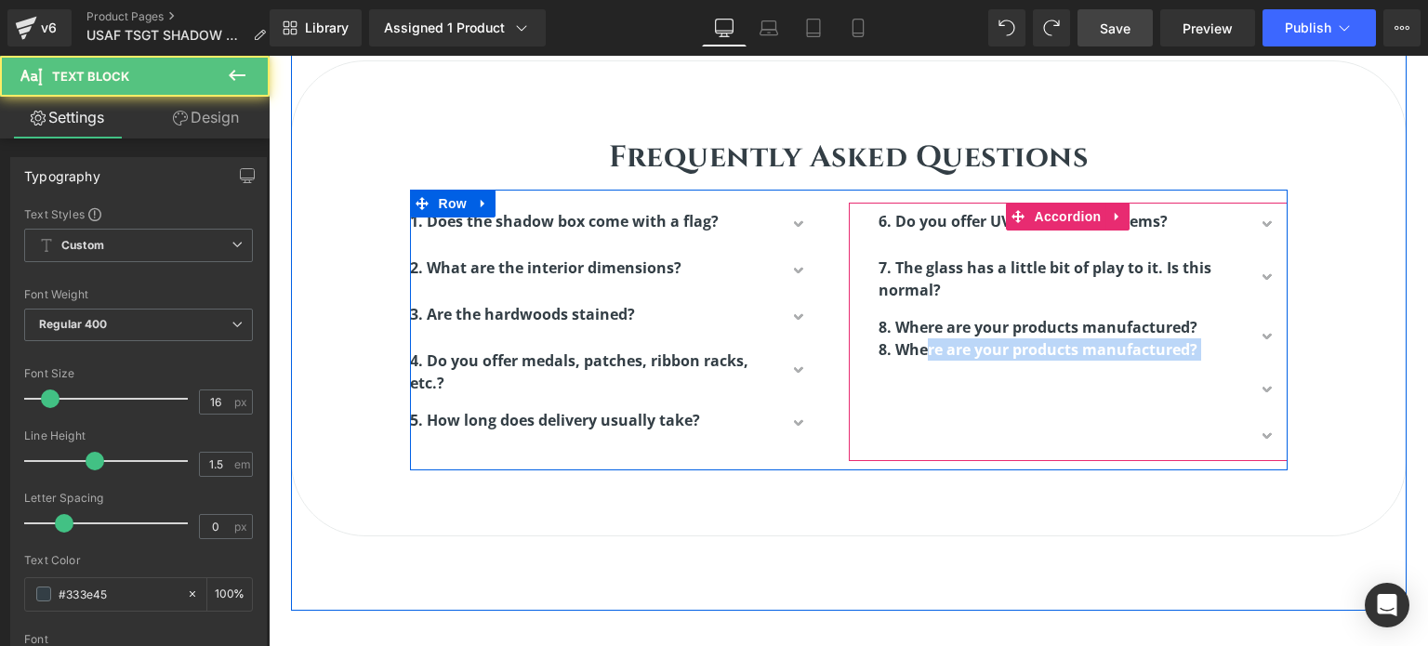
drag, startPoint x: 919, startPoint y: 343, endPoint x: 927, endPoint y: 374, distance: 31.8
click at [927, 374] on div "6. Do you offer UV glass for your items? Text Block At this time, we unfortunat…" at bounding box center [1083, 332] width 409 height 259
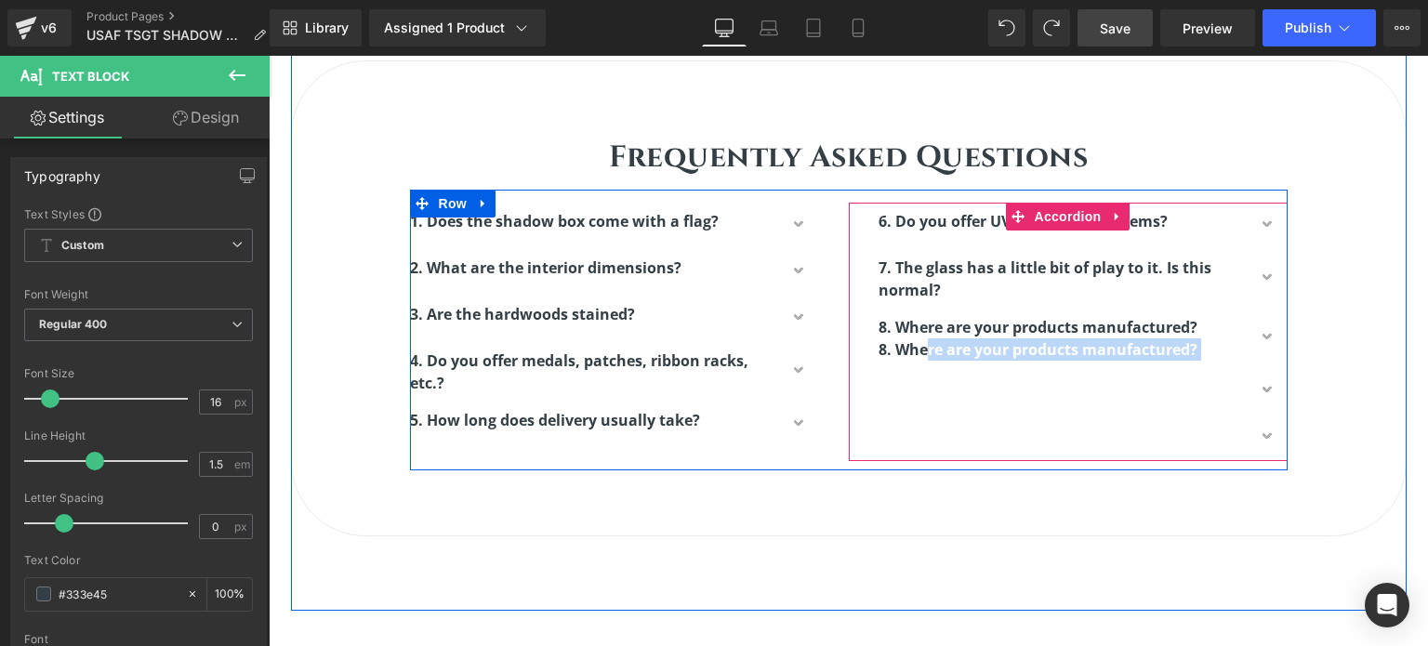
click at [926, 349] on strong "8. Where are your products manufactured?" at bounding box center [1038, 349] width 319 height 20
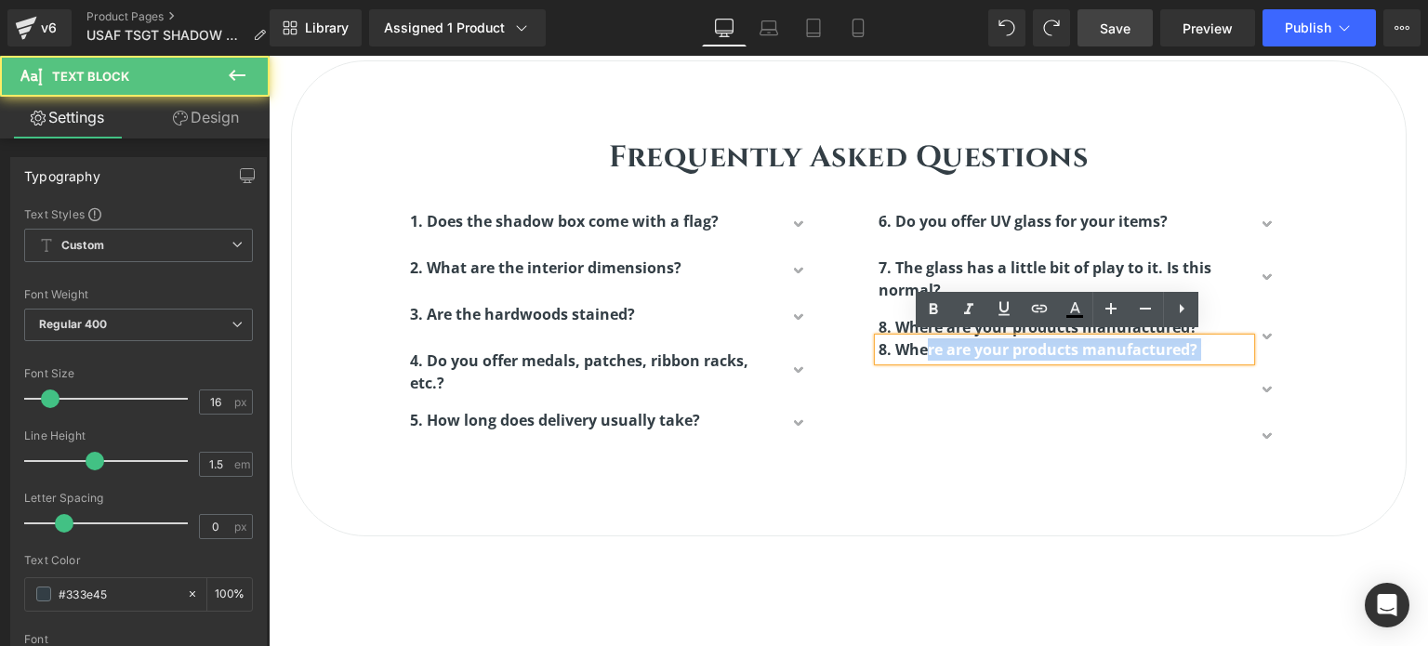
click at [932, 402] on div at bounding box center [1083, 391] width 409 height 46
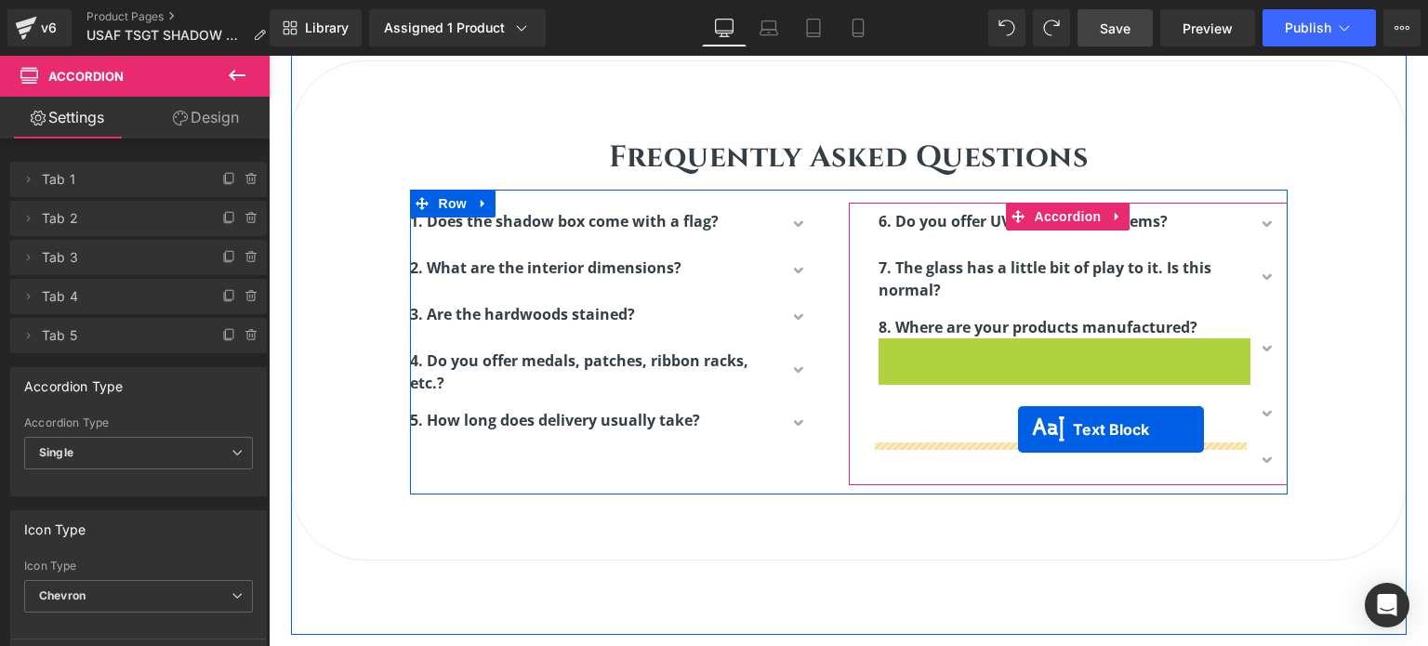
drag, startPoint x: 1007, startPoint y: 347, endPoint x: 1018, endPoint y: 430, distance: 83.5
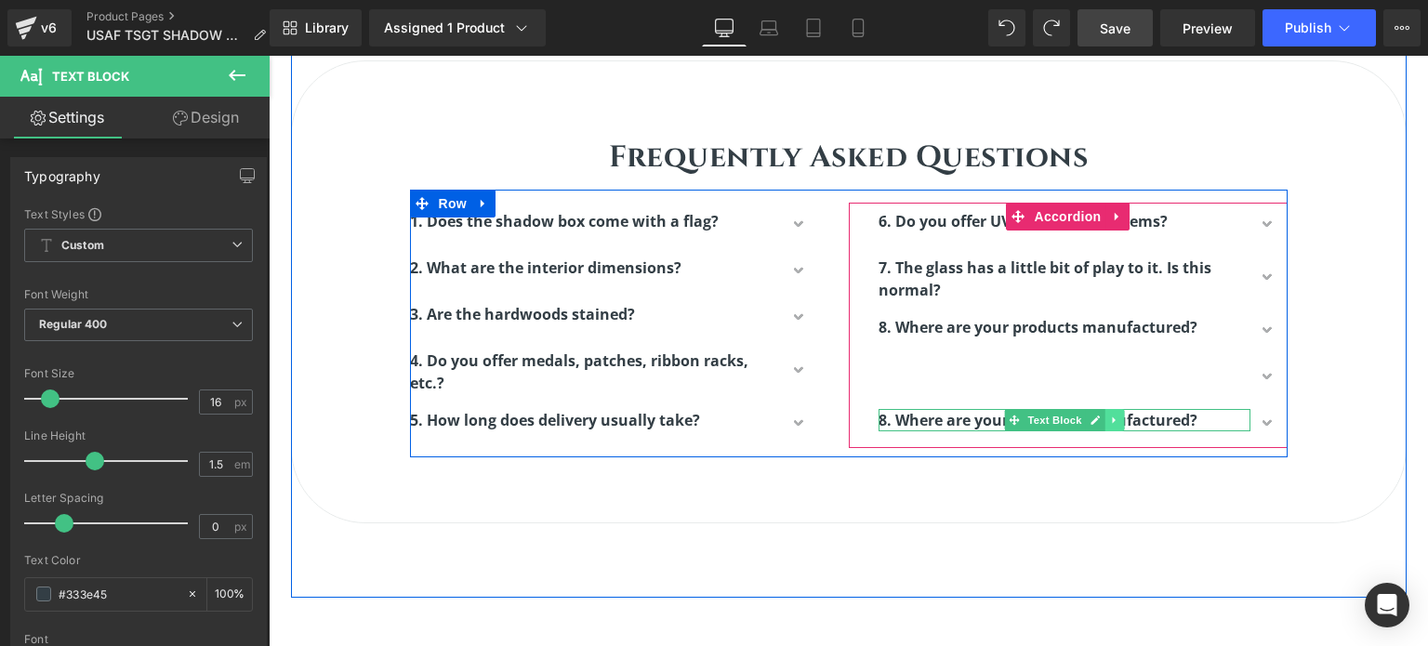
click at [1110, 416] on icon at bounding box center [1114, 420] width 10 height 11
click at [1099, 415] on icon at bounding box center [1104, 420] width 10 height 11
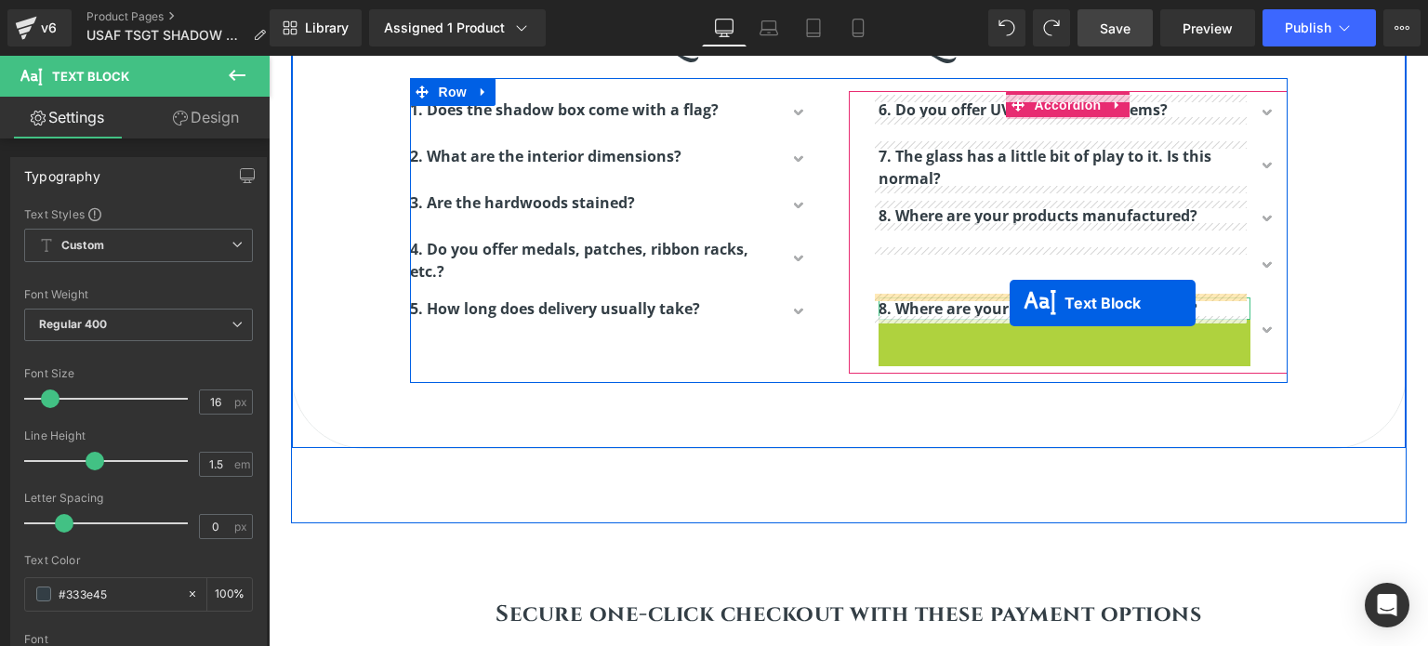
drag, startPoint x: 1012, startPoint y: 326, endPoint x: 1010, endPoint y: 303, distance: 23.3
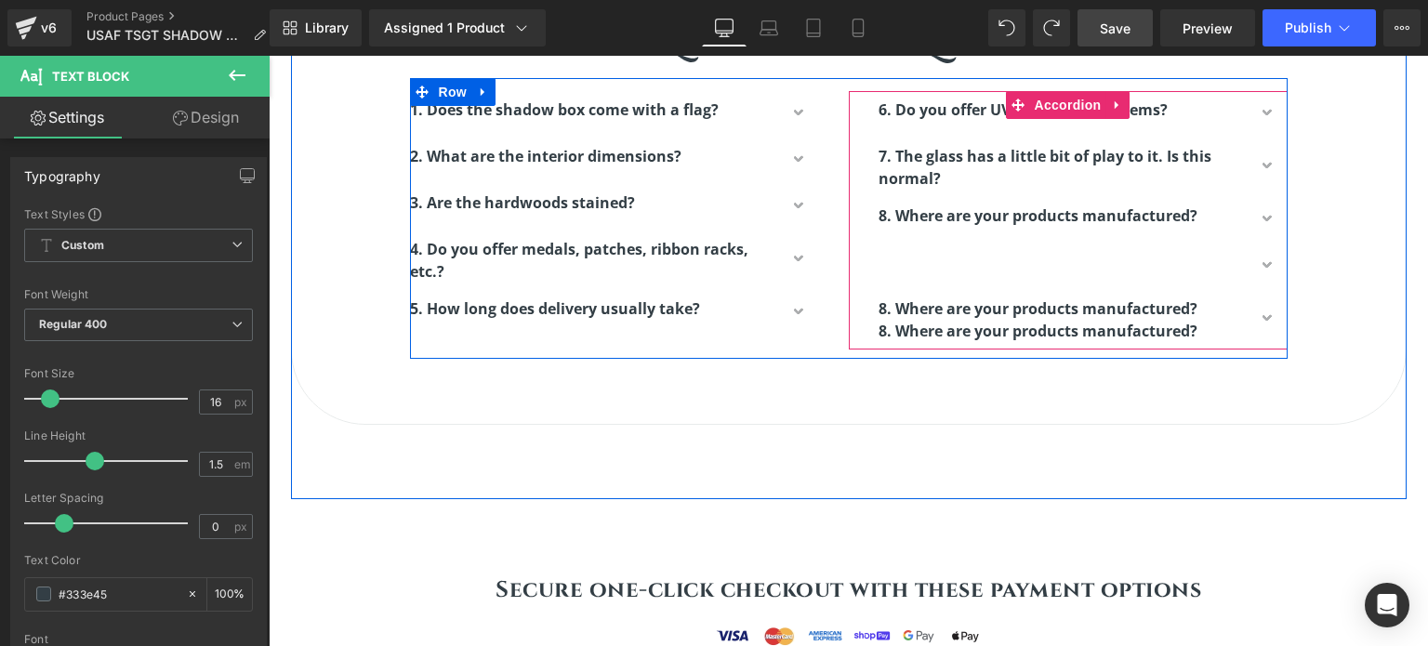
click at [1269, 325] on span "button" at bounding box center [1269, 325] width 0 height 0
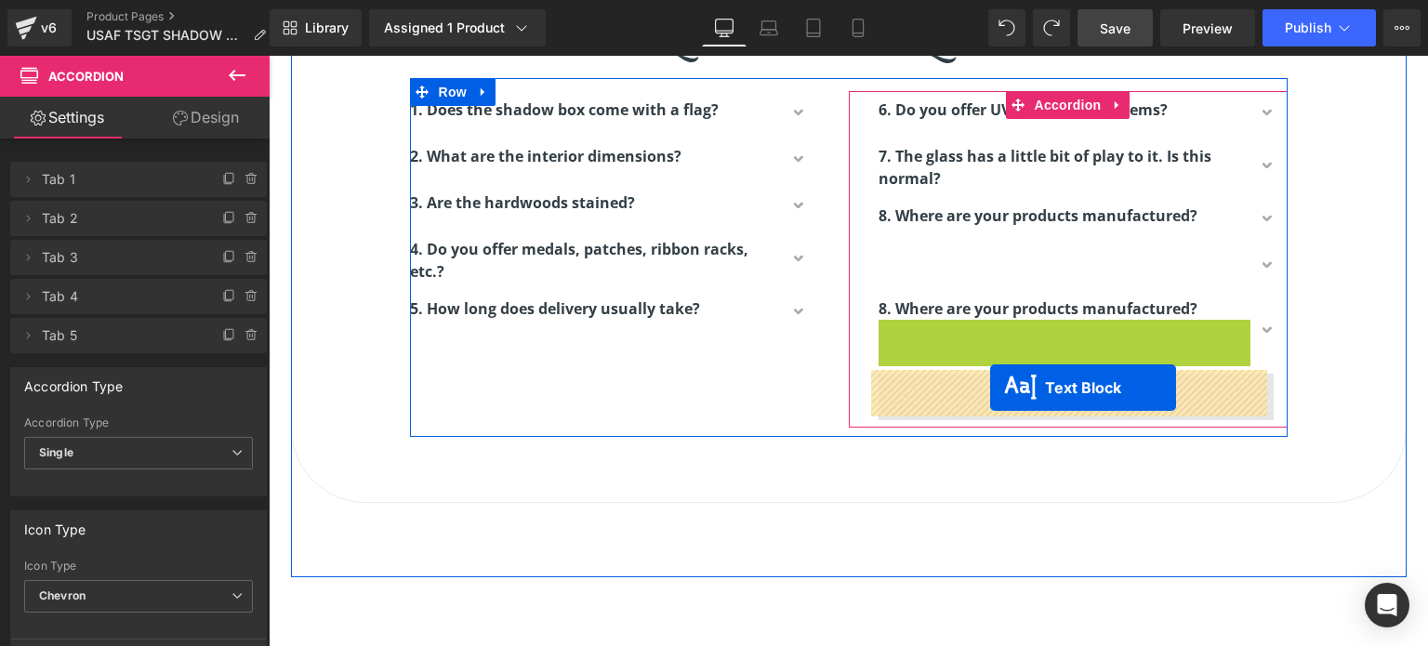
drag, startPoint x: 981, startPoint y: 326, endPoint x: 990, endPoint y: 388, distance: 62.1
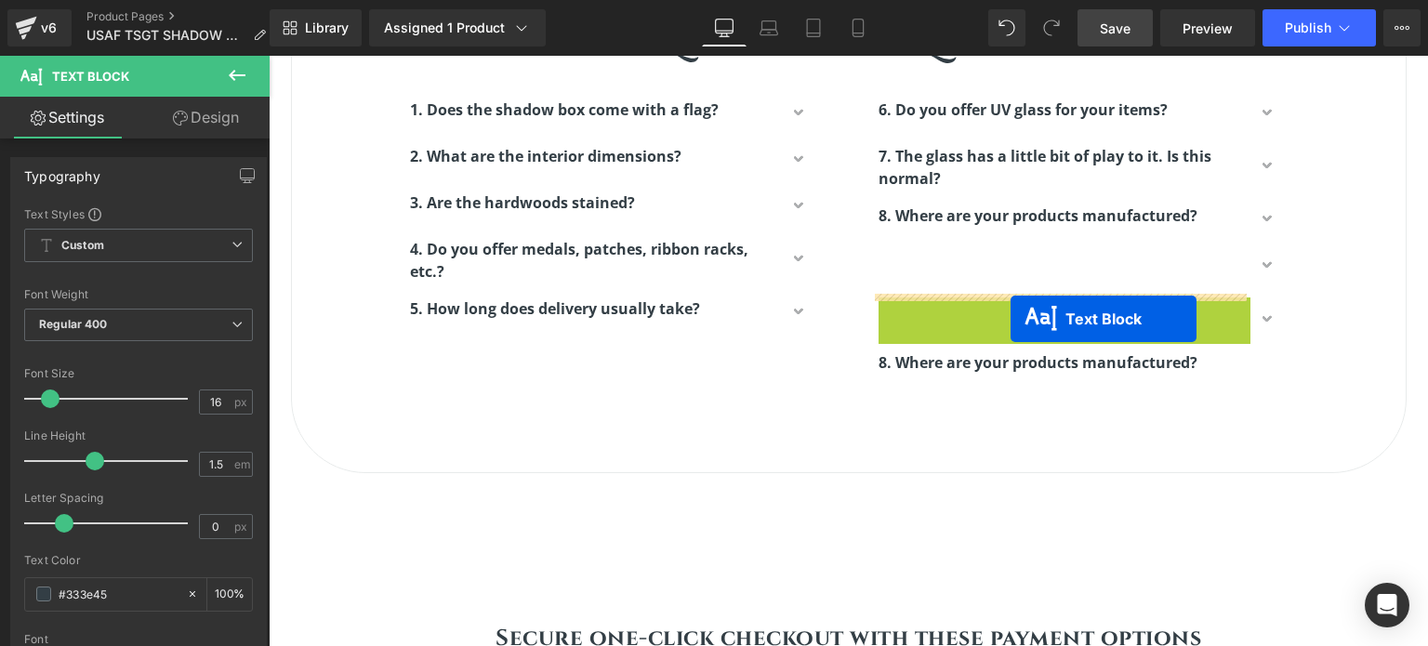
drag, startPoint x: 1011, startPoint y: 301, endPoint x: 1011, endPoint y: 319, distance: 17.7
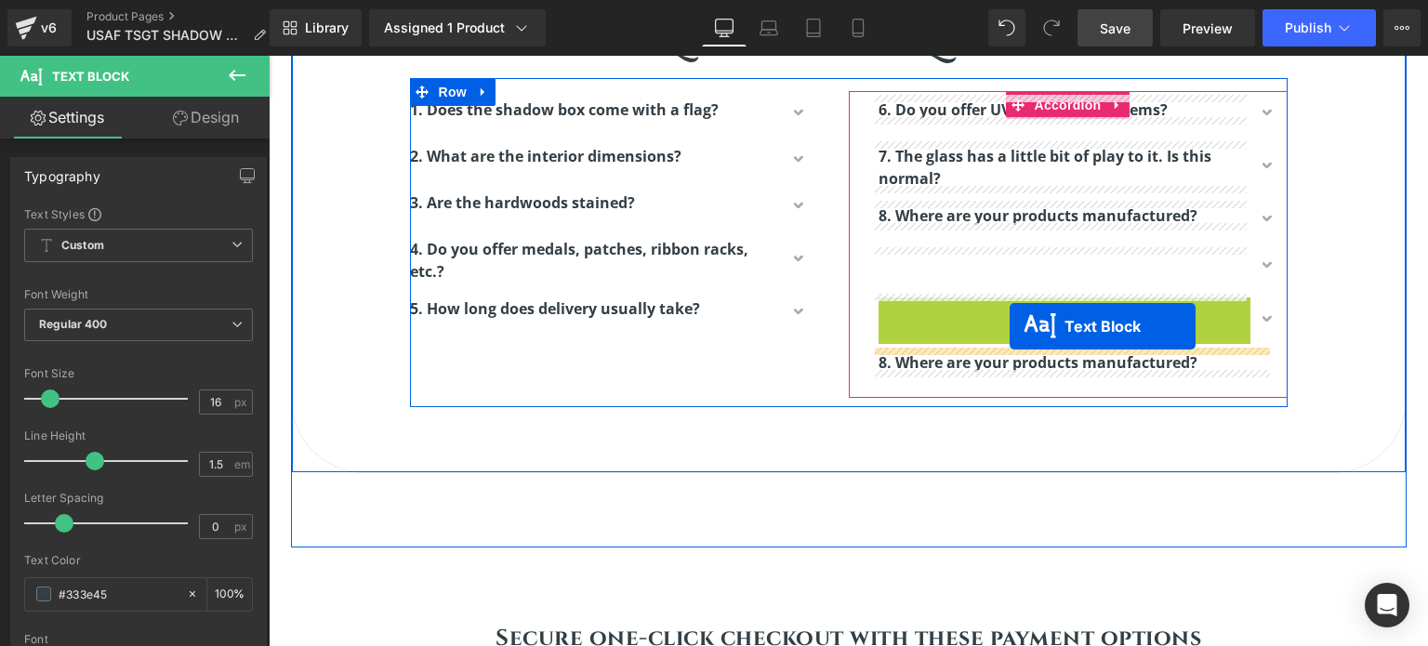
drag, startPoint x: 1009, startPoint y: 302, endPoint x: 1010, endPoint y: 326, distance: 24.2
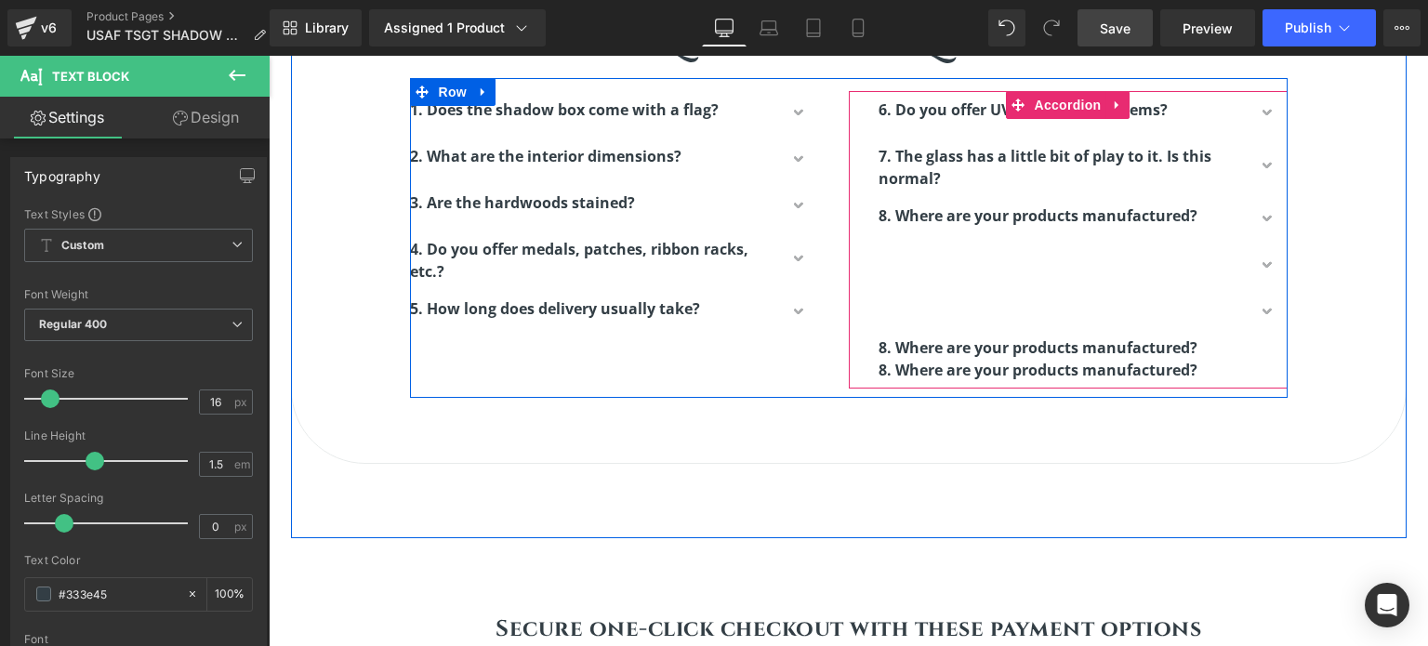
click at [1269, 318] on span "button" at bounding box center [1269, 318] width 0 height 0
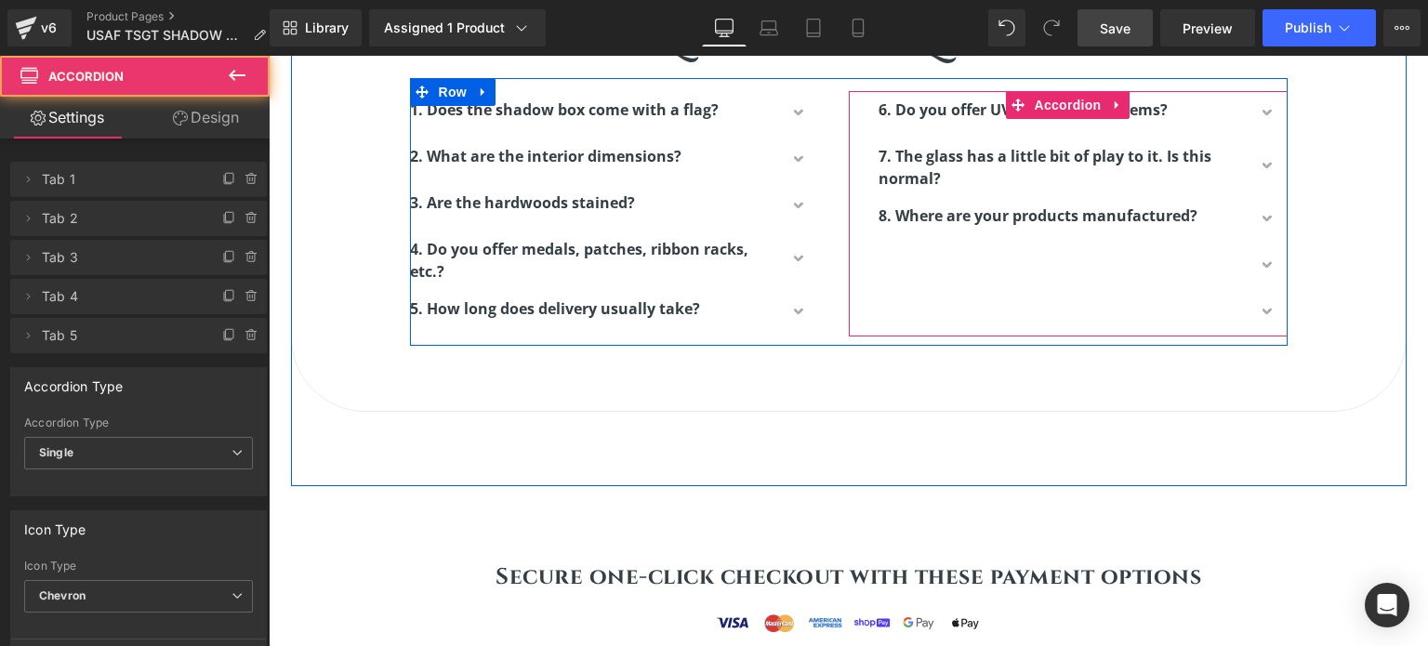
click at [1261, 306] on button "button" at bounding box center [1269, 313] width 37 height 46
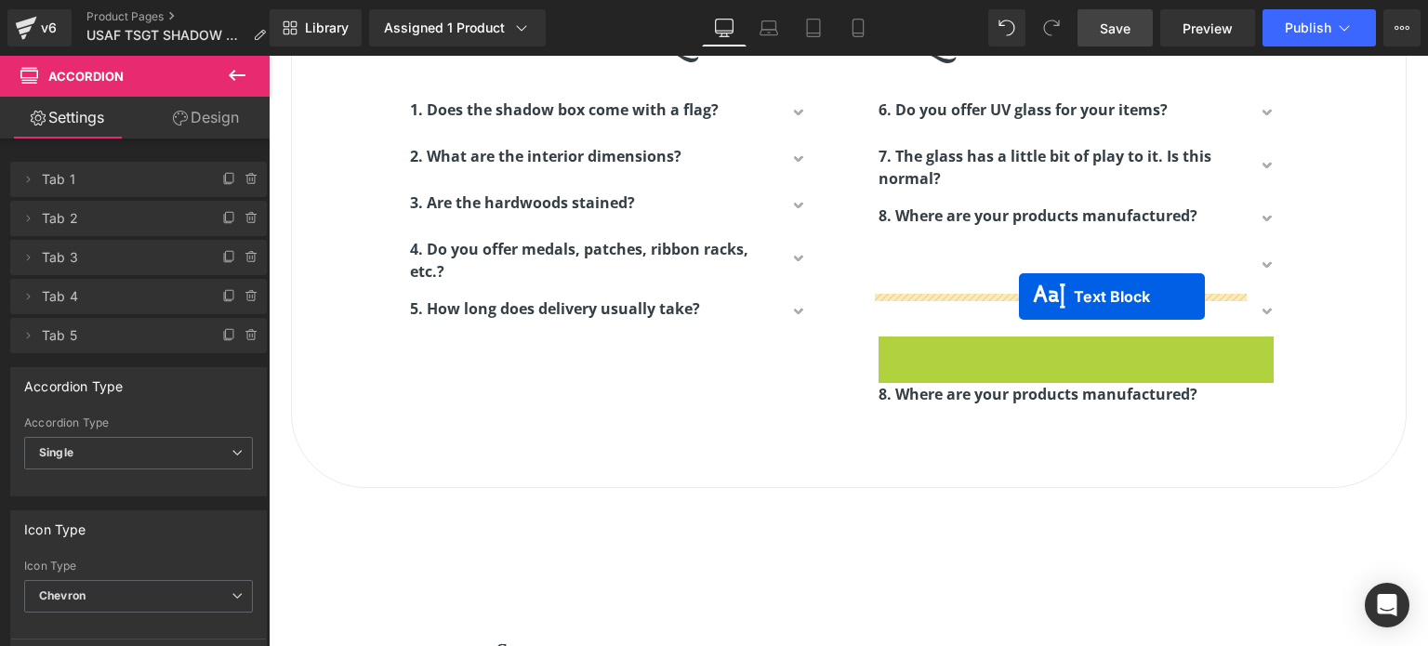
drag, startPoint x: 1013, startPoint y: 339, endPoint x: 1019, endPoint y: 297, distance: 43.3
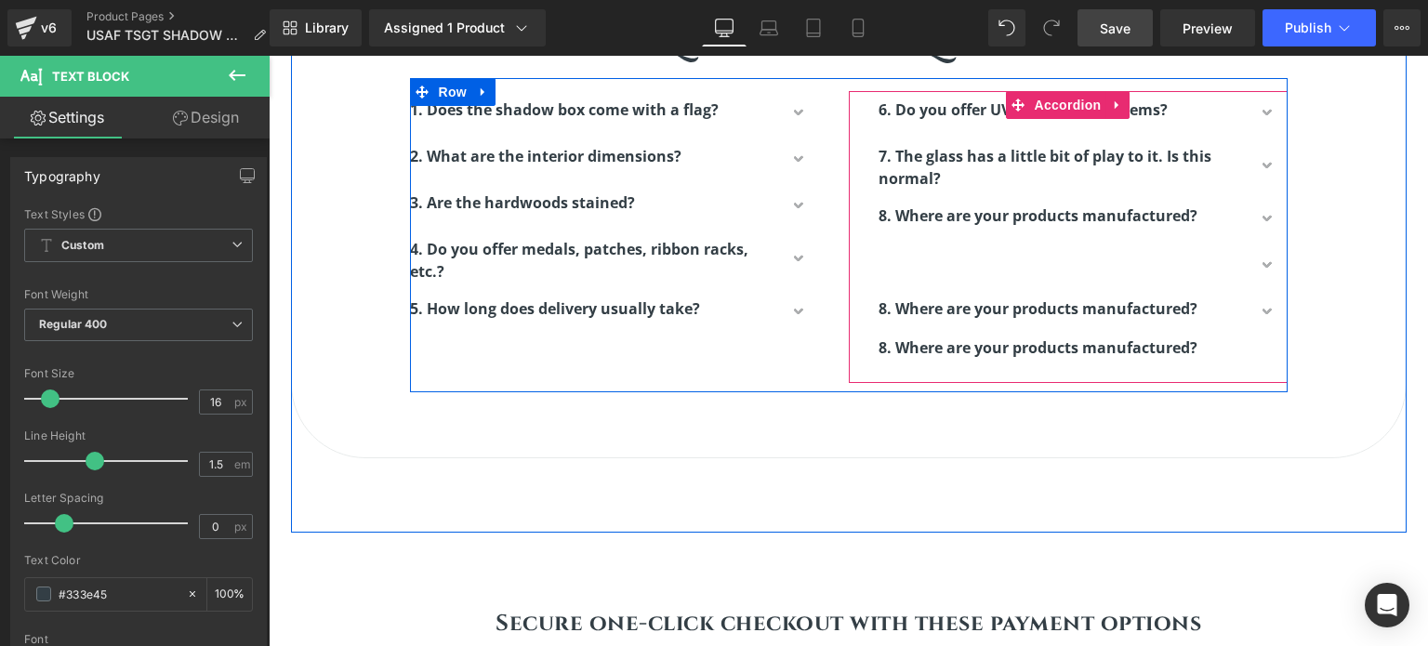
click at [1260, 305] on button "button" at bounding box center [1269, 313] width 37 height 46
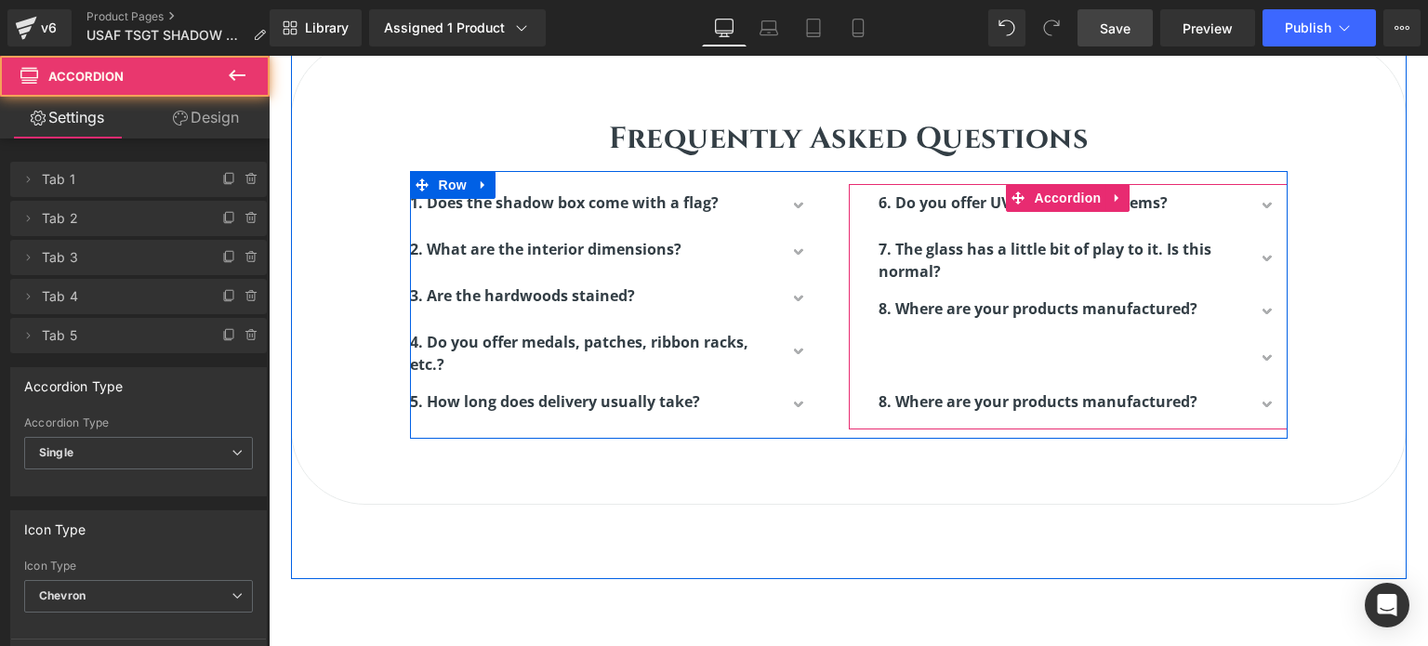
click at [1269, 365] on span "button" at bounding box center [1269, 365] width 0 height 0
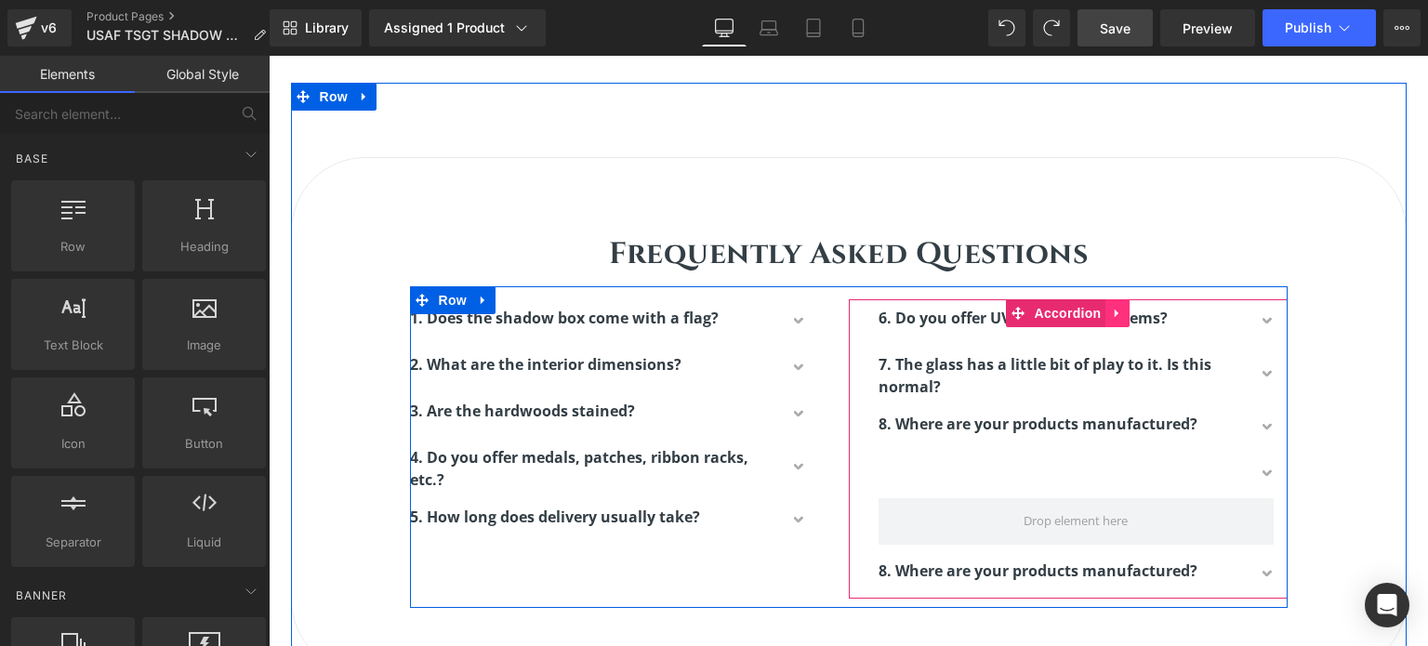
click at [1112, 308] on icon at bounding box center [1117, 313] width 13 height 14
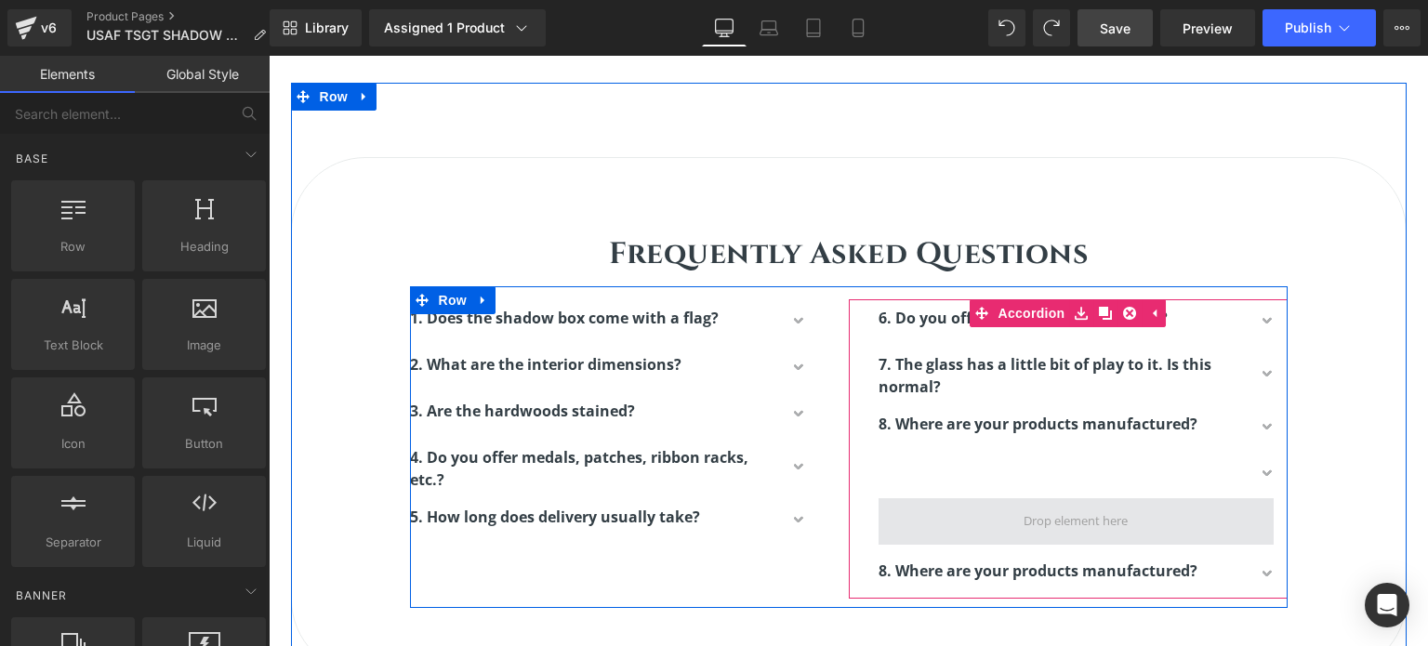
click at [966, 502] on span at bounding box center [1076, 521] width 395 height 46
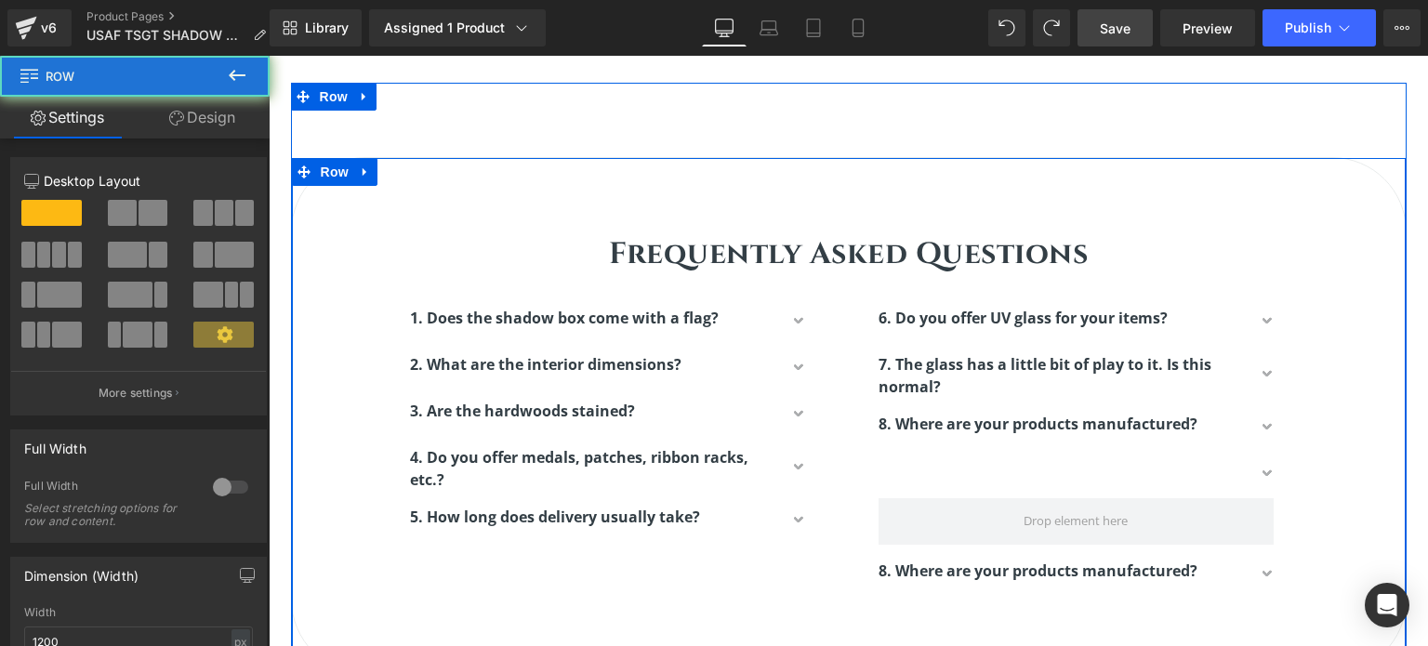
click at [1344, 375] on div "Frequently Asked Questions Heading Row 1. Does the shadow box come with a flag?…" at bounding box center [849, 407] width 1114 height 404
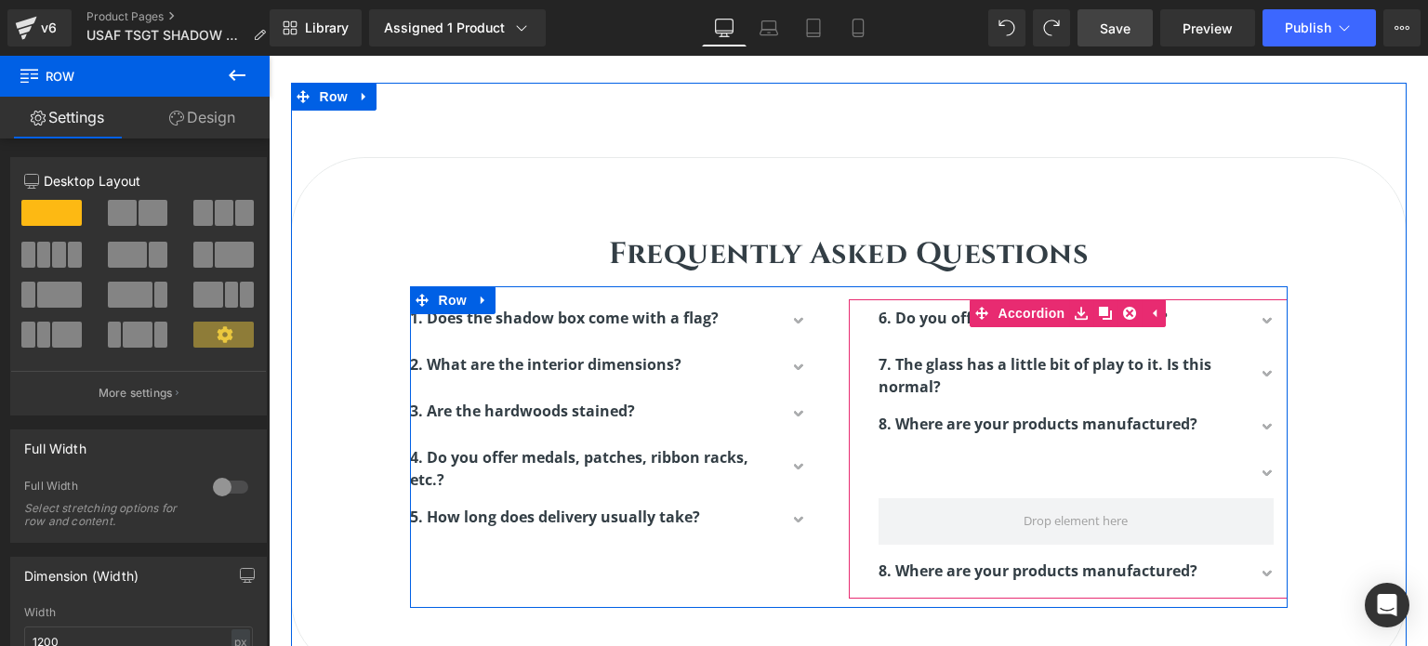
click at [1111, 405] on div "8. Where are your products manufactured? Text Block" at bounding box center [1083, 428] width 409 height 46
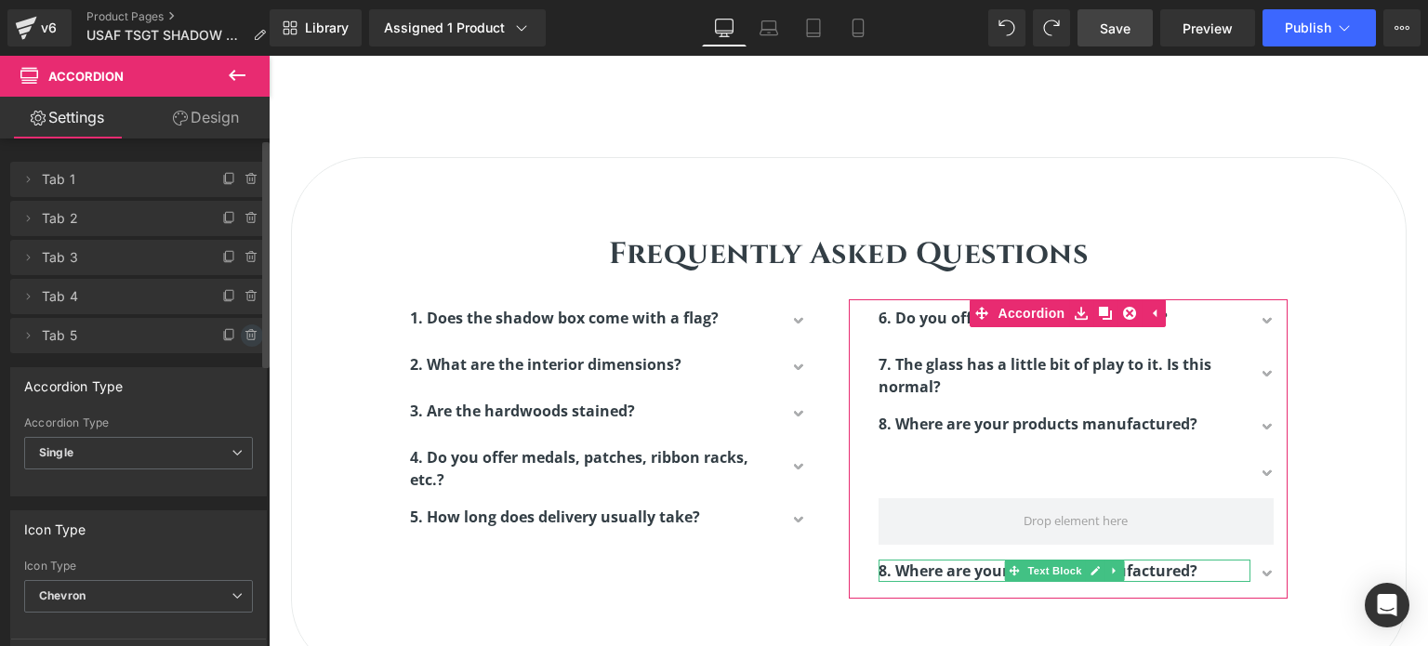
click at [245, 334] on icon at bounding box center [252, 335] width 15 height 15
click at [241, 331] on button "Delete" at bounding box center [232, 337] width 59 height 24
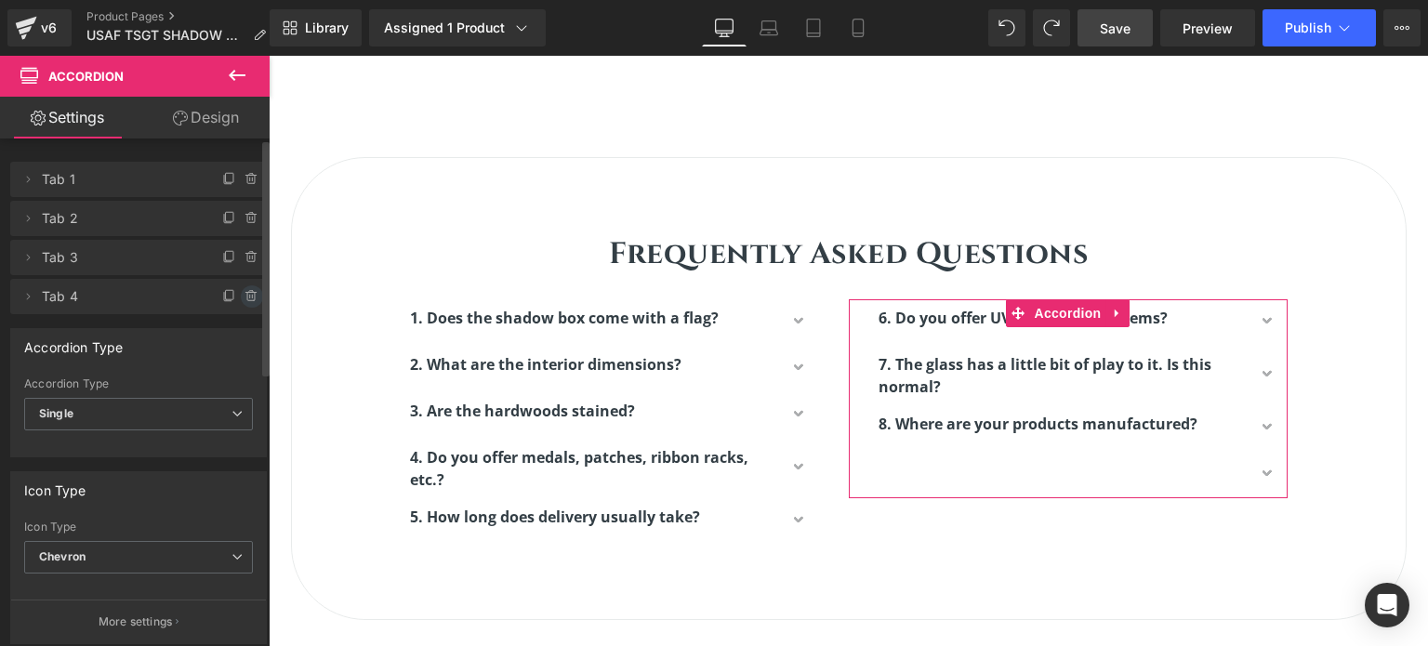
click at [246, 299] on icon at bounding box center [252, 296] width 15 height 15
click at [234, 299] on button "Delete" at bounding box center [232, 298] width 59 height 24
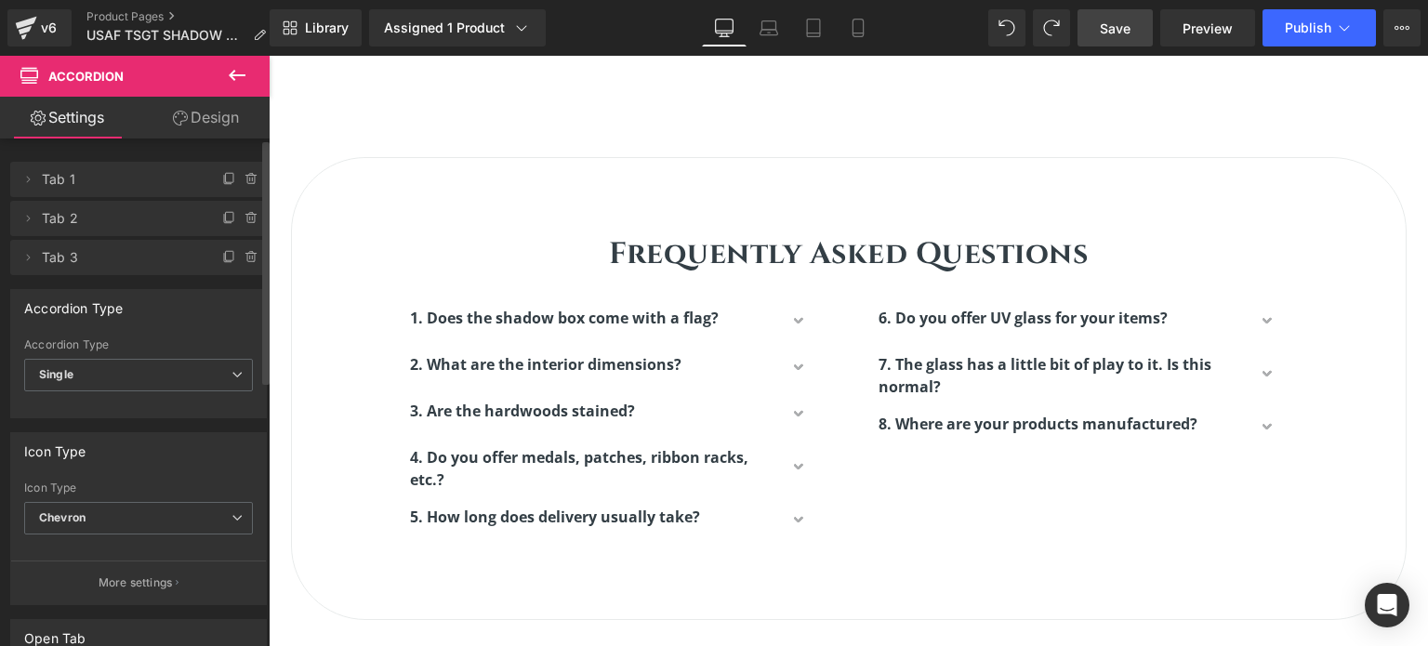
click at [1116, 33] on span "Save" at bounding box center [1115, 29] width 31 height 20
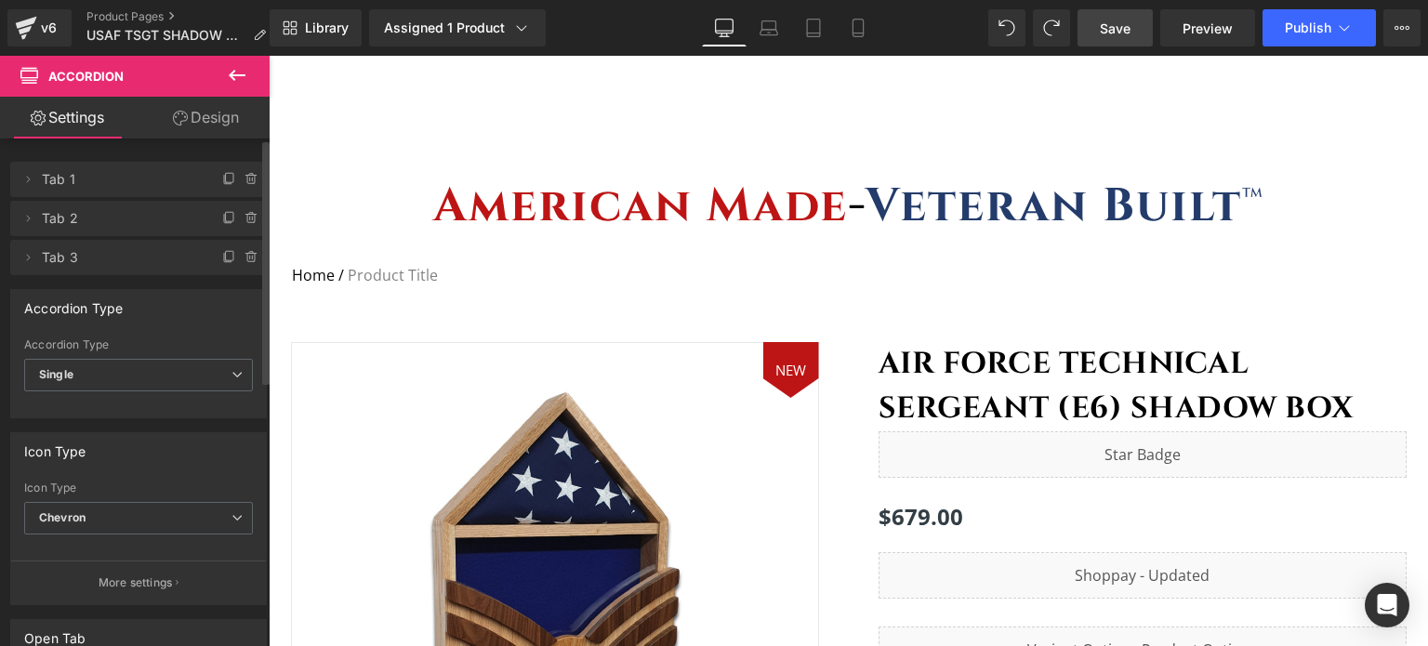
scroll to position [0, 0]
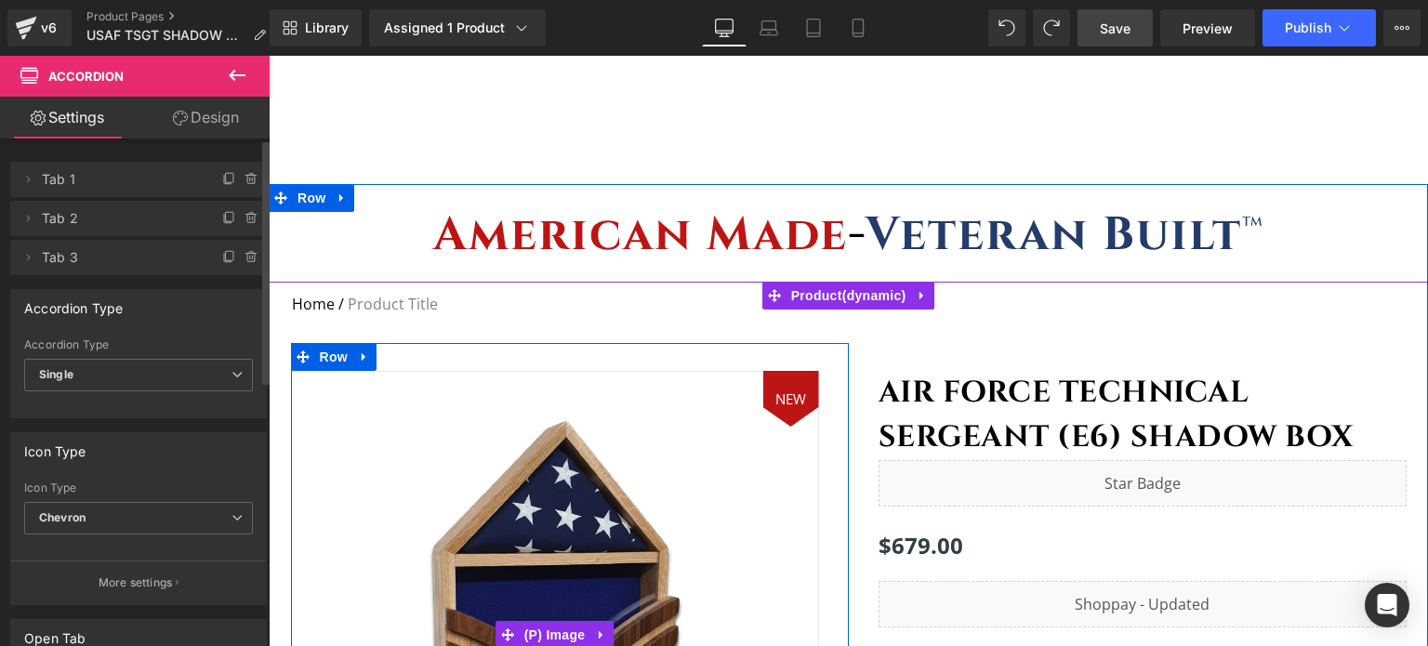
click at [689, 409] on img at bounding box center [555, 635] width 528 height 528
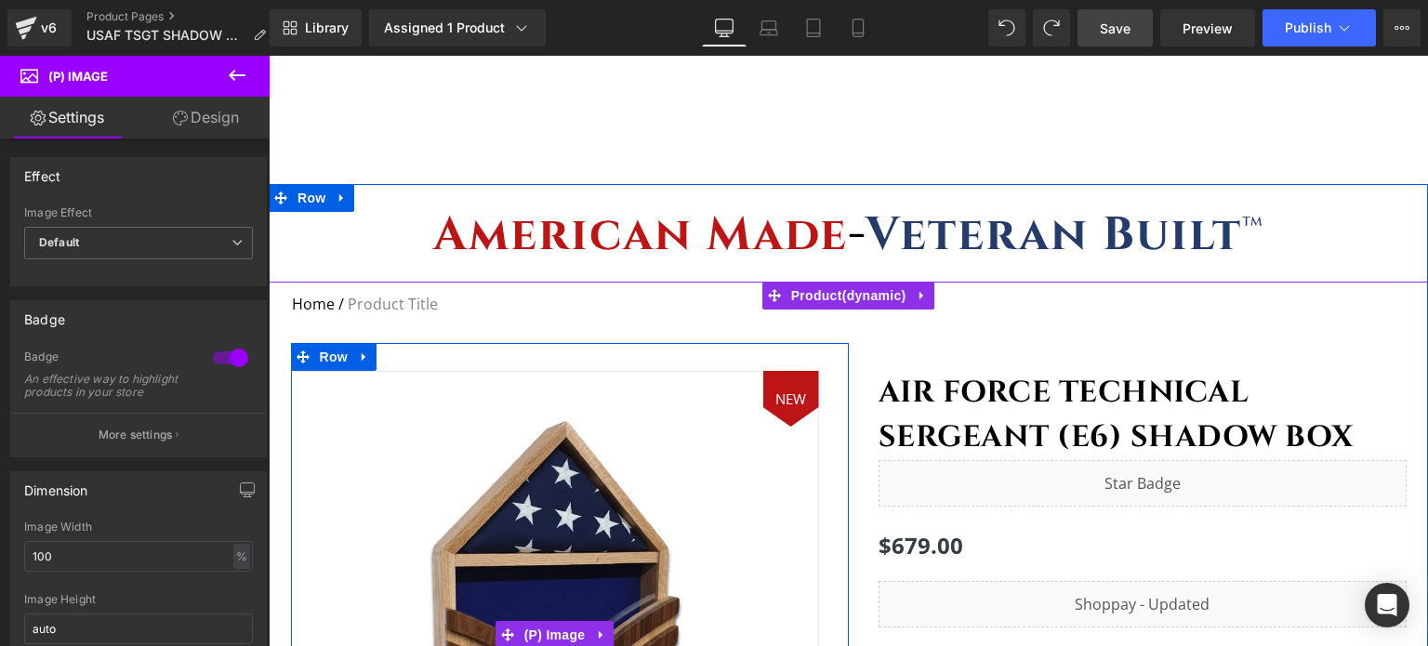
click at [420, 423] on img at bounding box center [555, 635] width 528 height 528
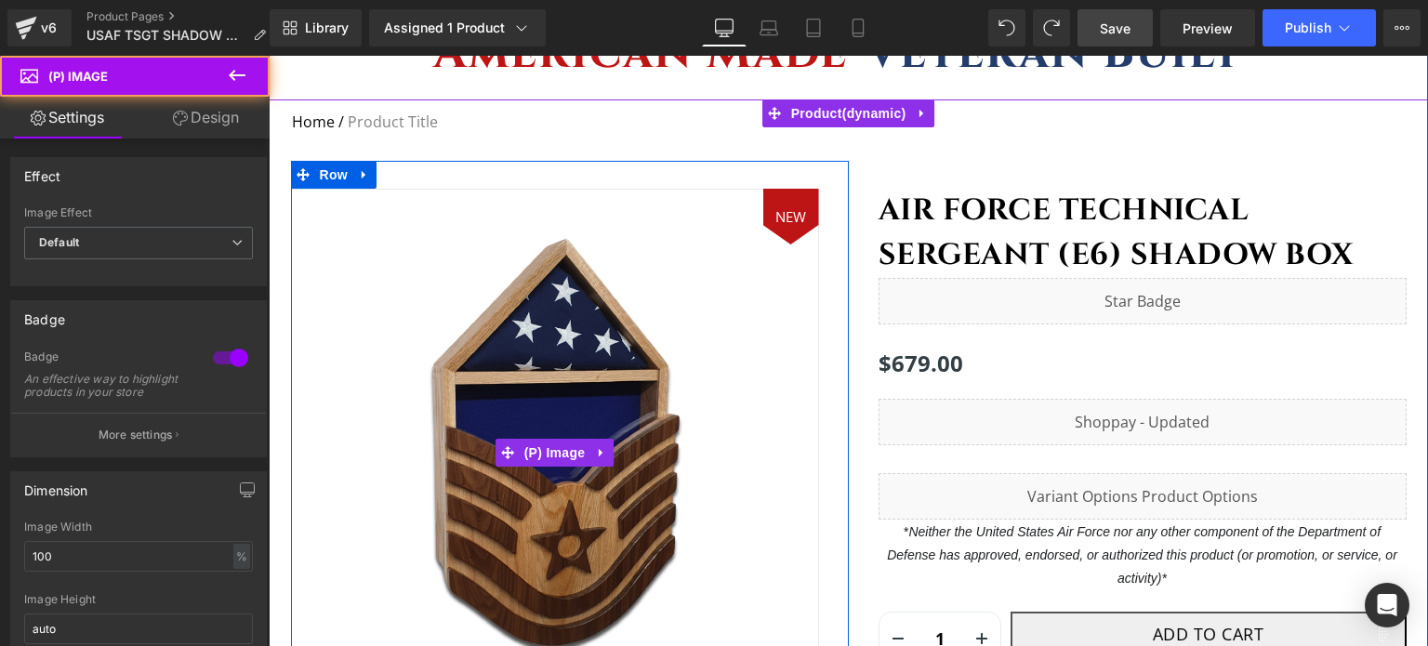
scroll to position [186, 0]
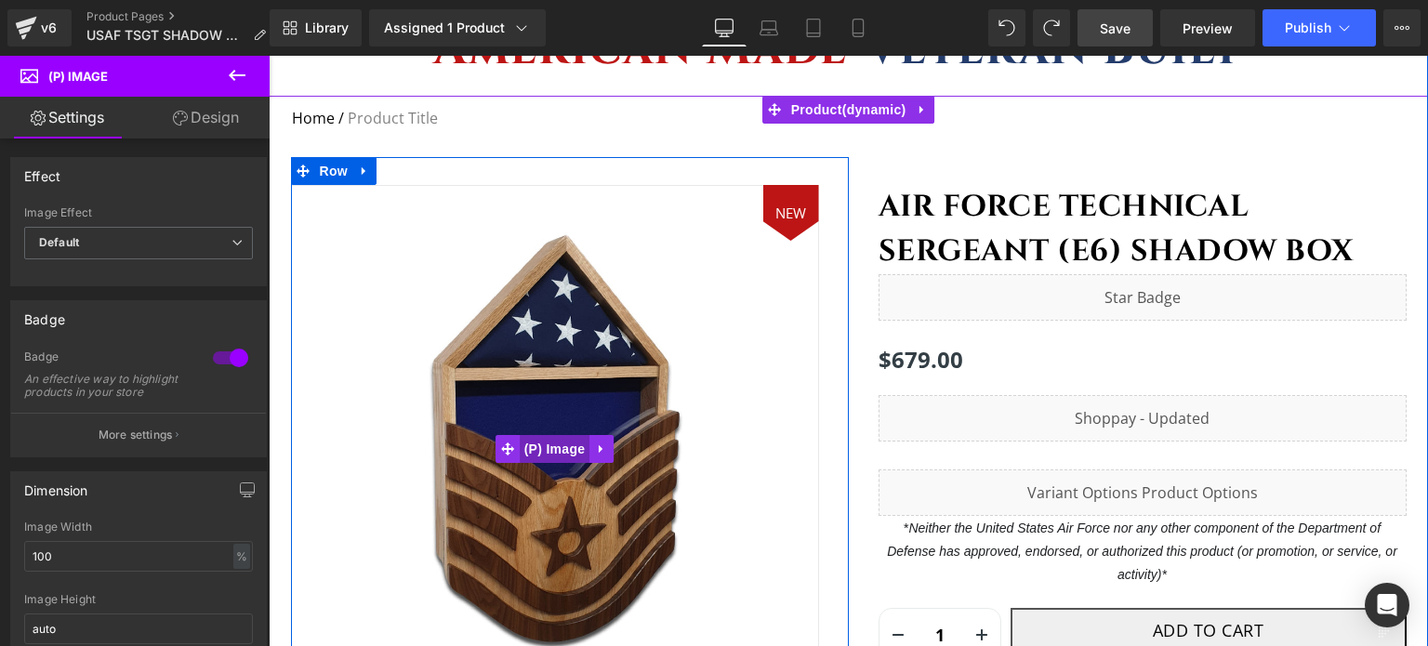
click at [562, 445] on span "(P) Image" at bounding box center [555, 449] width 71 height 28
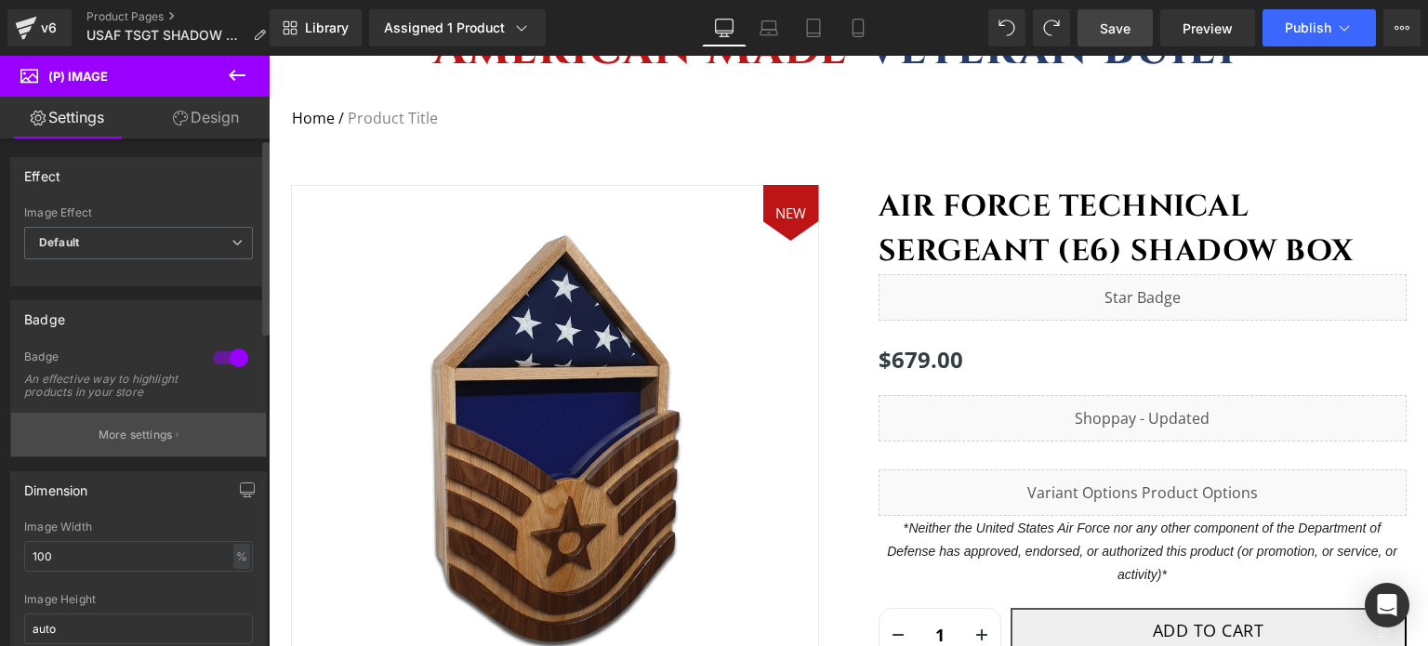
click at [163, 456] on button "More settings" at bounding box center [138, 435] width 255 height 44
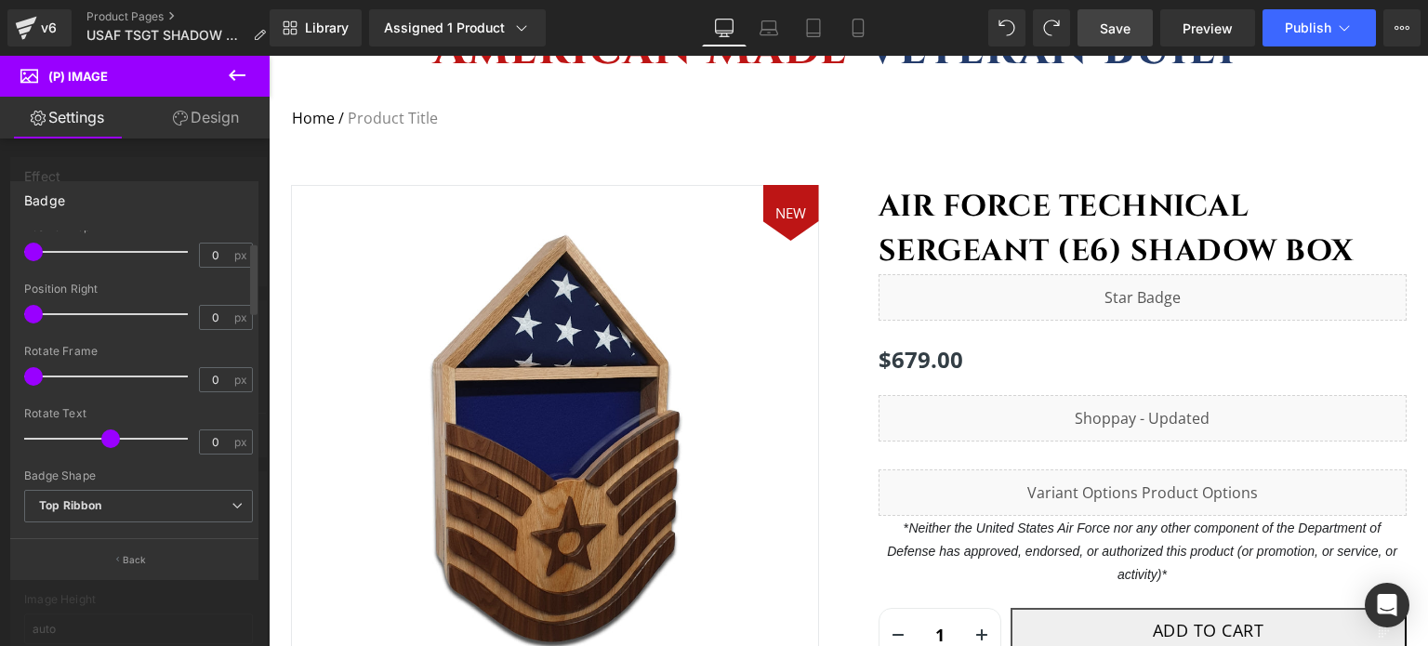
scroll to position [0, 0]
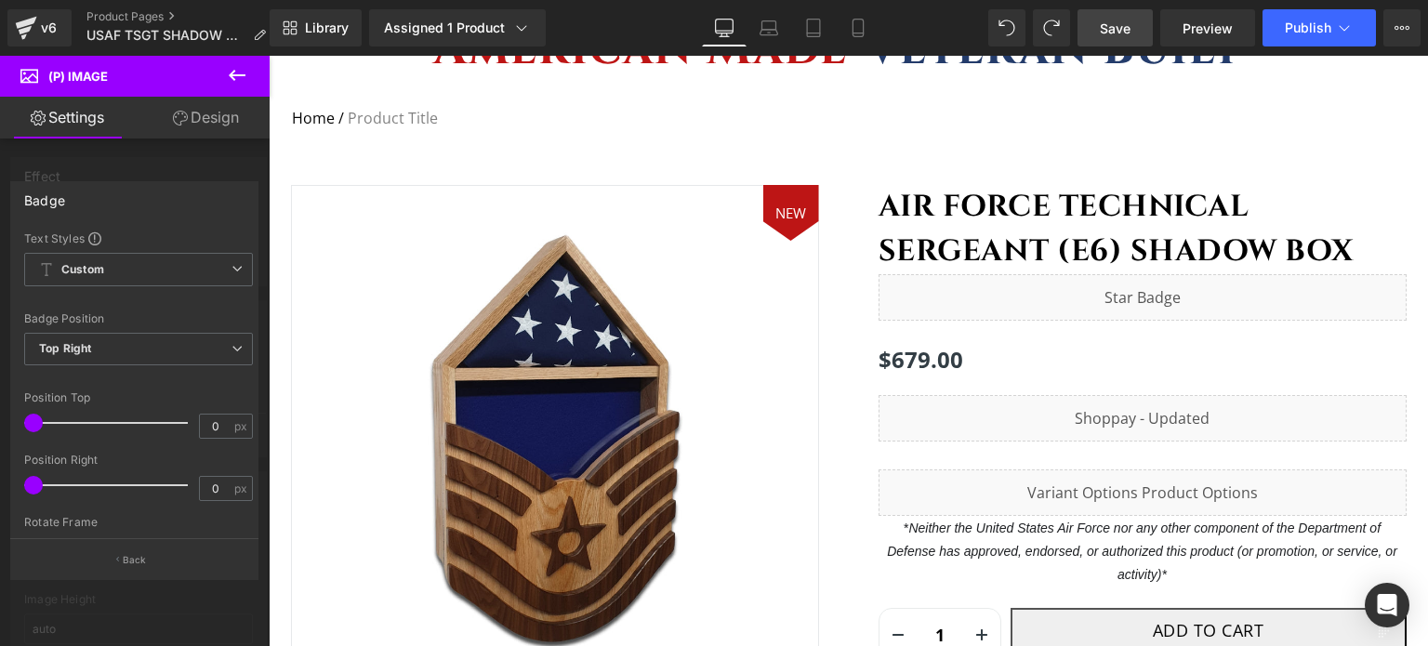
click at [232, 70] on icon at bounding box center [237, 75] width 22 height 22
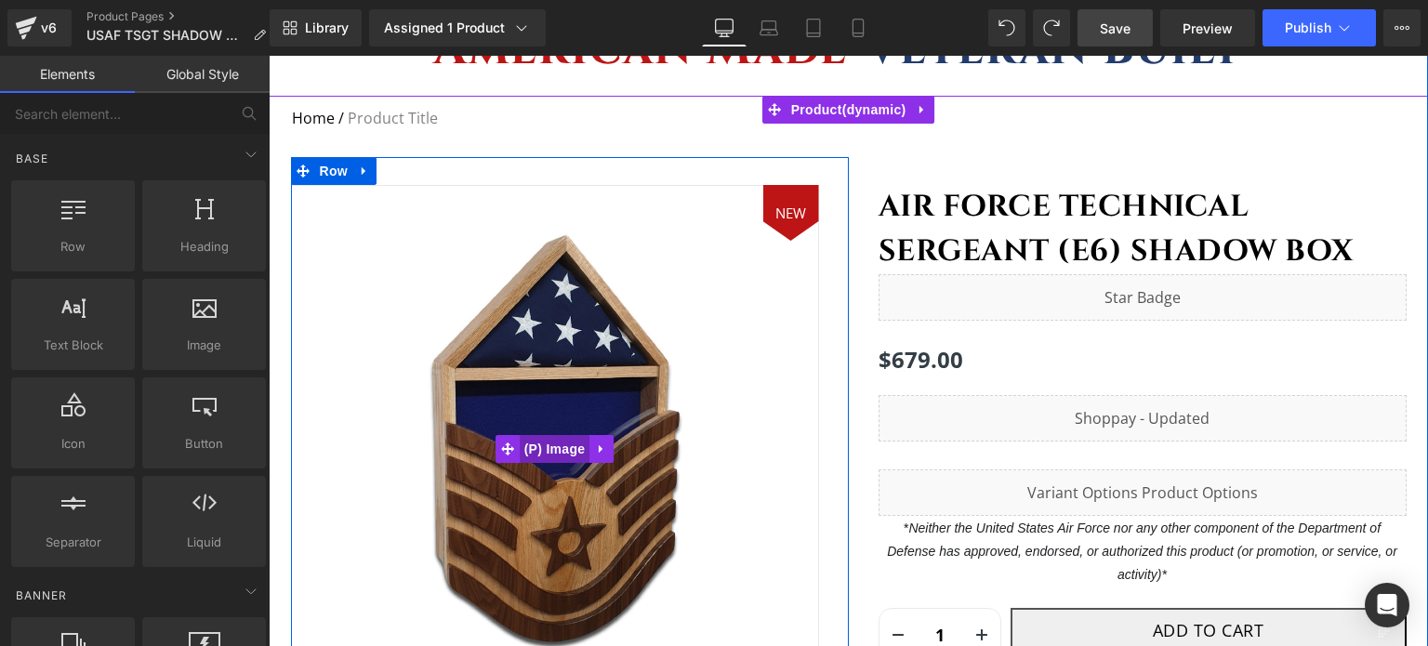
click at [560, 445] on span "(P) Image" at bounding box center [555, 449] width 71 height 28
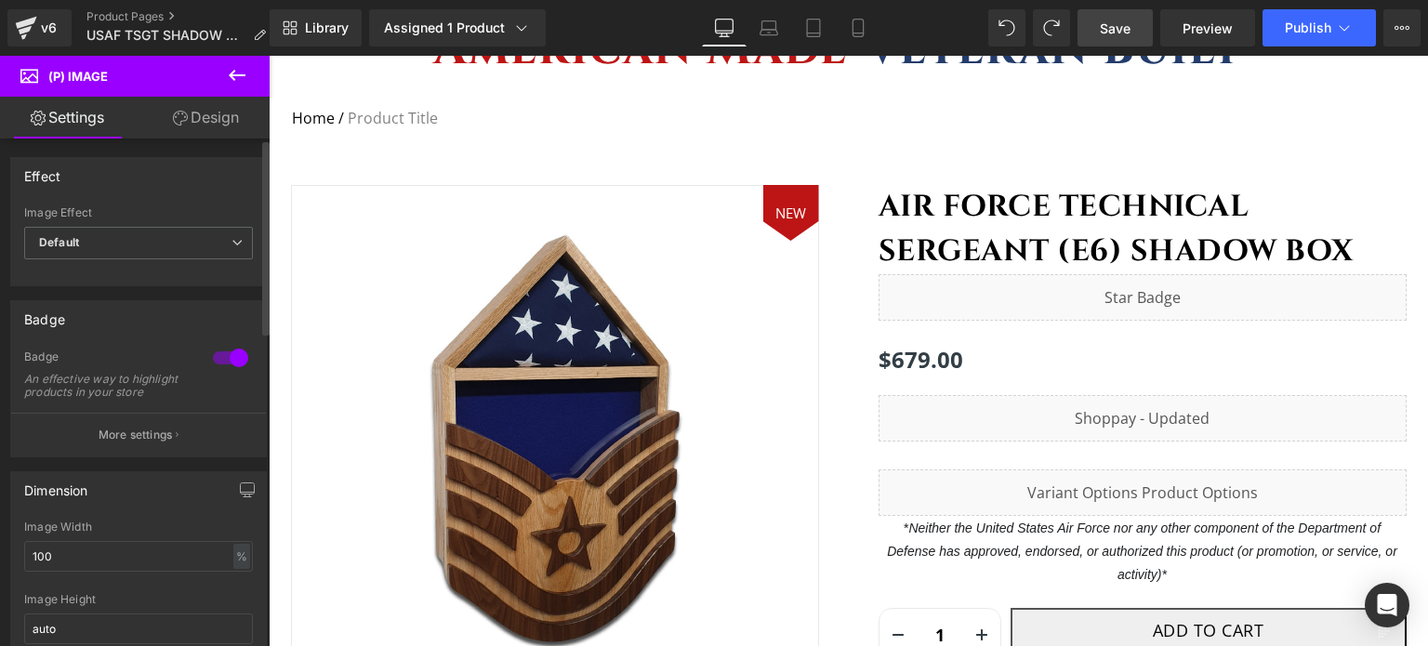
click at [234, 352] on div at bounding box center [230, 358] width 45 height 30
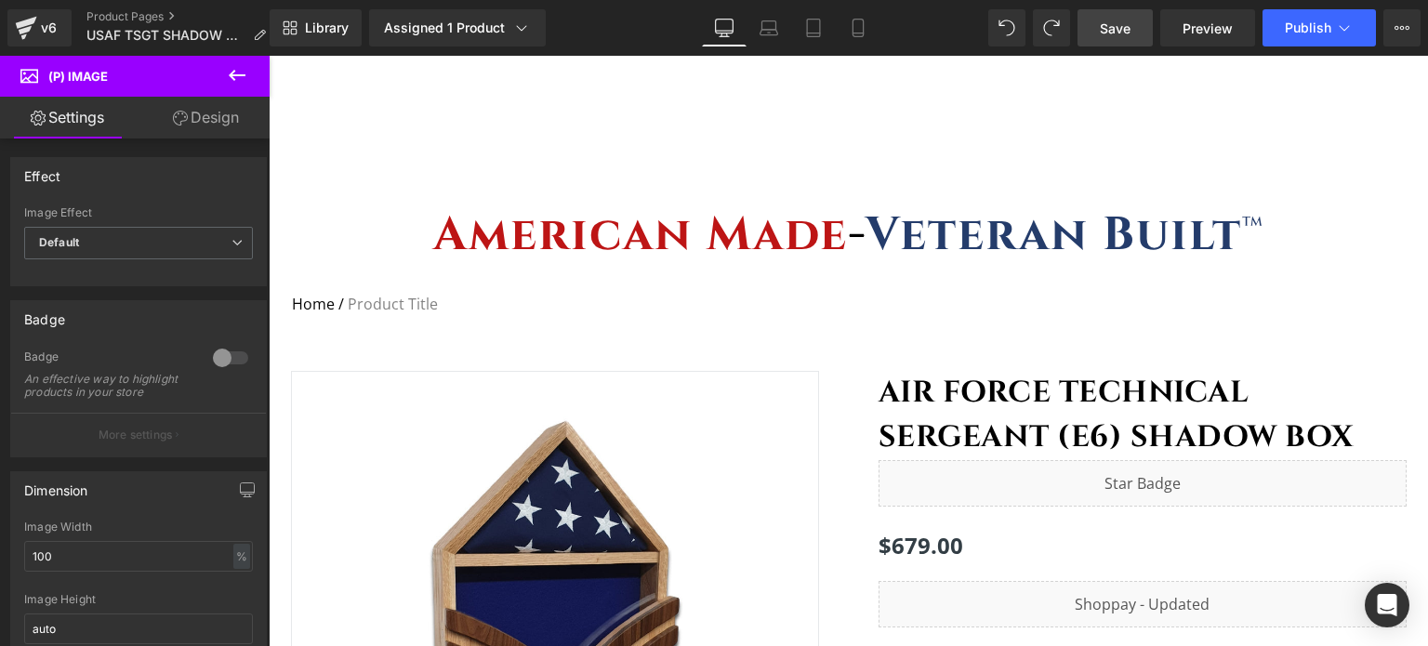
click at [1123, 27] on span "Save" at bounding box center [1115, 29] width 31 height 20
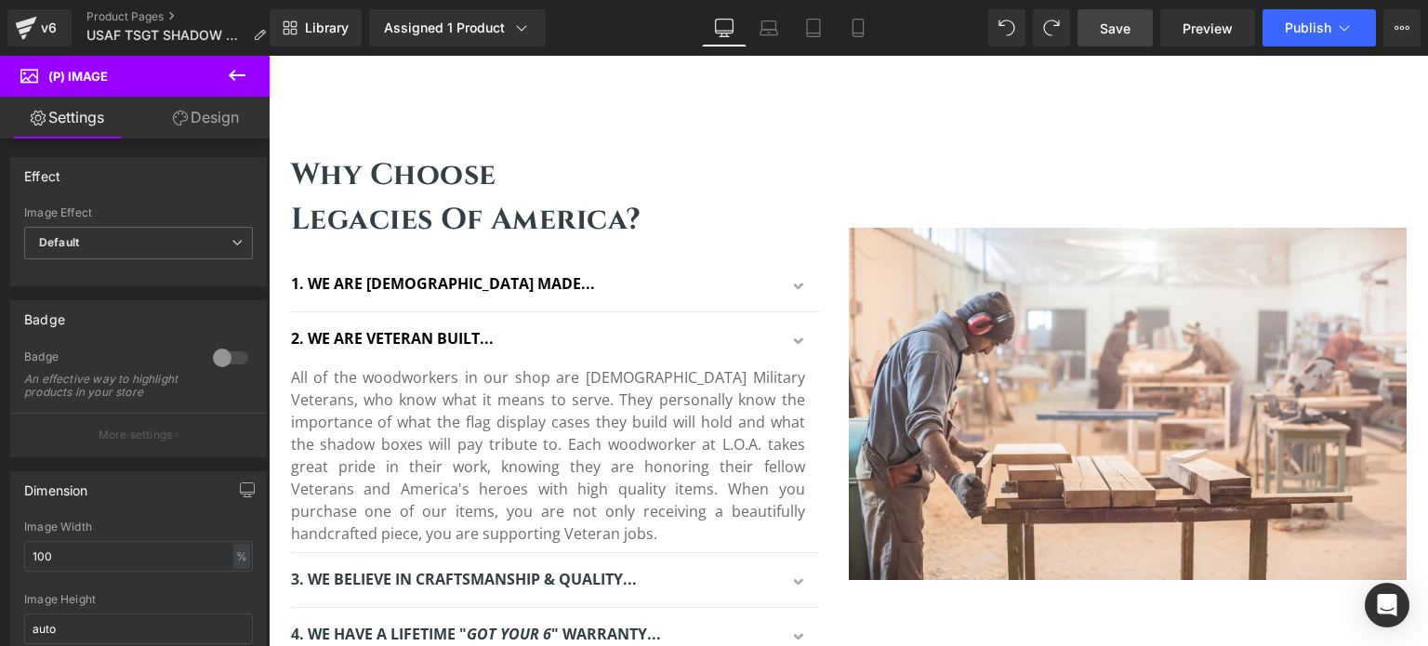
scroll to position [2511, 0]
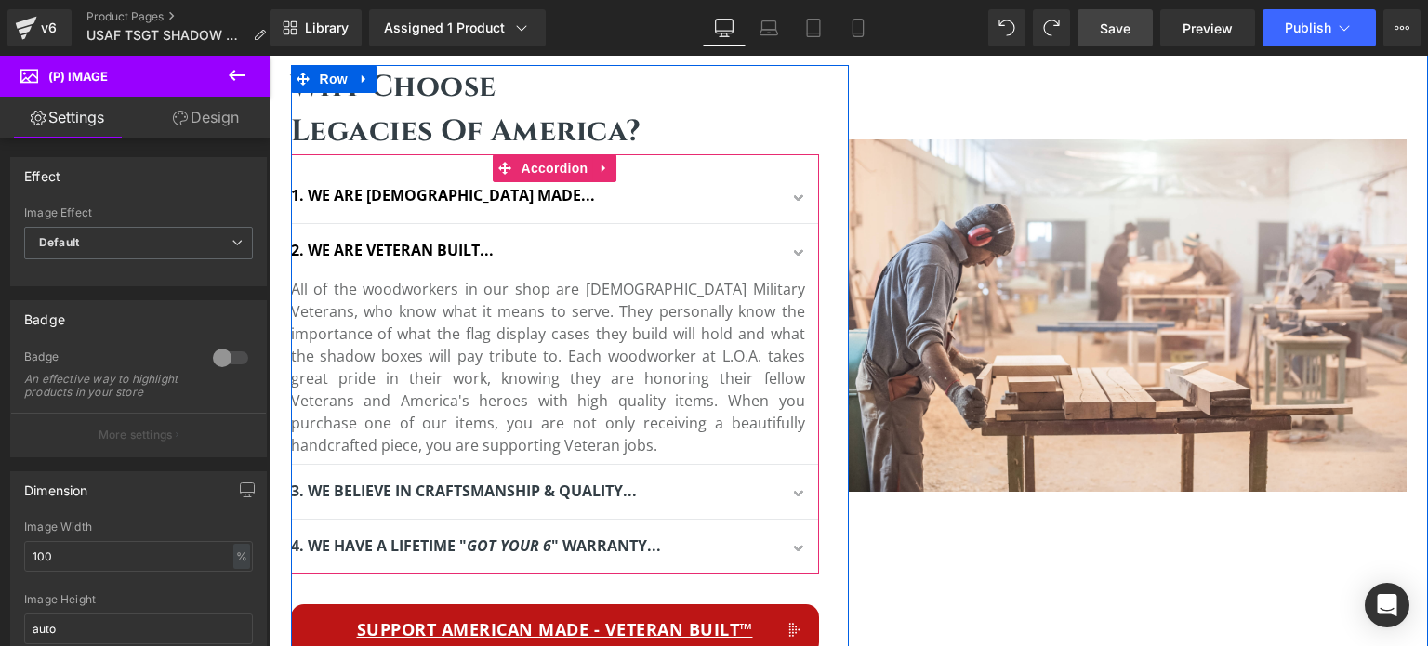
click at [792, 248] on button "button" at bounding box center [800, 255] width 37 height 46
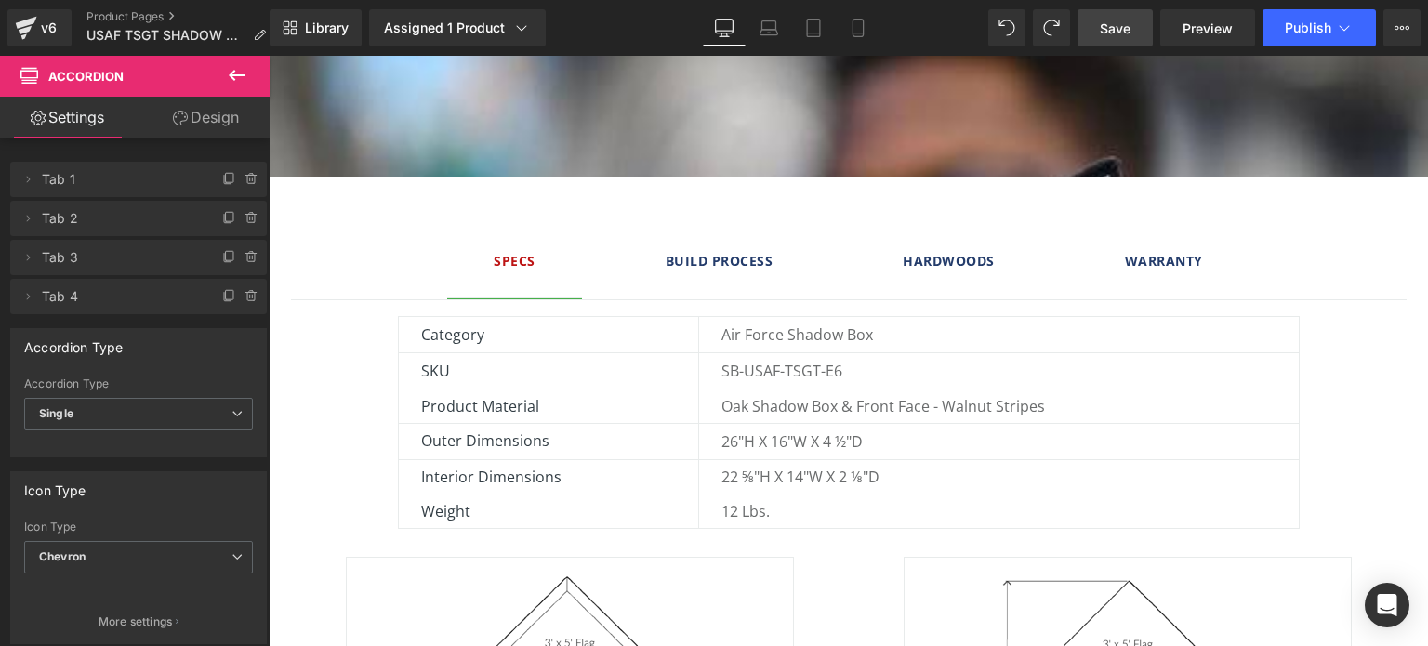
scroll to position [1395, 0]
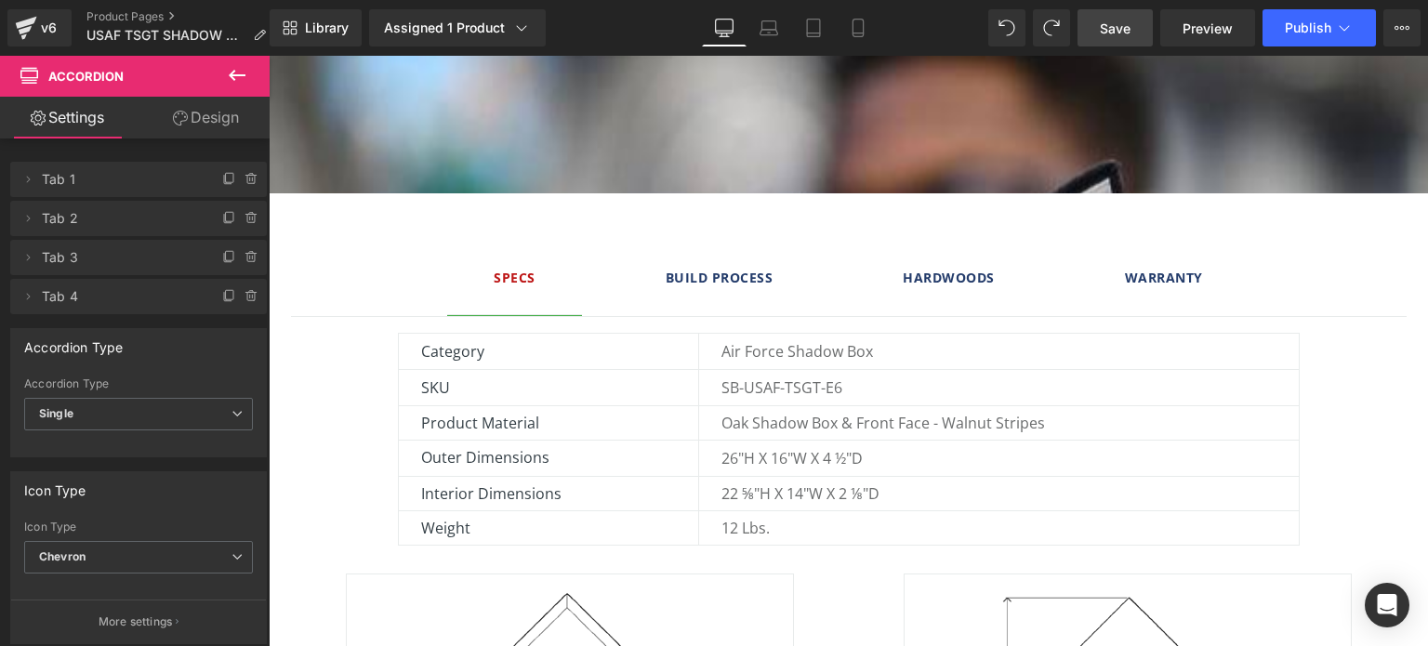
click at [691, 262] on div "Specs Text Block Build Process Text Block Hardwoods Text Block Warranty Text Bl…" at bounding box center [849, 641] width 1116 height 802
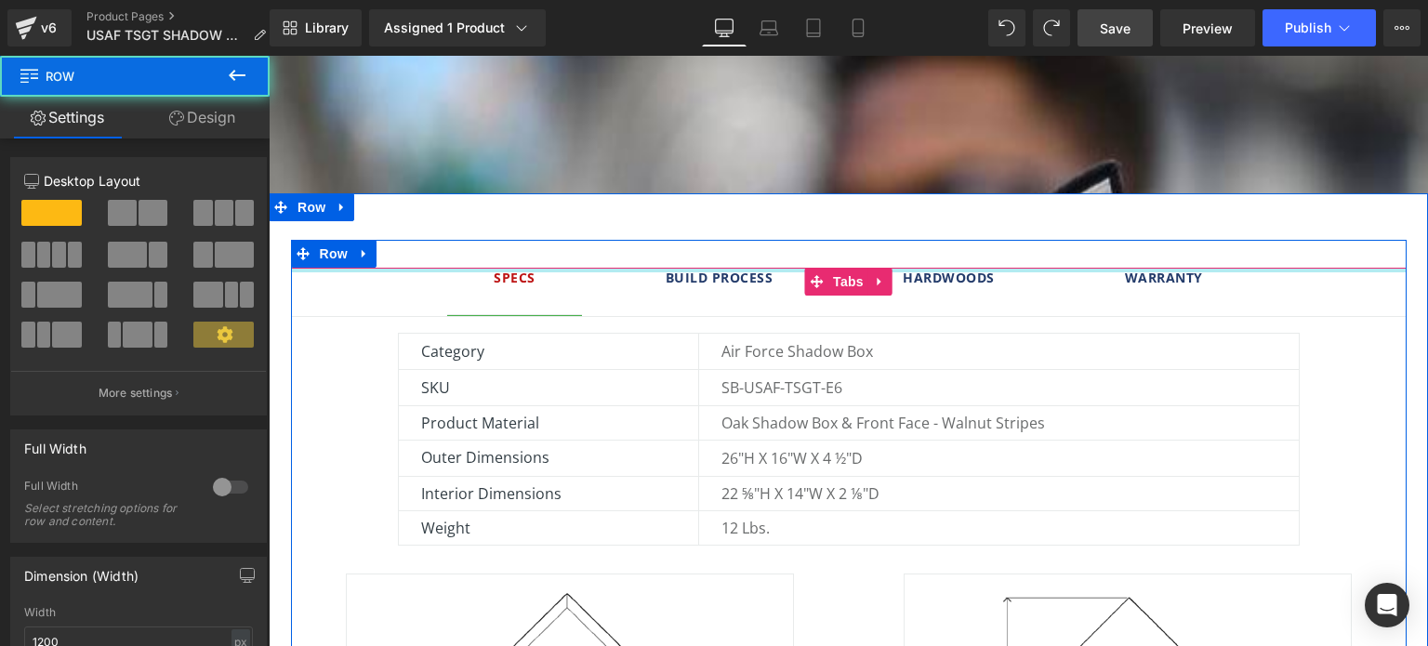
click at [706, 272] on strong "Build Process" at bounding box center [720, 278] width 108 height 18
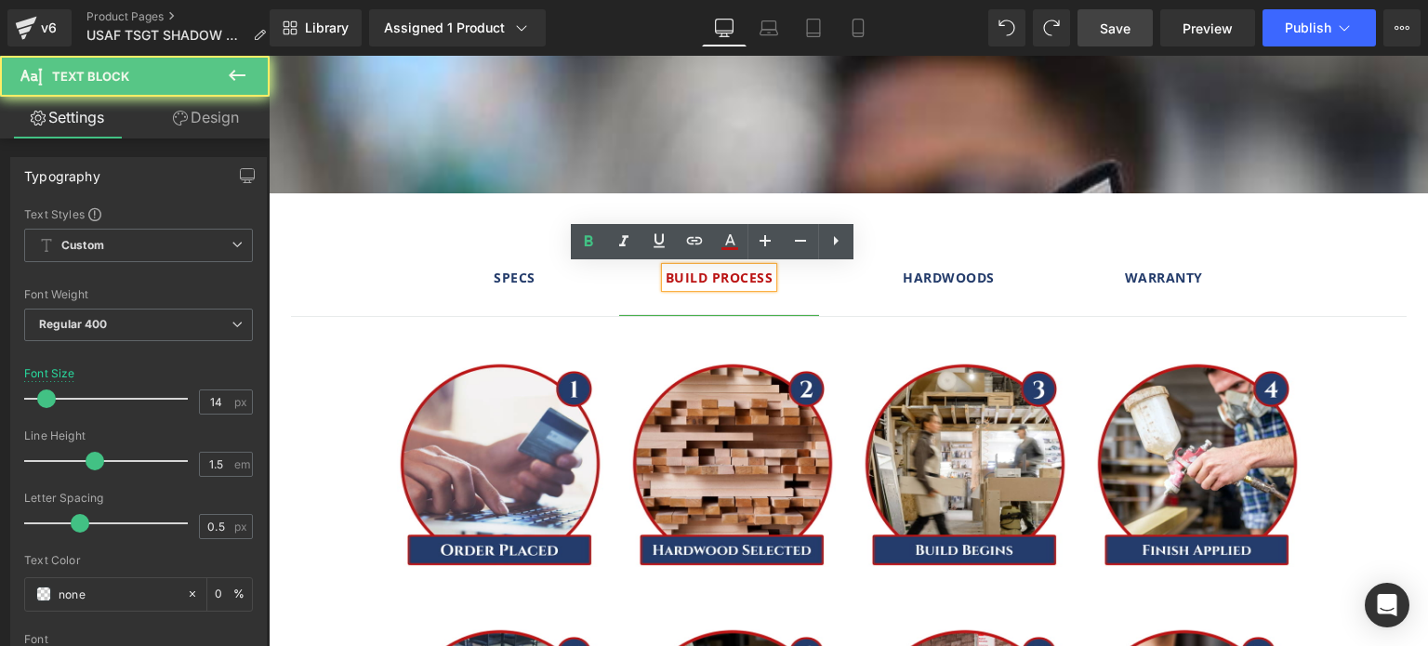
scroll to position [8, 9]
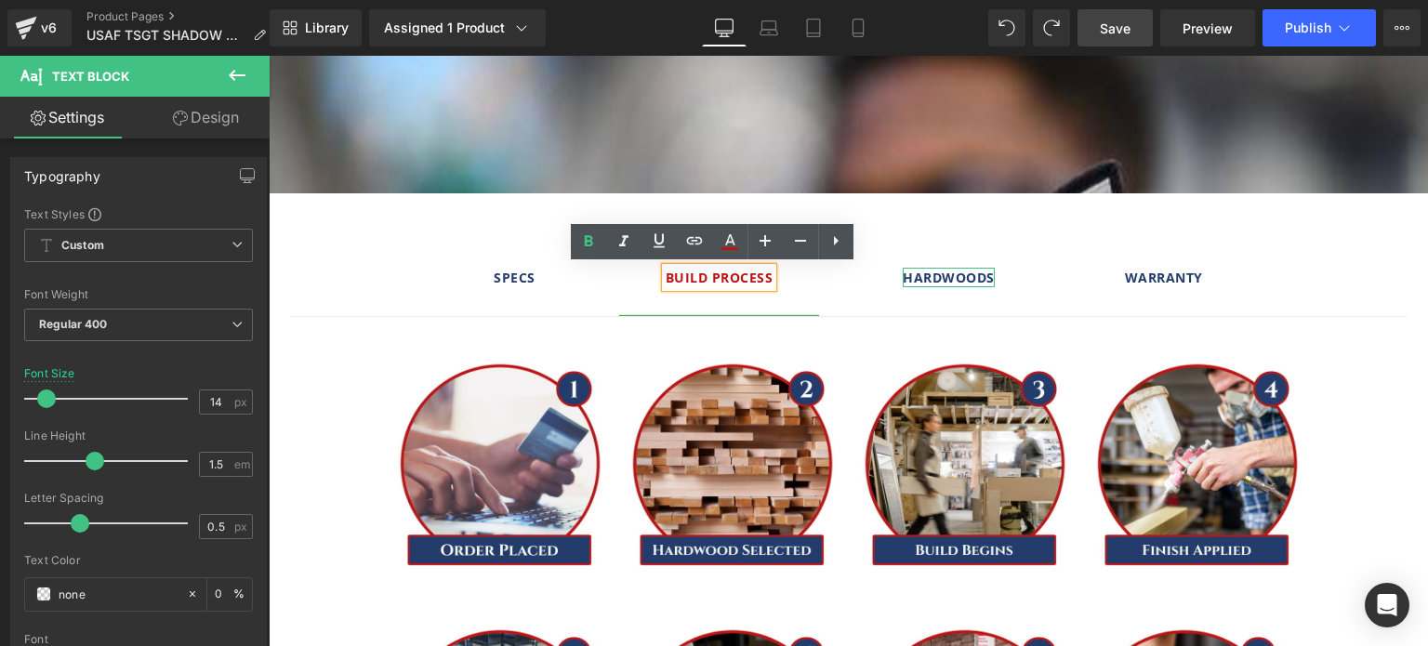
click at [935, 277] on strong "Hardwoods" at bounding box center [949, 278] width 92 height 18
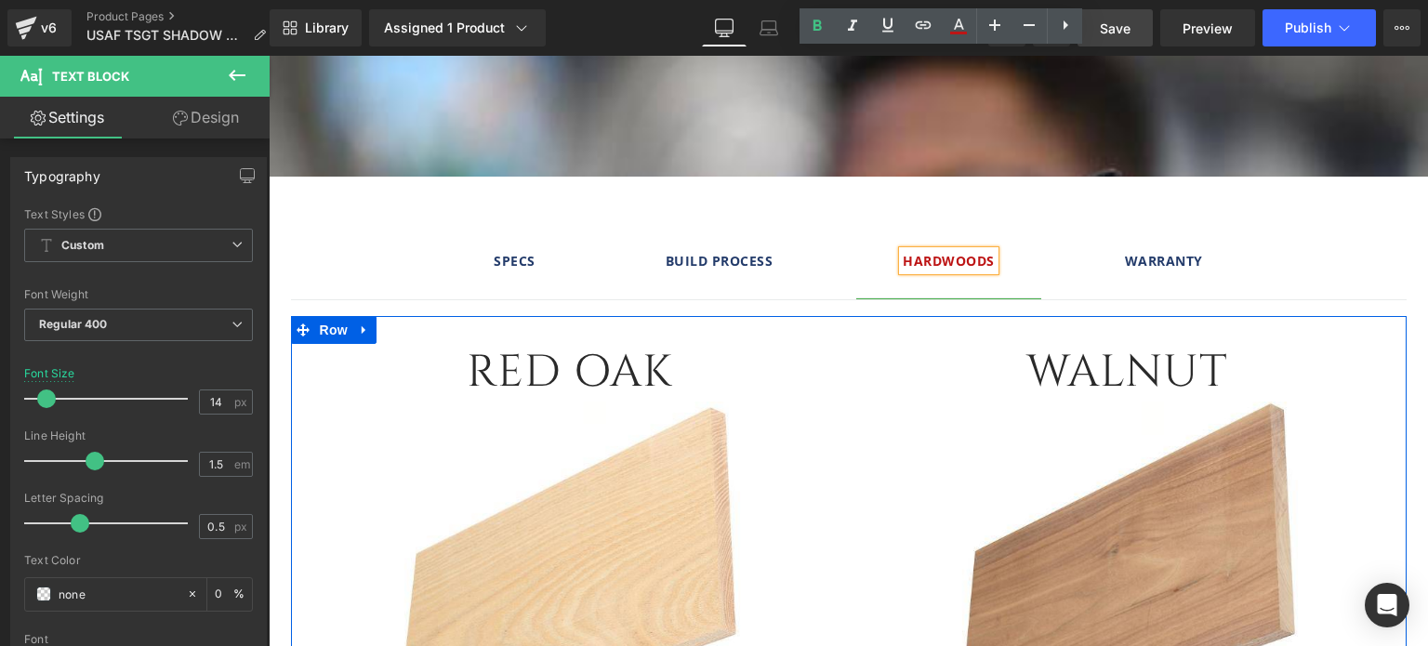
scroll to position [1302, 0]
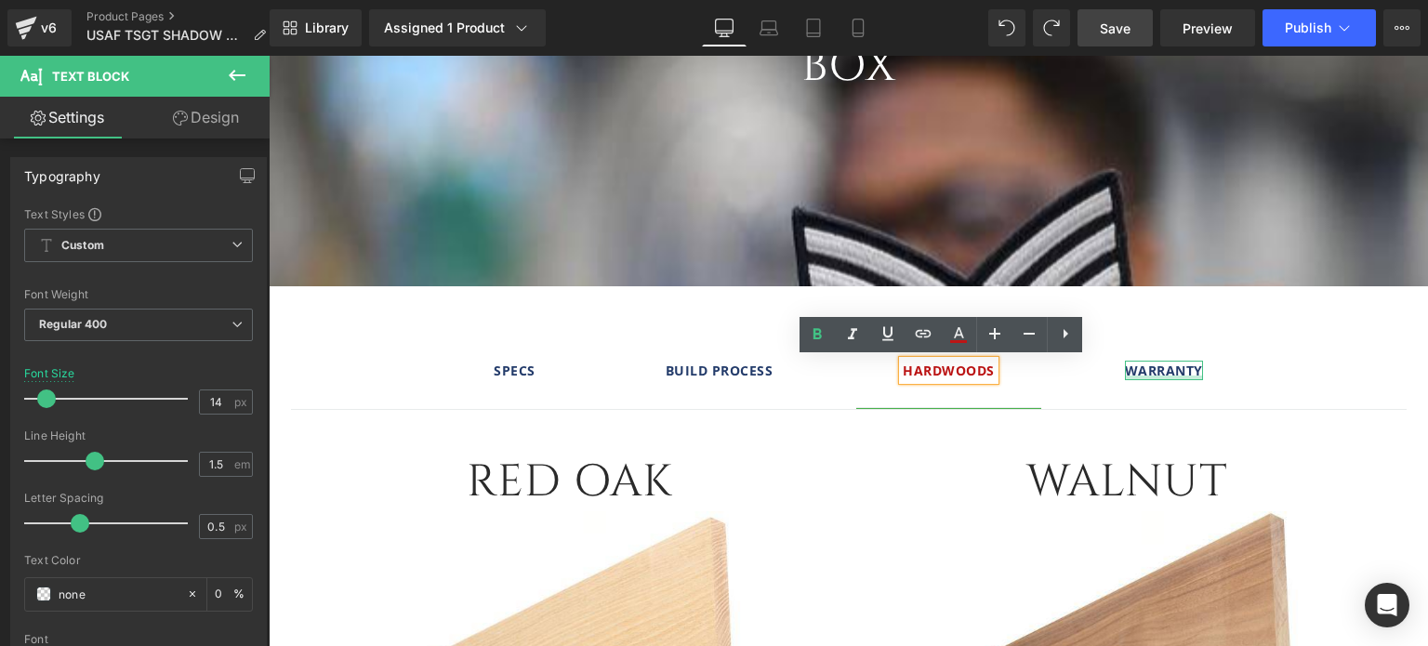
click at [1161, 376] on div at bounding box center [1164, 378] width 78 height 5
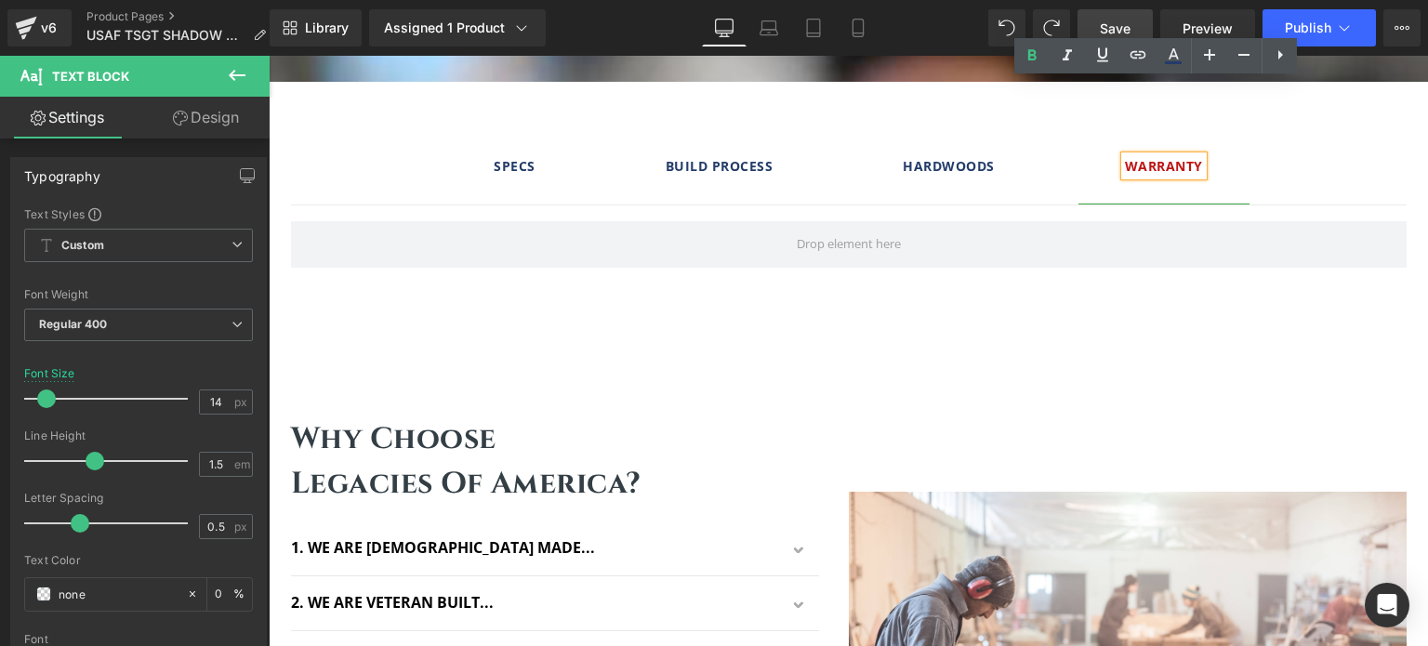
scroll to position [1395, 0]
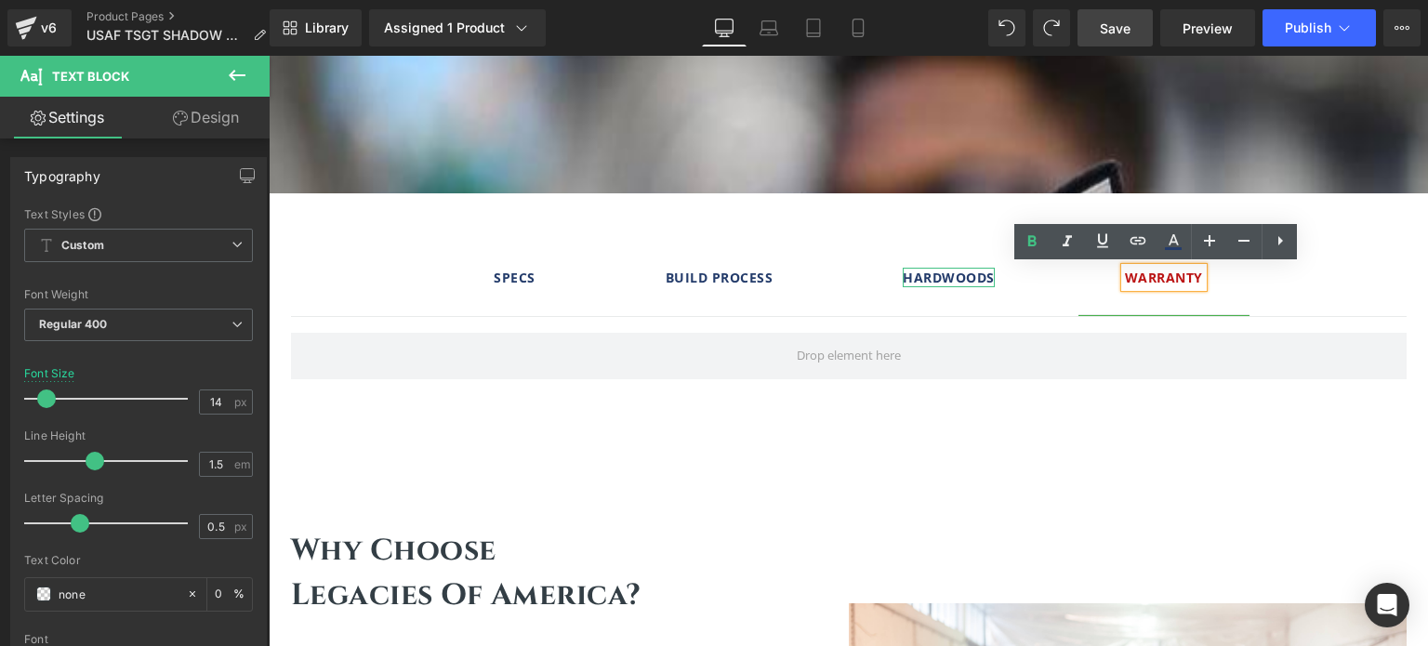
click at [944, 274] on strong "Hardwoods" at bounding box center [949, 278] width 92 height 18
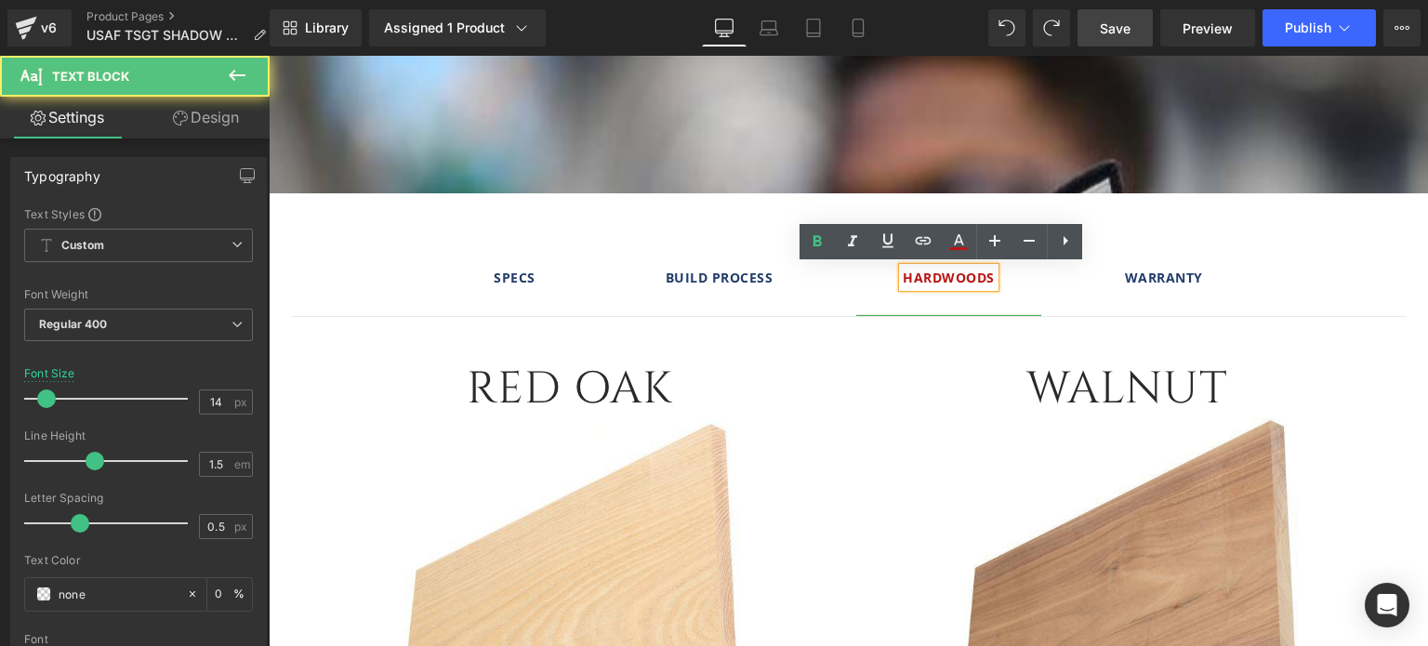
scroll to position [5147, 1146]
click at [507, 277] on span "Specs" at bounding box center [515, 278] width 42 height 18
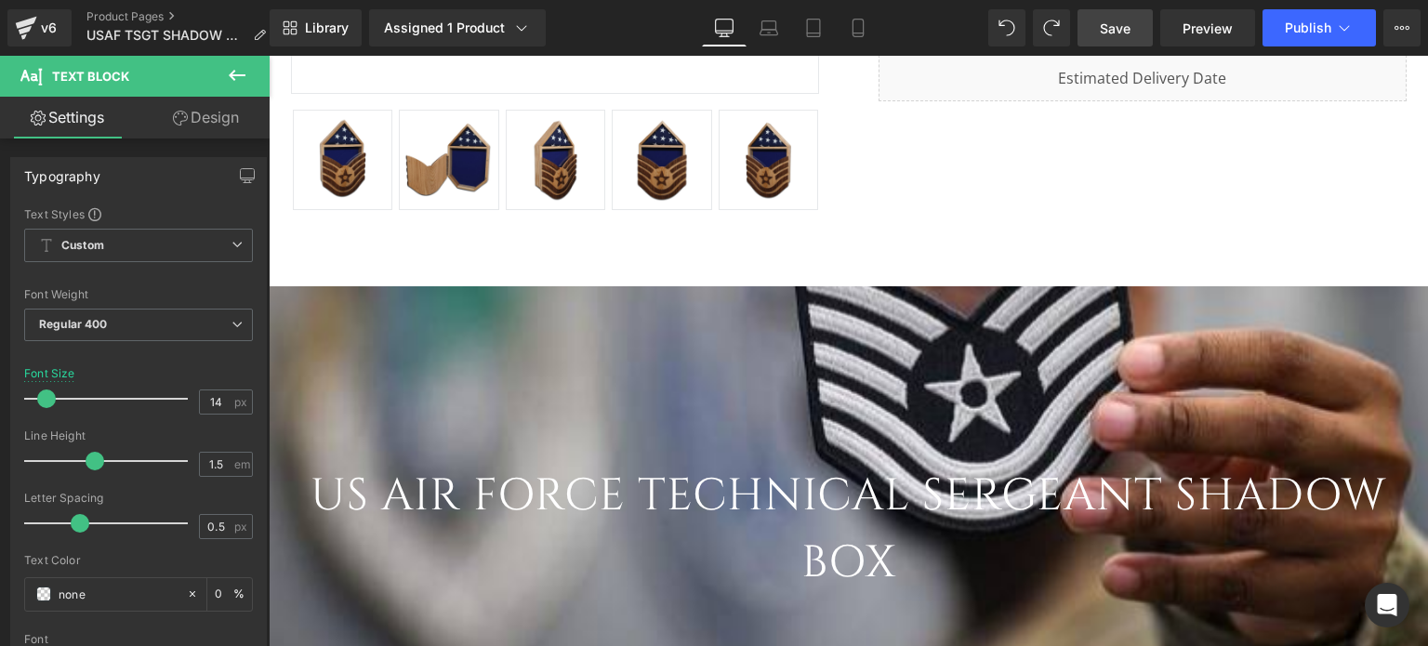
scroll to position [930, 0]
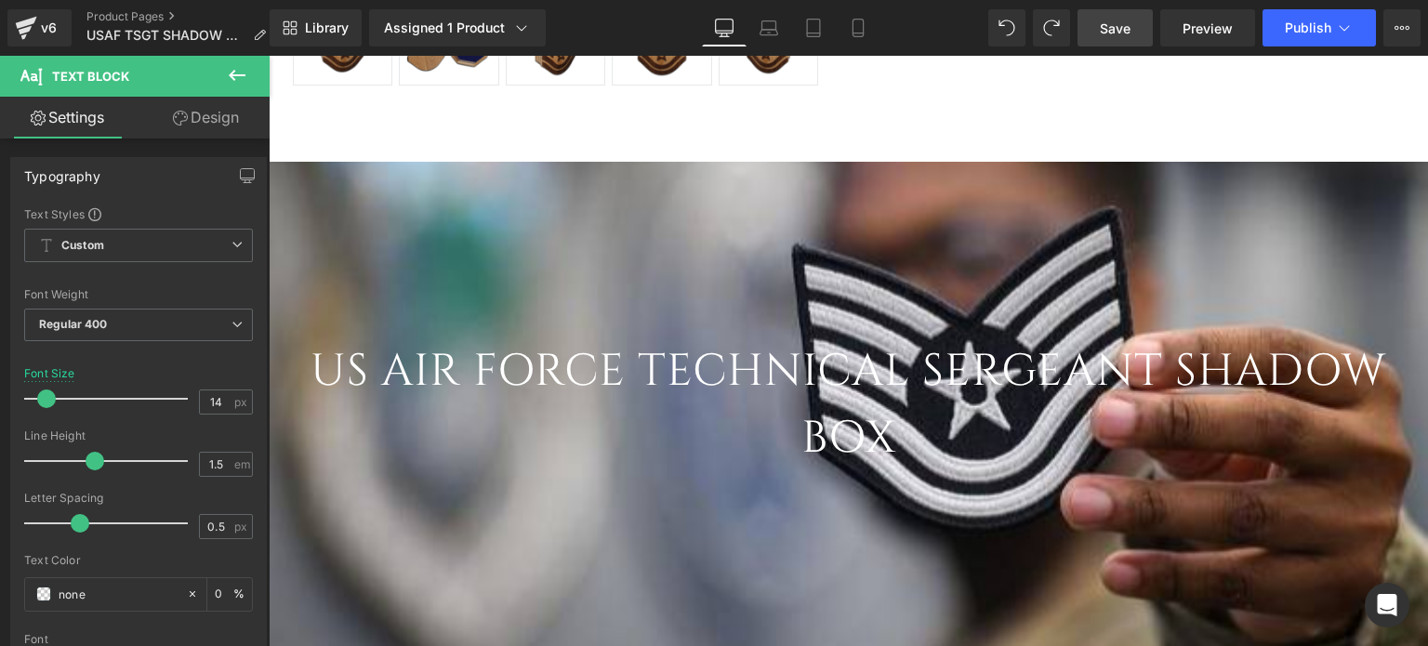
click at [839, 434] on h1 "US Air Force Technical Sergeant Shadow Box" at bounding box center [849, 406] width 1160 height 134
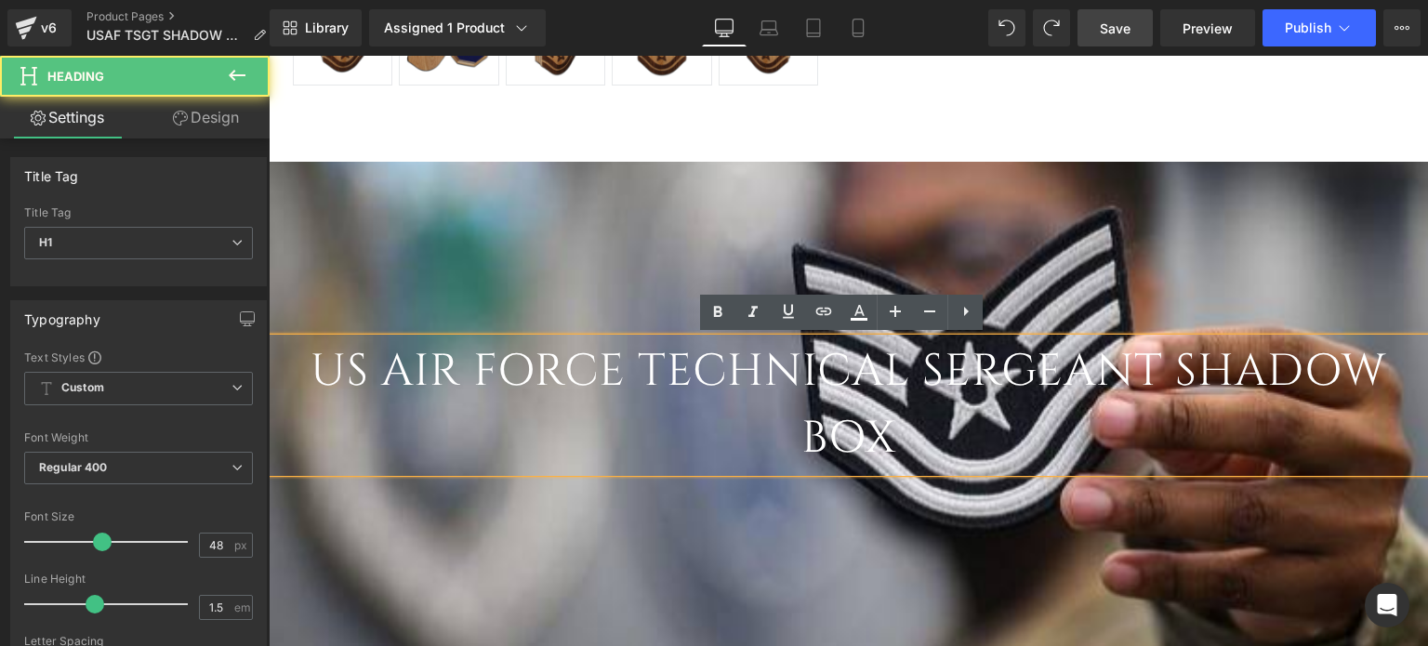
click at [765, 432] on h1 "US Air Force Technical Sergeant Shadow Box" at bounding box center [849, 406] width 1160 height 134
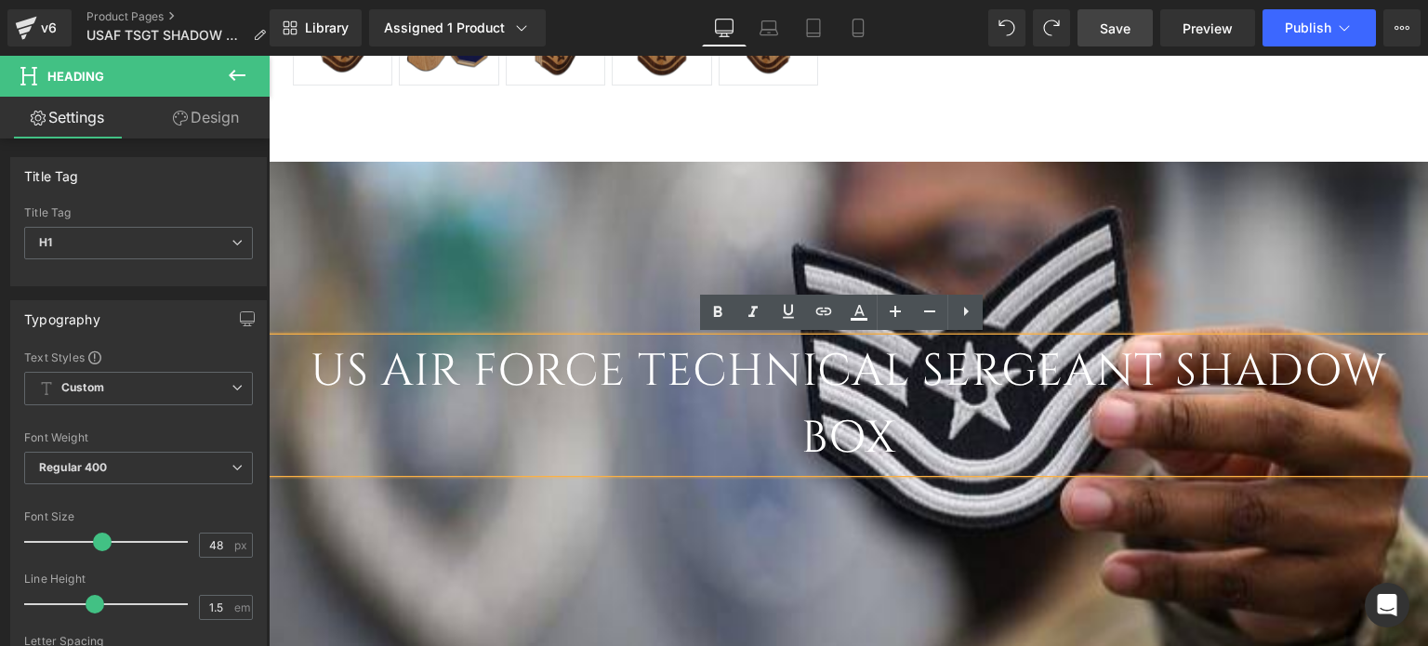
click at [870, 434] on h1 "US Air Force Technical Sergeant Shadow Box" at bounding box center [849, 406] width 1160 height 134
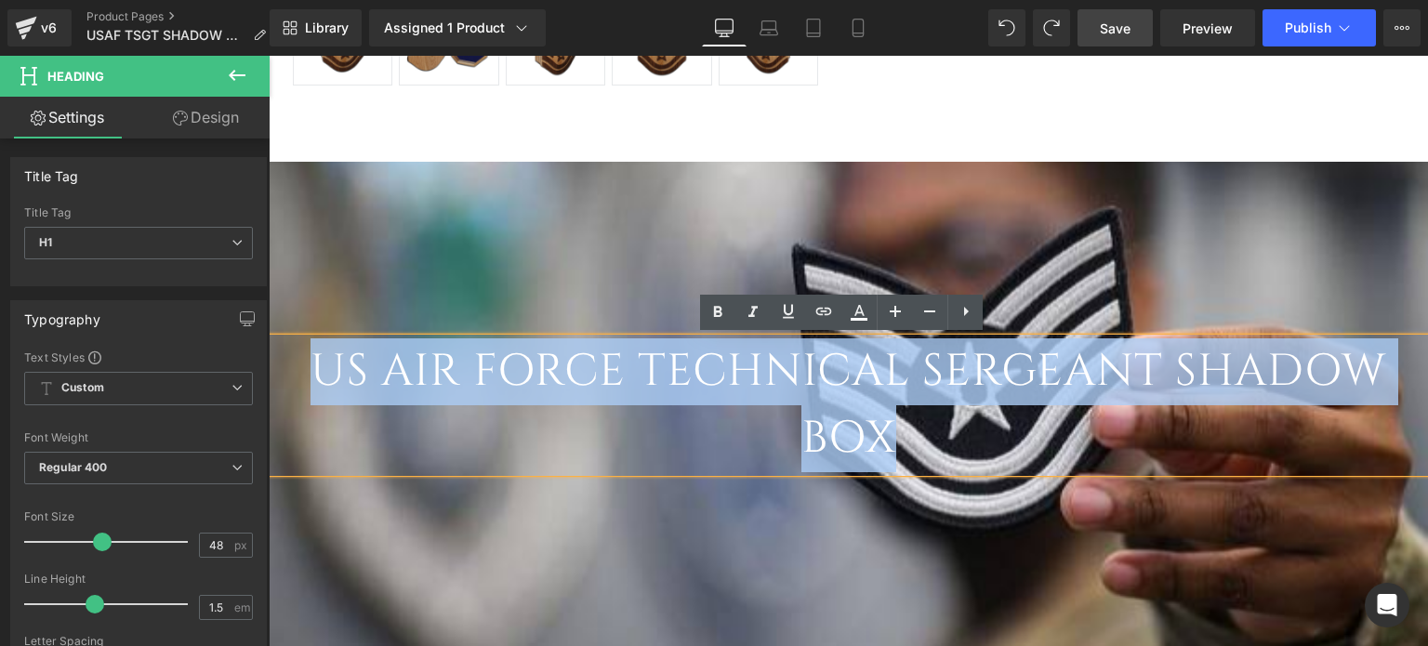
drag, startPoint x: 916, startPoint y: 432, endPoint x: 260, endPoint y: 341, distance: 661.9
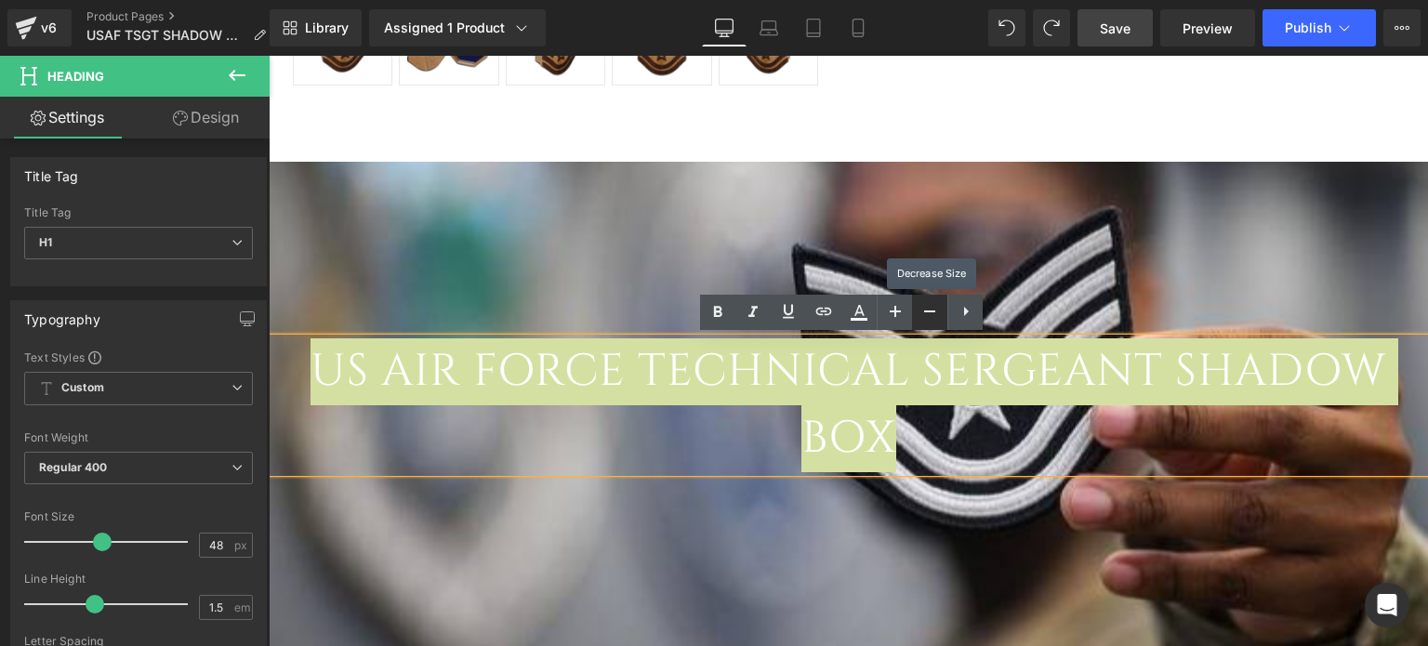
click at [929, 315] on icon at bounding box center [930, 311] width 22 height 22
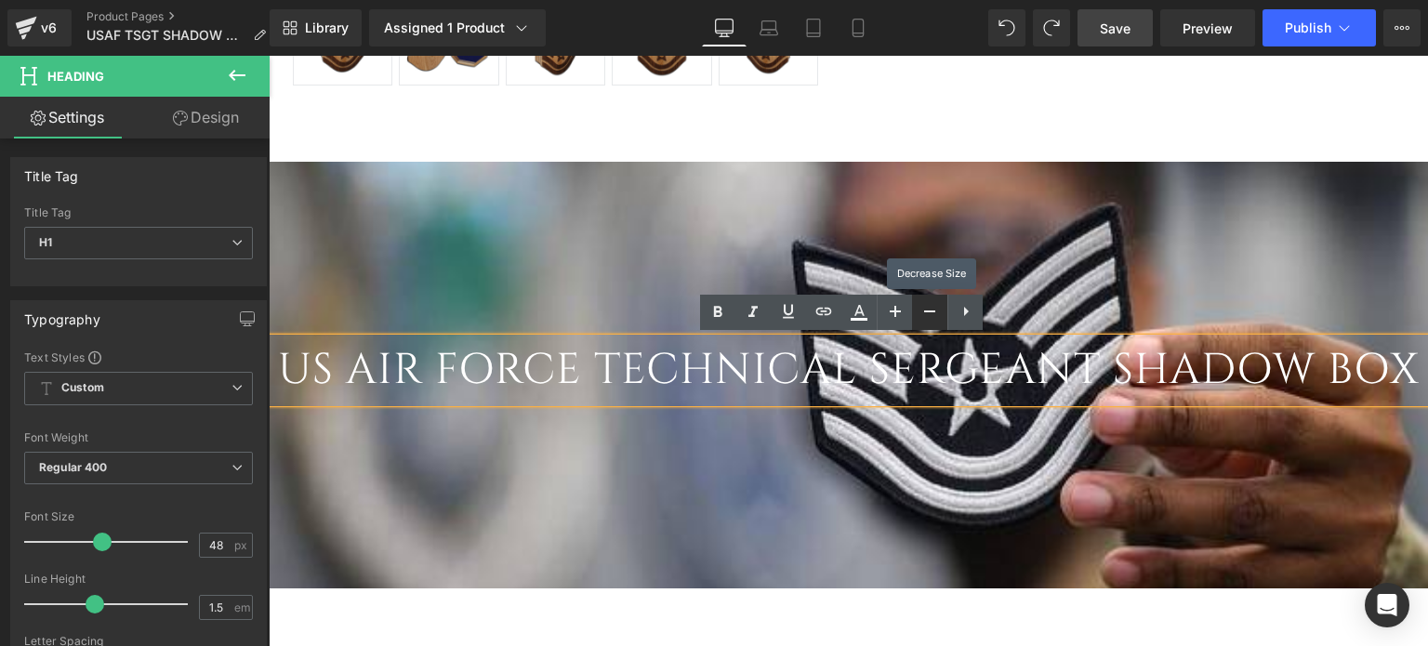
scroll to position [5067, 1146]
click at [1004, 505] on div at bounding box center [849, 353] width 1160 height 574
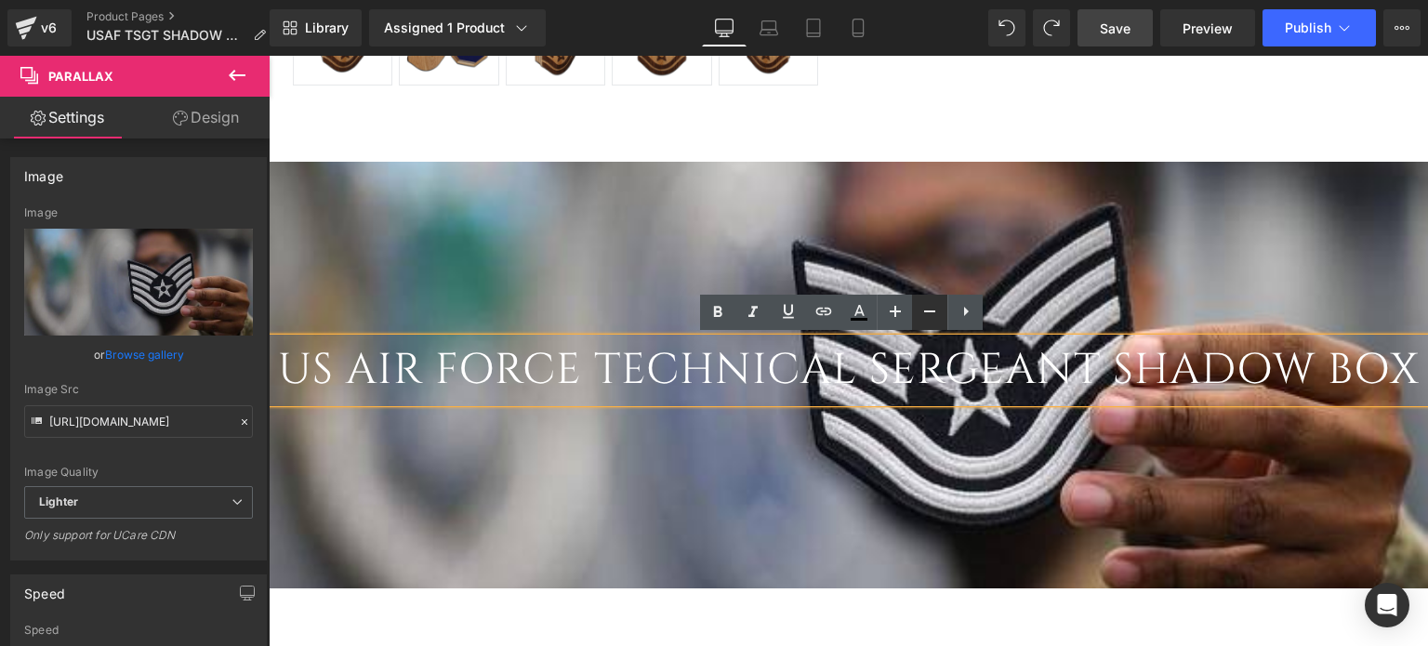
click at [933, 308] on icon at bounding box center [930, 311] width 22 height 22
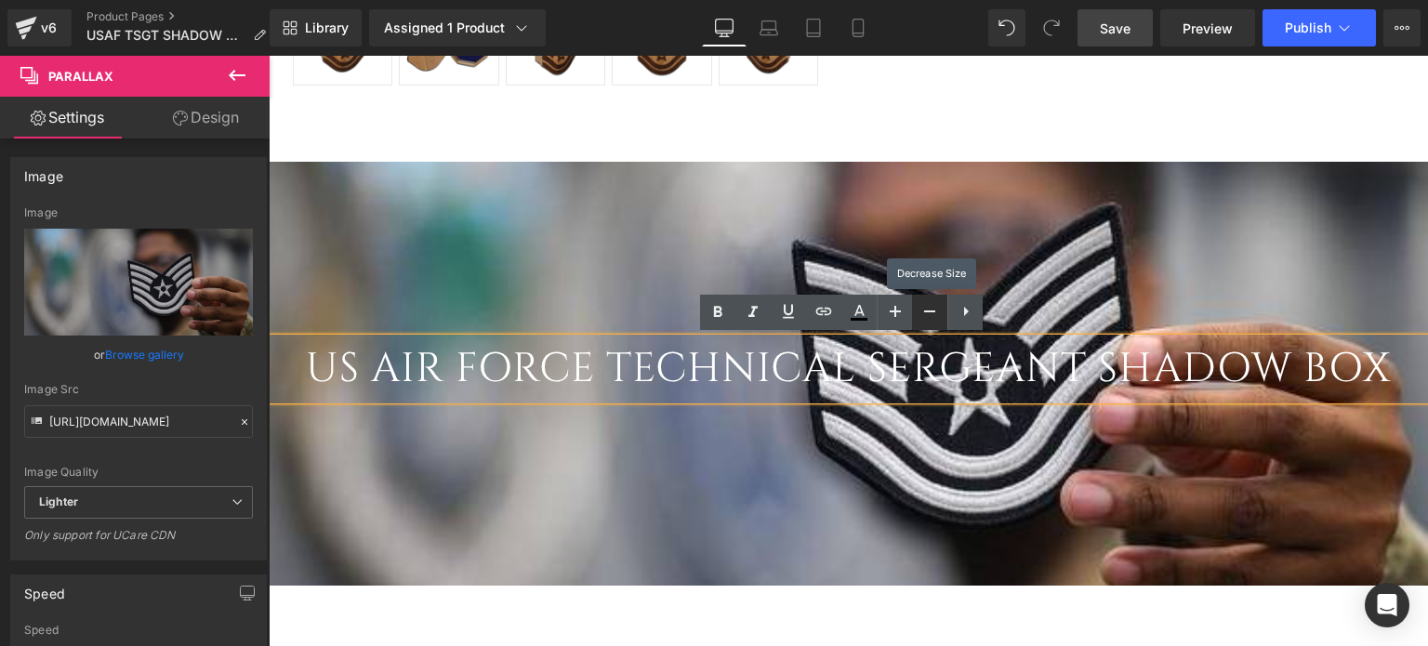
click at [933, 315] on icon at bounding box center [930, 311] width 22 height 22
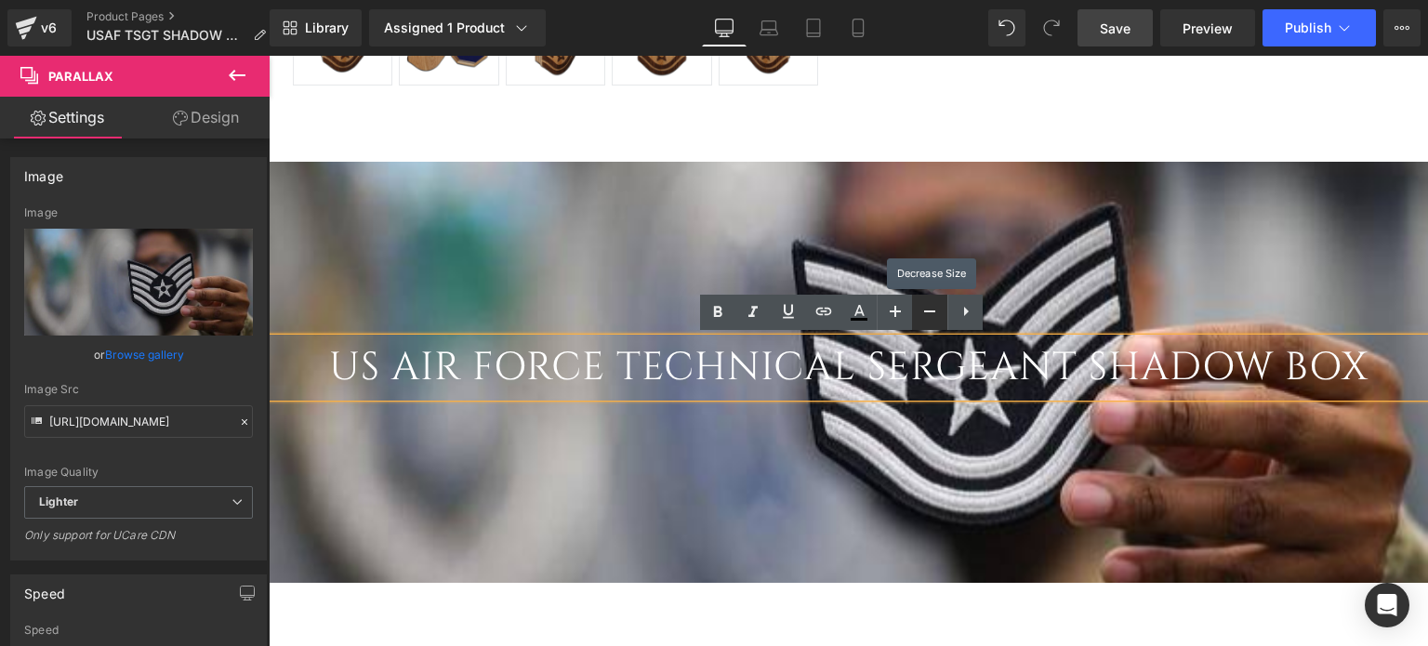
scroll to position [5062, 1146]
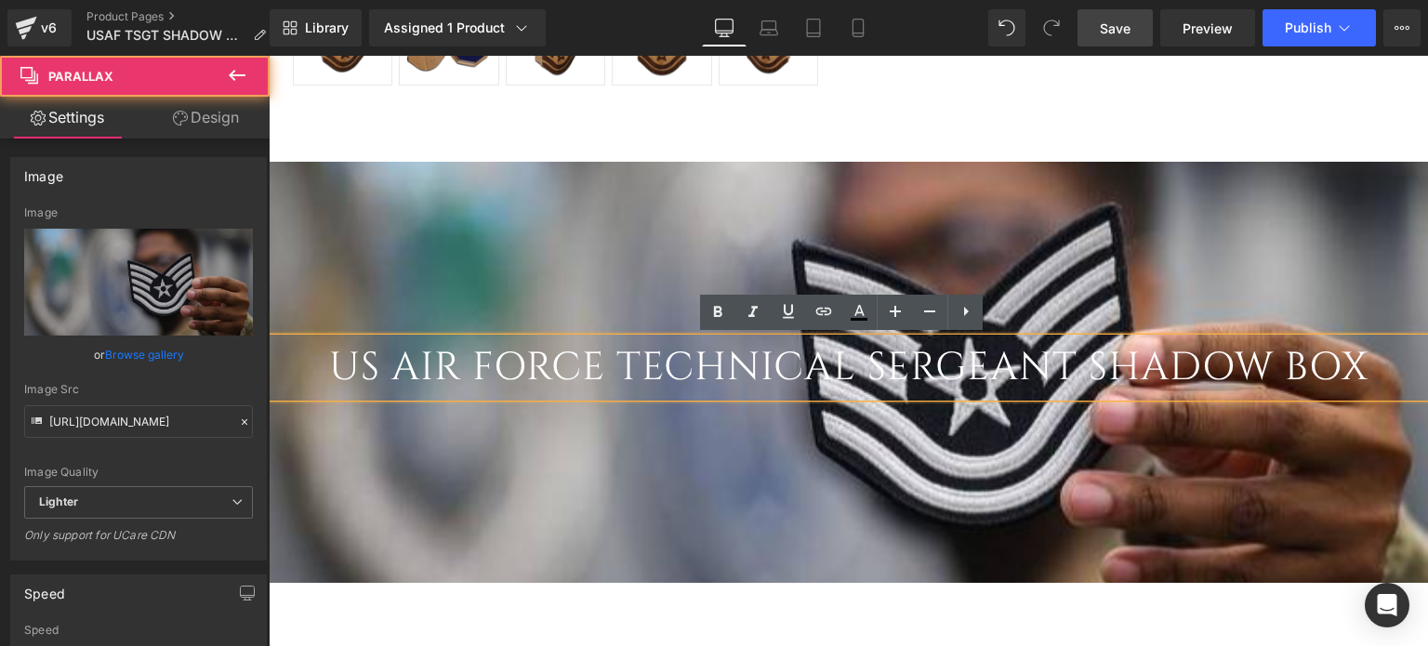
click at [1082, 219] on div at bounding box center [849, 353] width 1160 height 574
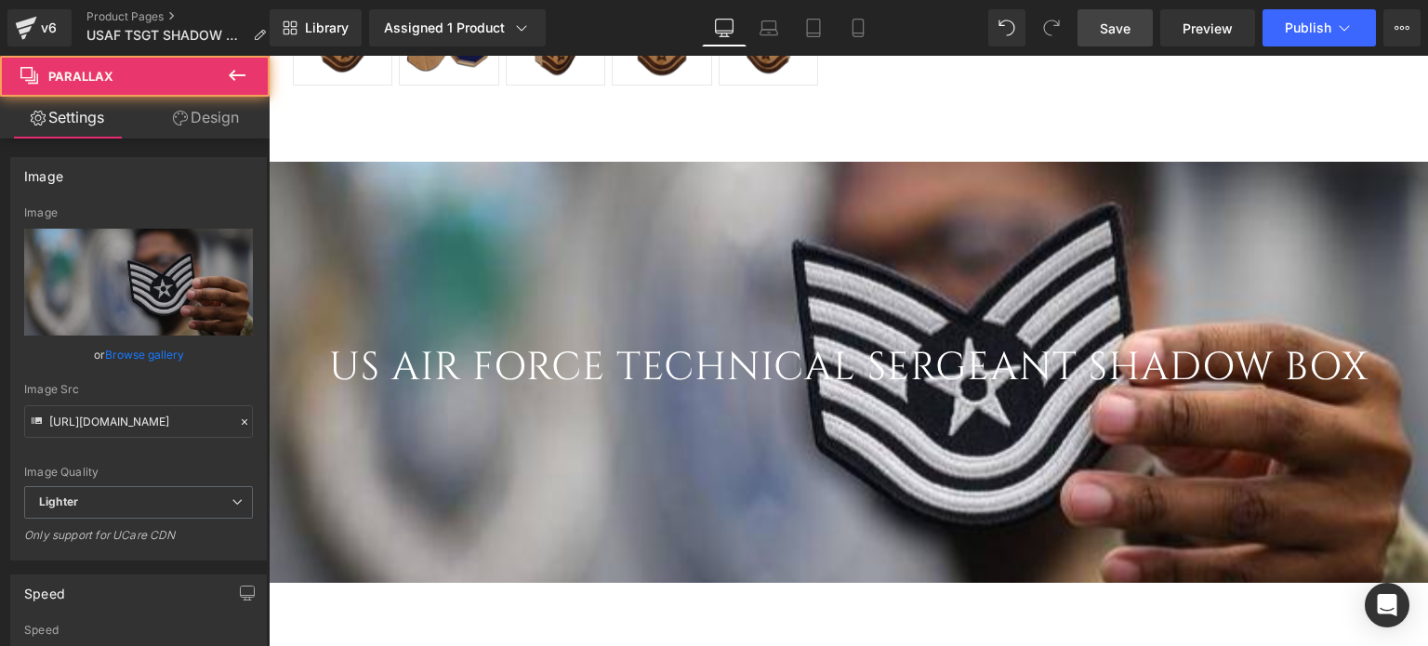
click at [1114, 32] on span "Save" at bounding box center [1115, 29] width 31 height 20
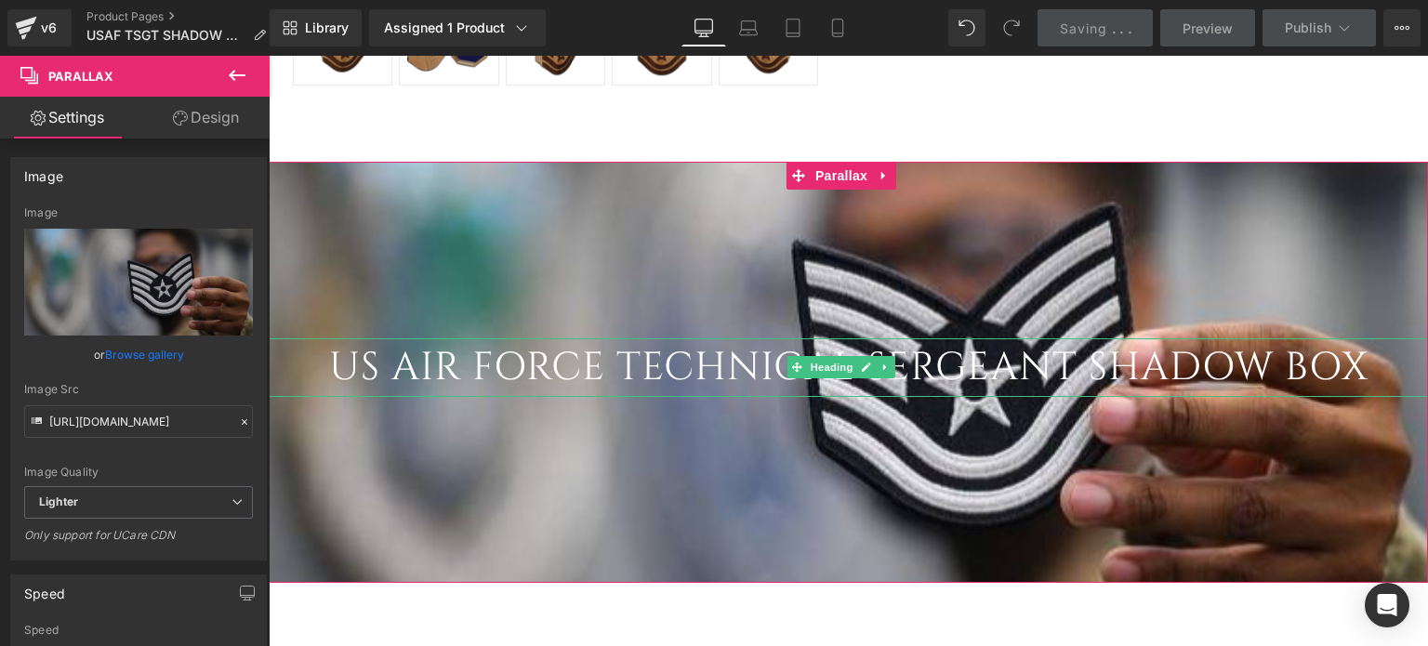
click at [366, 359] on h1 "US Air Force Technical Sergeant Shadow Box" at bounding box center [849, 368] width 1160 height 59
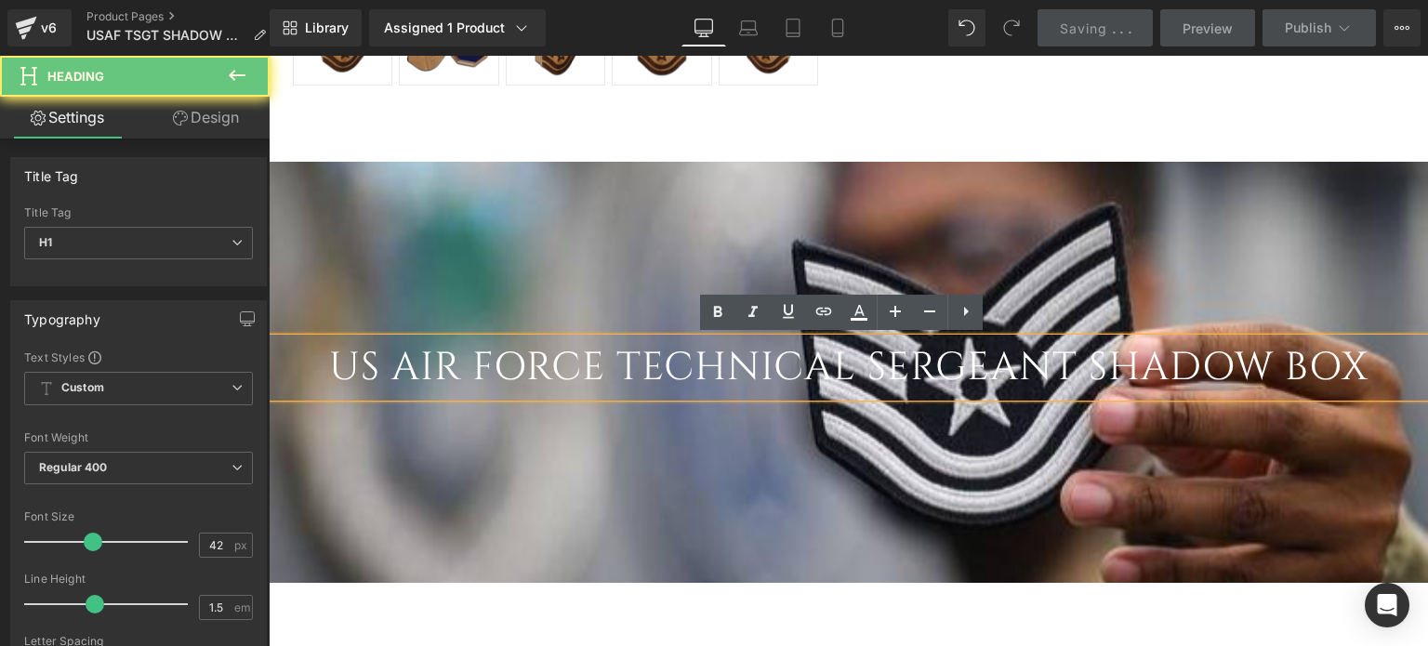
click at [350, 360] on h1 "US Air Force Technical Sergeant Shadow Box" at bounding box center [849, 368] width 1160 height 59
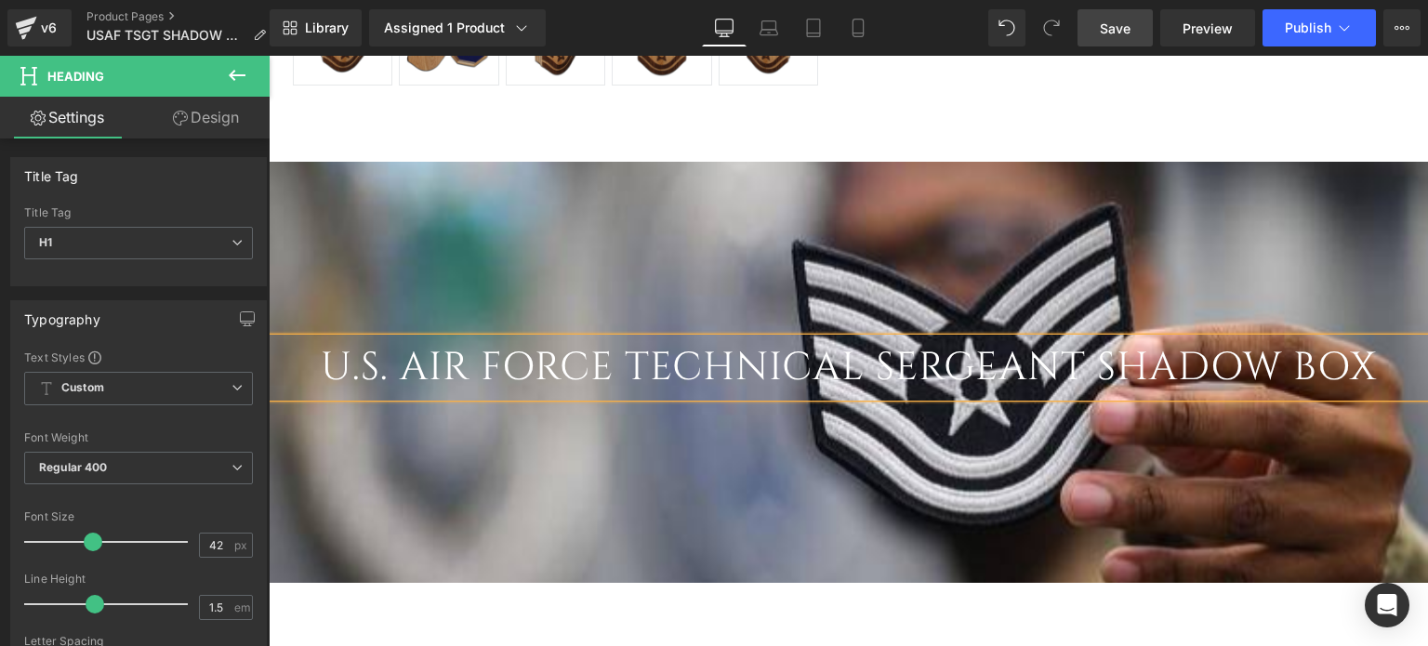
click at [1125, 30] on span "Save" at bounding box center [1115, 29] width 31 height 20
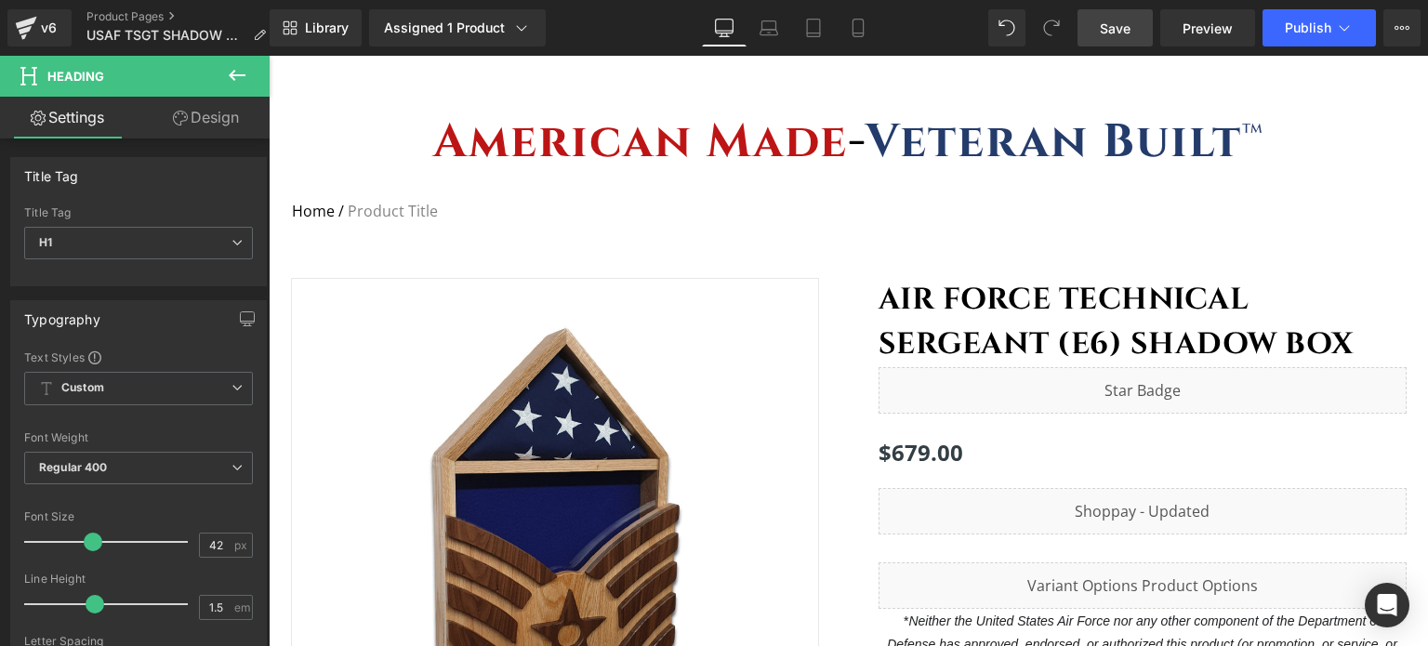
scroll to position [0, 0]
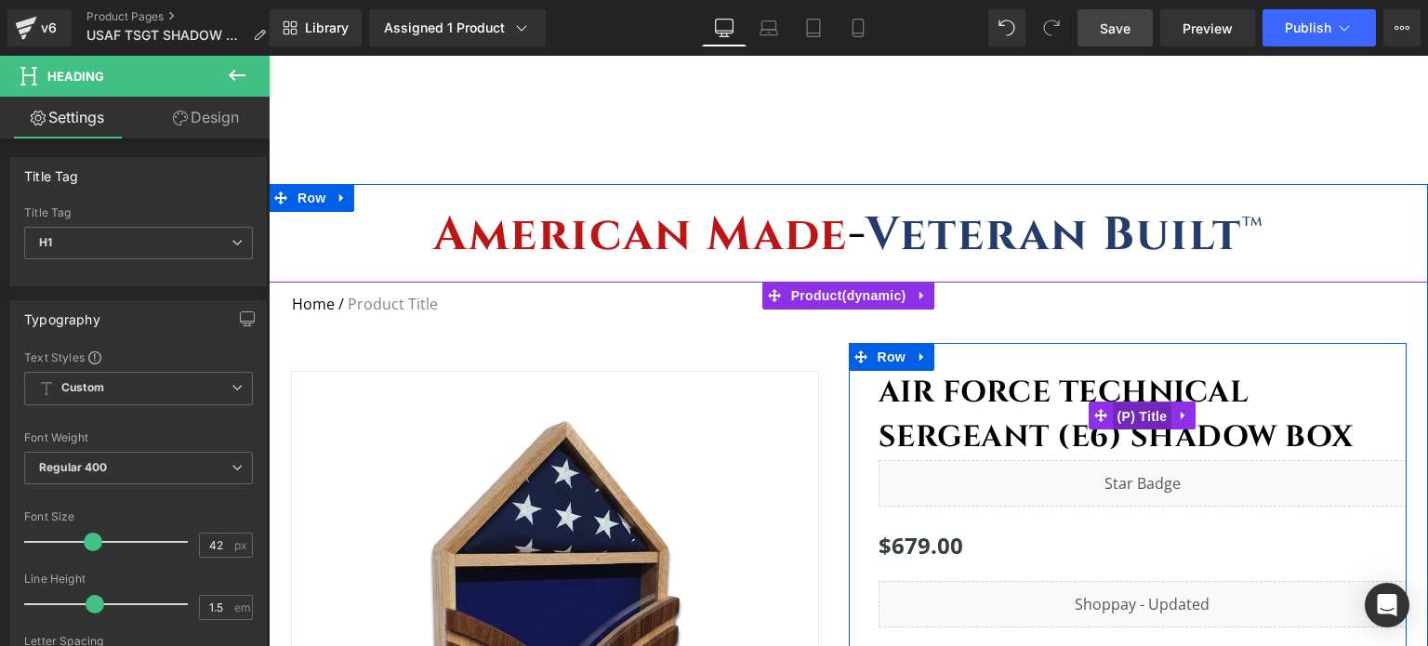
click at [1138, 415] on span "(P) Title" at bounding box center [1143, 417] width 60 height 28
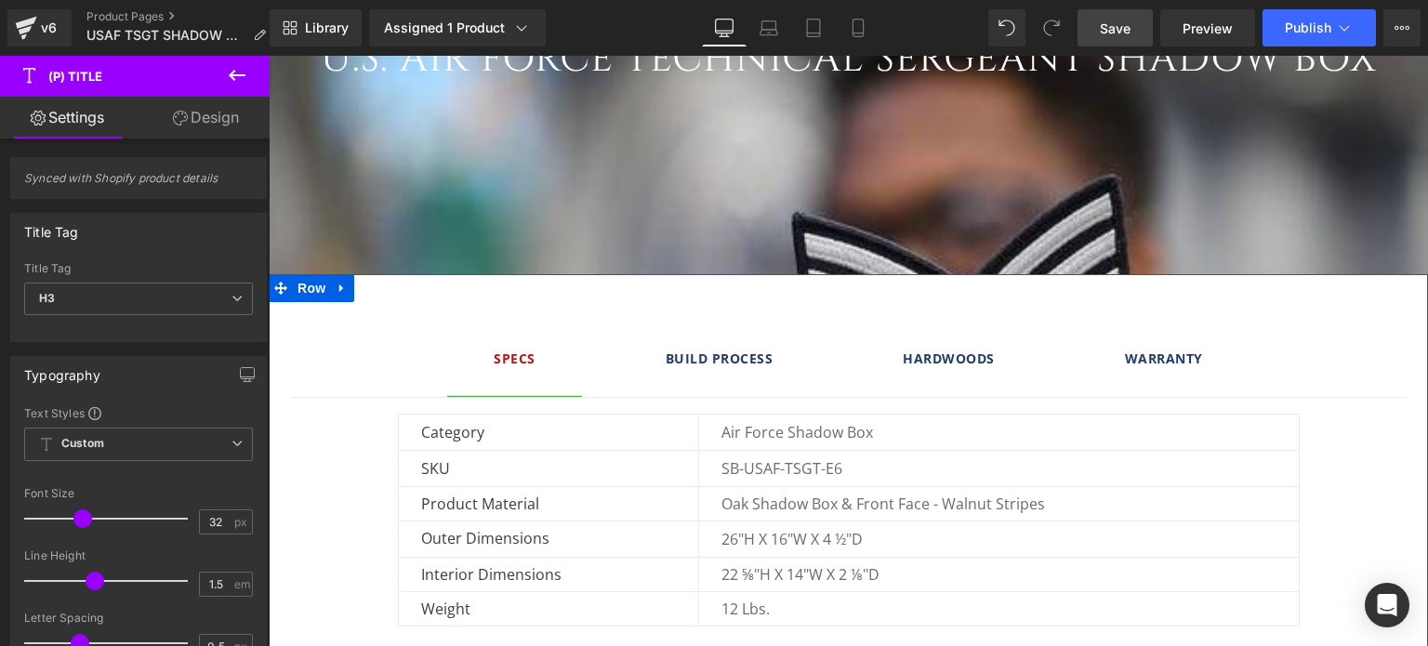
scroll to position [1116, 0]
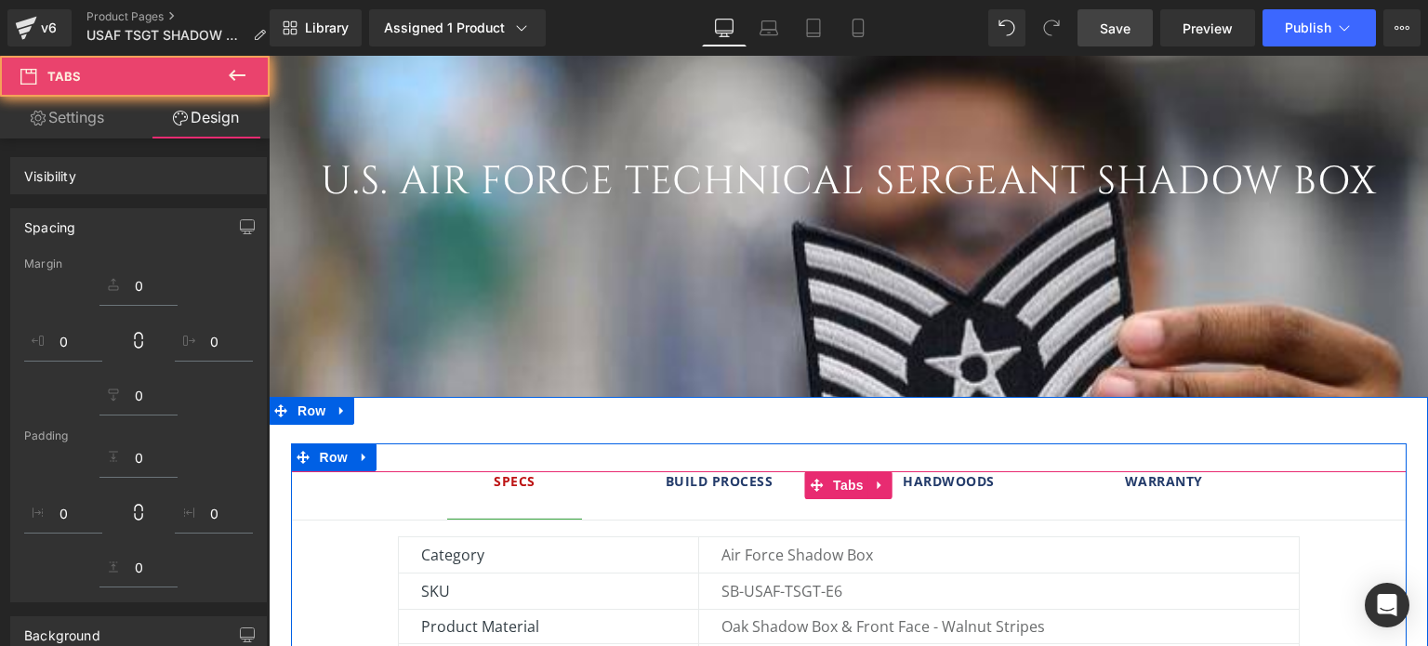
click at [1175, 478] on strong "Warranty" at bounding box center [1164, 481] width 78 height 18
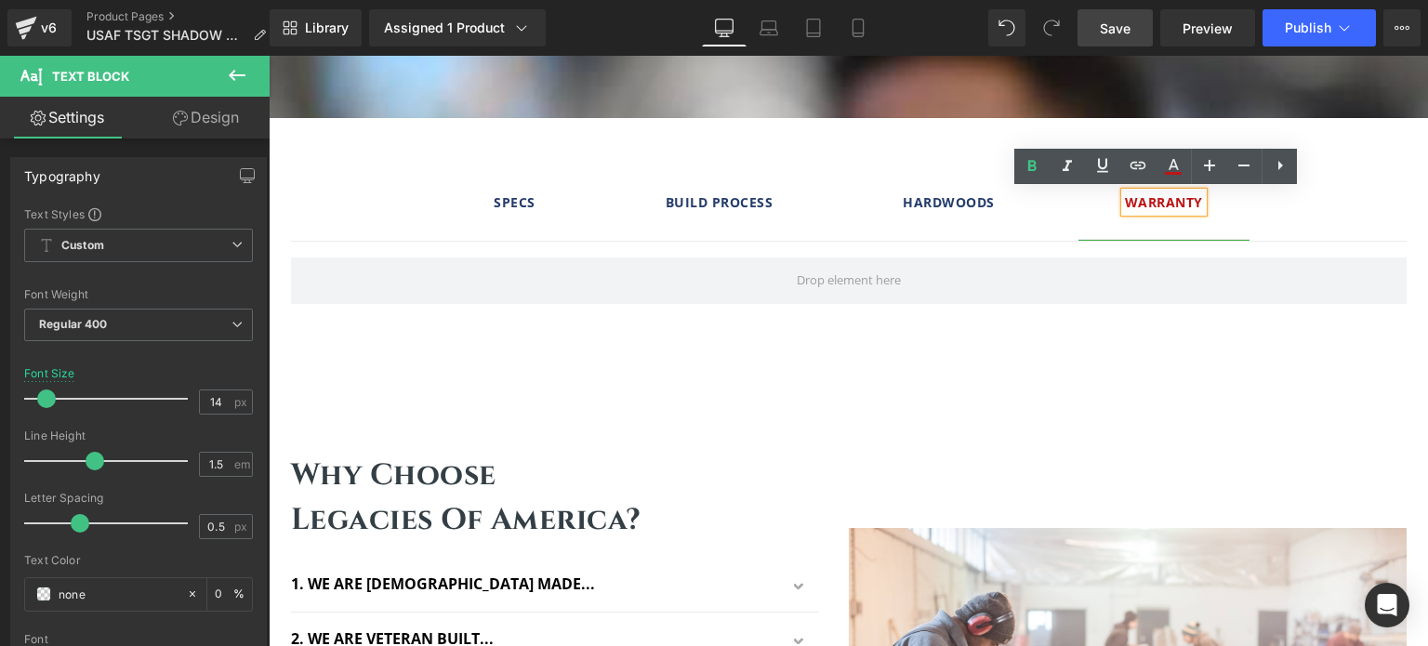
scroll to position [1302, 0]
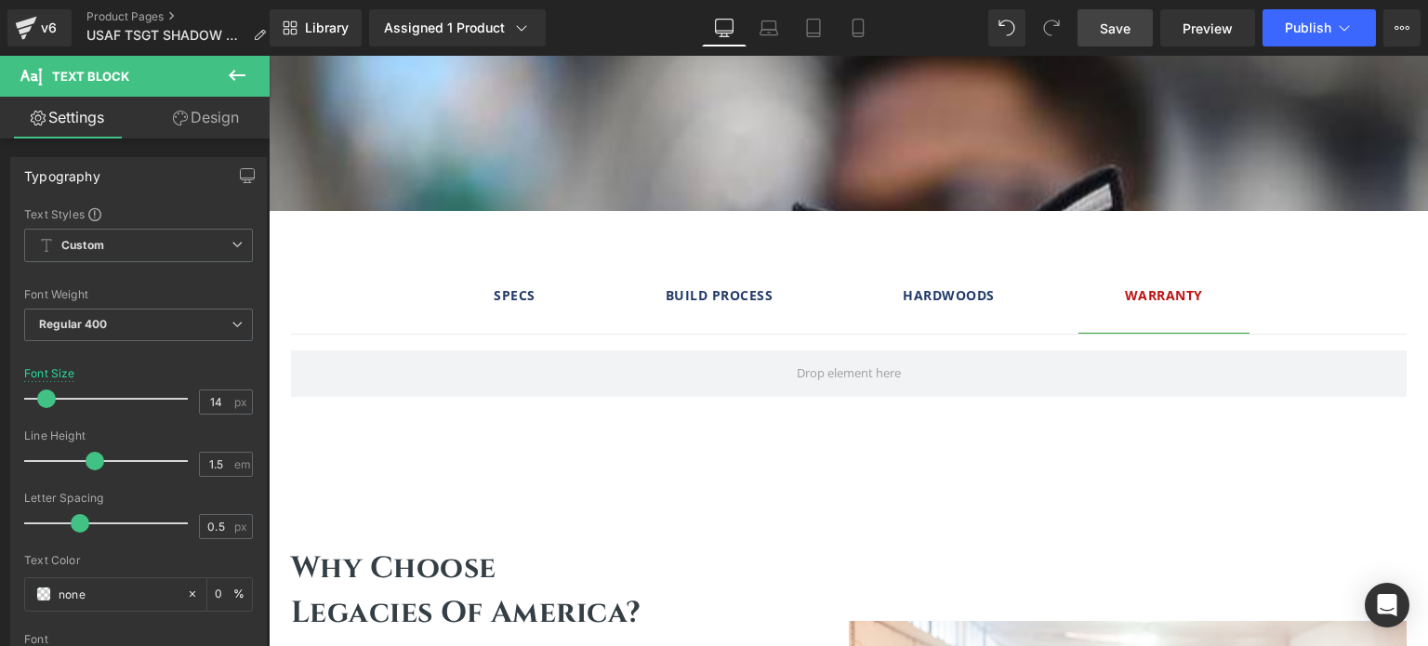
click at [1119, 33] on span "Save" at bounding box center [1115, 29] width 31 height 20
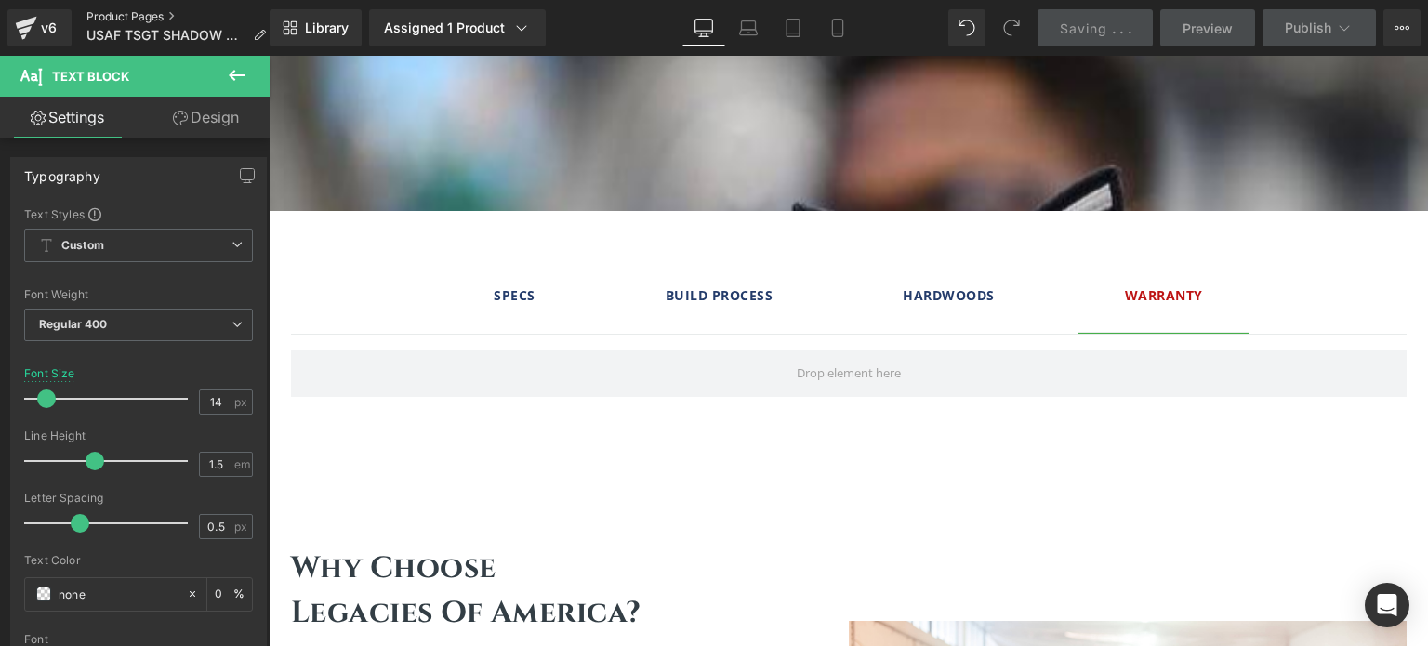
click at [126, 16] on link "Product Pages" at bounding box center [183, 16] width 194 height 15
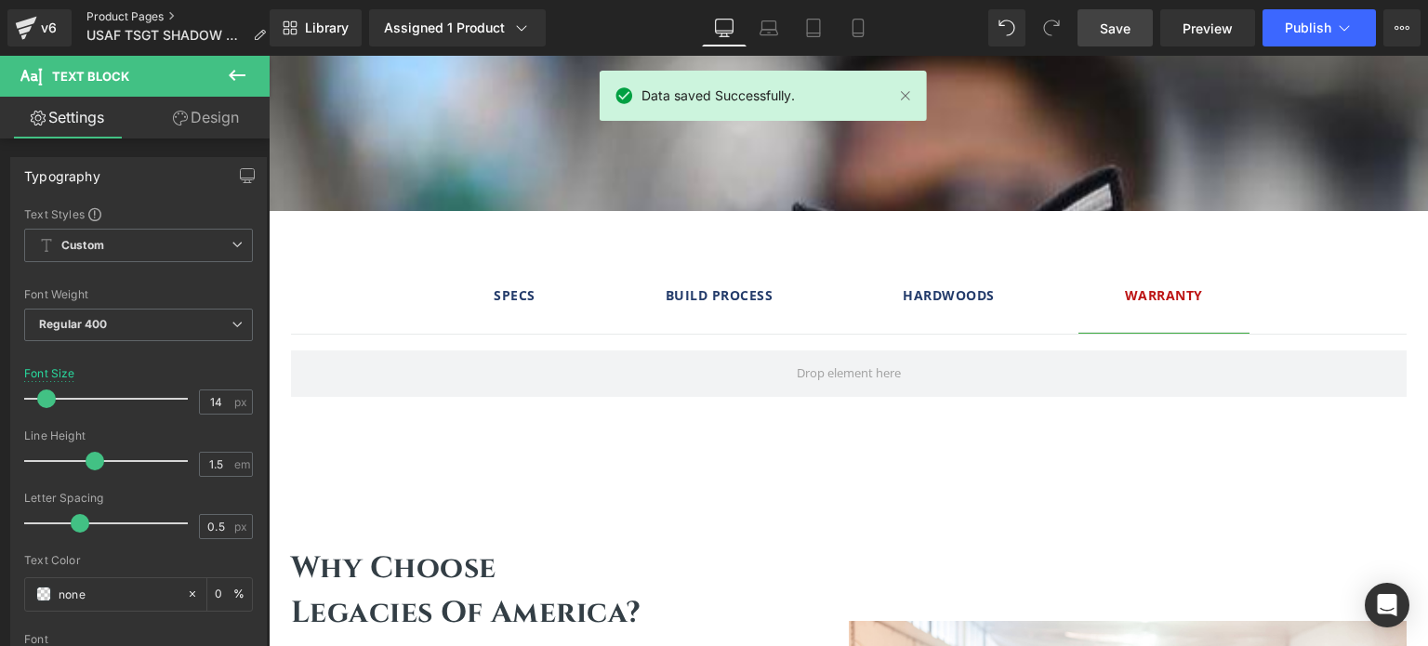
click at [124, 14] on link "Product Pages" at bounding box center [183, 16] width 194 height 15
